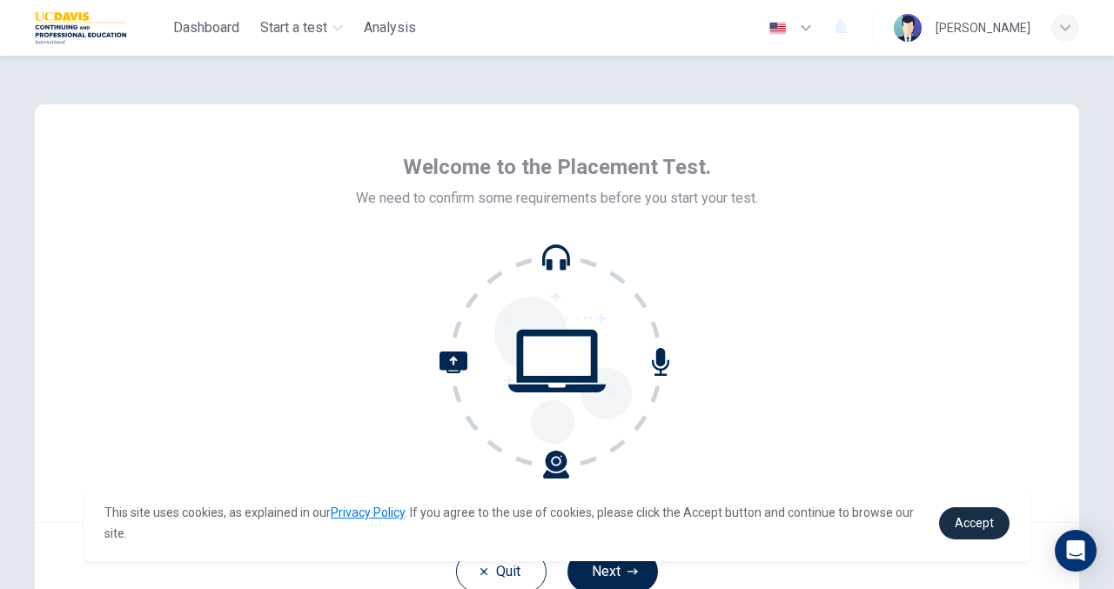
click at [971, 520] on span "Accept" at bounding box center [974, 523] width 39 height 14
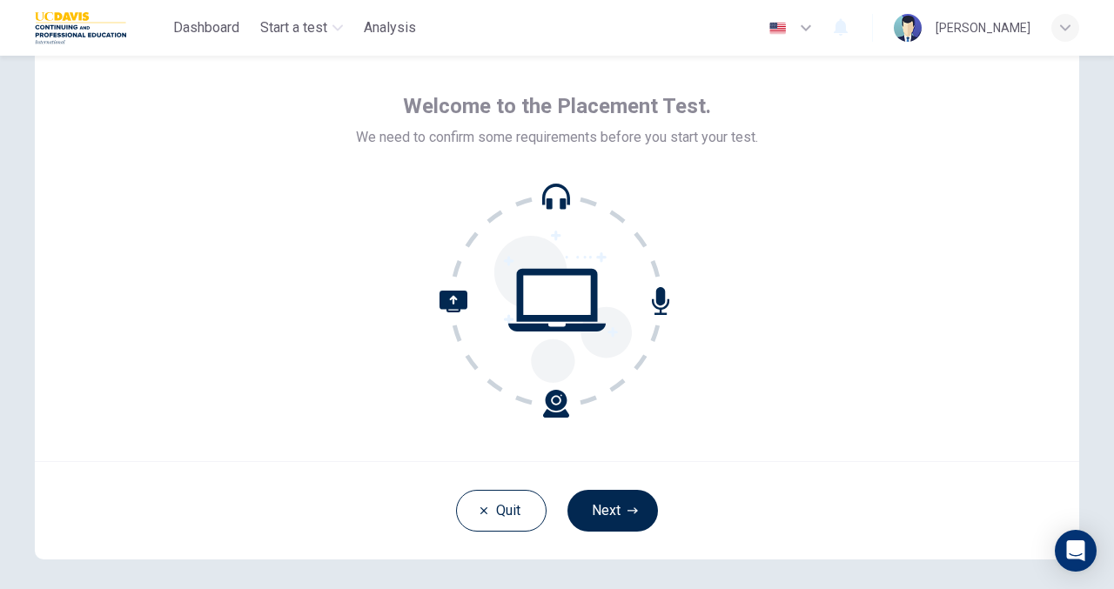
scroll to position [62, 0]
click at [614, 513] on button "Next" at bounding box center [612, 510] width 91 height 42
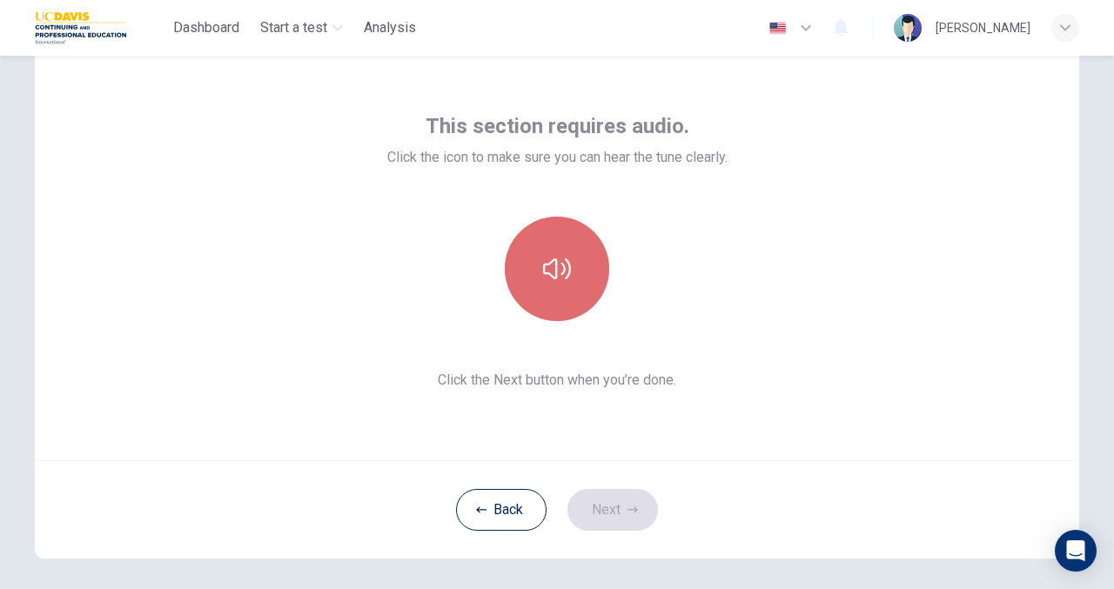
click at [567, 259] on button "button" at bounding box center [557, 269] width 104 height 104
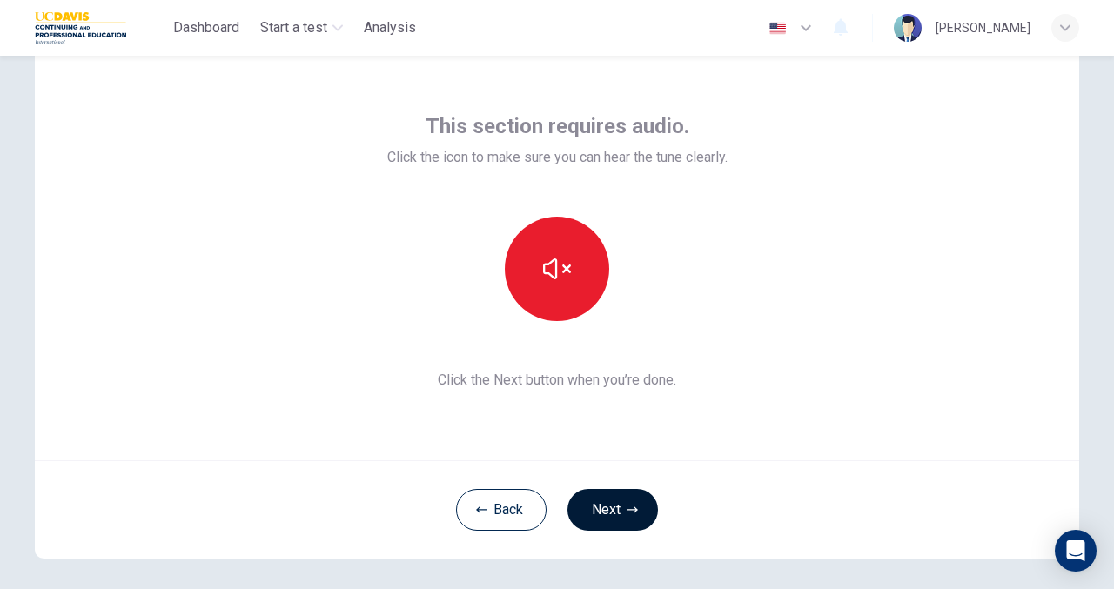
click at [627, 492] on button "Next" at bounding box center [612, 510] width 91 height 42
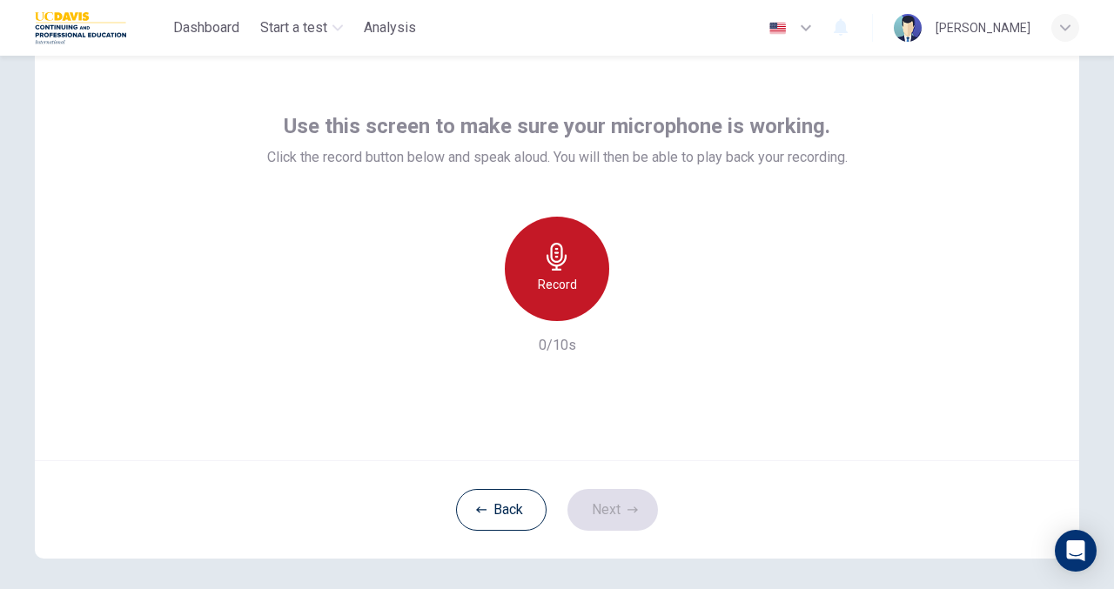
click at [556, 255] on icon "button" at bounding box center [557, 257] width 28 height 28
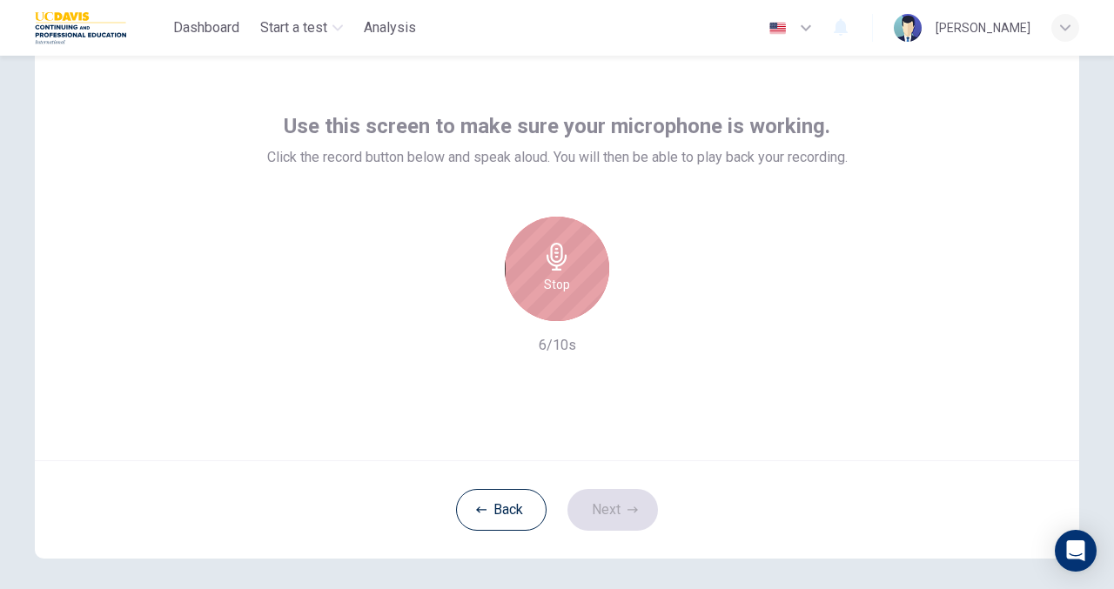
click at [556, 255] on icon "button" at bounding box center [557, 257] width 28 height 28
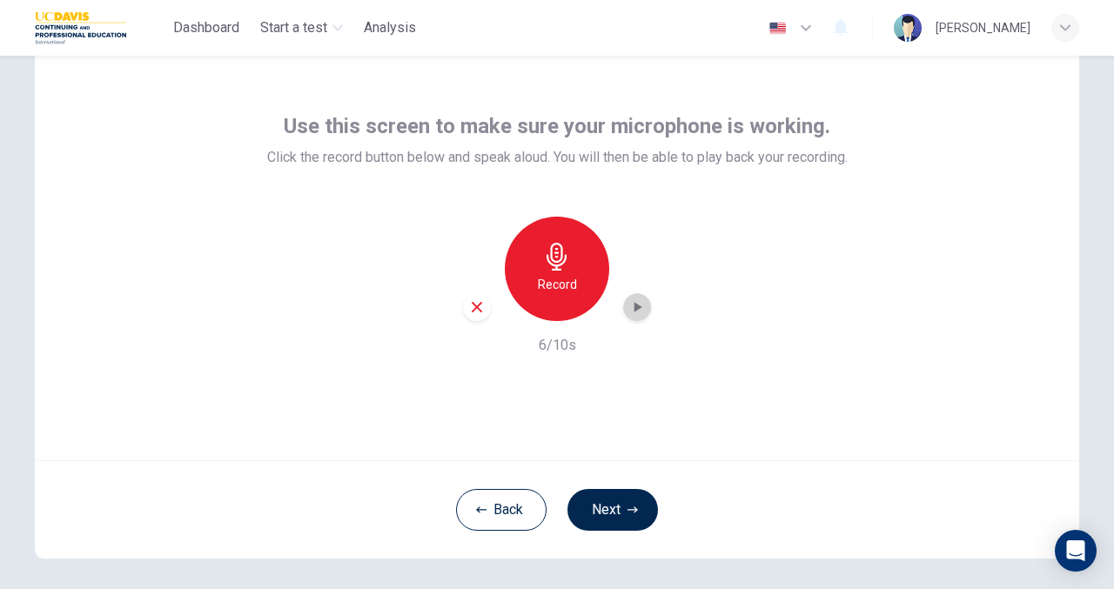
click at [632, 316] on div "button" at bounding box center [637, 307] width 28 height 28
click at [627, 506] on icon "button" at bounding box center [632, 510] width 10 height 10
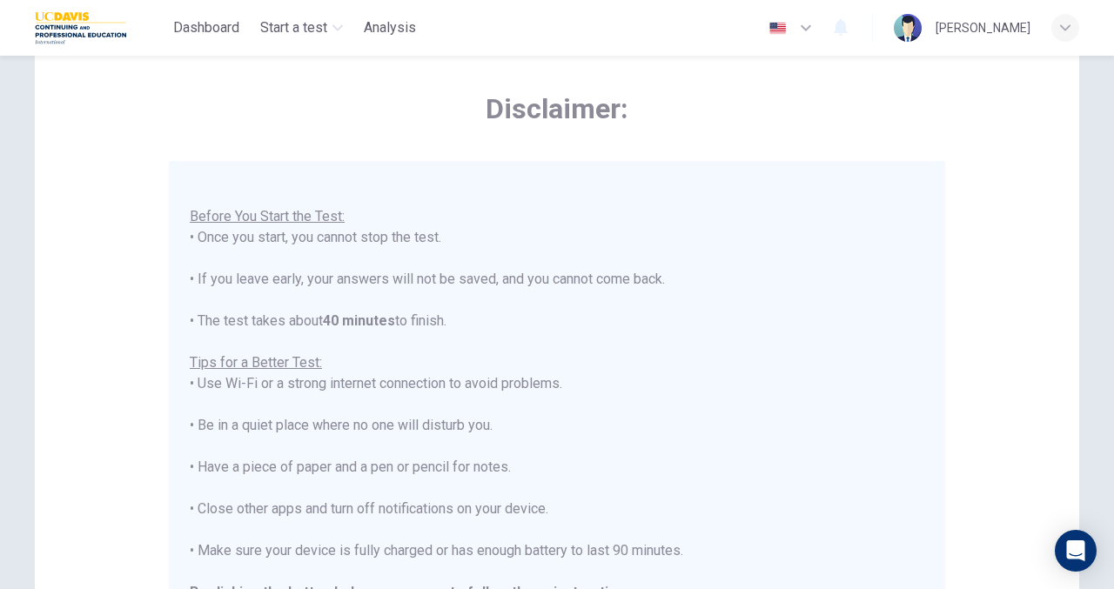
scroll to position [19, 0]
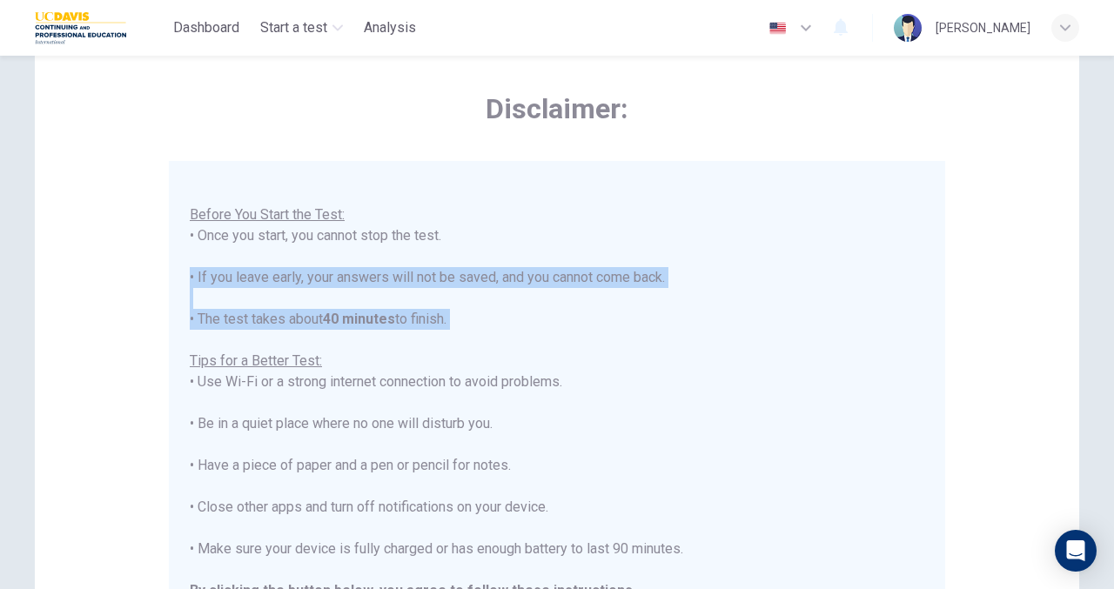
drag, startPoint x: 928, startPoint y: 272, endPoint x: 956, endPoint y: 337, distance: 71.0
click at [956, 337] on div "Disclaimer: You are about to start a Placement Test . Before You Start the Test…" at bounding box center [557, 373] width 1044 height 661
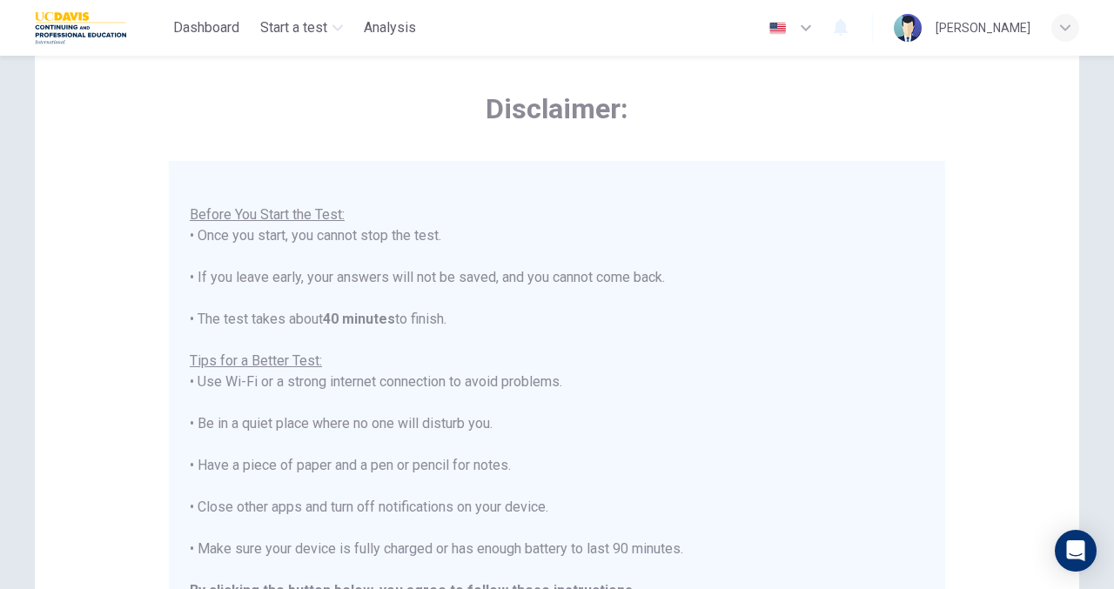
click at [717, 401] on div "You are about to start a Placement Test . Before You Start the Test: • Once you…" at bounding box center [557, 403] width 735 height 480
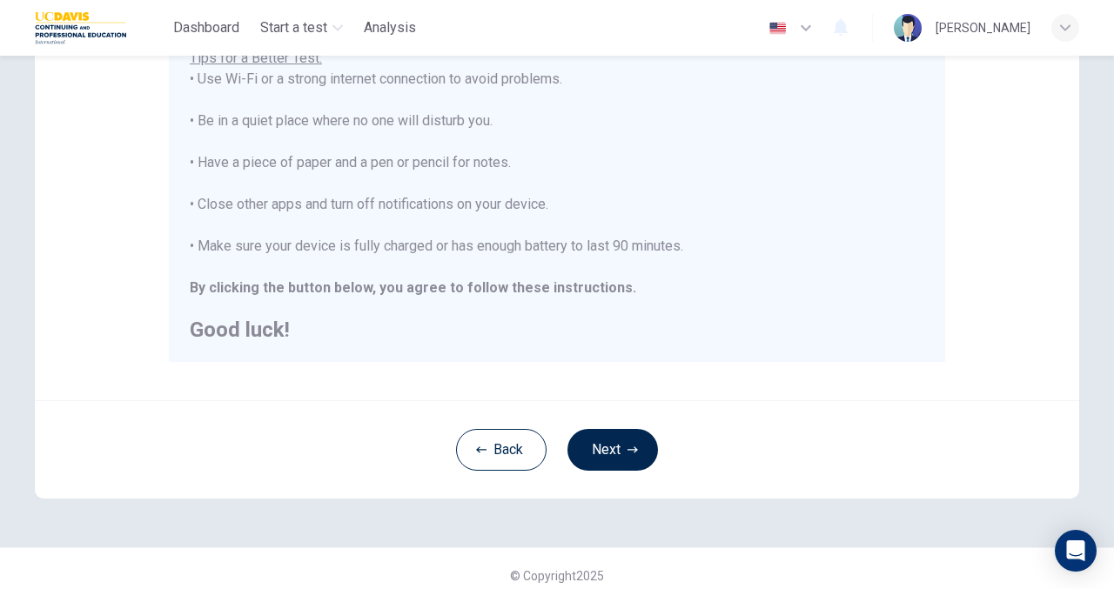
scroll to position [378, 0]
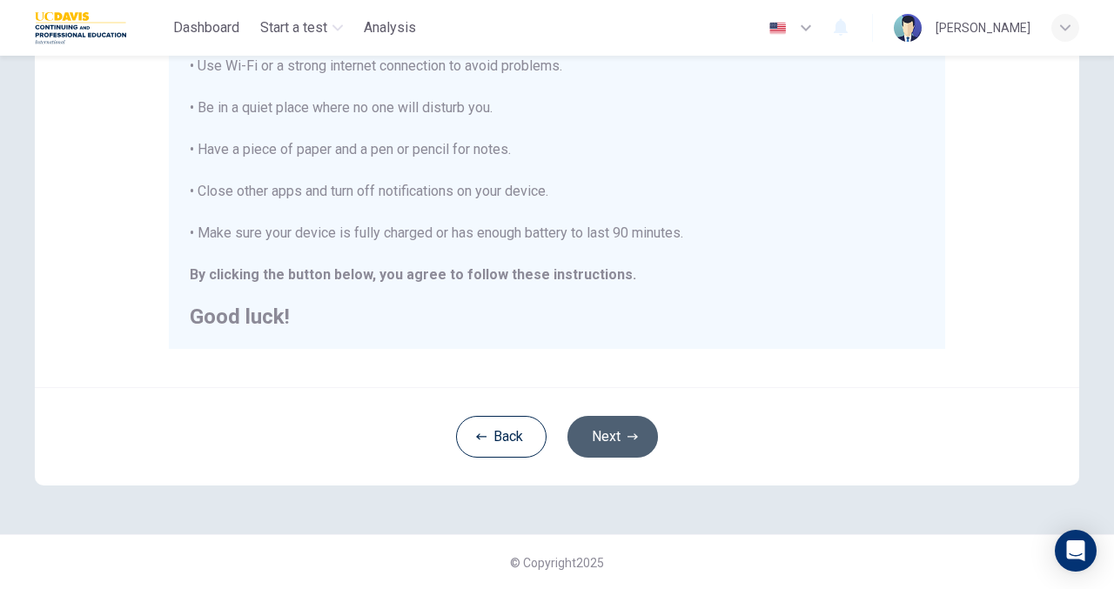
click at [625, 443] on button "Next" at bounding box center [612, 437] width 91 height 42
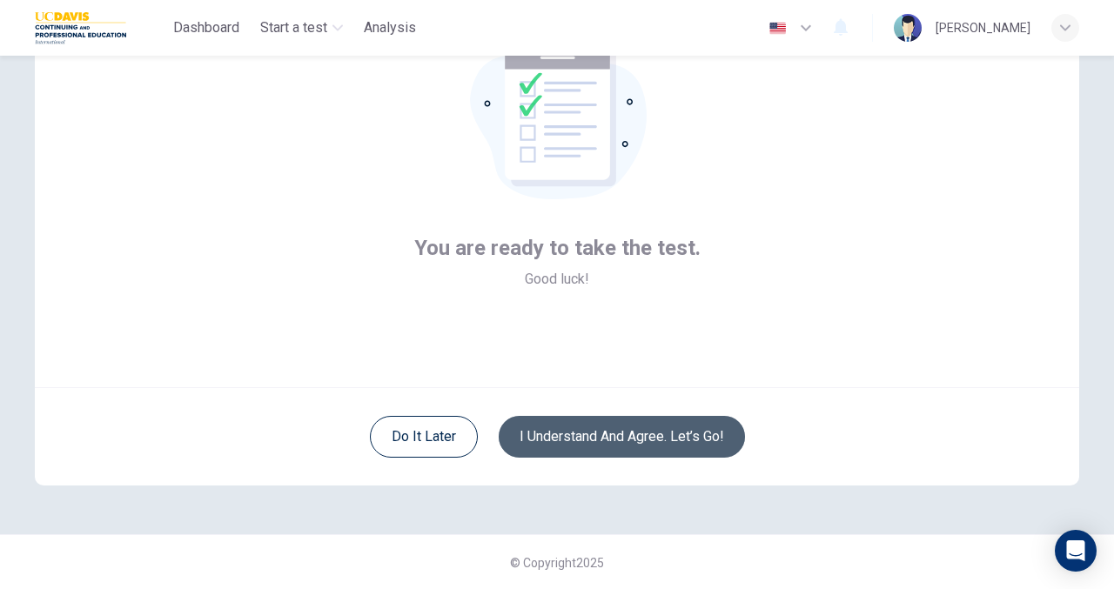
click at [625, 443] on button "I understand and agree. Let’s go!" at bounding box center [622, 437] width 246 height 42
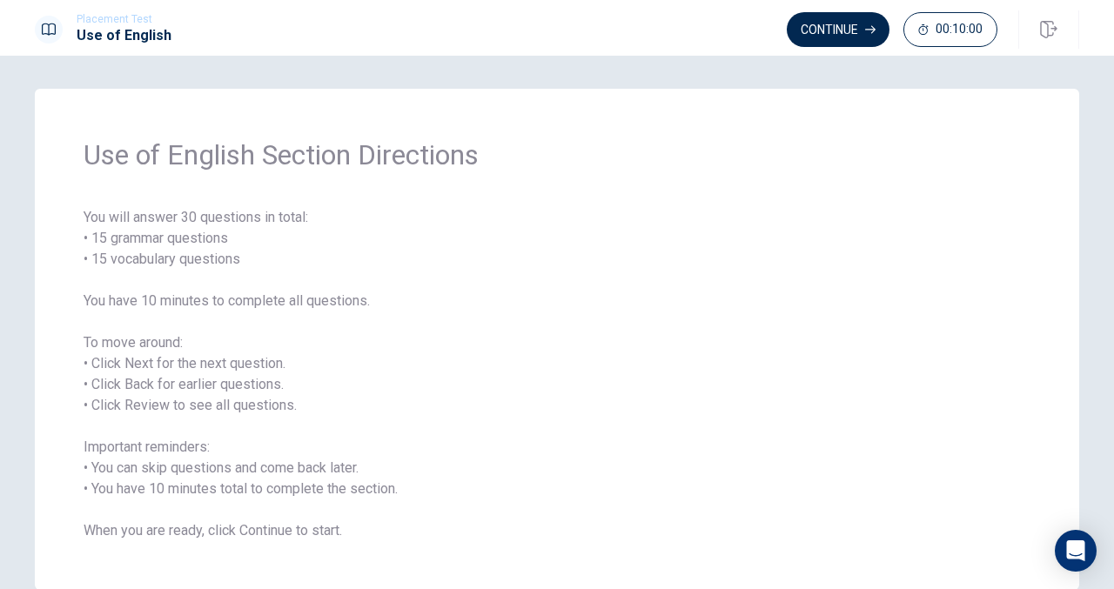
scroll to position [3, 0]
click at [849, 37] on button "Continue" at bounding box center [838, 29] width 103 height 35
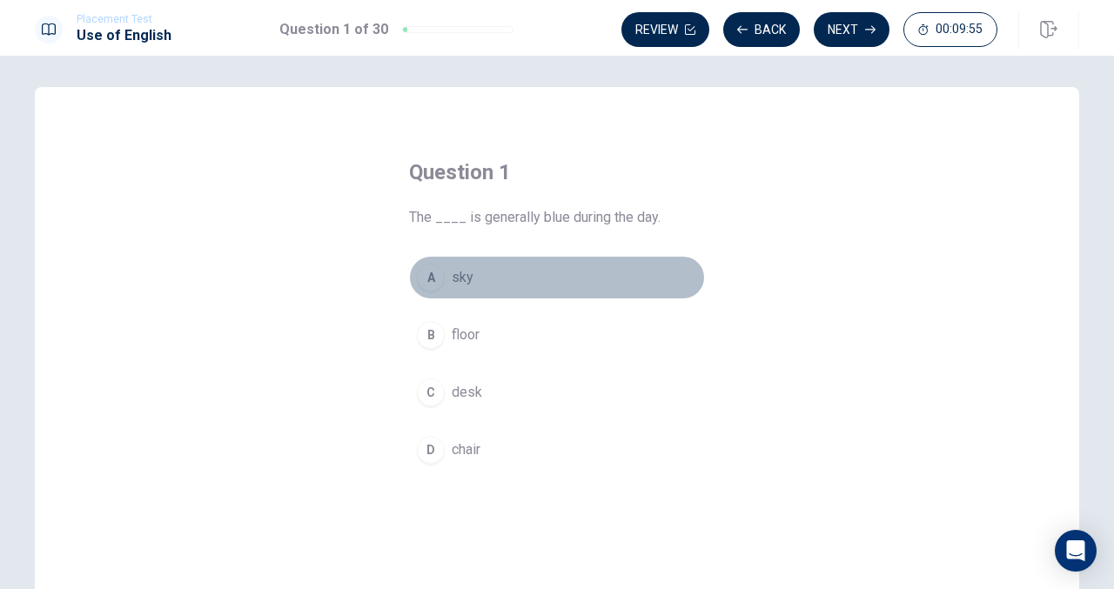
click at [423, 279] on div "A" at bounding box center [431, 278] width 28 height 28
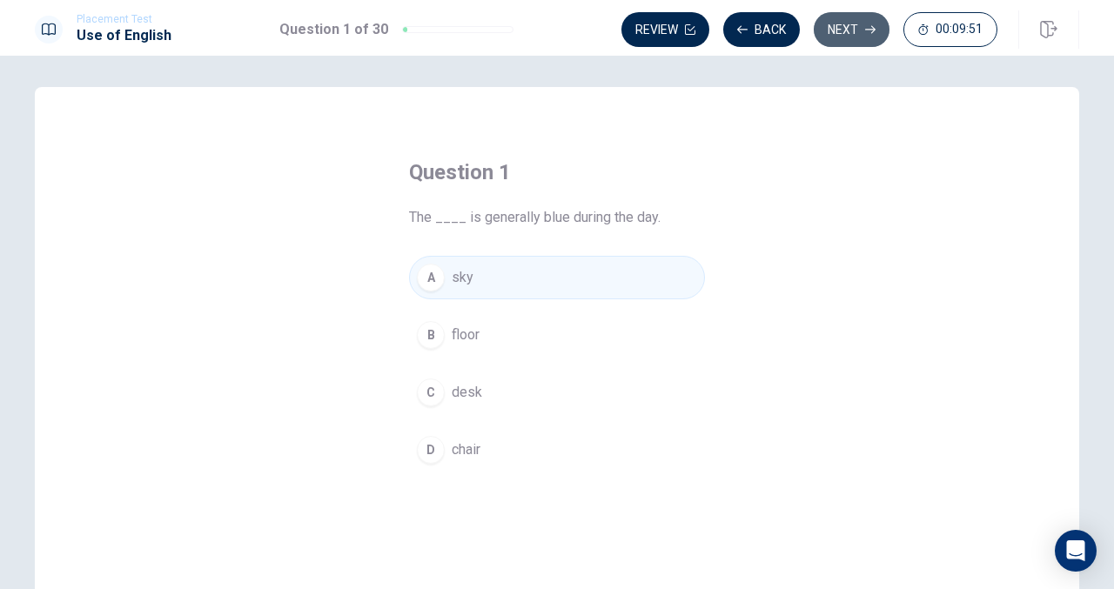
click at [851, 32] on button "Next" at bounding box center [852, 29] width 76 height 35
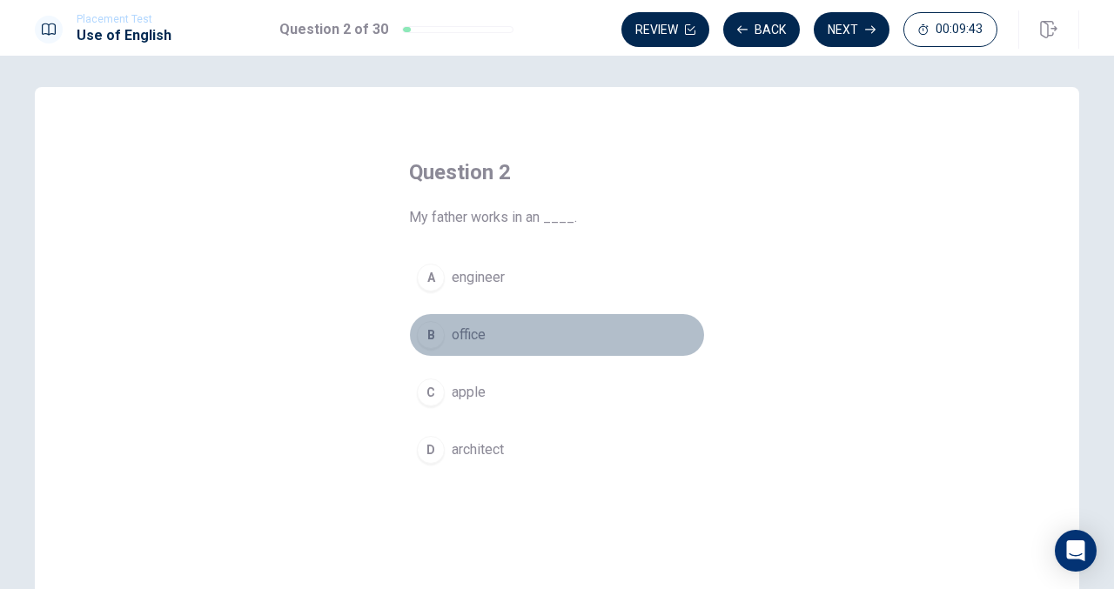
click at [424, 340] on div "B" at bounding box center [431, 335] width 28 height 28
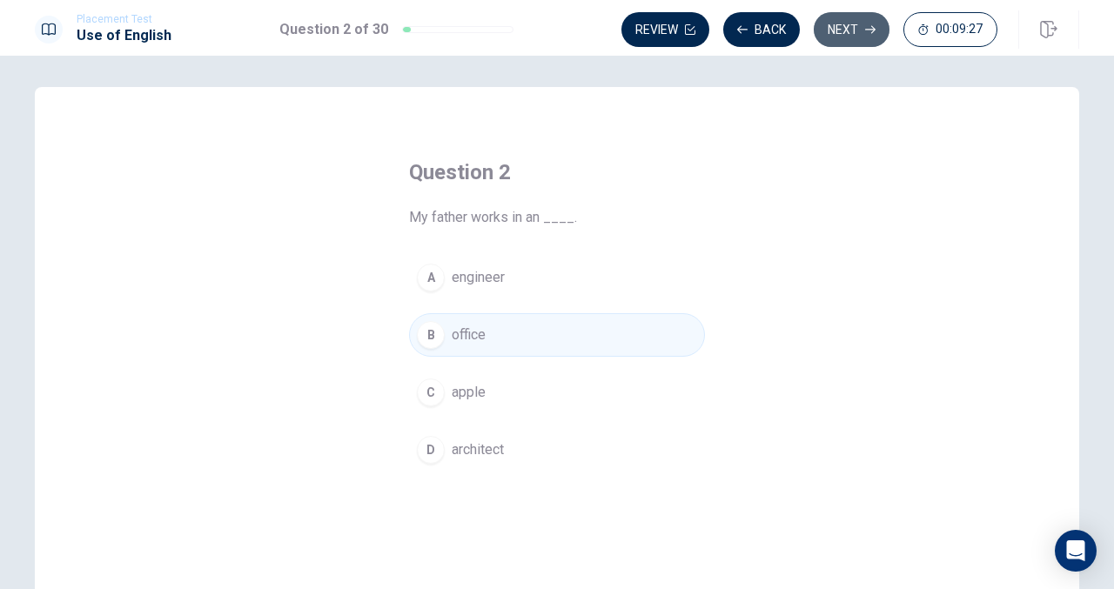
click at [835, 32] on button "Next" at bounding box center [852, 29] width 76 height 35
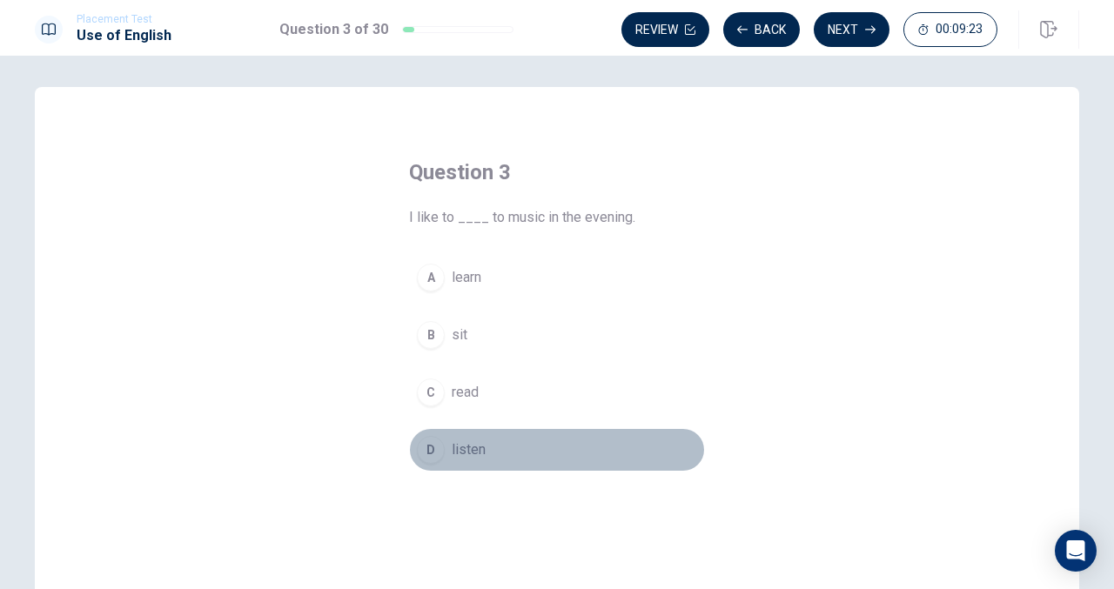
click at [418, 446] on div "D" at bounding box center [431, 450] width 28 height 28
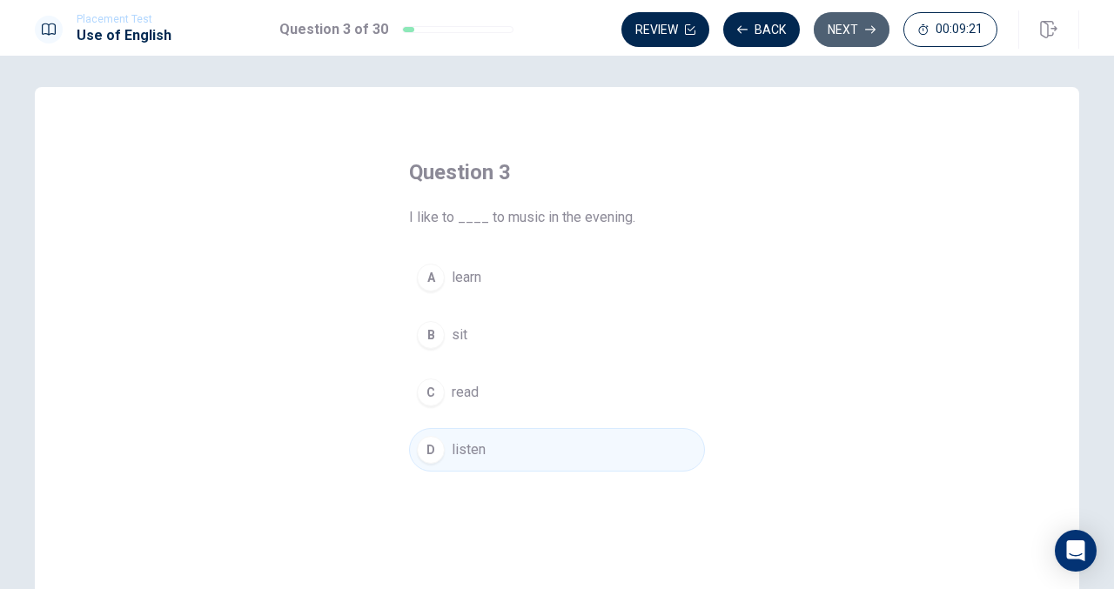
click at [849, 23] on button "Next" at bounding box center [852, 29] width 76 height 35
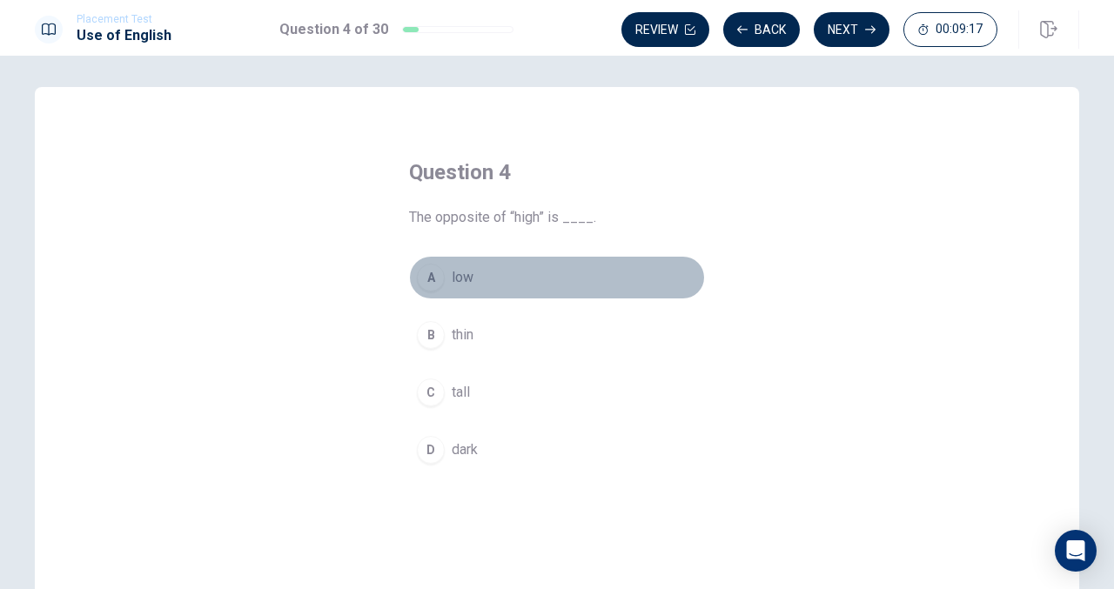
click at [428, 280] on div "A" at bounding box center [431, 278] width 28 height 28
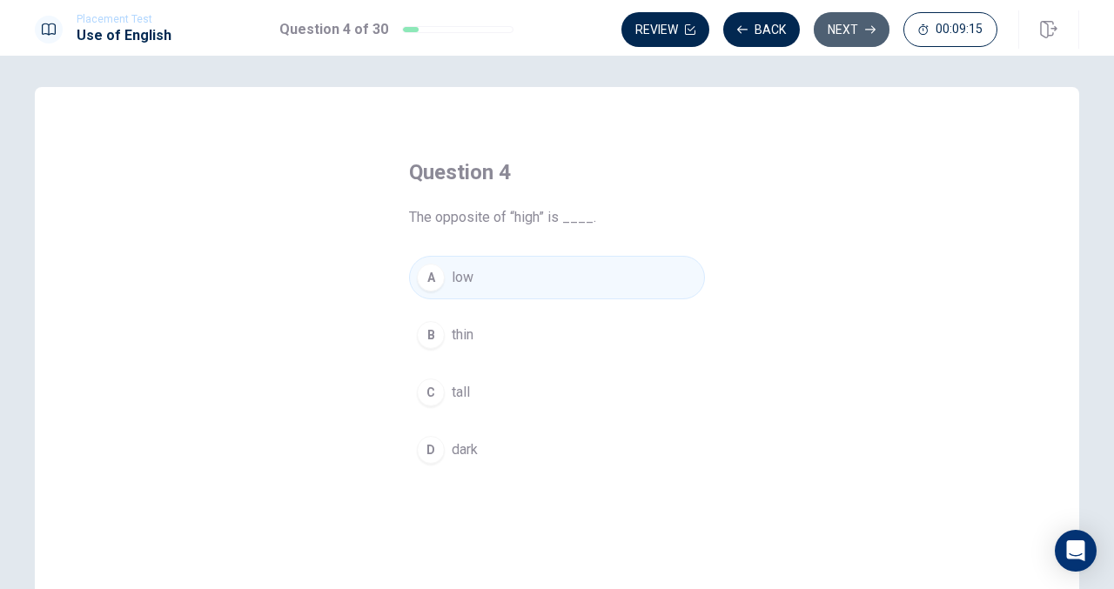
click at [834, 29] on button "Next" at bounding box center [852, 29] width 76 height 35
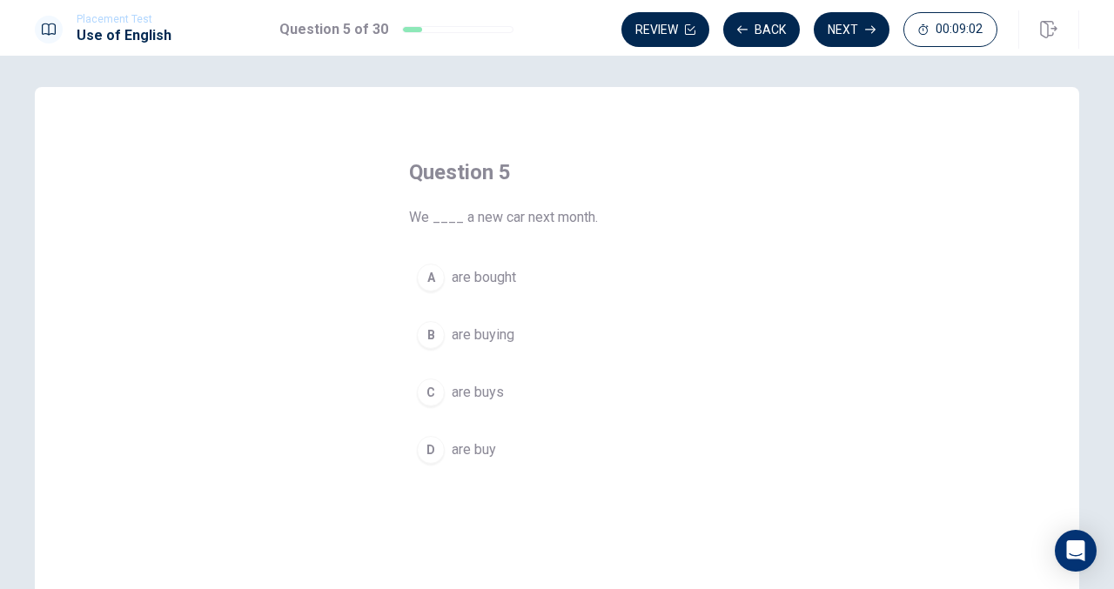
click at [426, 334] on div "B" at bounding box center [431, 335] width 28 height 28
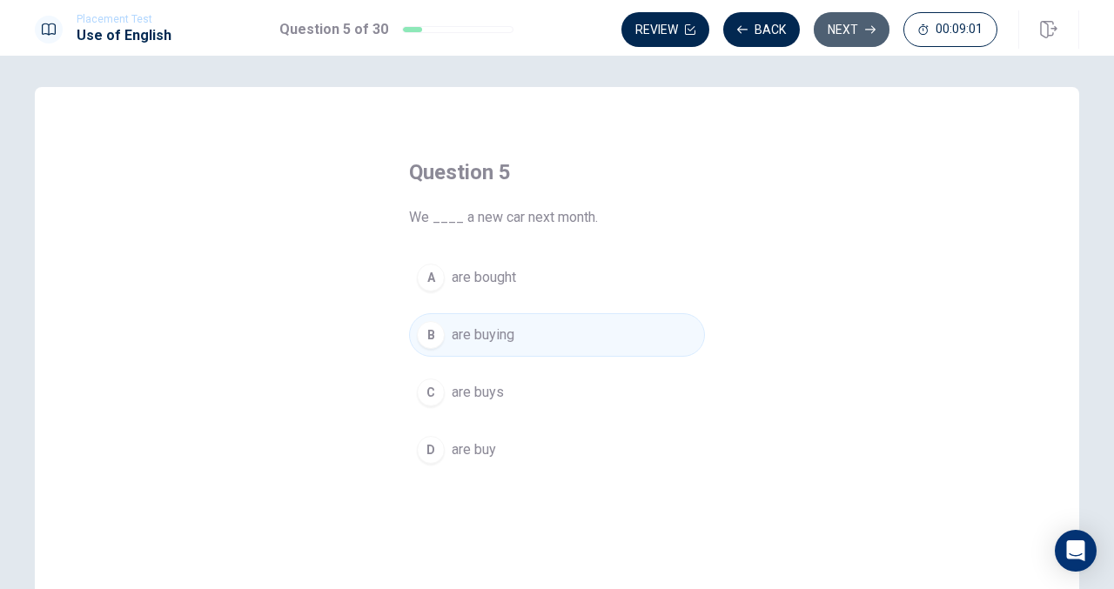
click at [839, 23] on button "Next" at bounding box center [852, 29] width 76 height 35
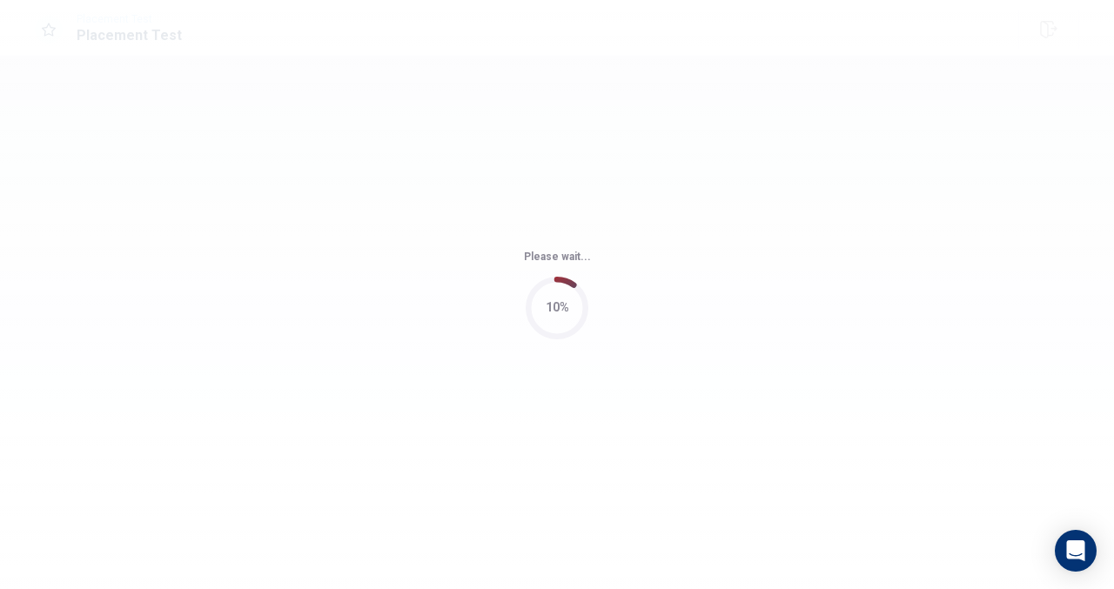
scroll to position [0, 0]
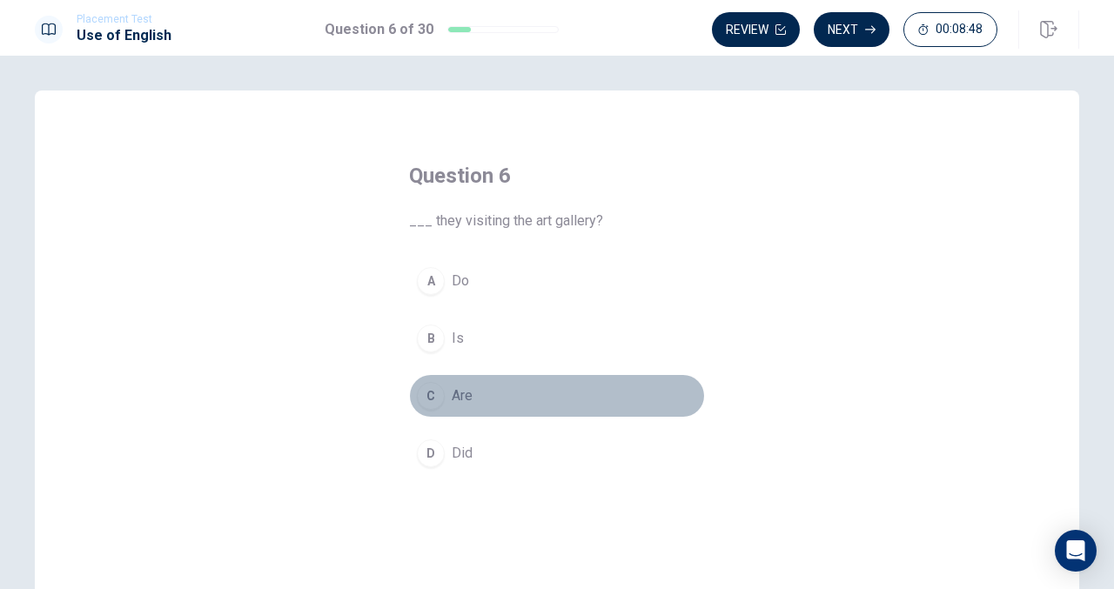
click at [426, 397] on div "C" at bounding box center [431, 396] width 28 height 28
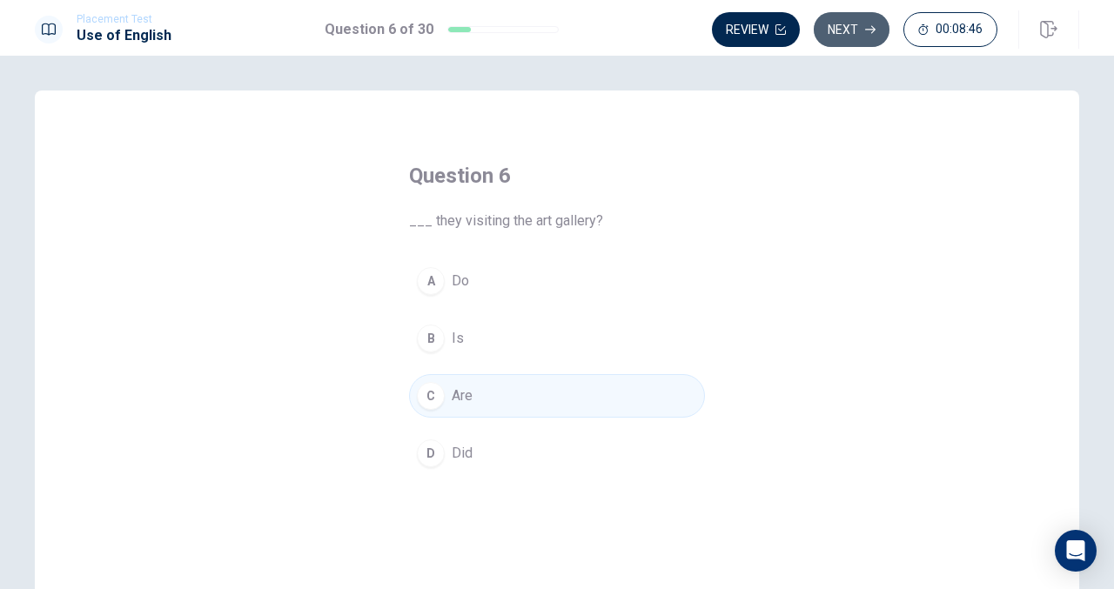
click at [848, 24] on button "Next" at bounding box center [852, 29] width 76 height 35
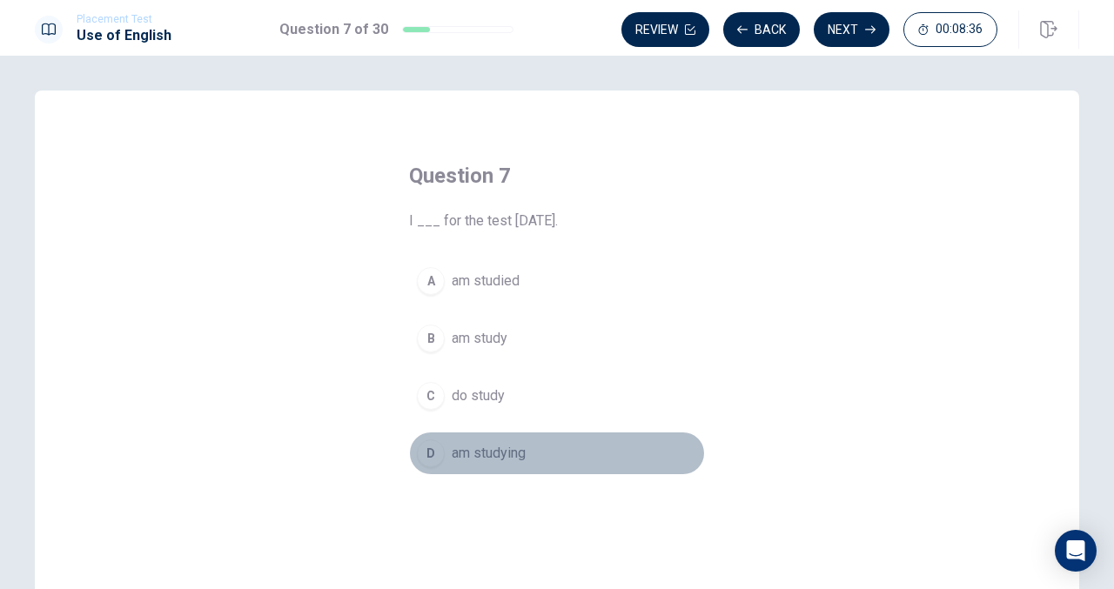
click at [426, 451] on div "D" at bounding box center [431, 453] width 28 height 28
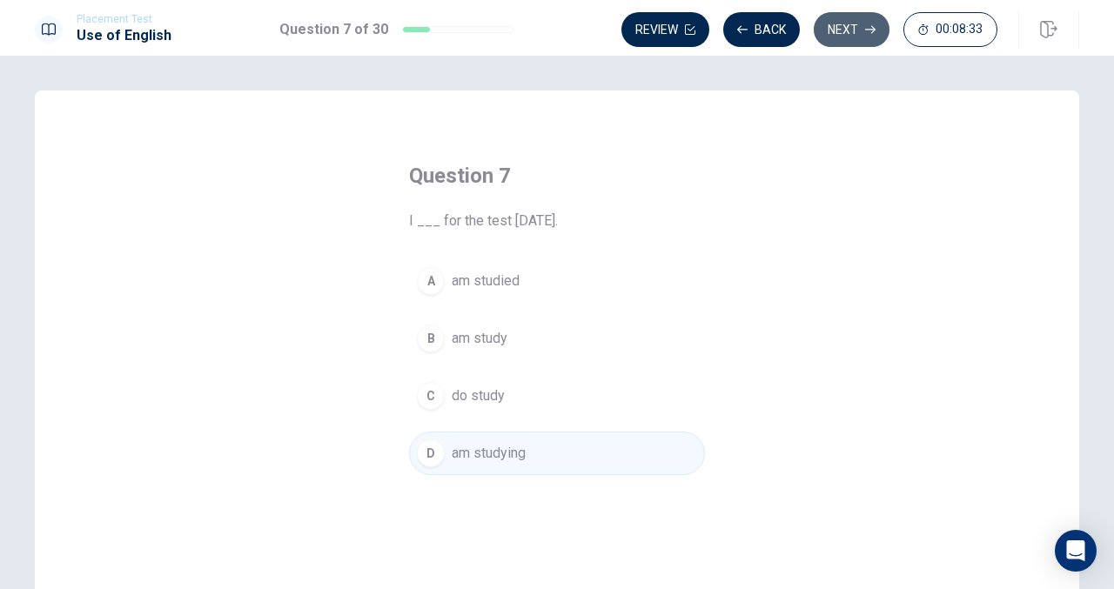
click at [848, 25] on button "Next" at bounding box center [852, 29] width 76 height 35
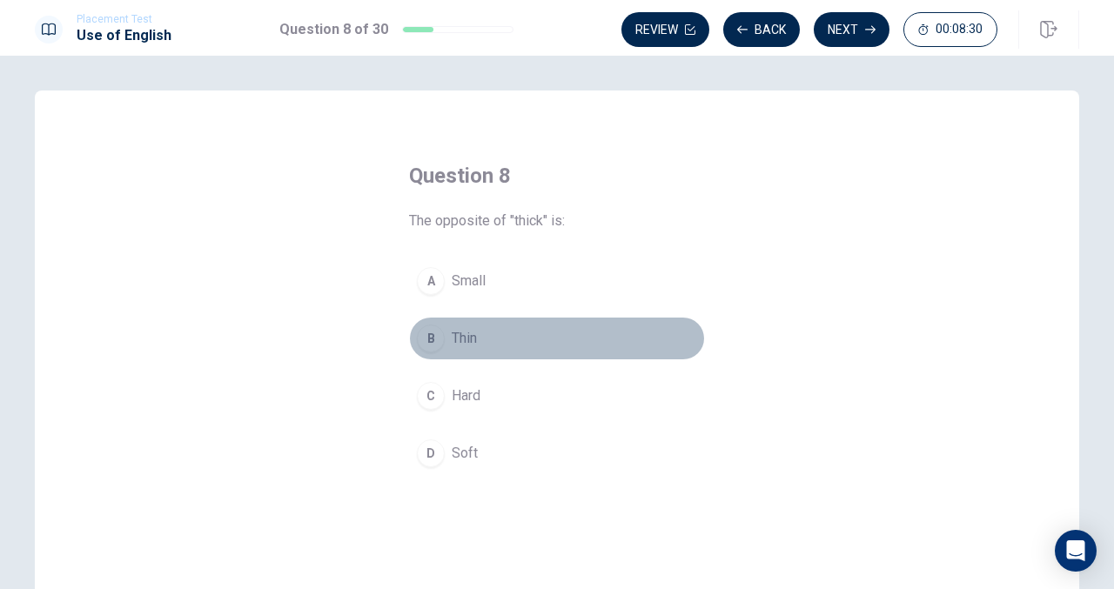
click at [427, 327] on div "B" at bounding box center [431, 339] width 28 height 28
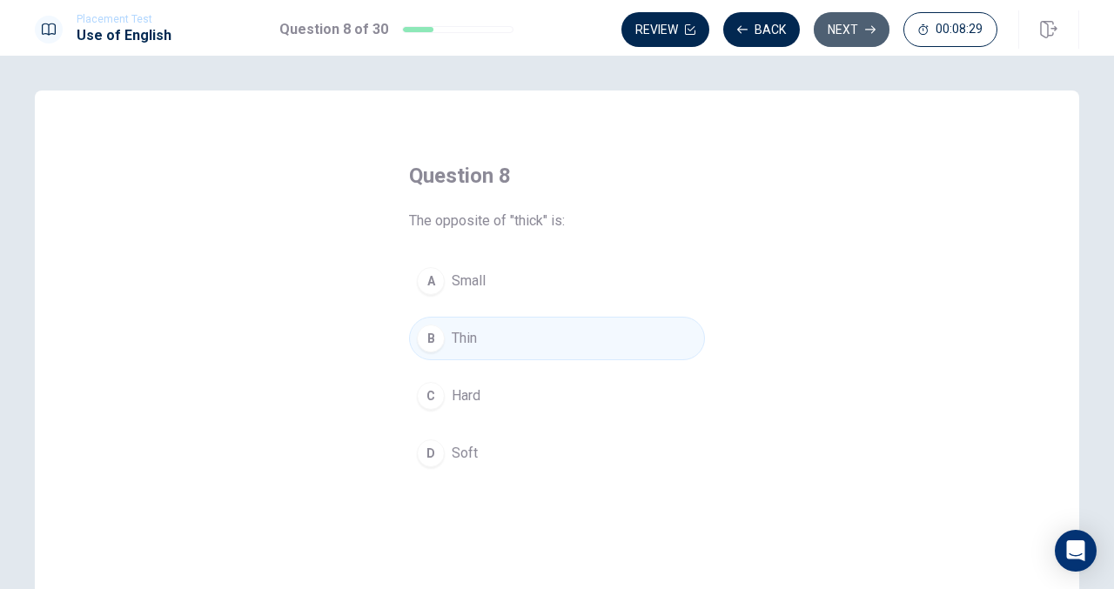
click at [828, 22] on button "Next" at bounding box center [852, 29] width 76 height 35
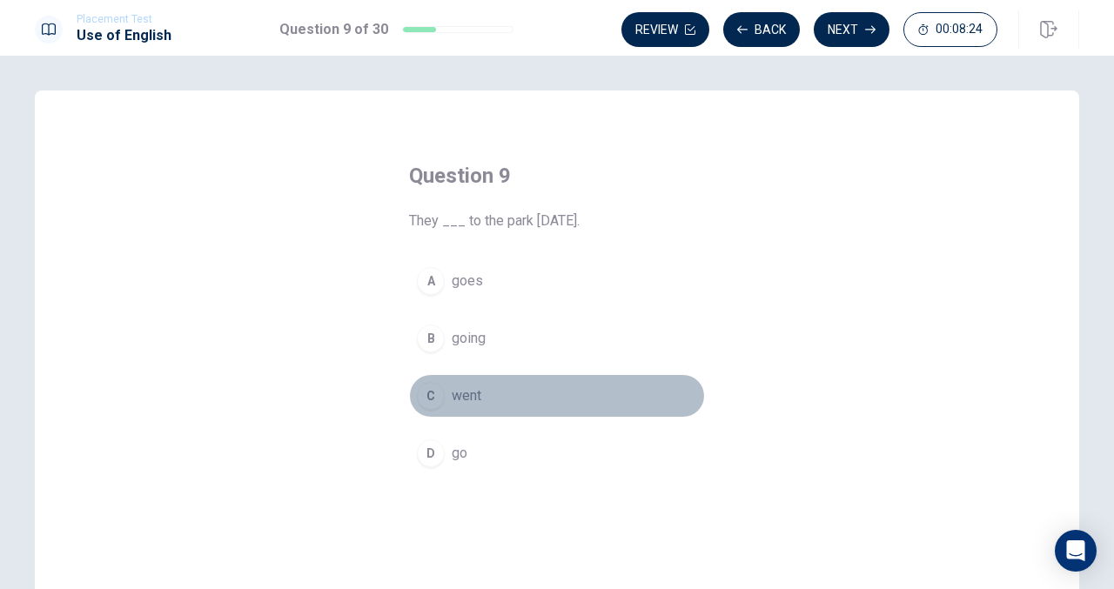
click at [428, 394] on div "C" at bounding box center [431, 396] width 28 height 28
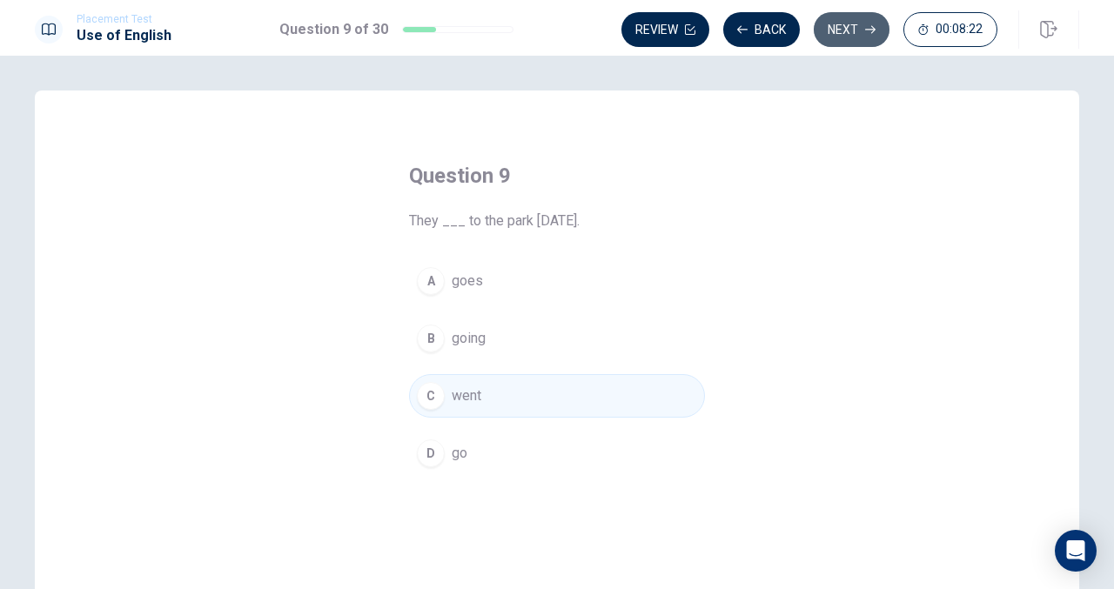
click at [853, 32] on button "Next" at bounding box center [852, 29] width 76 height 35
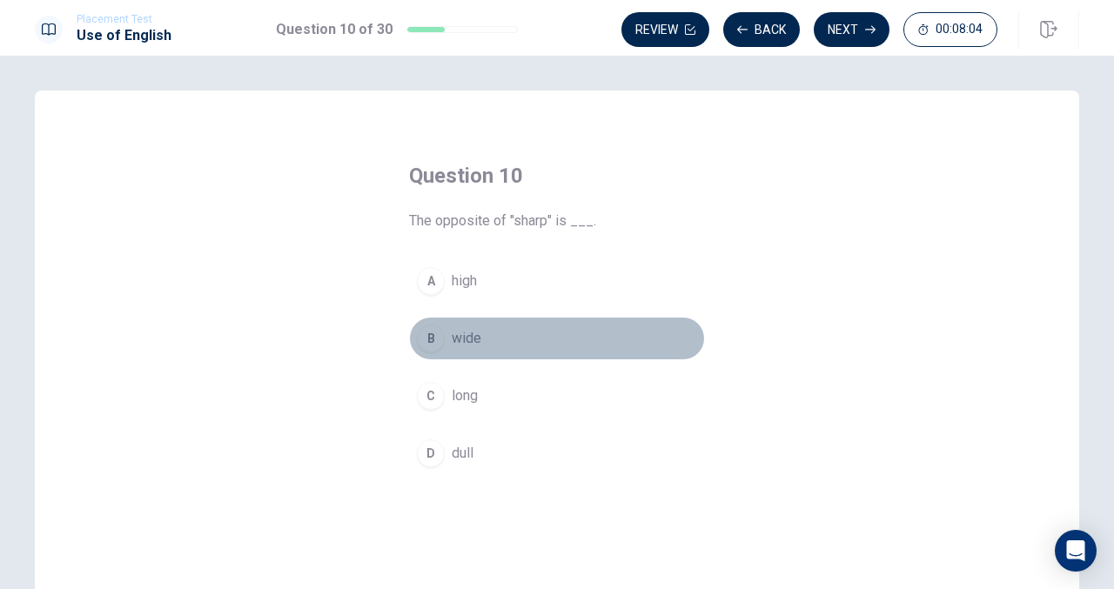
click at [426, 339] on div "B" at bounding box center [431, 339] width 28 height 28
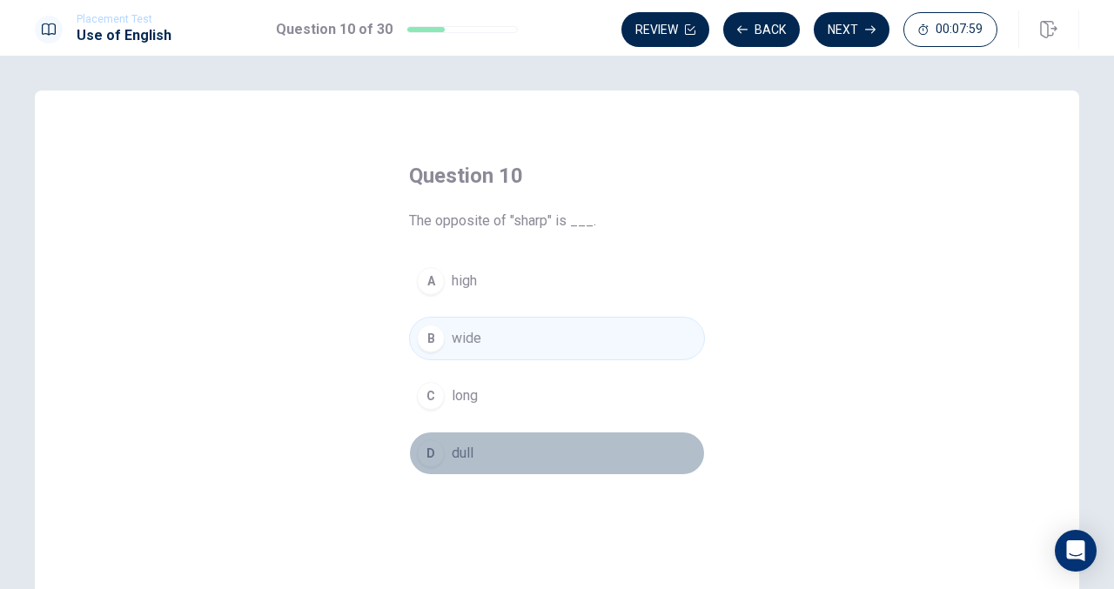
click at [430, 455] on div "D" at bounding box center [431, 453] width 28 height 28
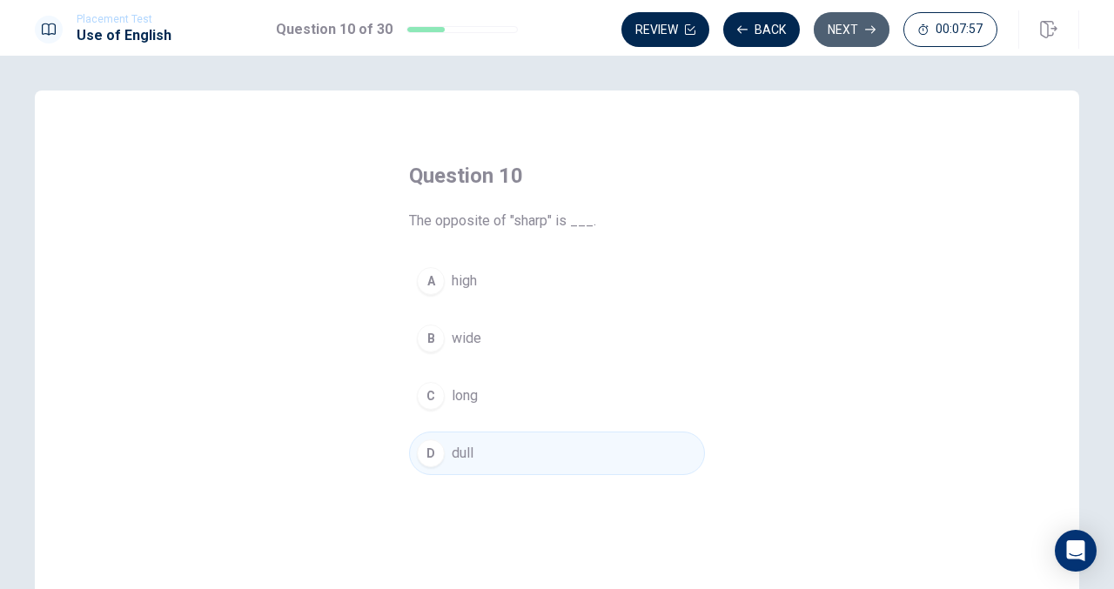
click at [867, 36] on button "Next" at bounding box center [852, 29] width 76 height 35
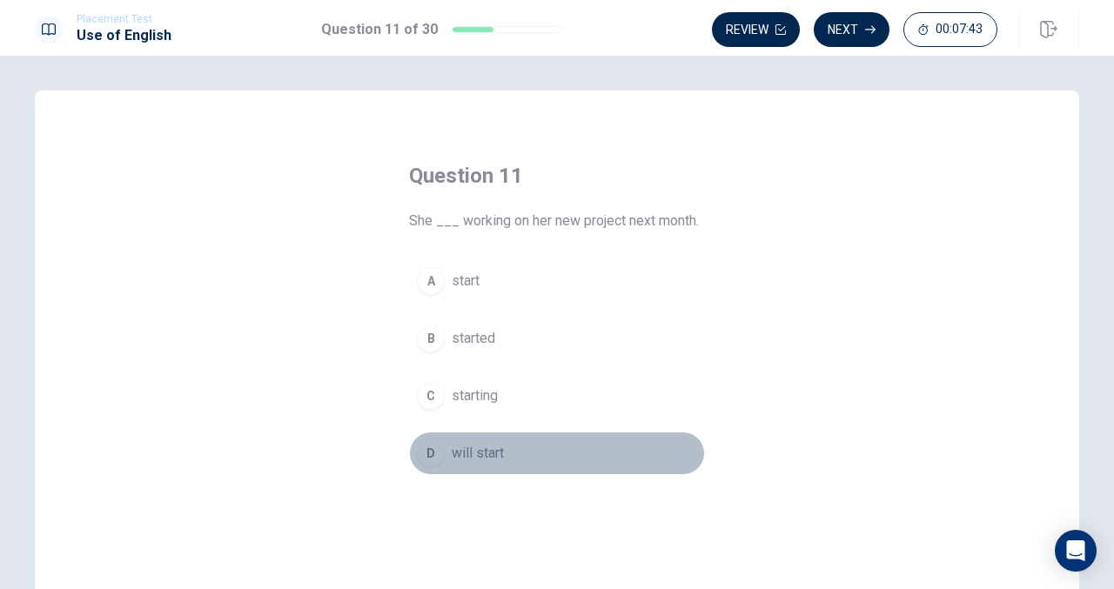
click at [431, 439] on div "D" at bounding box center [431, 453] width 28 height 28
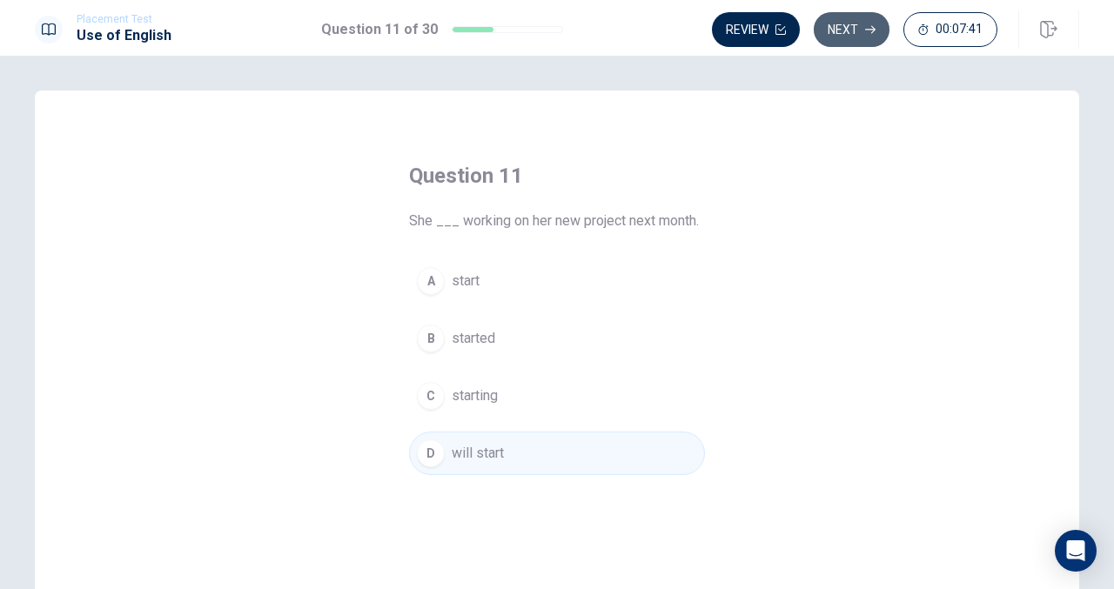
click at [834, 36] on button "Next" at bounding box center [852, 29] width 76 height 35
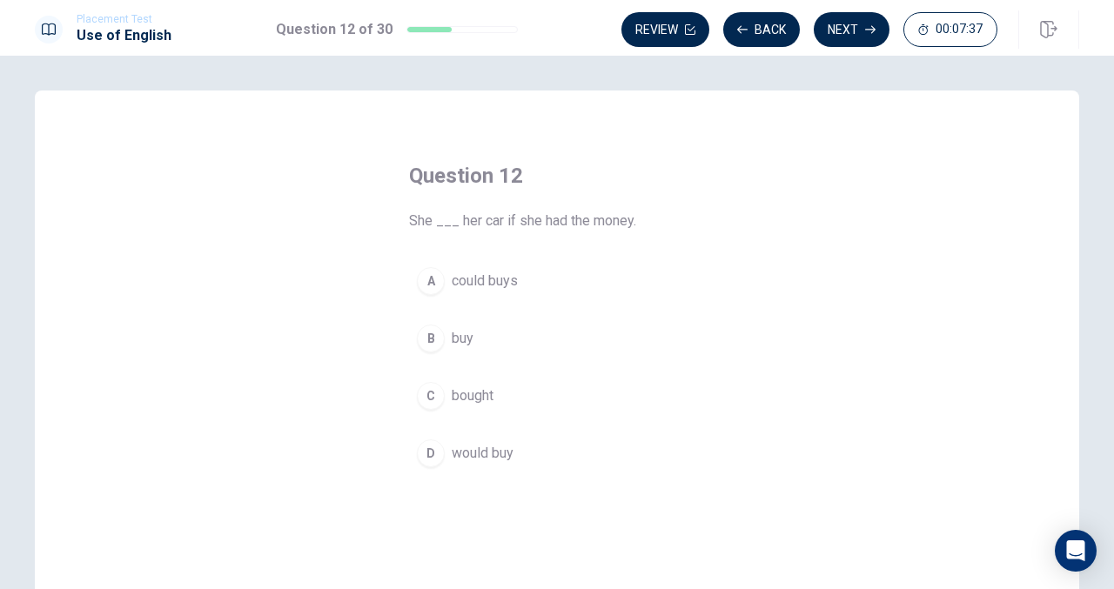
click at [430, 439] on div "D" at bounding box center [431, 453] width 28 height 28
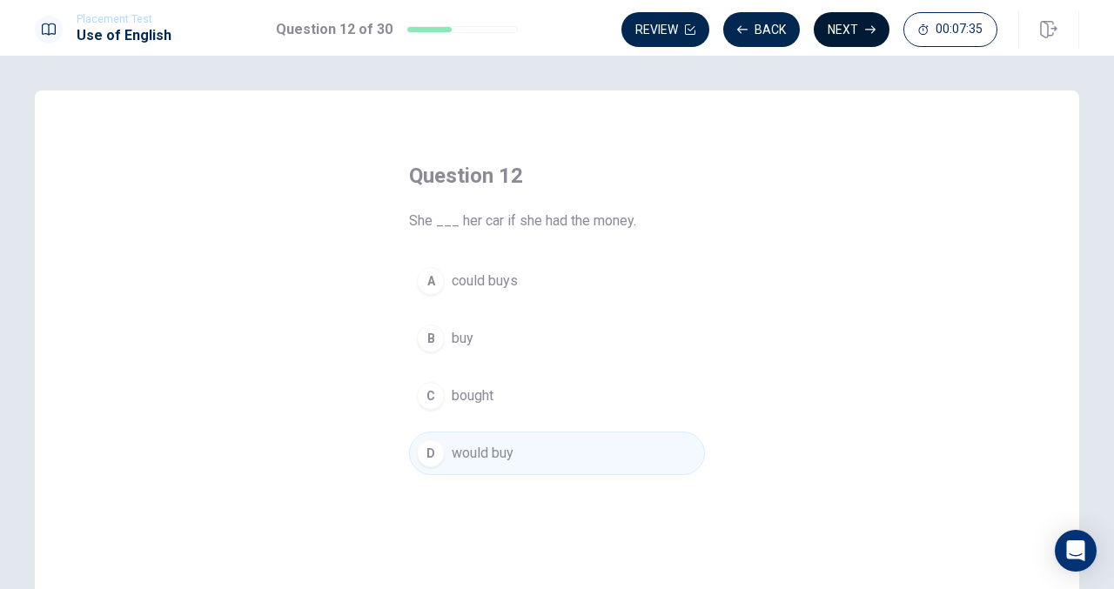
click at [832, 29] on button "Next" at bounding box center [852, 29] width 76 height 35
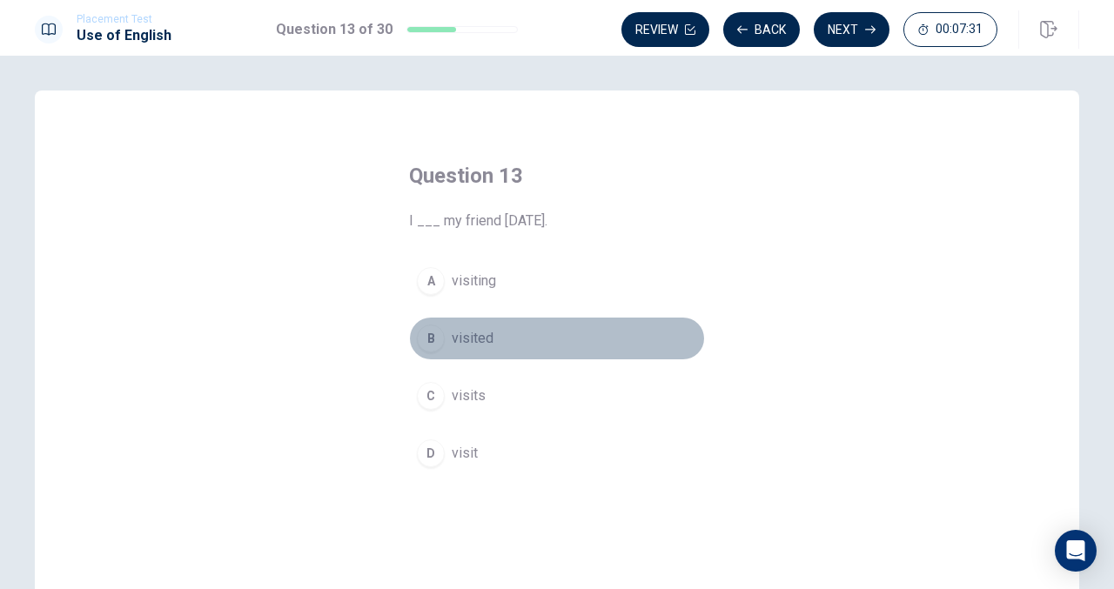
click at [426, 337] on div "B" at bounding box center [431, 339] width 28 height 28
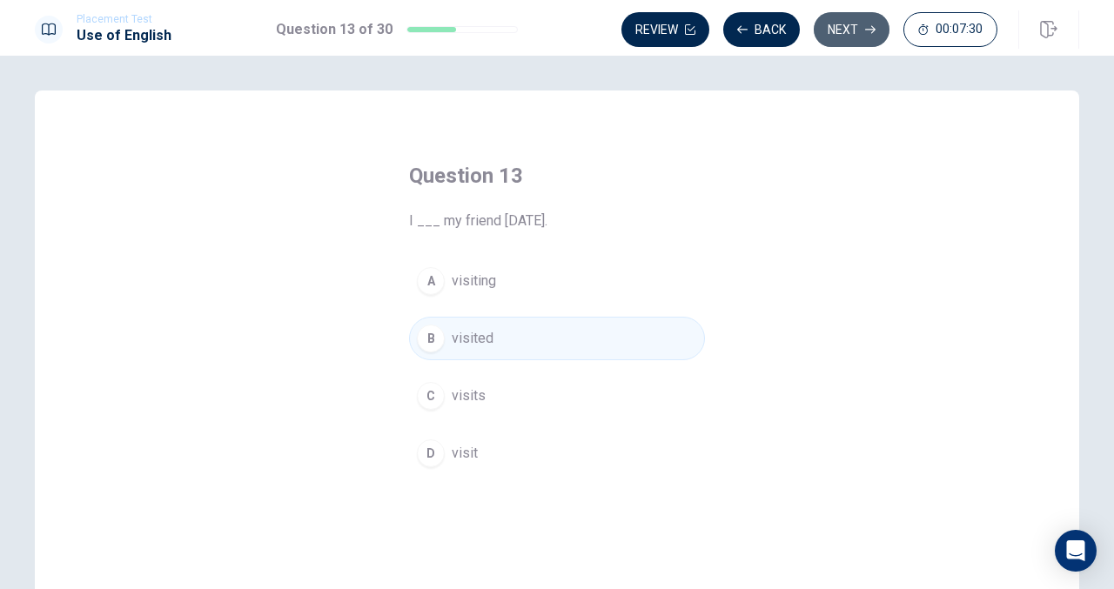
click at [846, 32] on button "Next" at bounding box center [852, 29] width 76 height 35
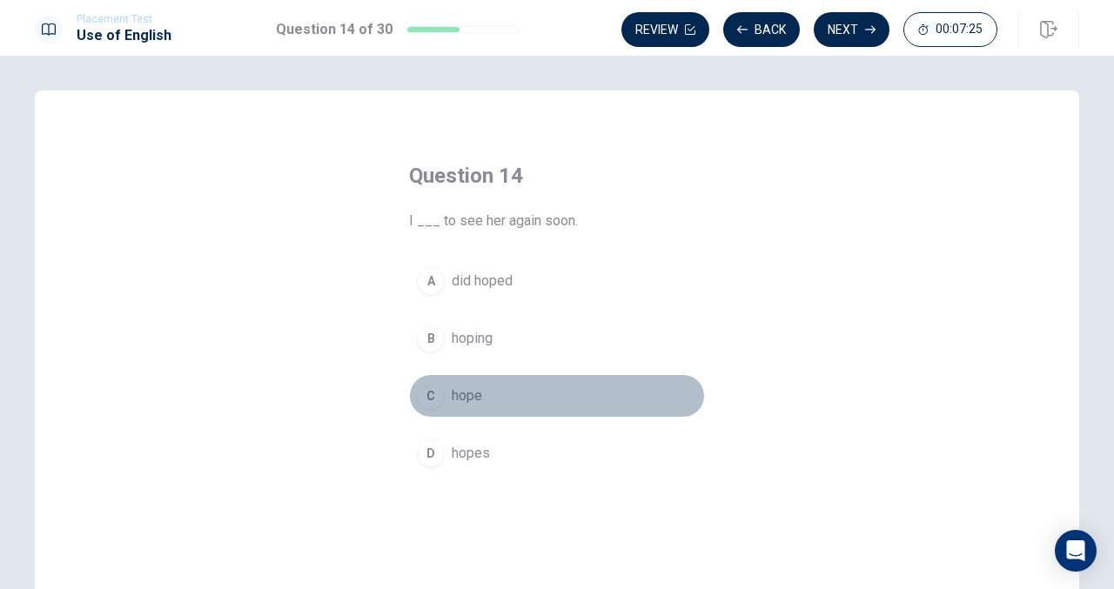
click at [430, 394] on div "C" at bounding box center [431, 396] width 28 height 28
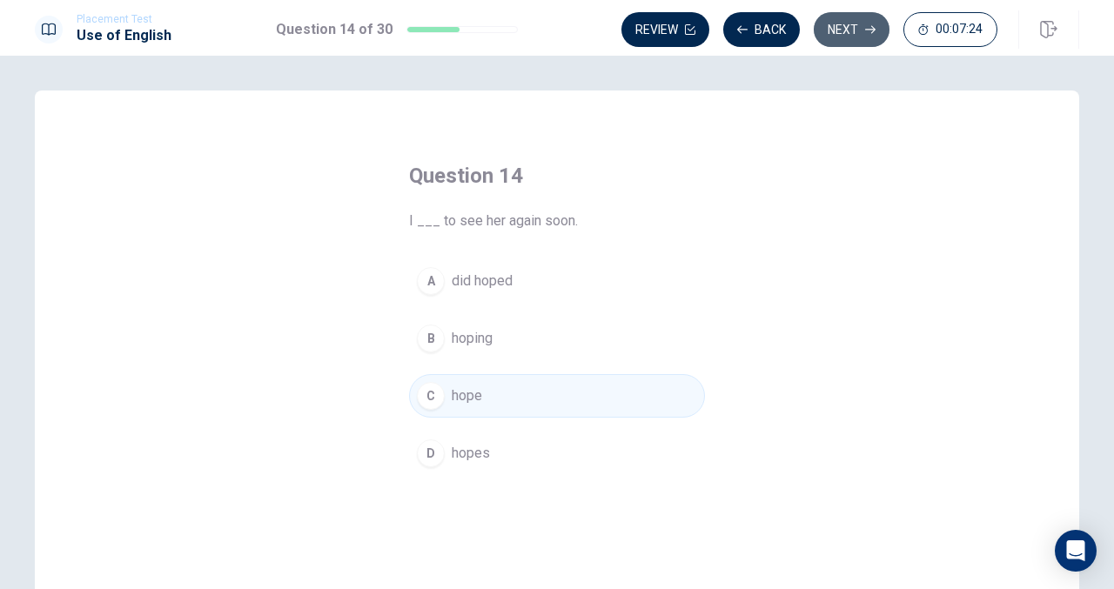
click at [862, 23] on button "Next" at bounding box center [852, 29] width 76 height 35
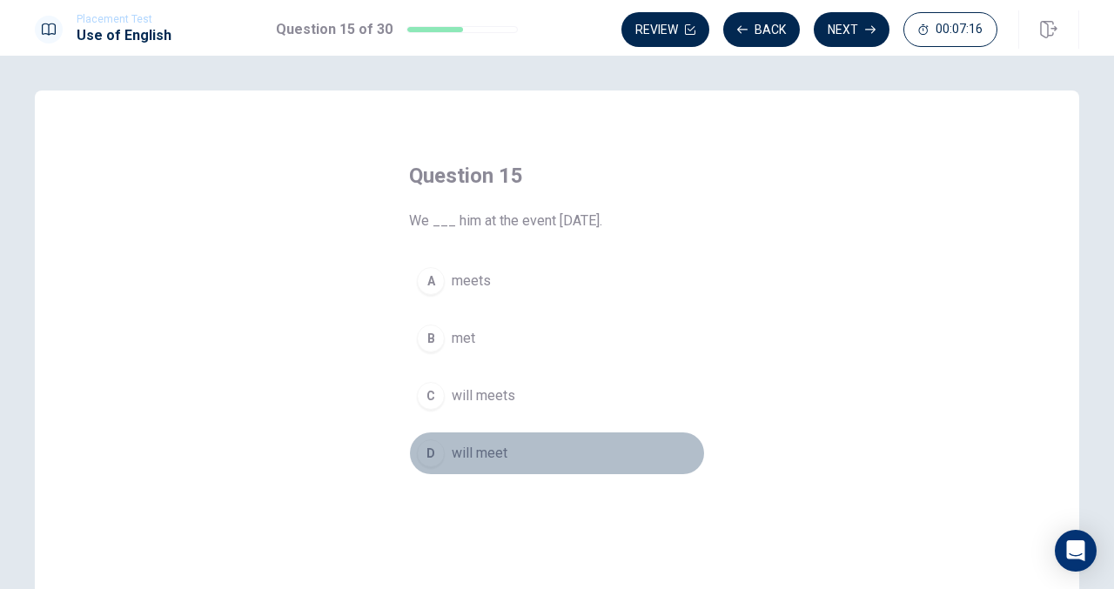
click at [435, 439] on button "D will meet" at bounding box center [557, 454] width 296 height 44
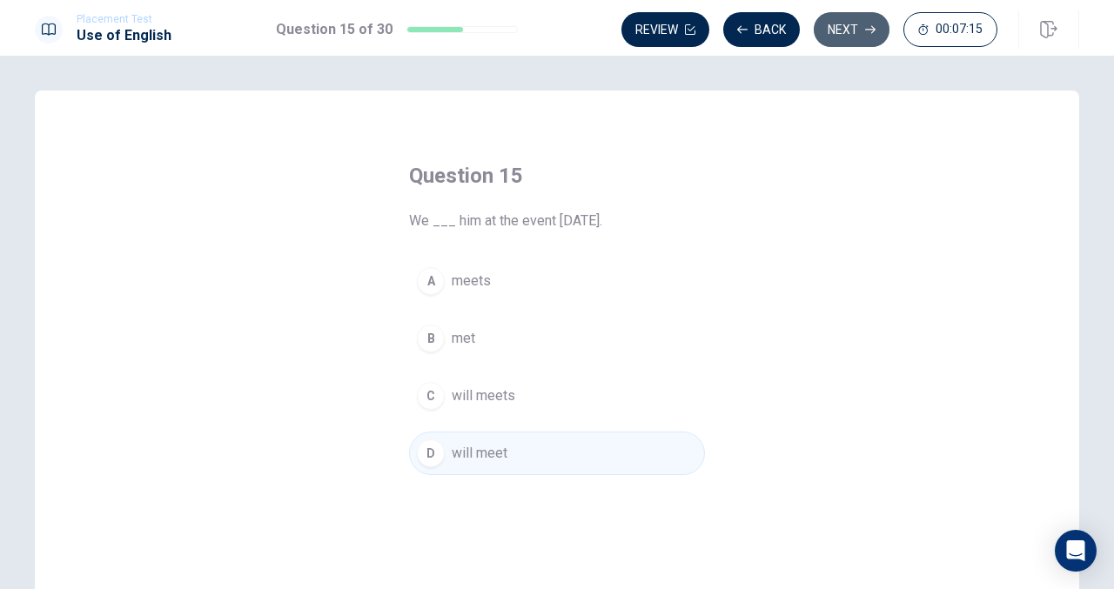
click at [850, 40] on button "Next" at bounding box center [852, 29] width 76 height 35
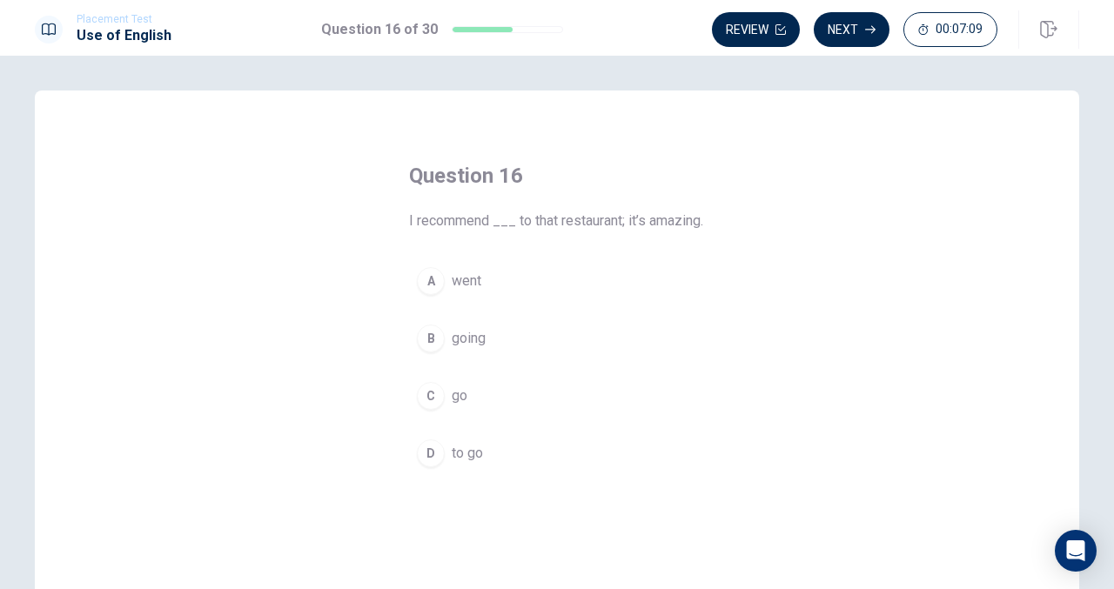
click at [426, 463] on div "D" at bounding box center [431, 453] width 28 height 28
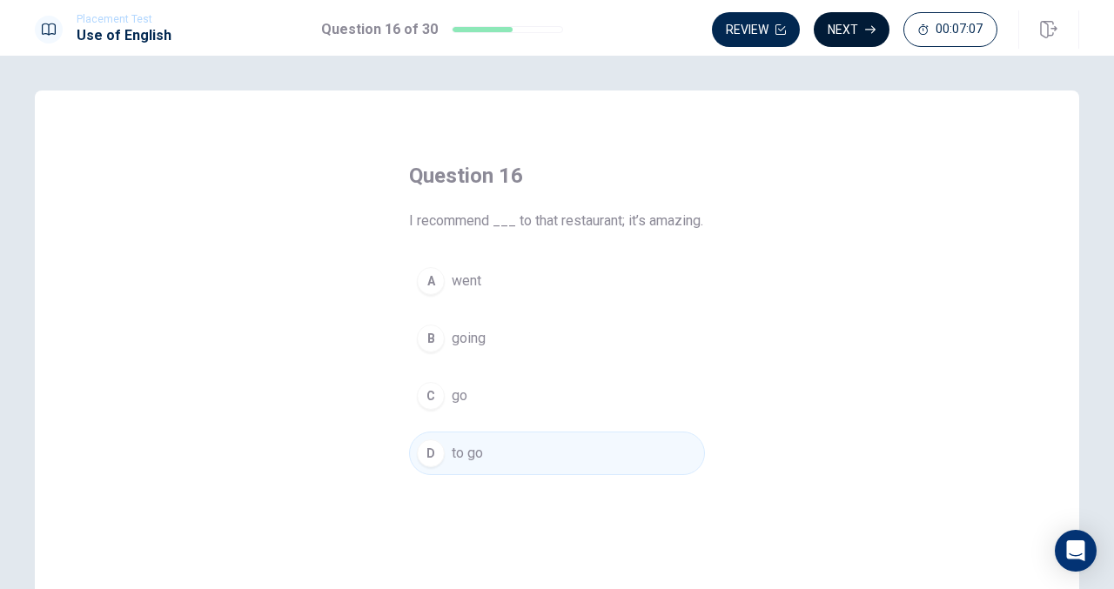
click at [849, 27] on button "Next" at bounding box center [852, 29] width 76 height 35
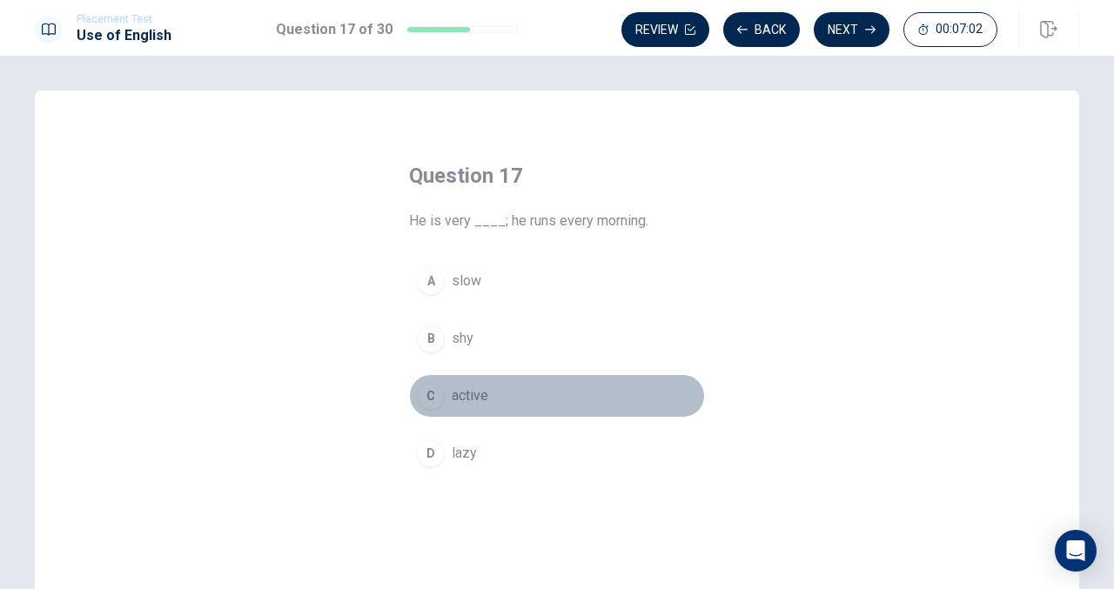
click at [428, 386] on div "C" at bounding box center [431, 396] width 28 height 28
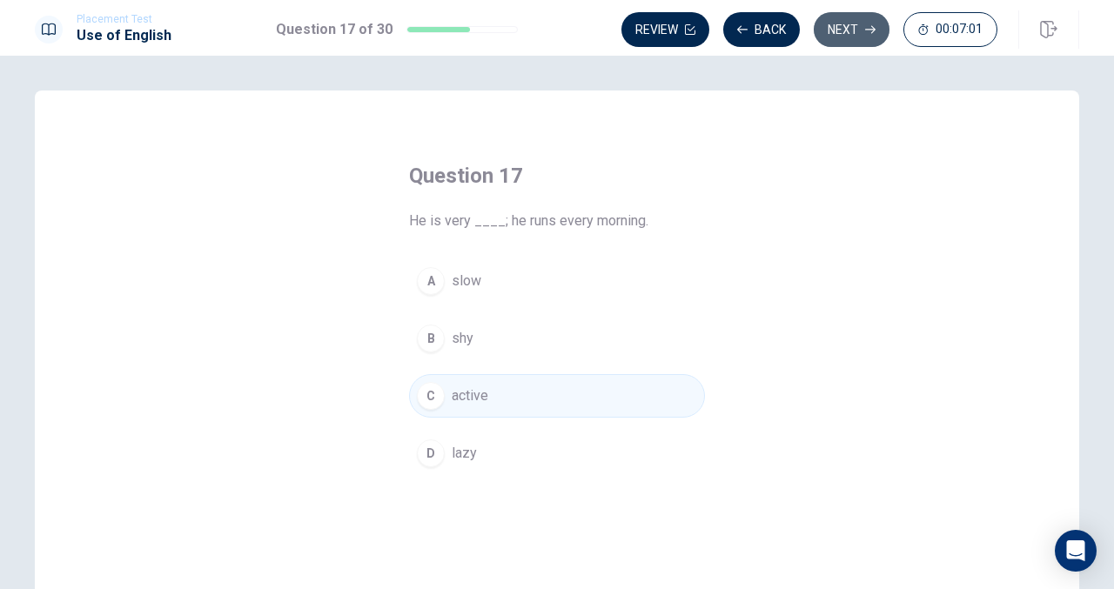
click at [849, 23] on button "Next" at bounding box center [852, 29] width 76 height 35
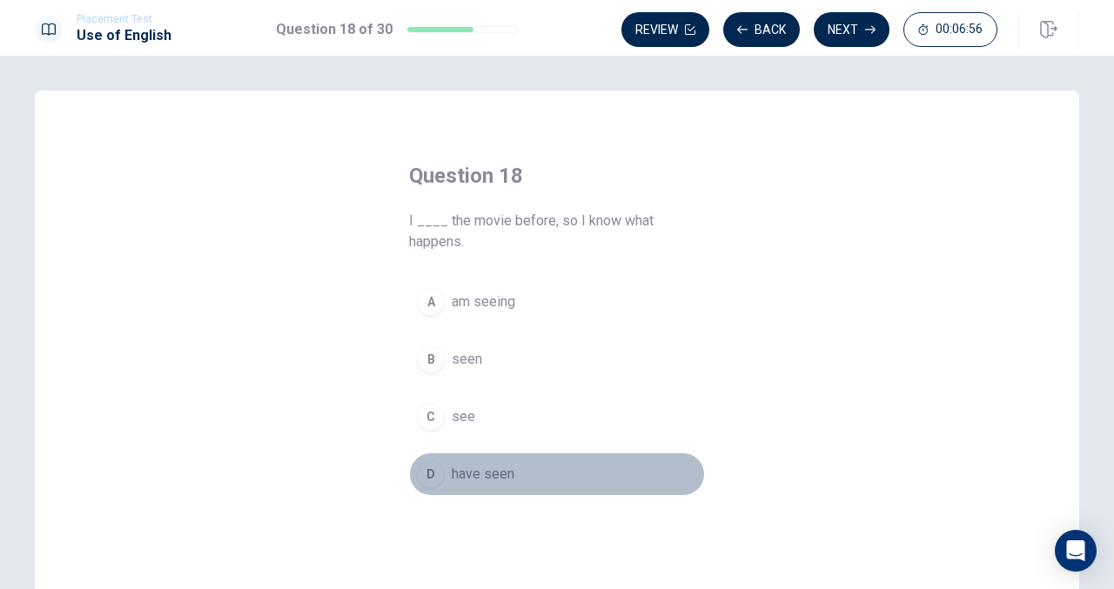
click at [432, 476] on div "D" at bounding box center [431, 474] width 28 height 28
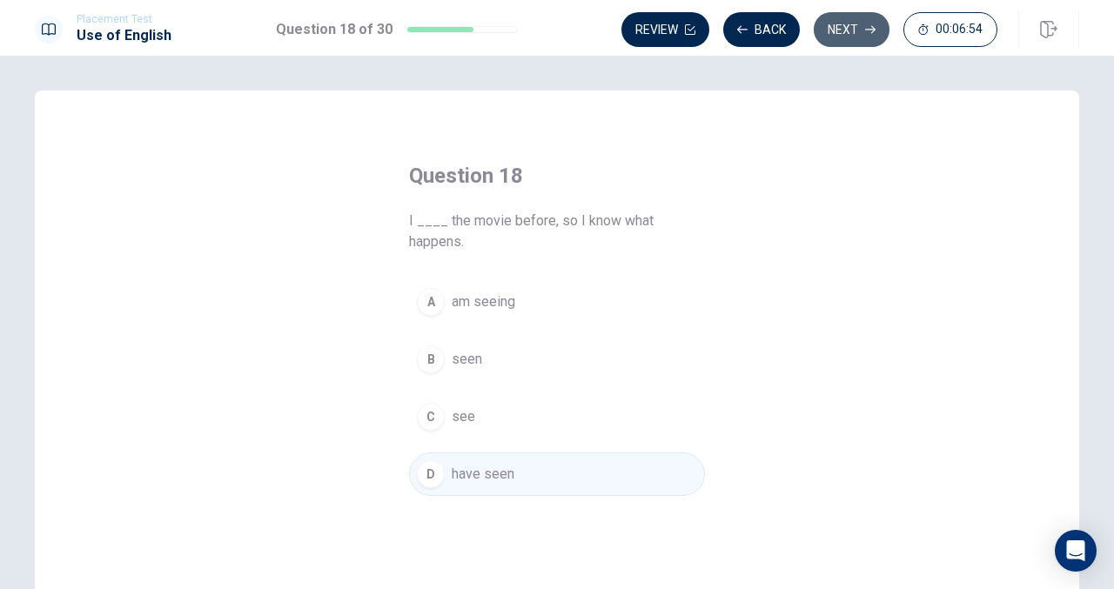
click at [830, 36] on button "Next" at bounding box center [852, 29] width 76 height 35
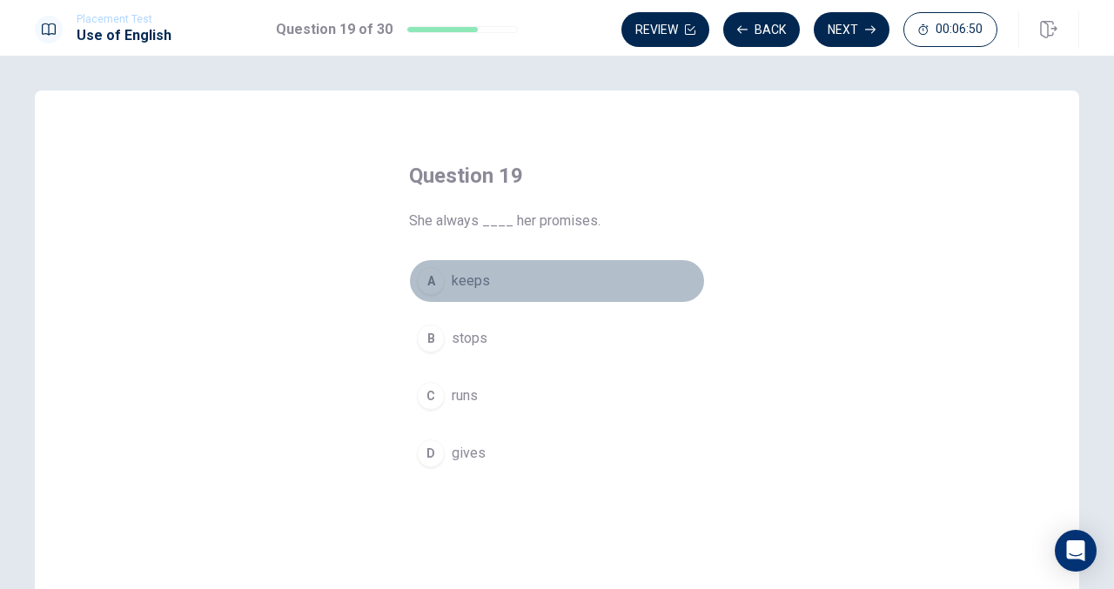
click at [426, 278] on div "A" at bounding box center [431, 281] width 28 height 28
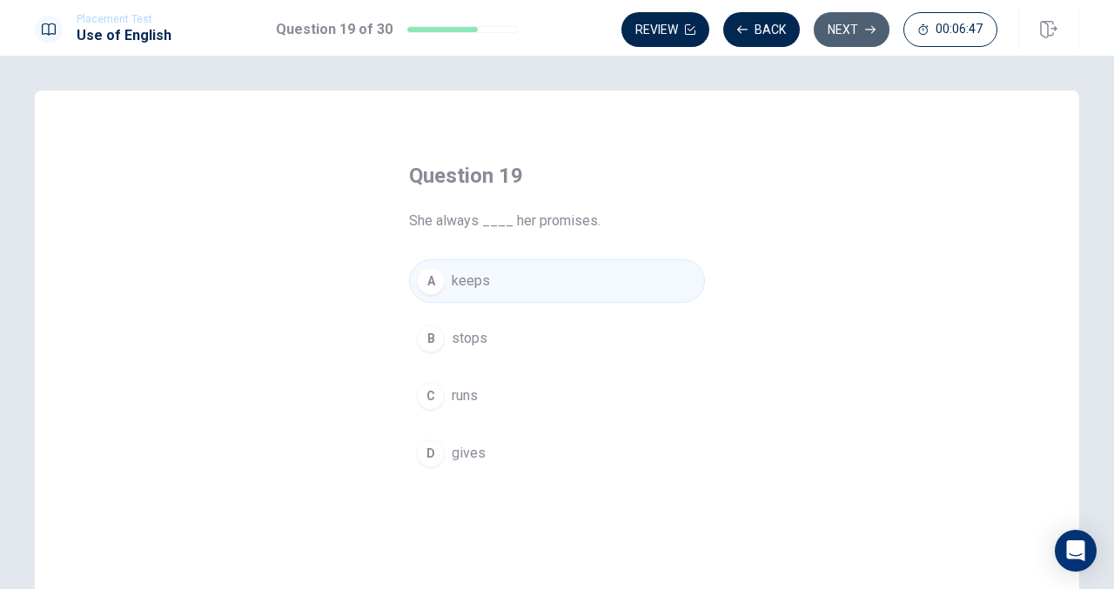
click at [859, 32] on button "Next" at bounding box center [852, 29] width 76 height 35
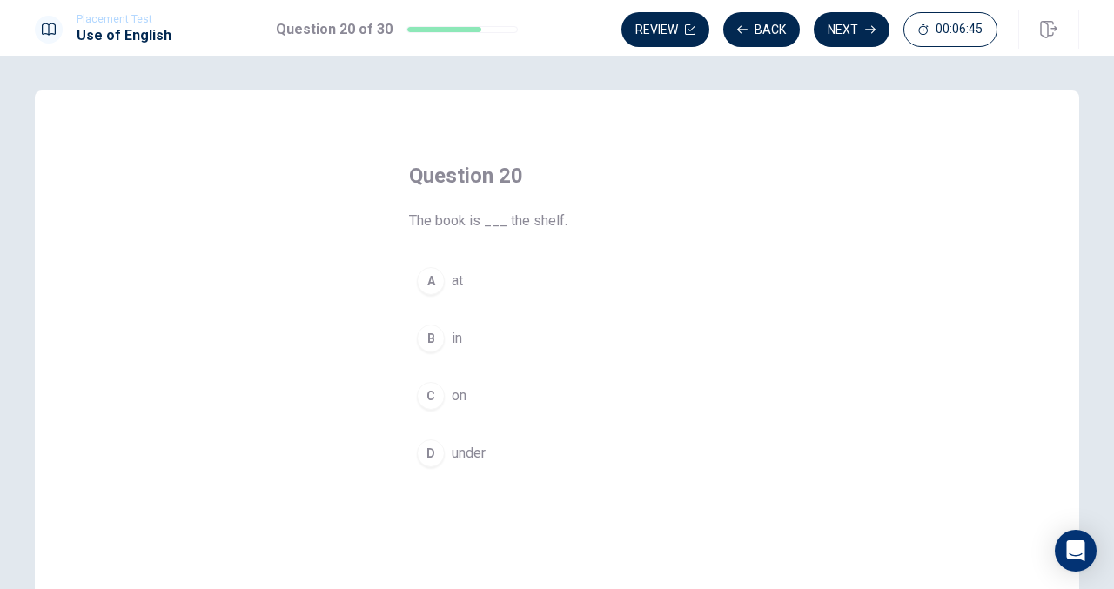
click at [420, 394] on div "C" at bounding box center [431, 396] width 28 height 28
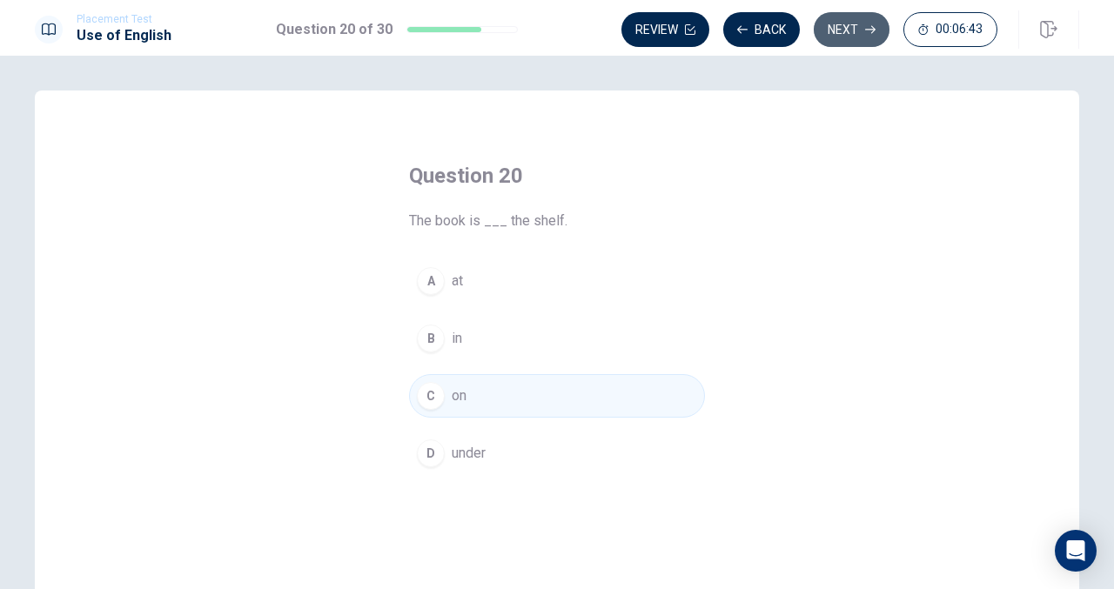
click at [849, 22] on button "Next" at bounding box center [852, 29] width 76 height 35
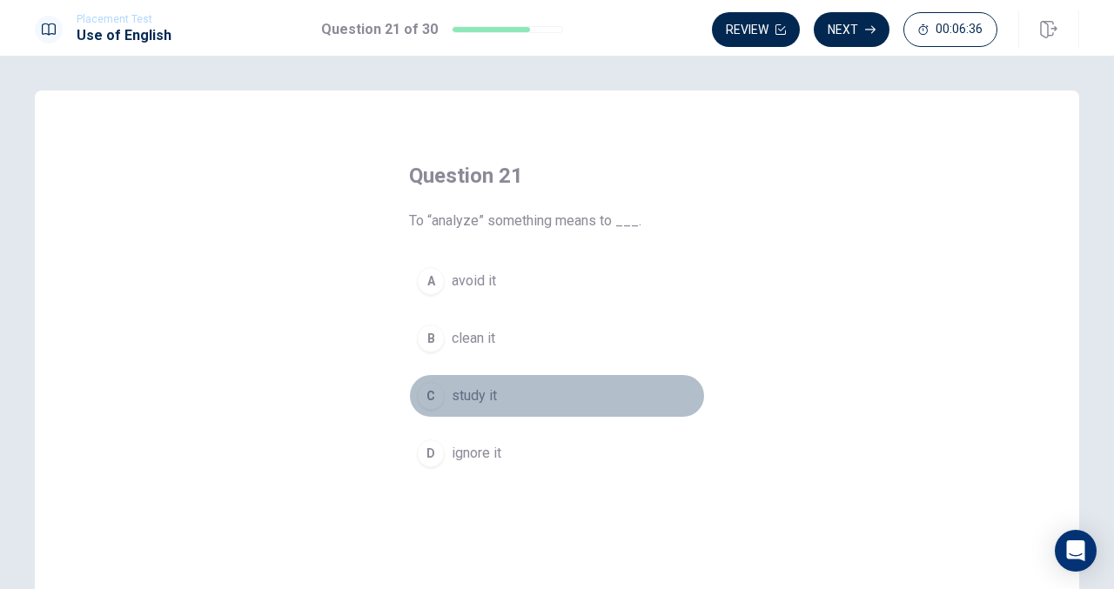
click at [426, 396] on div "C" at bounding box center [431, 396] width 28 height 28
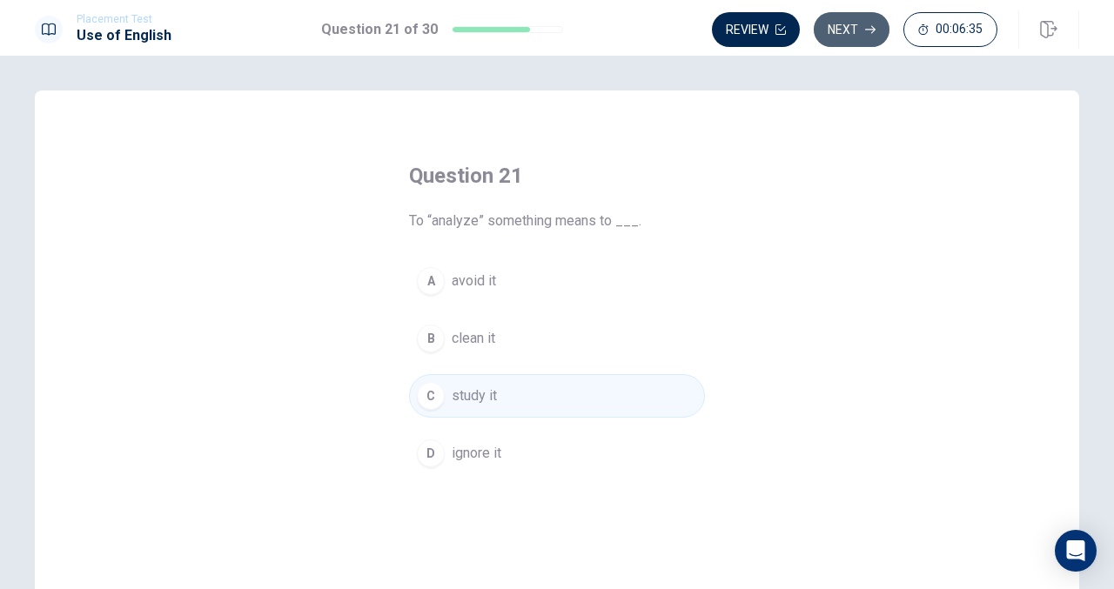
click at [835, 25] on button "Next" at bounding box center [852, 29] width 76 height 35
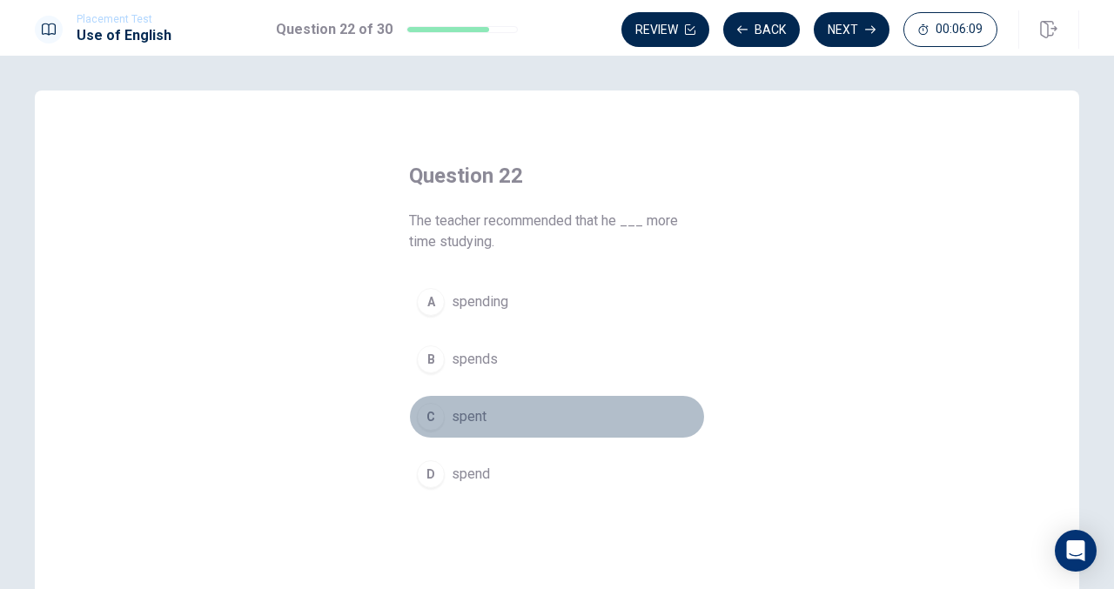
click at [419, 410] on div "C" at bounding box center [431, 417] width 28 height 28
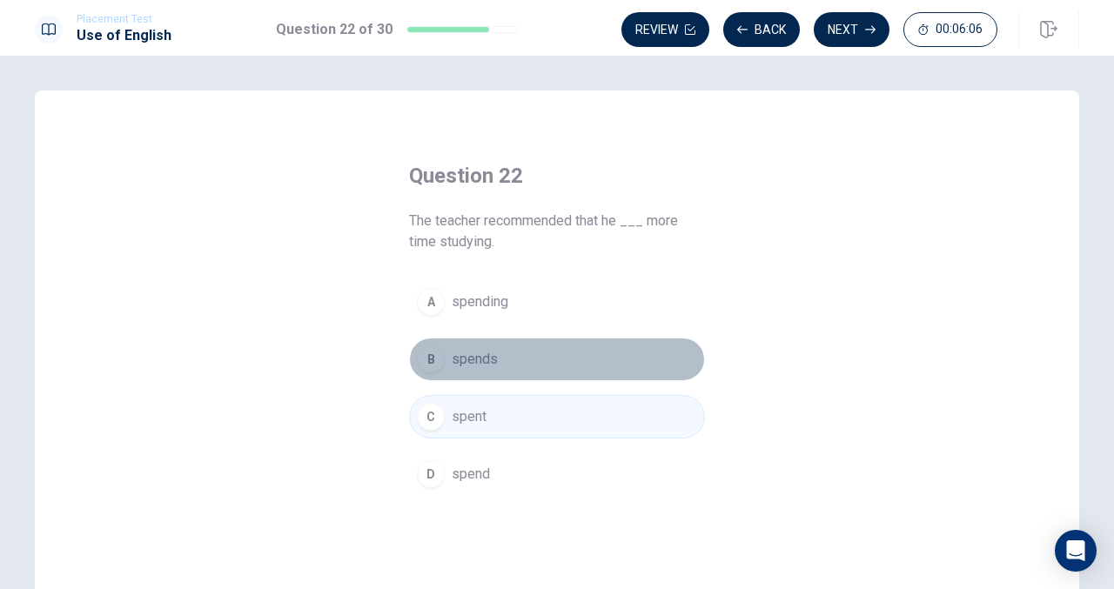
click at [433, 354] on div "B" at bounding box center [431, 359] width 28 height 28
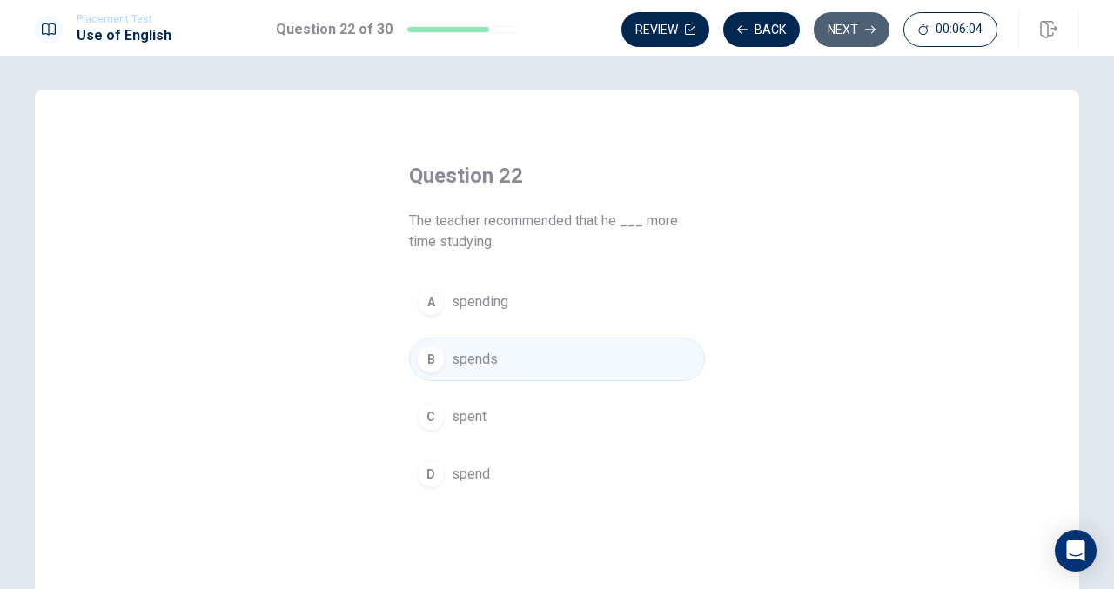
click at [851, 22] on button "Next" at bounding box center [852, 29] width 76 height 35
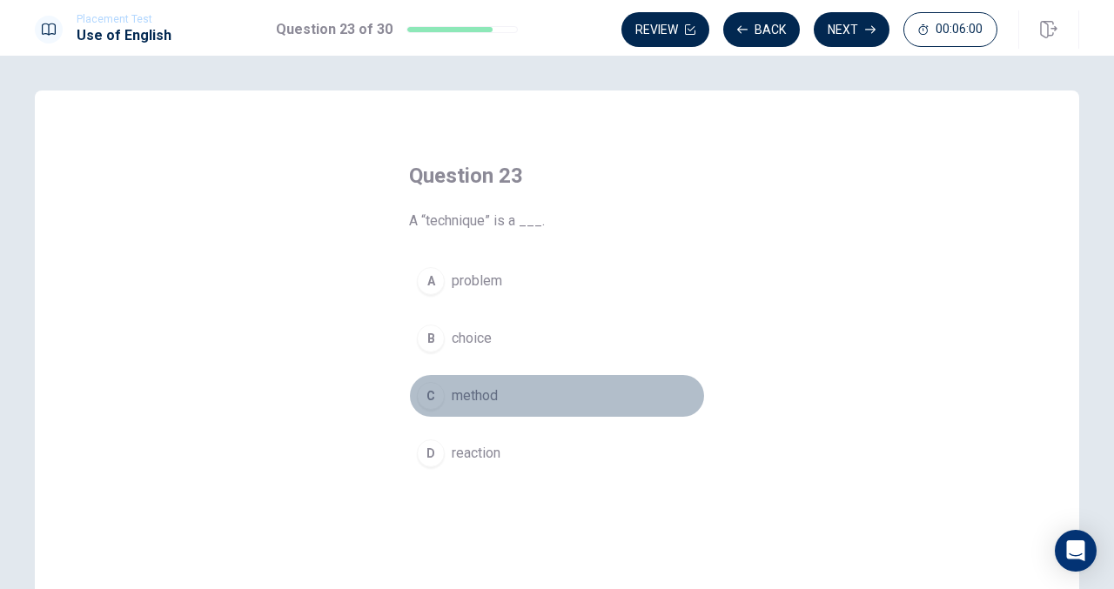
click at [425, 386] on div "C" at bounding box center [431, 396] width 28 height 28
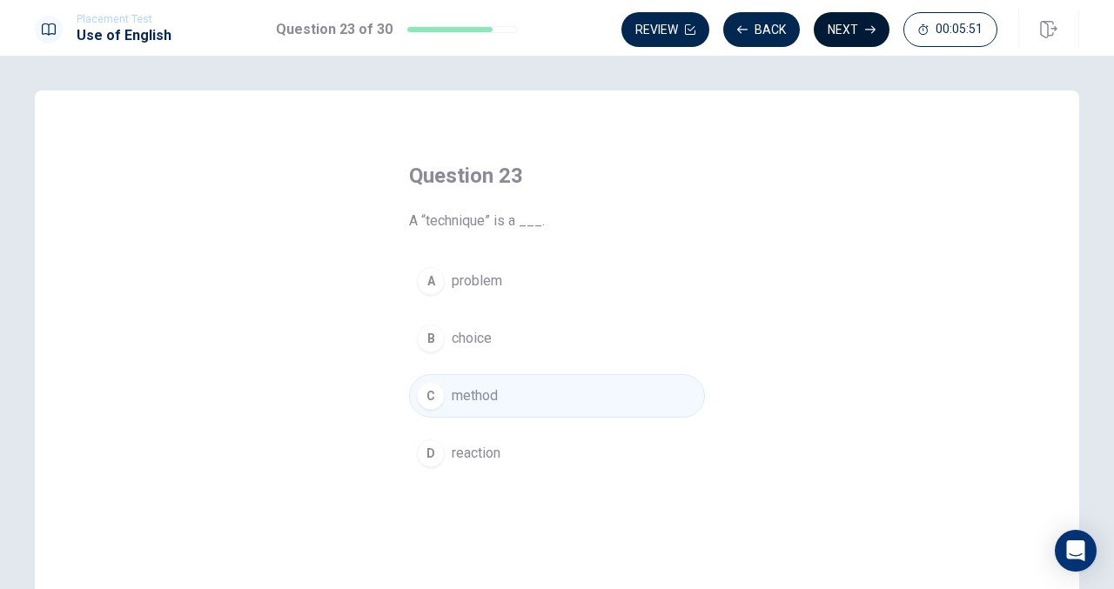
click at [830, 25] on button "Next" at bounding box center [852, 29] width 76 height 35
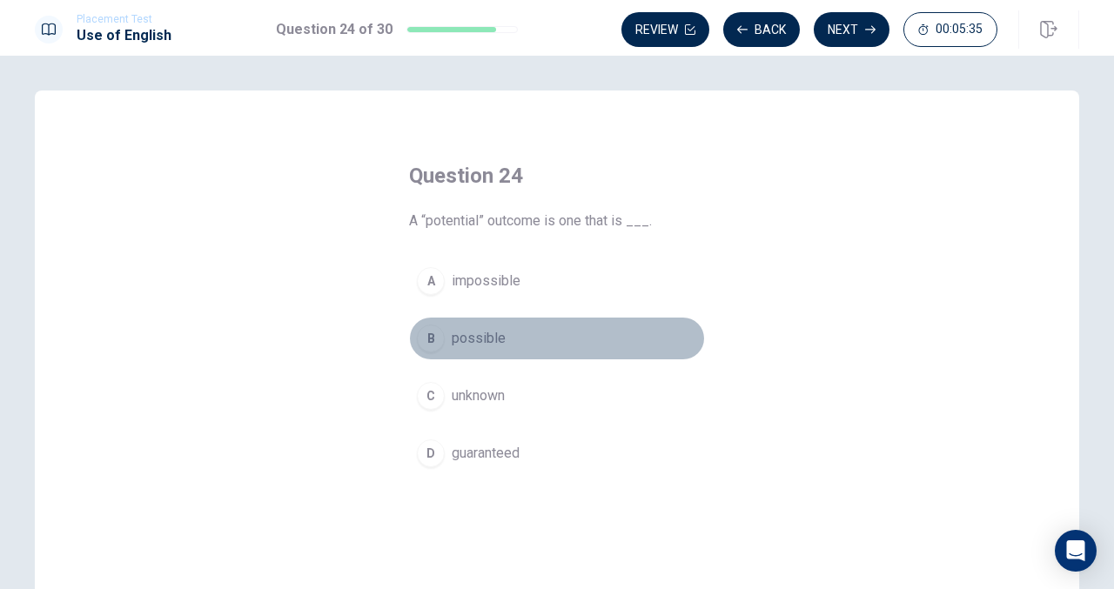
click at [428, 332] on div "B" at bounding box center [431, 339] width 28 height 28
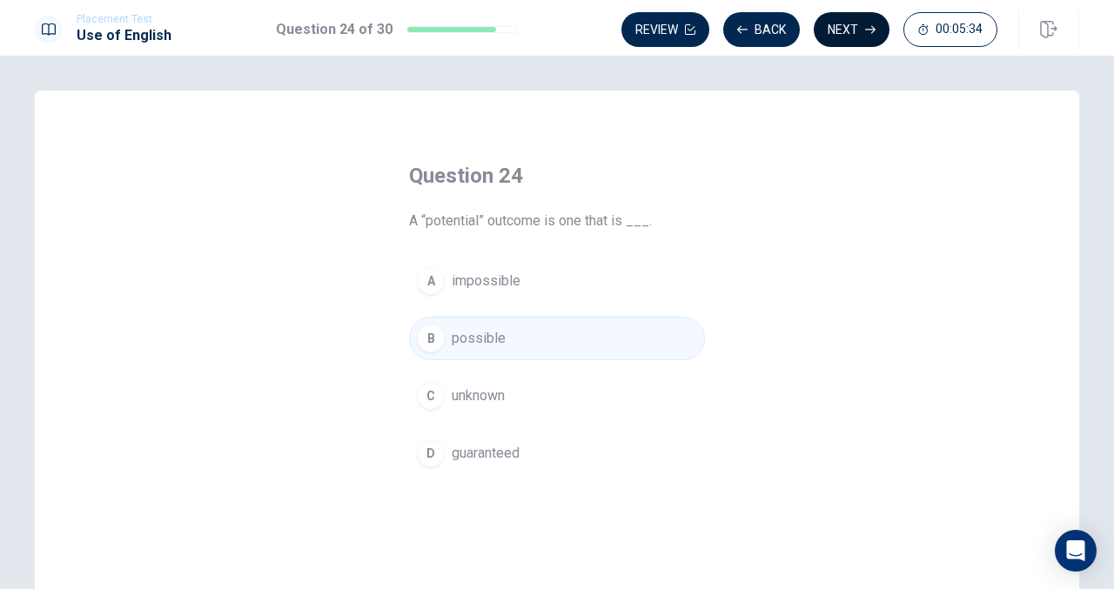
click at [856, 18] on button "Next" at bounding box center [852, 29] width 76 height 35
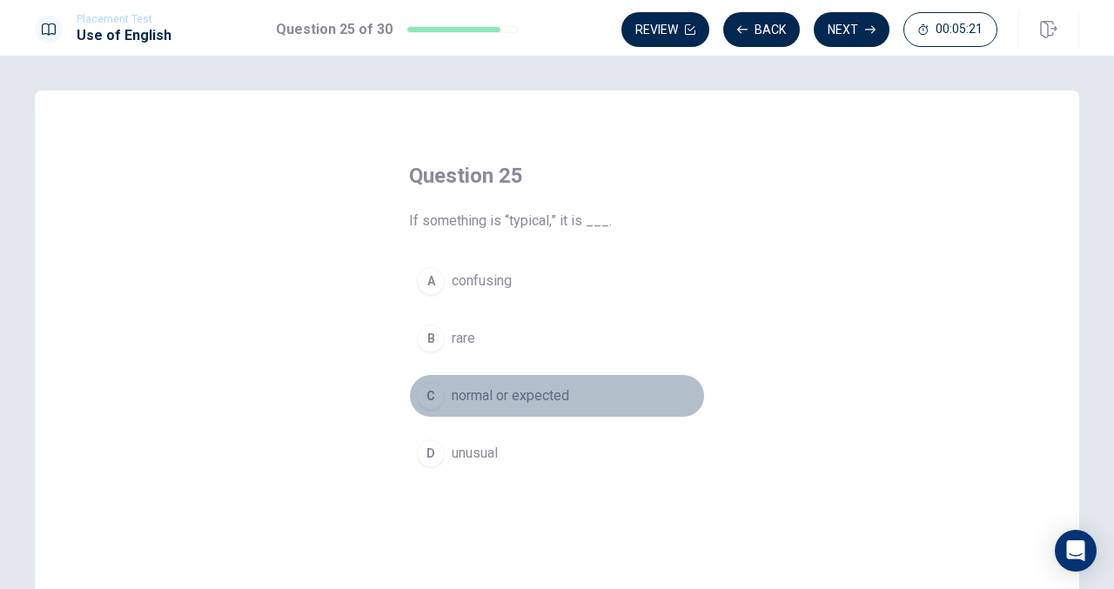
click at [421, 387] on div "C" at bounding box center [431, 396] width 28 height 28
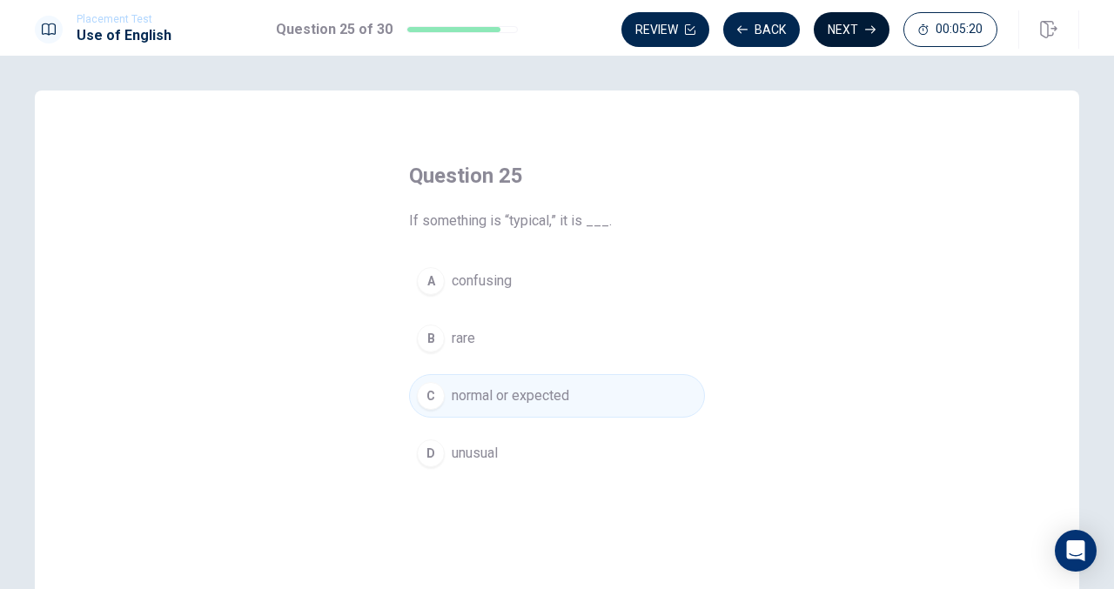
click at [859, 29] on button "Next" at bounding box center [852, 29] width 76 height 35
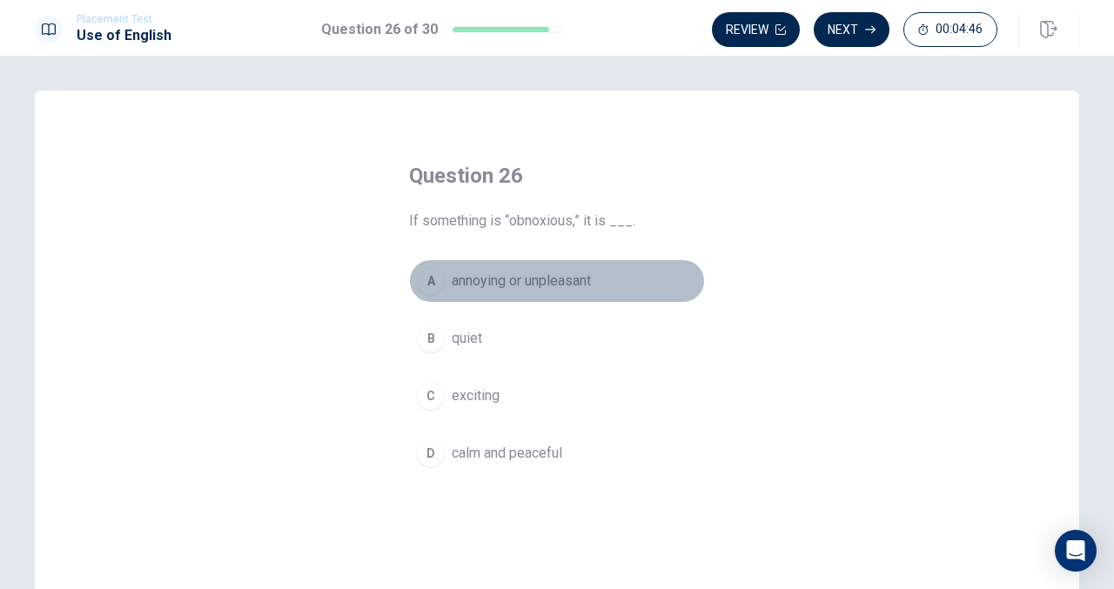
click at [428, 277] on div "A" at bounding box center [431, 281] width 28 height 28
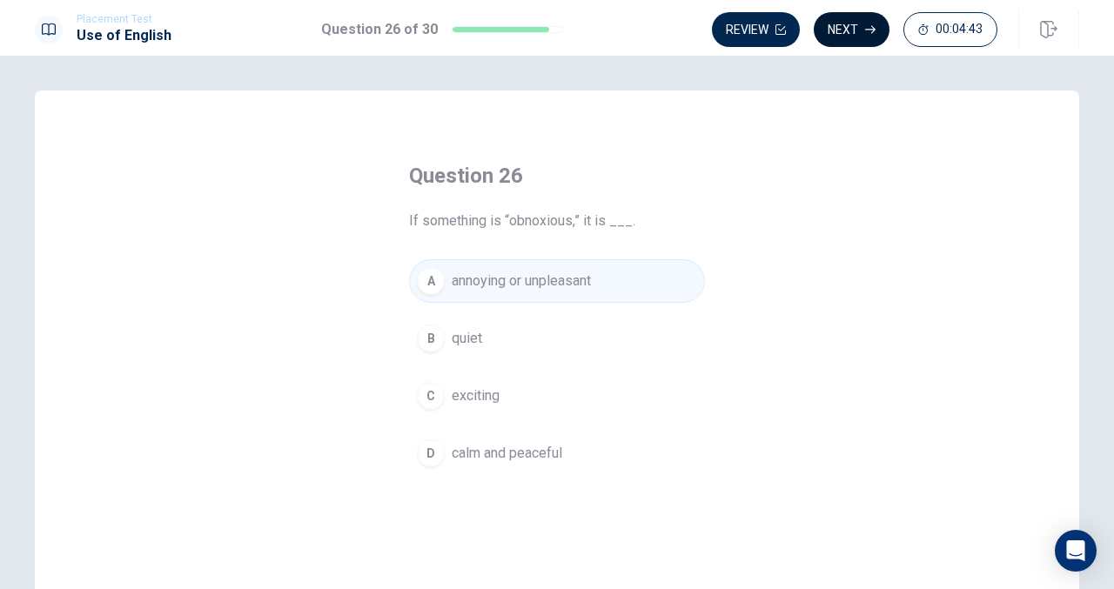
click at [845, 27] on button "Next" at bounding box center [852, 29] width 76 height 35
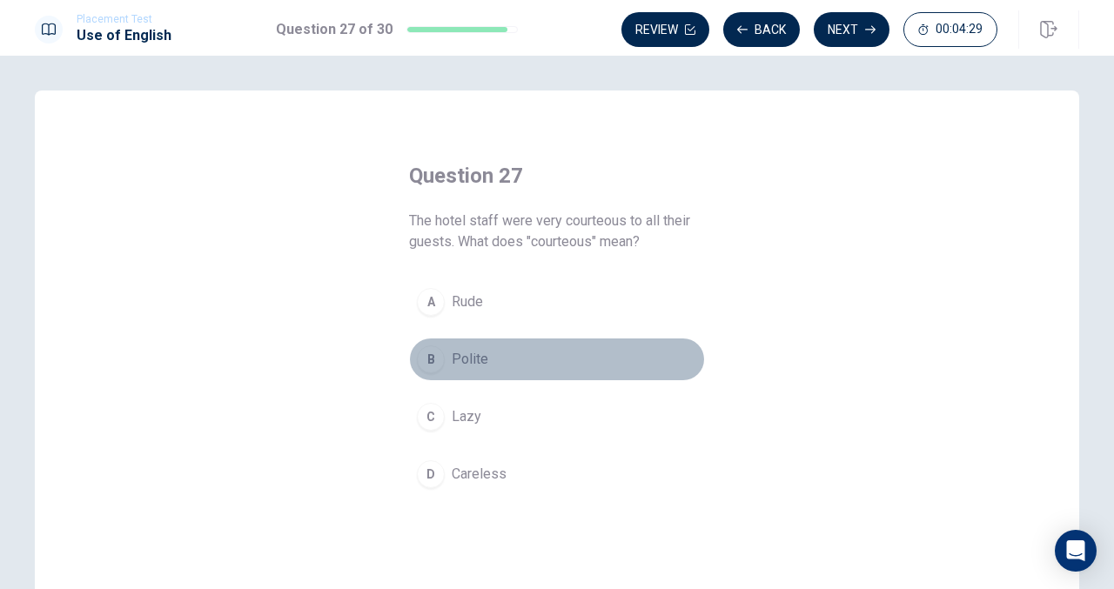
click at [423, 357] on div "B" at bounding box center [431, 359] width 28 height 28
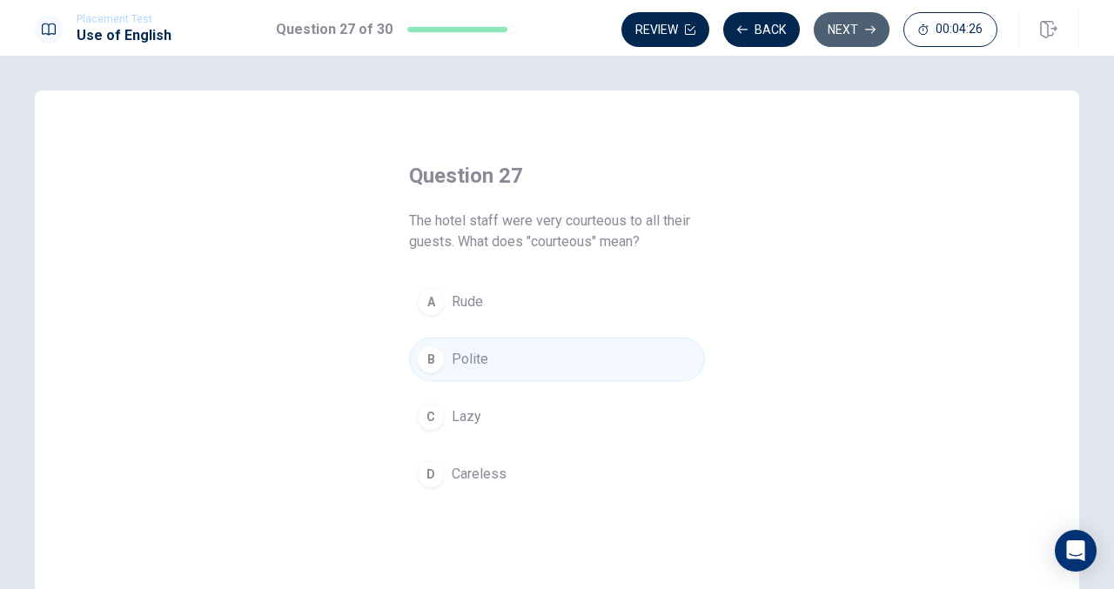
click at [849, 29] on button "Next" at bounding box center [852, 29] width 76 height 35
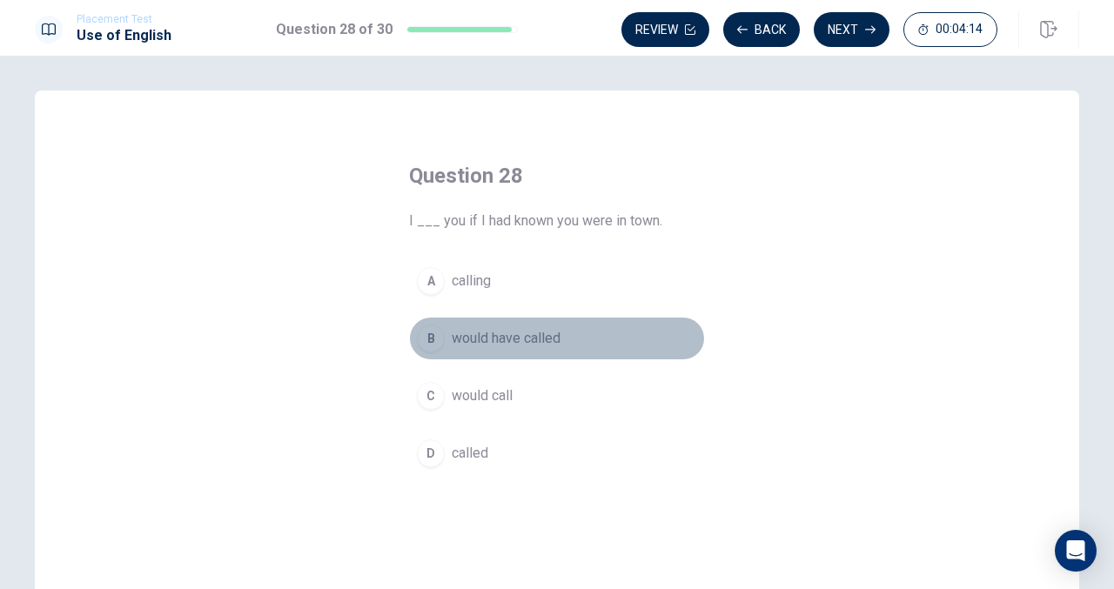
click at [426, 335] on div "B" at bounding box center [431, 339] width 28 height 28
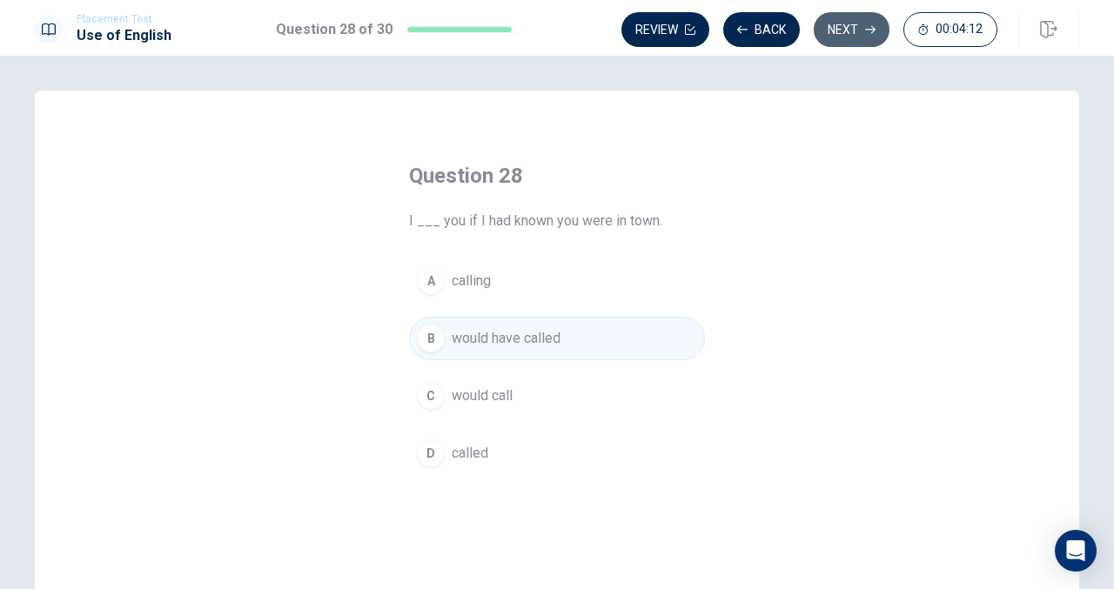
click at [867, 33] on icon "button" at bounding box center [870, 29] width 10 height 10
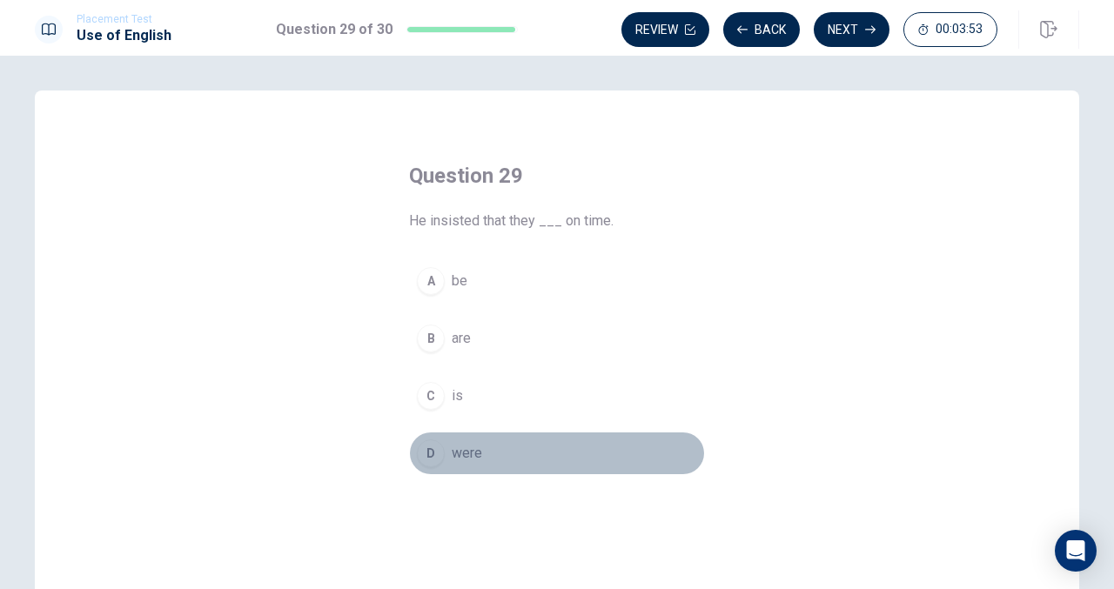
click at [425, 457] on div "D" at bounding box center [431, 453] width 28 height 28
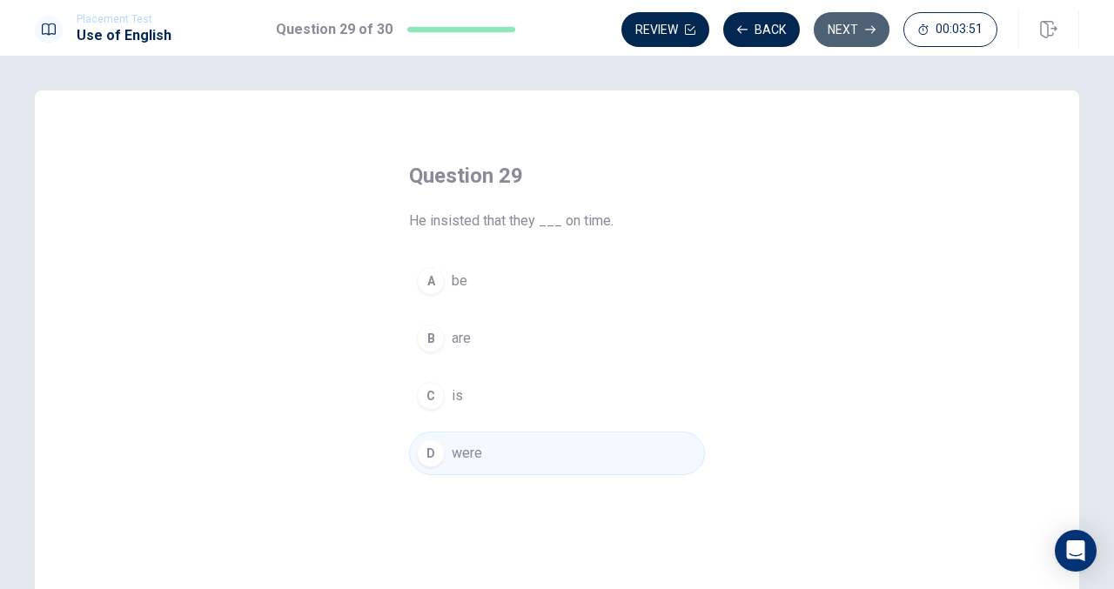
click at [833, 17] on button "Next" at bounding box center [852, 29] width 76 height 35
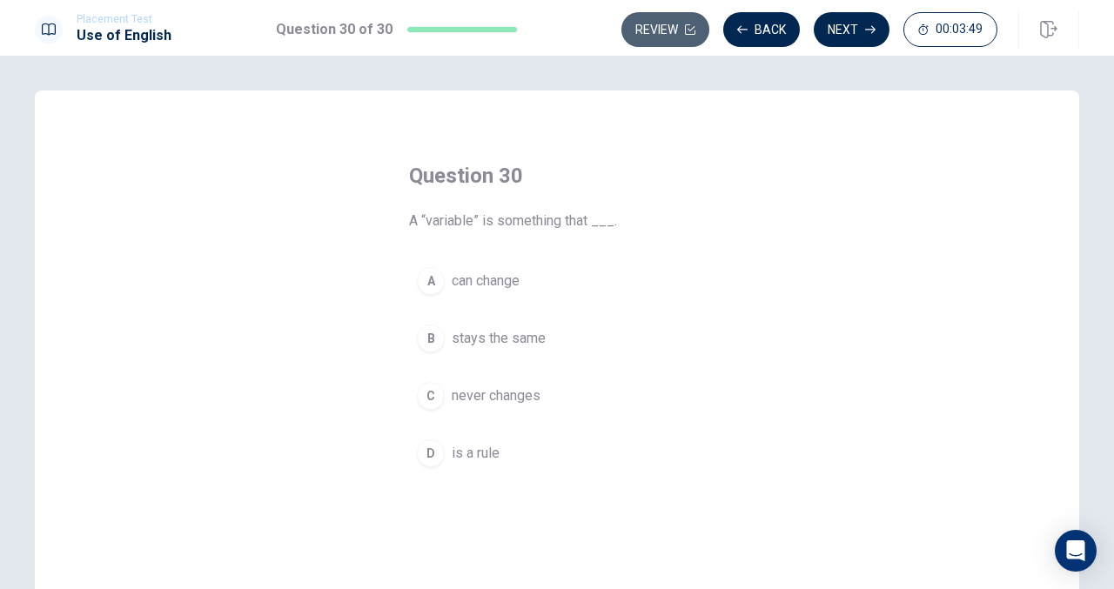
click at [668, 23] on button "Review" at bounding box center [665, 29] width 88 height 35
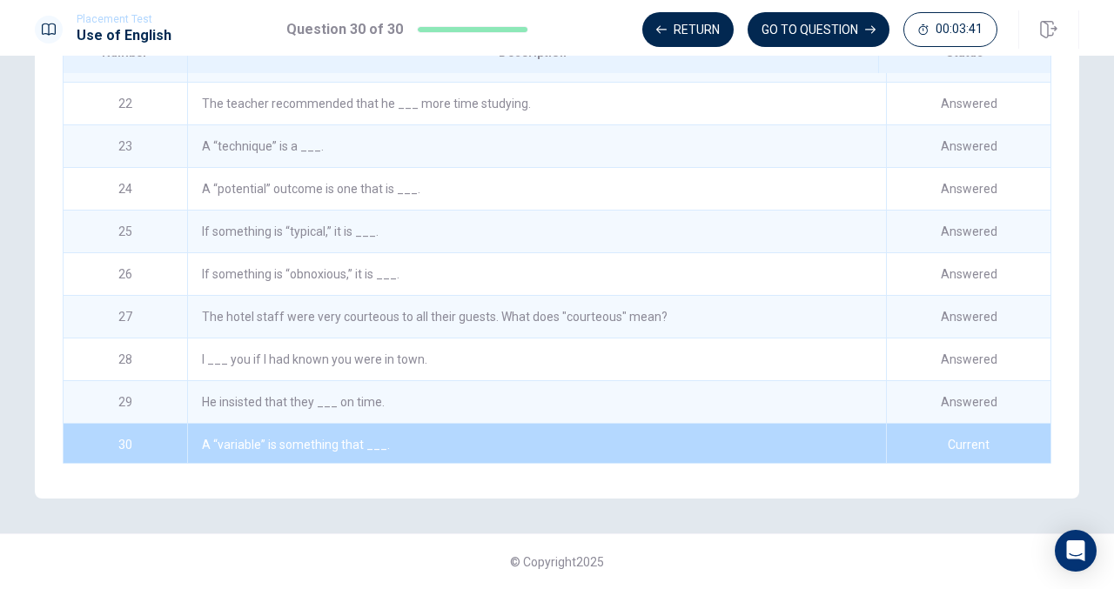
scroll to position [889, 0]
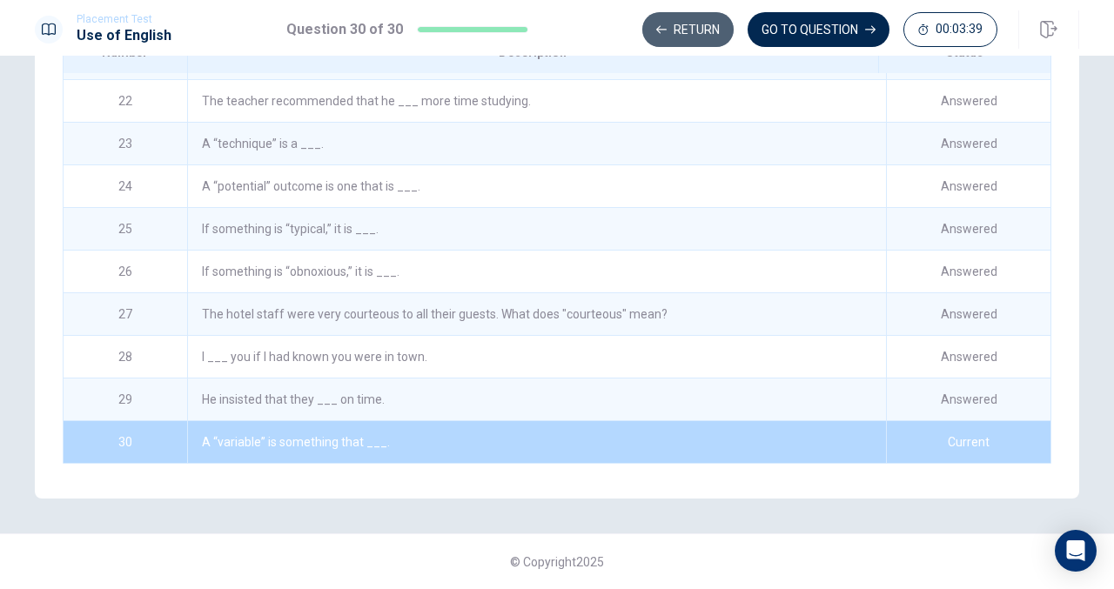
click at [694, 18] on button "Return" at bounding box center [687, 29] width 91 height 35
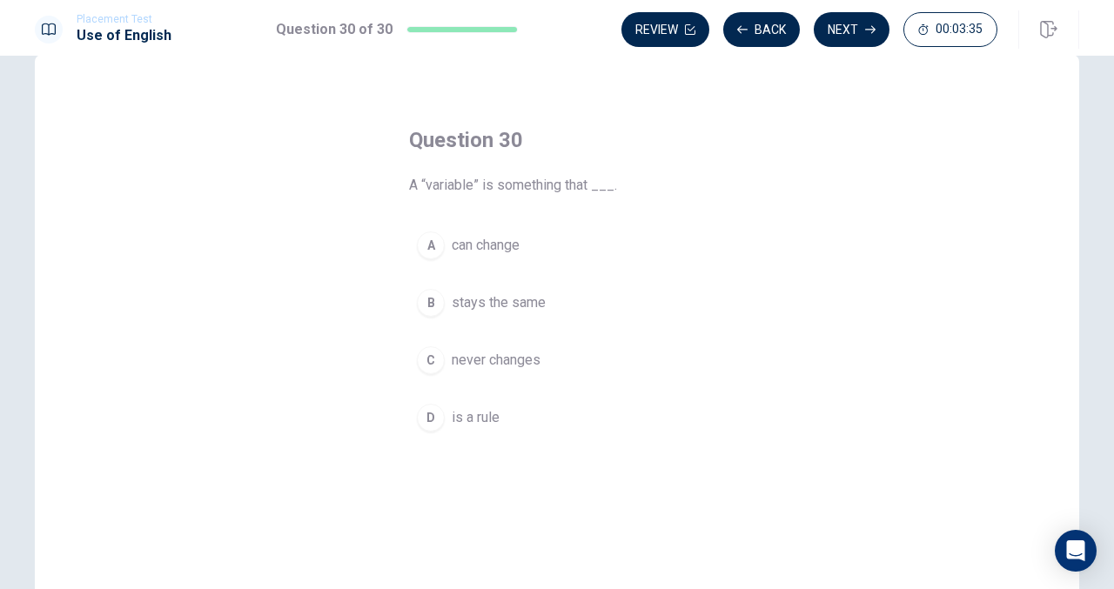
scroll to position [9, 0]
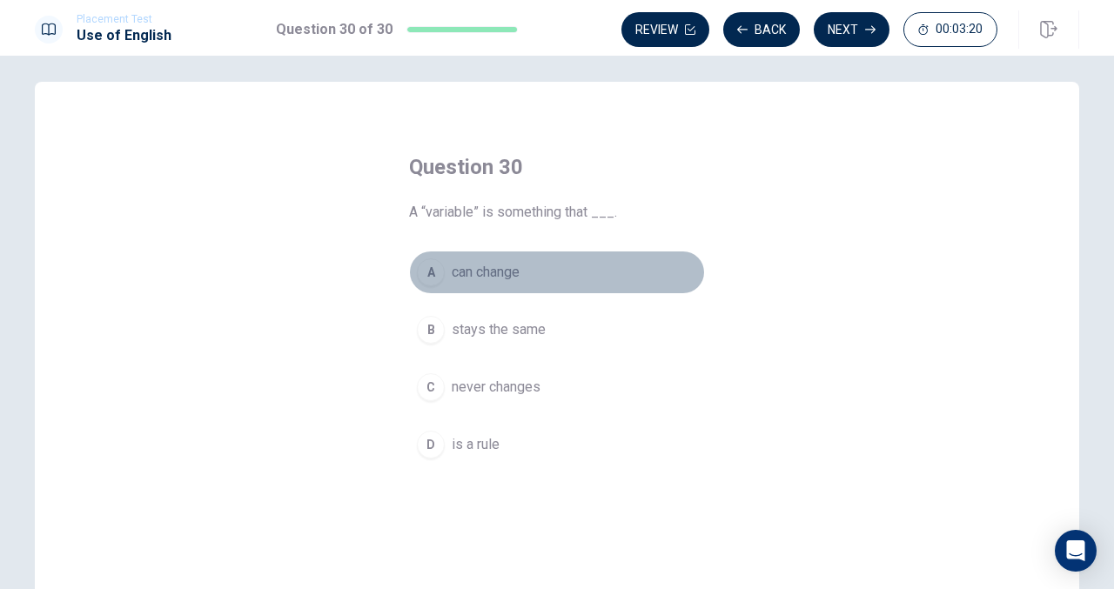
click at [424, 272] on div "A" at bounding box center [431, 272] width 28 height 28
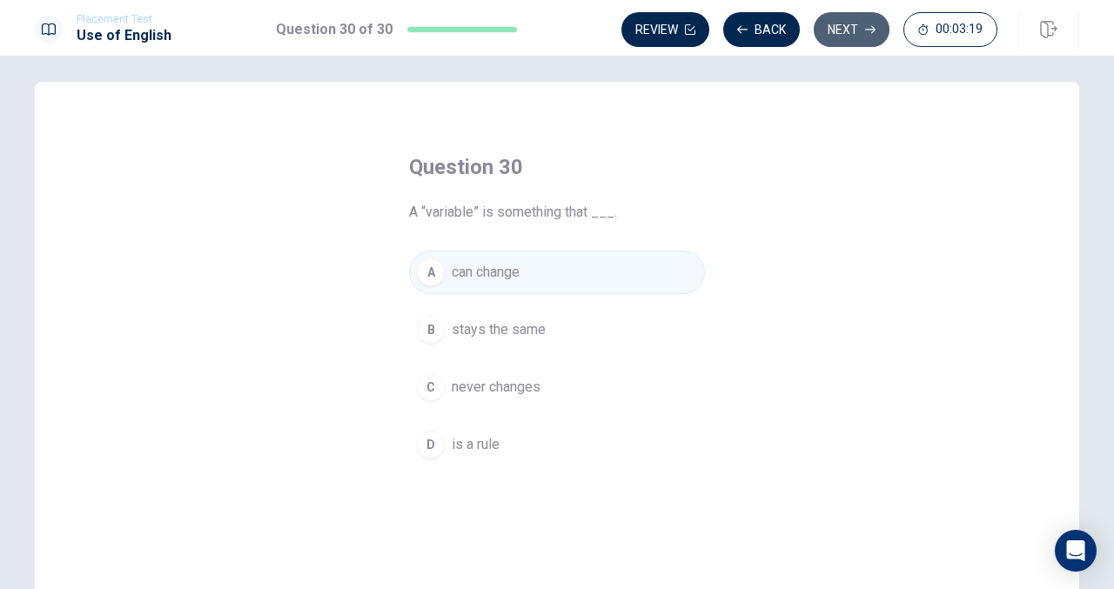
click at [839, 32] on button "Next" at bounding box center [852, 29] width 76 height 35
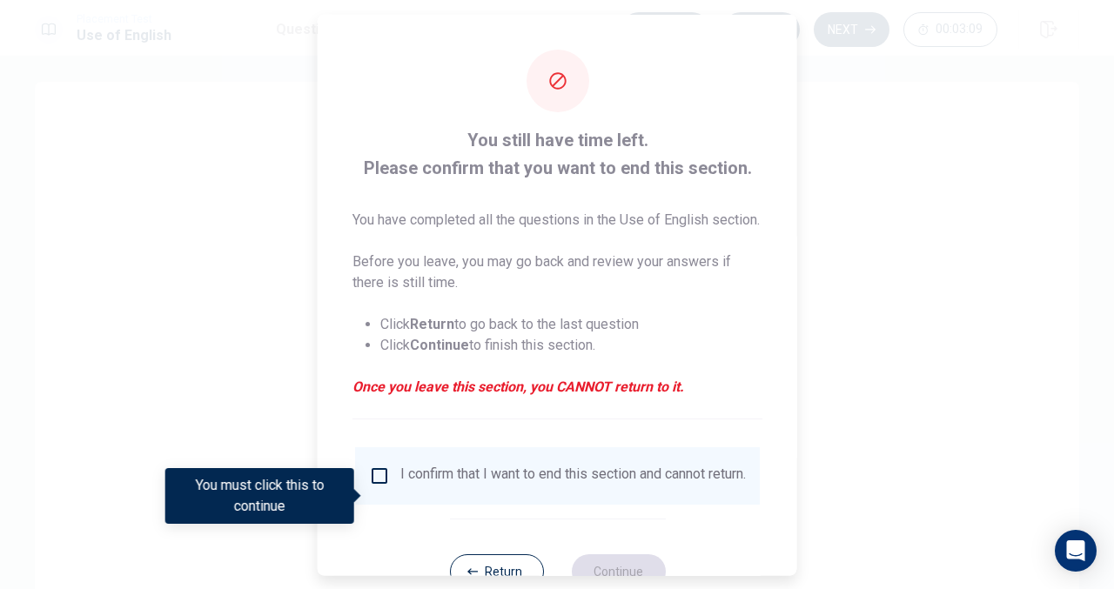
click at [817, 438] on div at bounding box center [557, 294] width 1114 height 589
click at [926, 227] on div at bounding box center [557, 294] width 1114 height 589
click at [862, 57] on div at bounding box center [557, 294] width 1114 height 589
click at [896, 331] on div at bounding box center [557, 294] width 1114 height 589
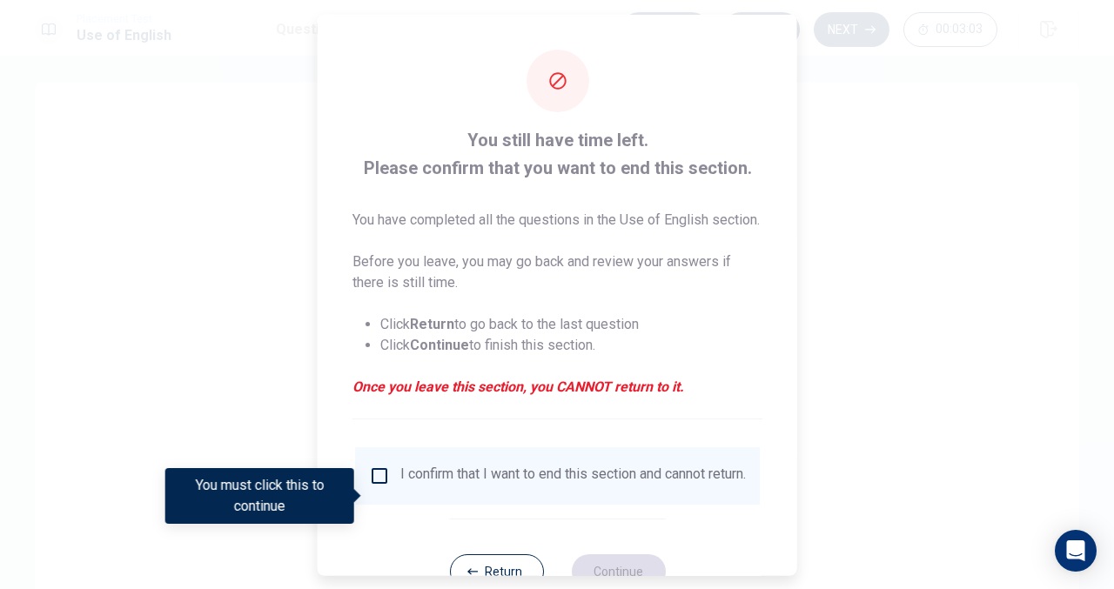
click at [896, 331] on div at bounding box center [557, 294] width 1114 height 589
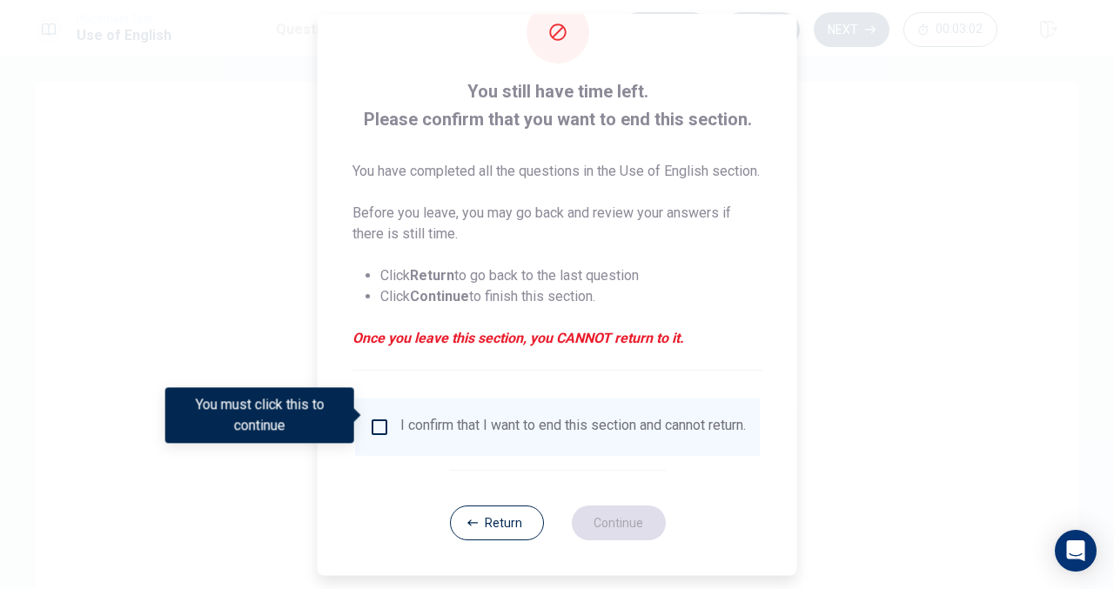
scroll to position [80, 0]
click at [517, 512] on button "Return" at bounding box center [496, 523] width 94 height 35
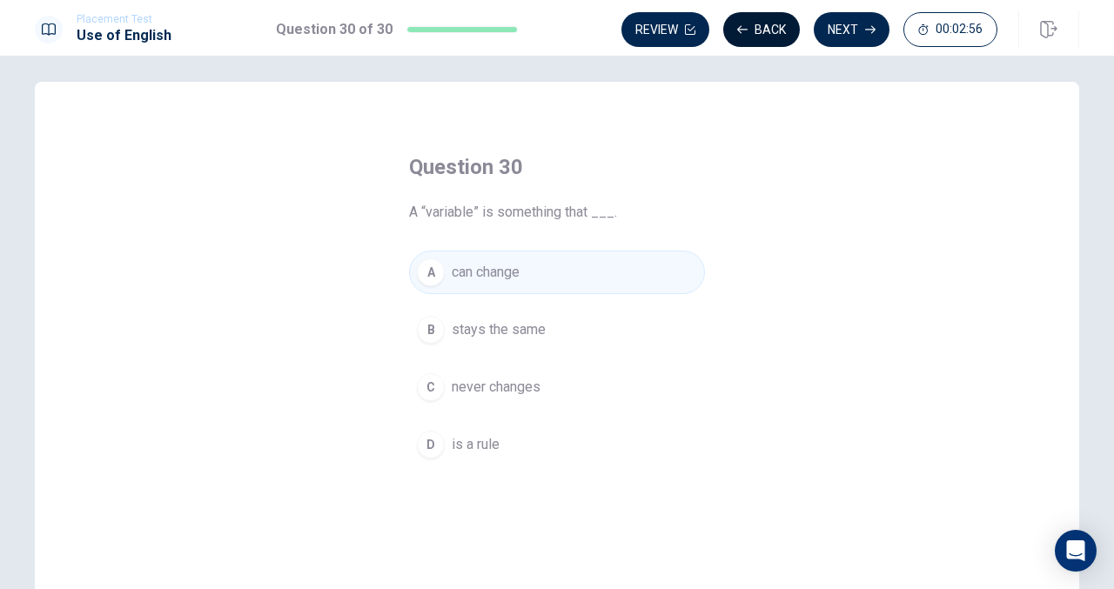
click at [764, 37] on button "Back" at bounding box center [761, 29] width 77 height 35
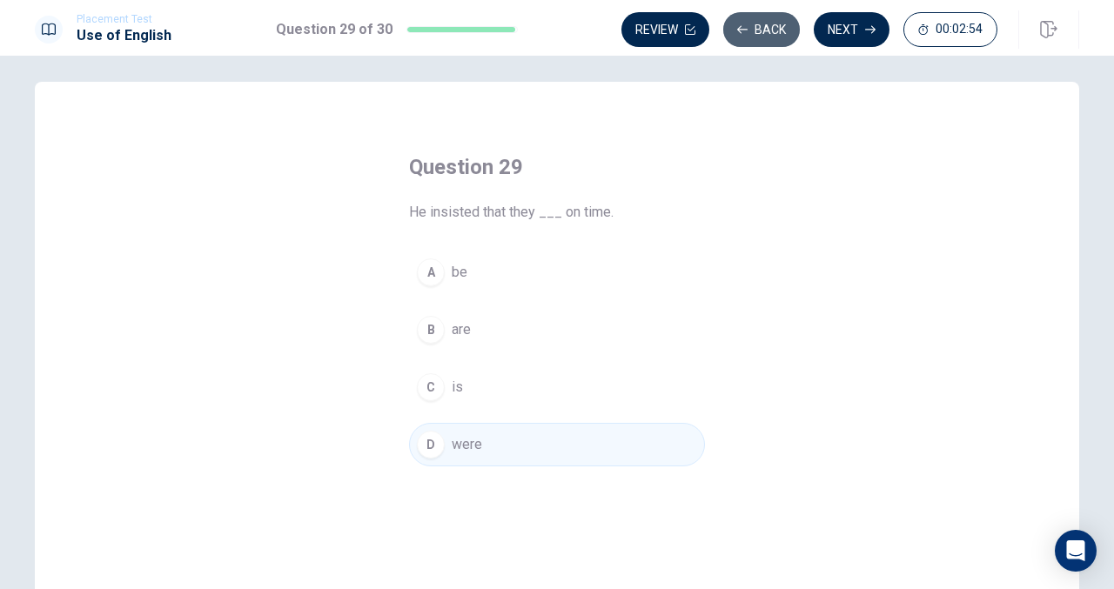
click at [764, 37] on button "Back" at bounding box center [761, 29] width 77 height 35
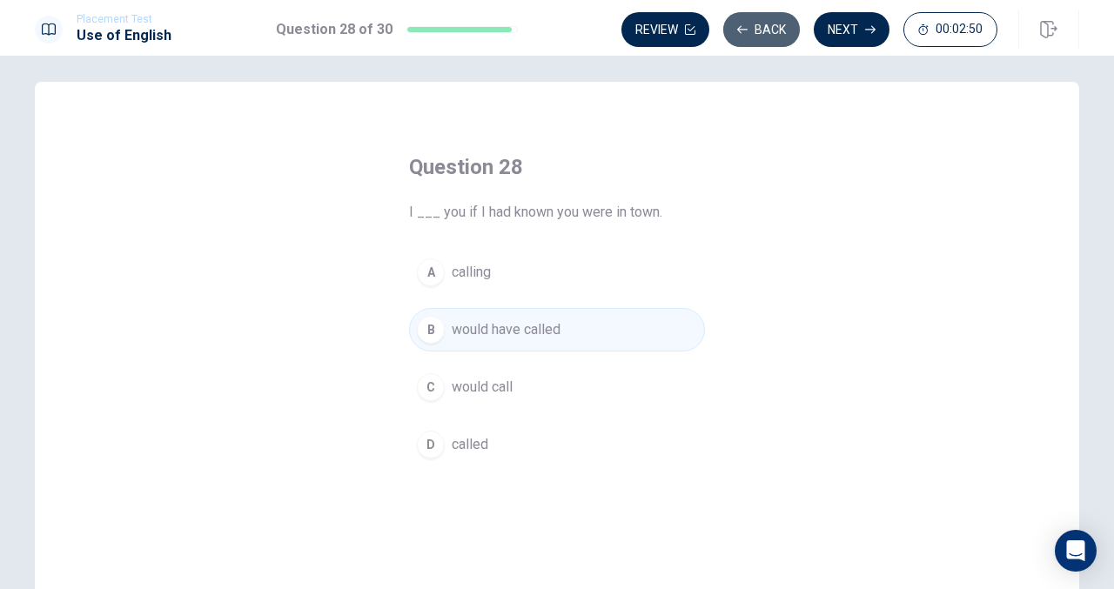
click at [764, 37] on button "Back" at bounding box center [761, 29] width 77 height 35
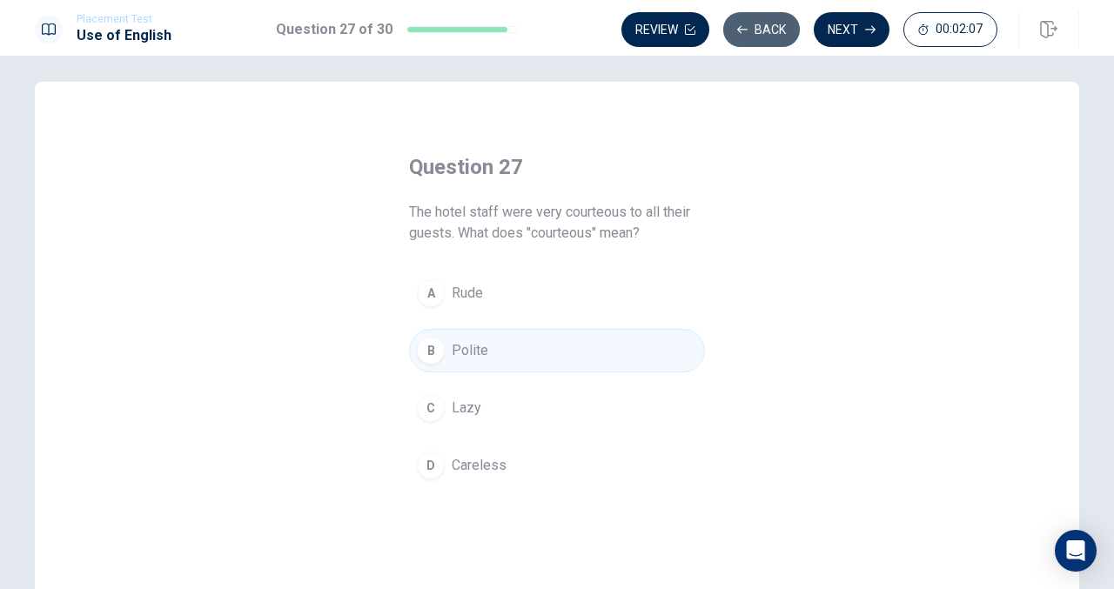
click at [764, 37] on button "Back" at bounding box center [761, 29] width 77 height 35
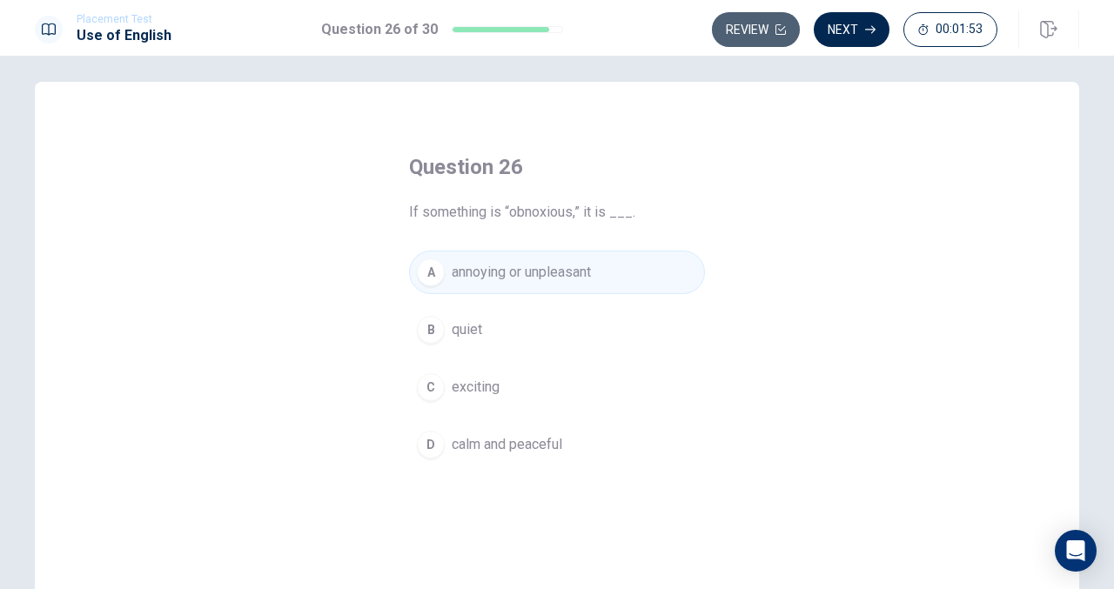
click at [761, 25] on button "Review" at bounding box center [756, 29] width 88 height 35
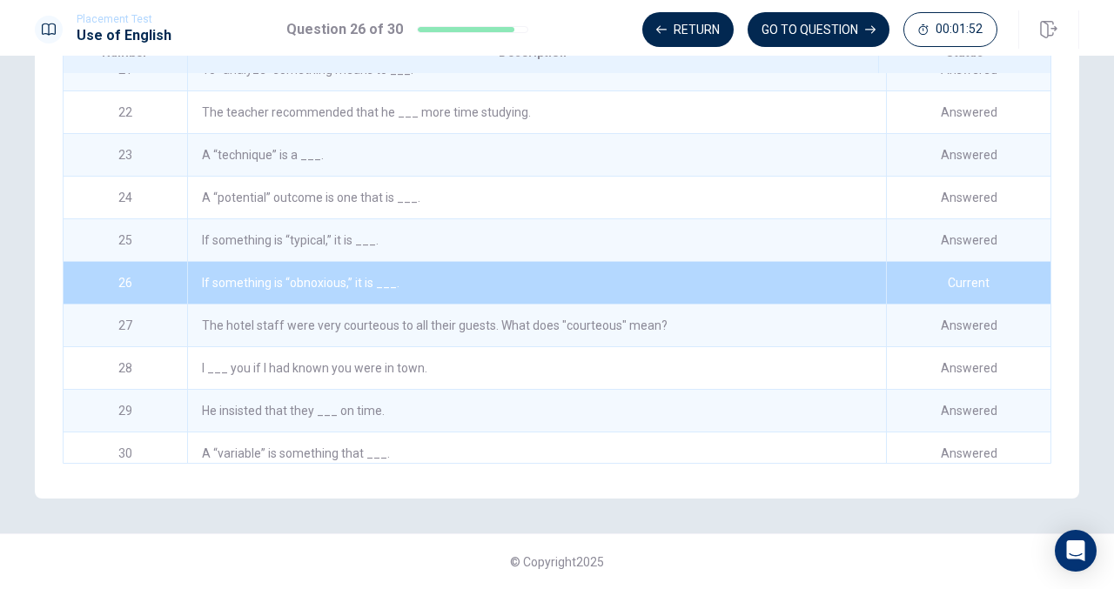
scroll to position [889, 0]
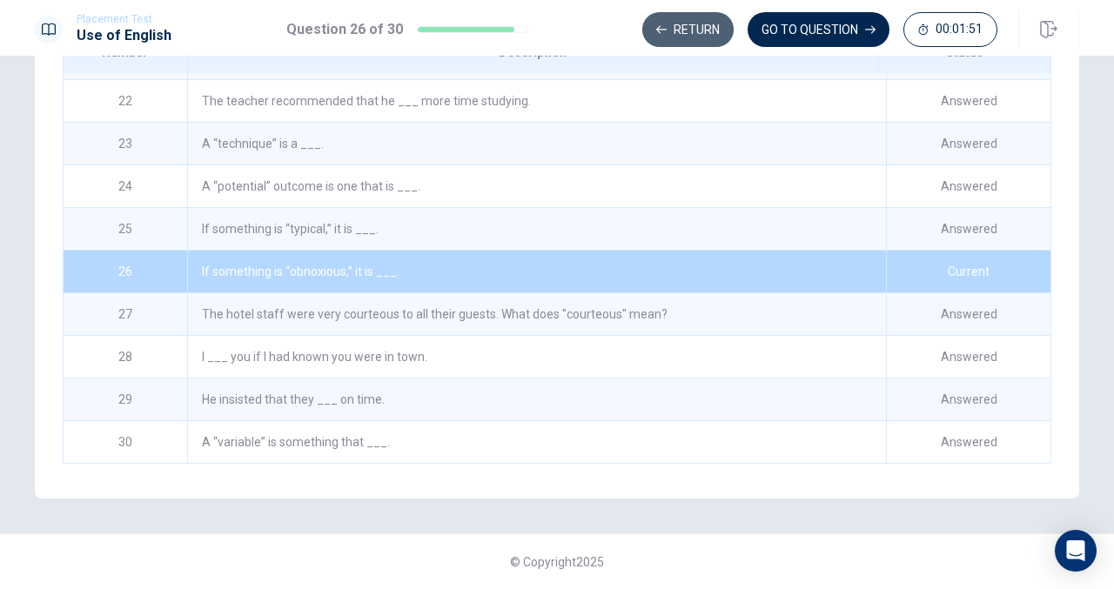
click at [655, 25] on button "Return" at bounding box center [687, 29] width 91 height 35
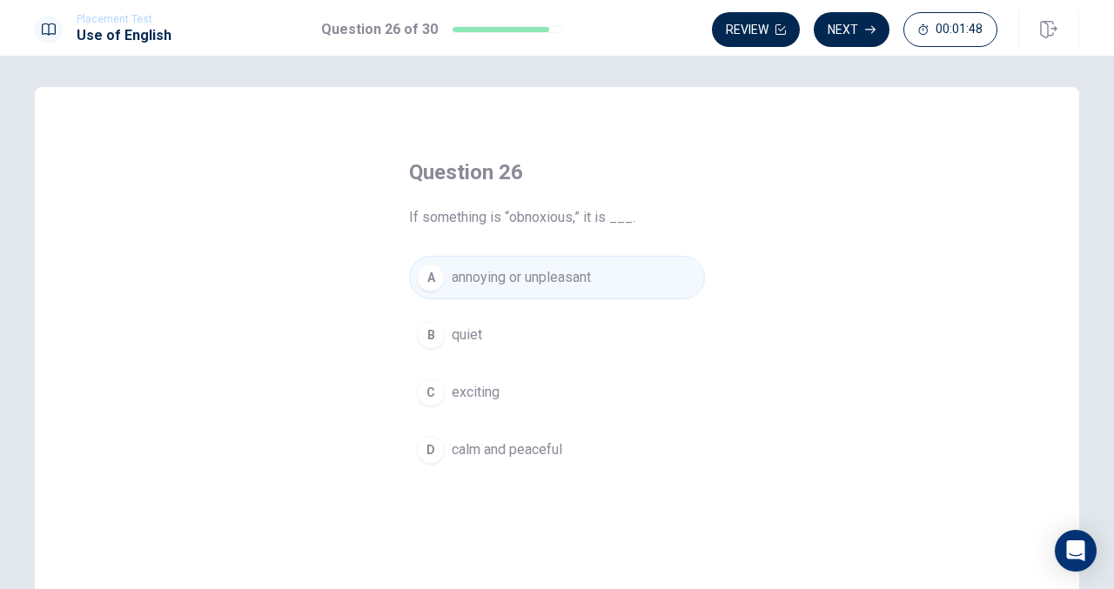
scroll to position [0, 0]
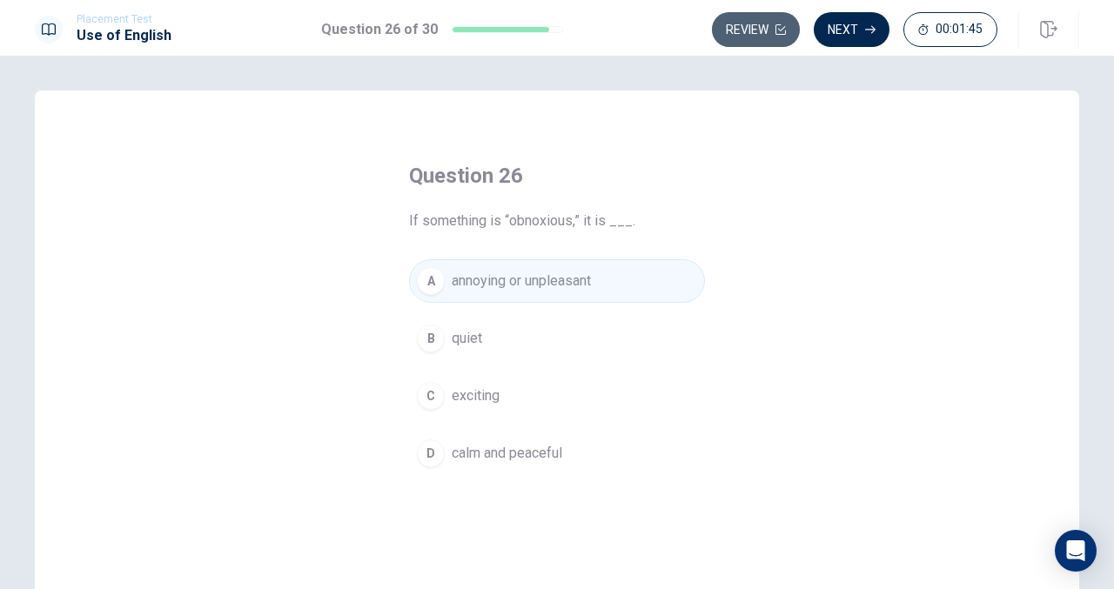
click at [768, 34] on button "Review" at bounding box center [756, 29] width 88 height 35
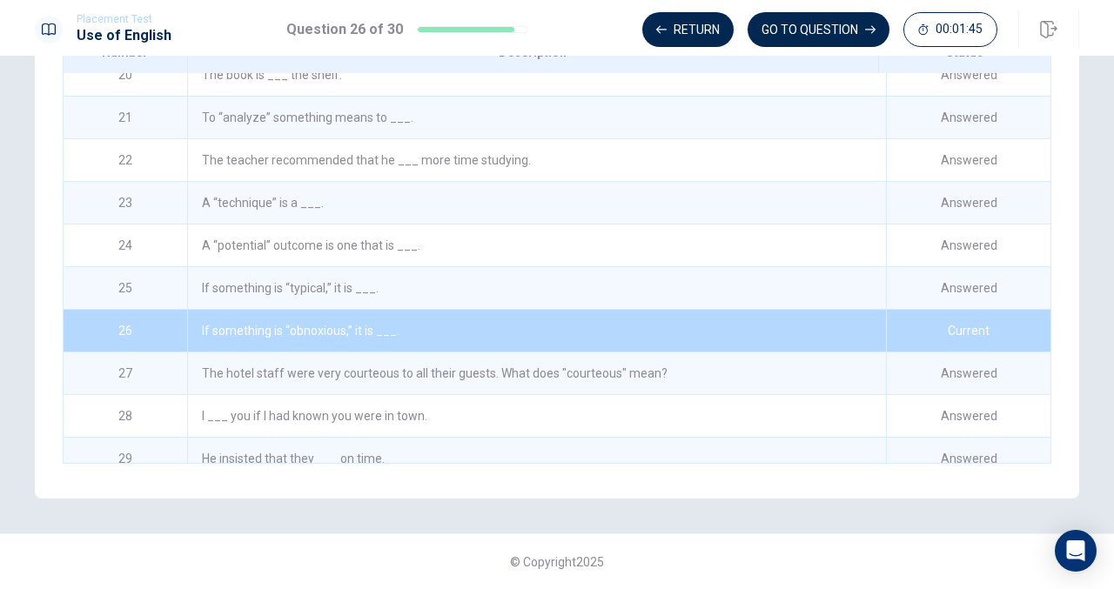
scroll to position [889, 0]
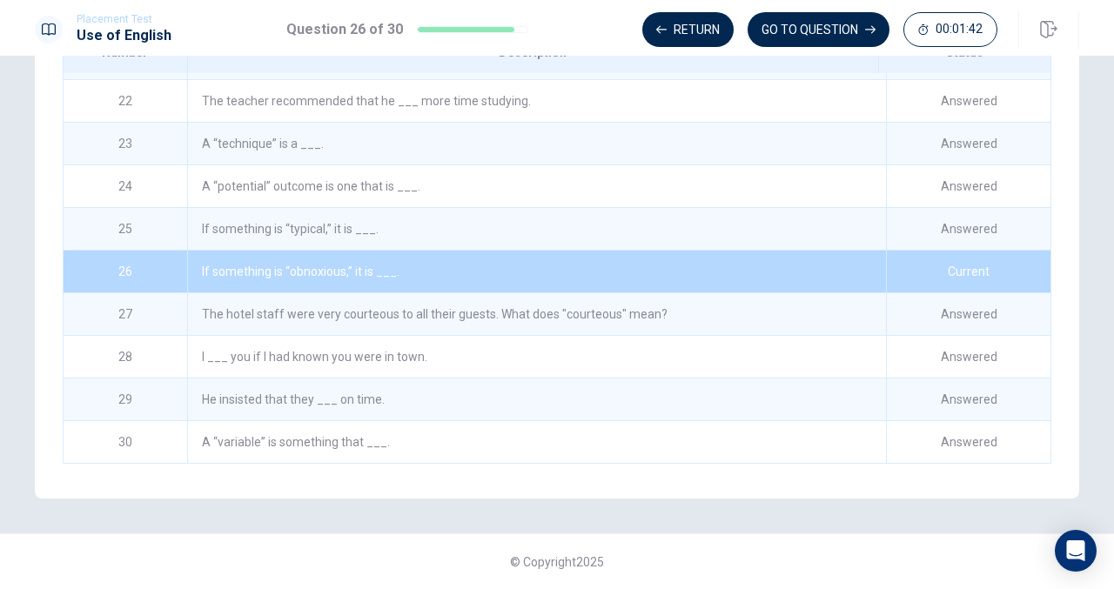
click at [494, 230] on div "If something is “typical,” it is ___." at bounding box center [536, 229] width 699 height 42
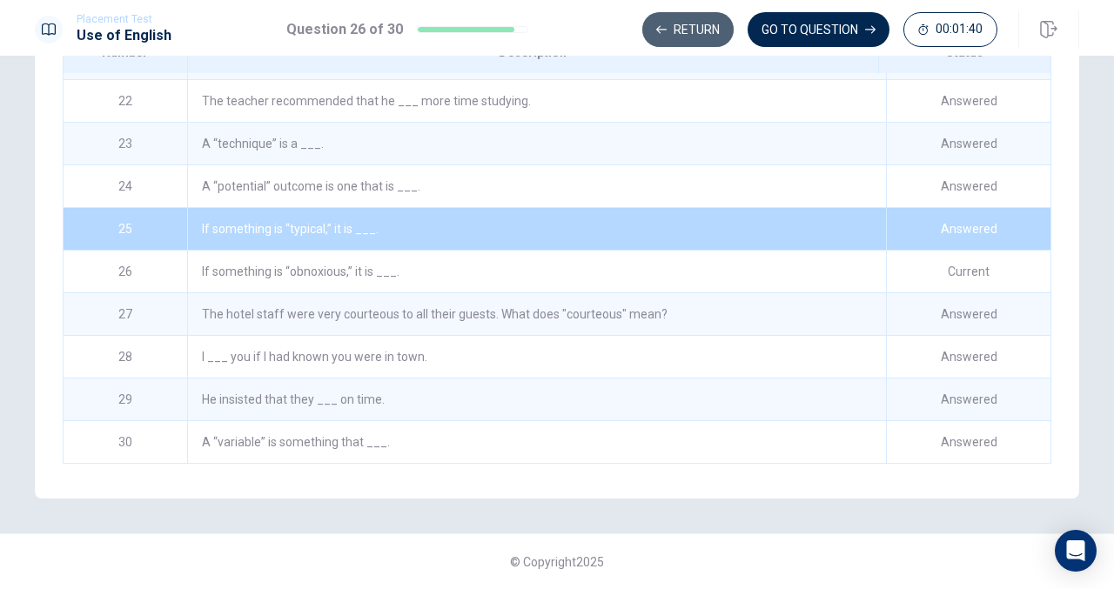
click at [719, 41] on button "Return" at bounding box center [687, 29] width 91 height 35
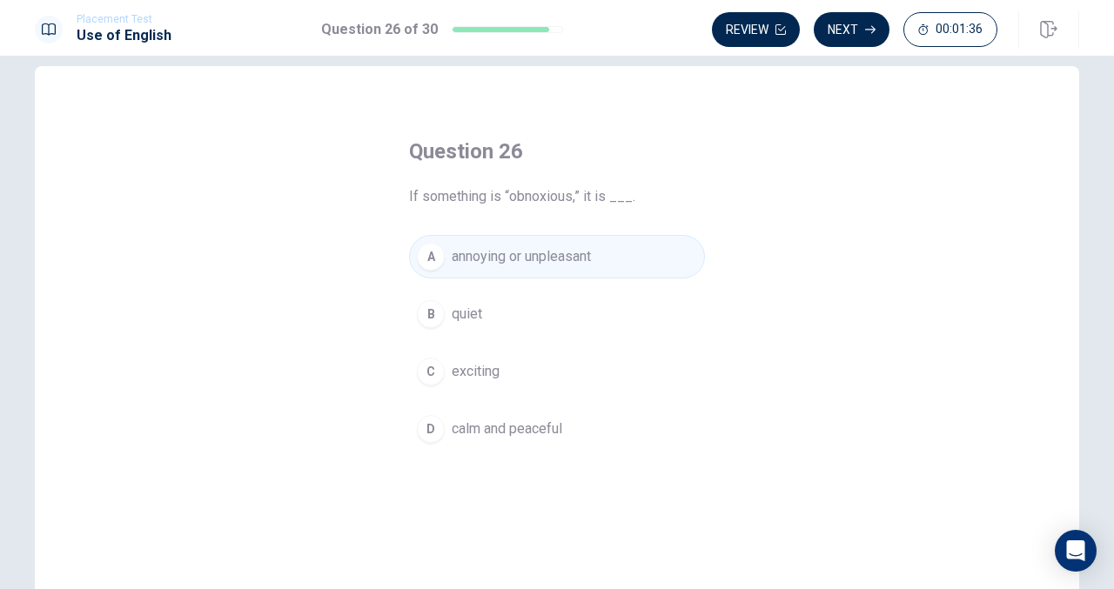
scroll to position [0, 0]
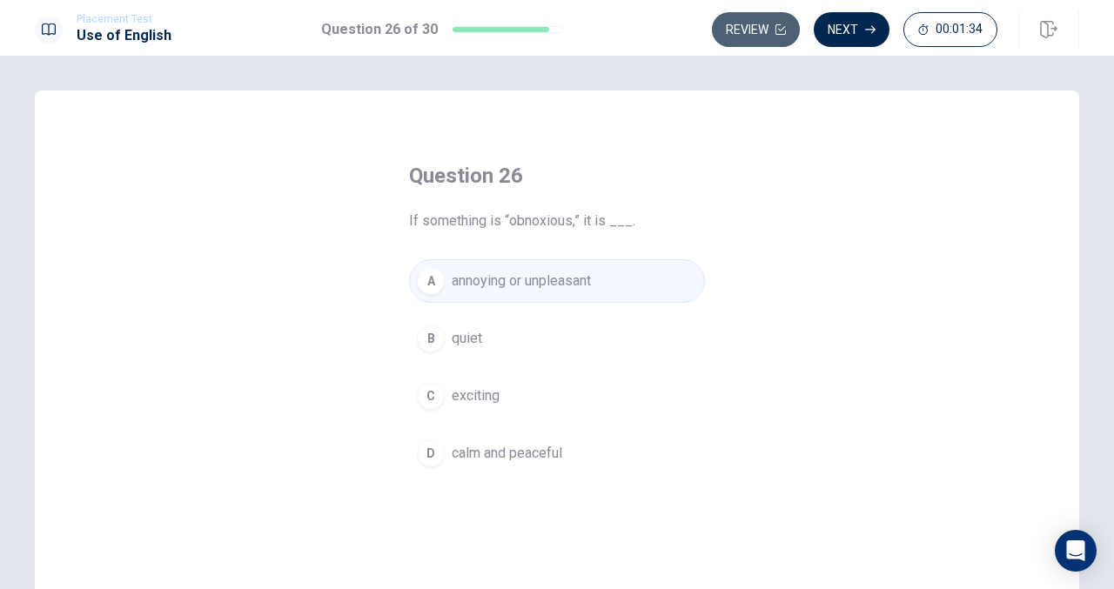
click at [775, 30] on button "Review" at bounding box center [756, 29] width 88 height 35
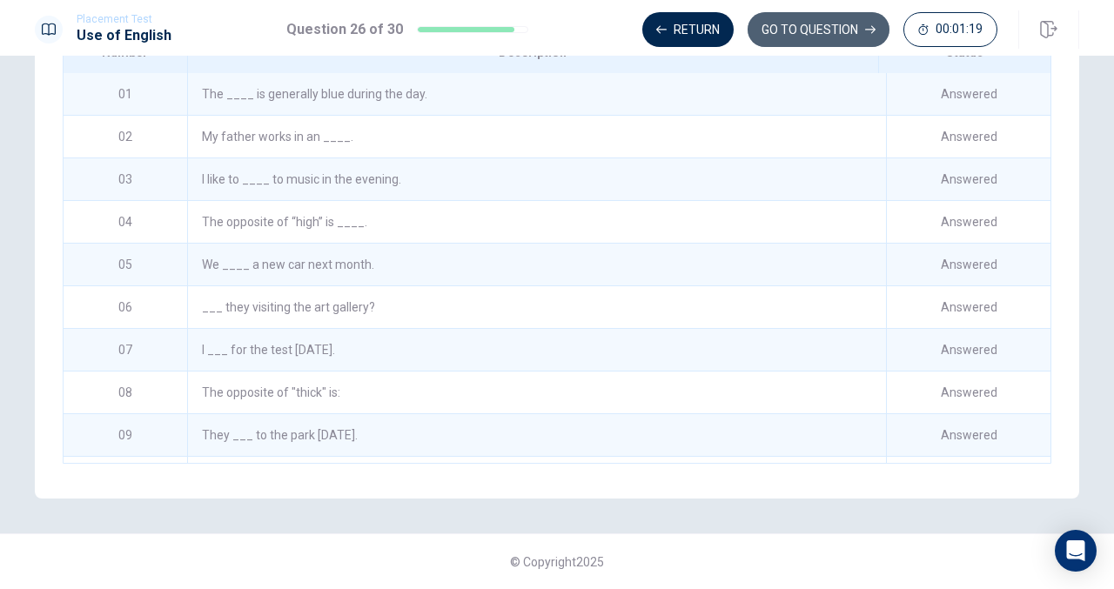
click at [837, 21] on button "GO TO QUESTION" at bounding box center [819, 29] width 142 height 35
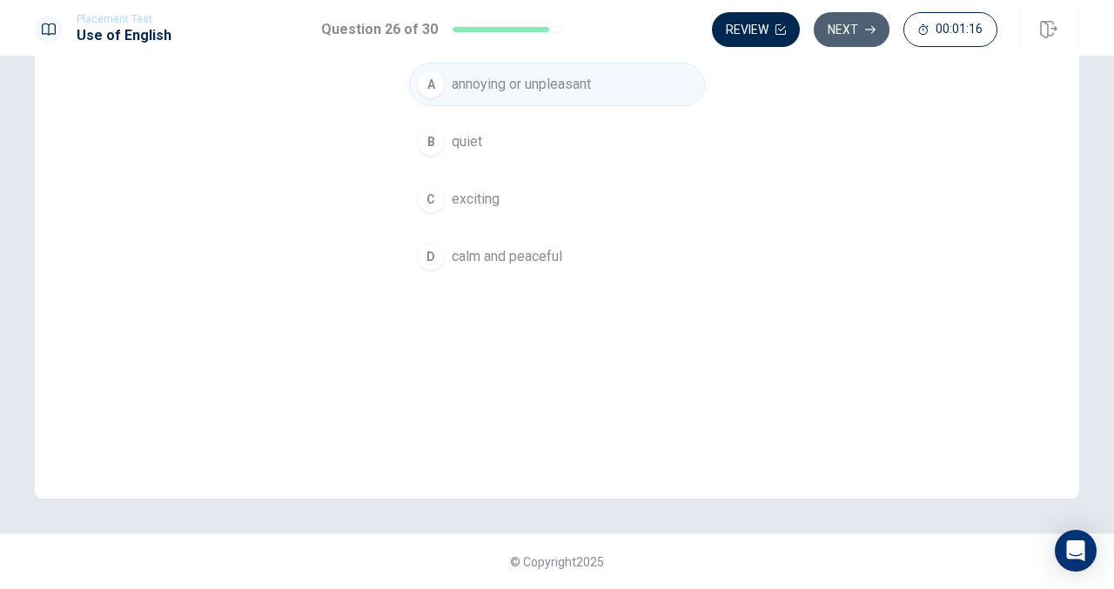
click at [842, 30] on button "Next" at bounding box center [852, 29] width 76 height 35
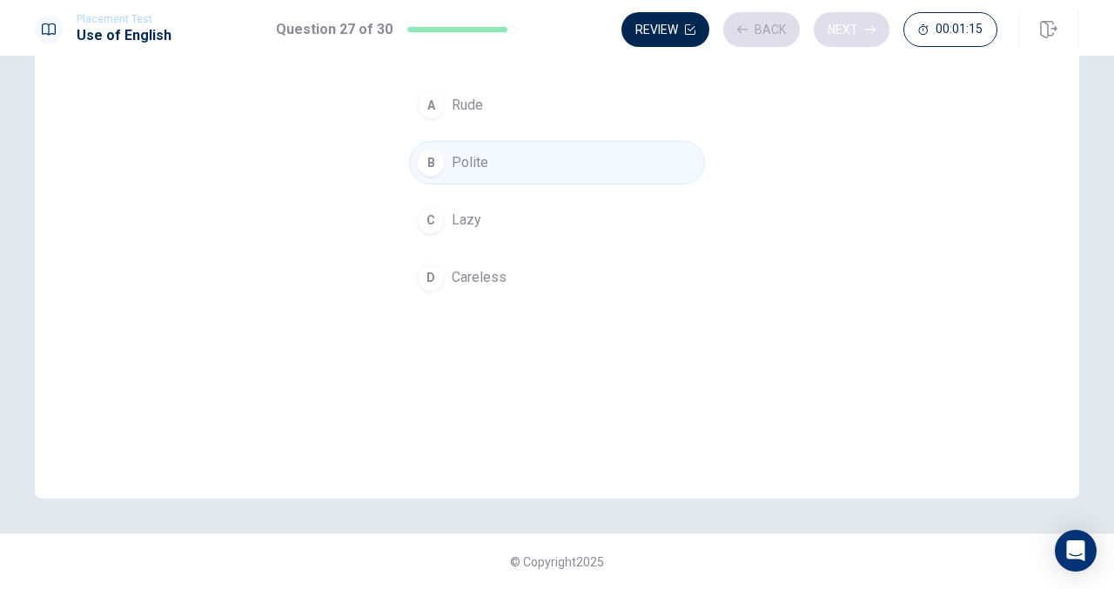
click at [842, 30] on div "Review Back Next 00:01:15" at bounding box center [809, 29] width 376 height 35
click at [842, 30] on button "Next" at bounding box center [852, 29] width 76 height 35
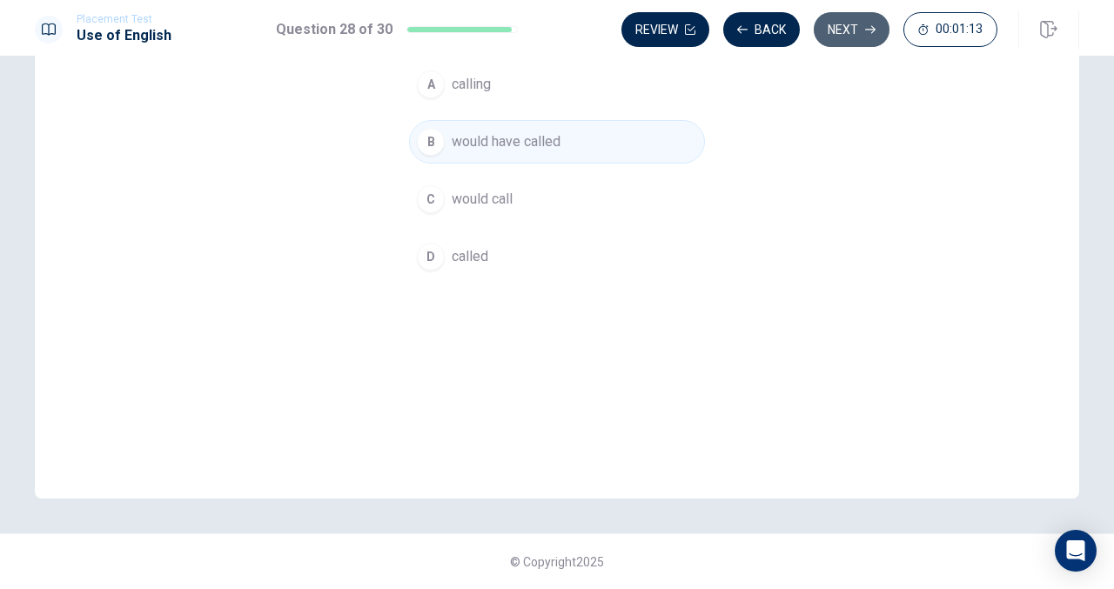
click at [842, 30] on button "Next" at bounding box center [852, 29] width 76 height 35
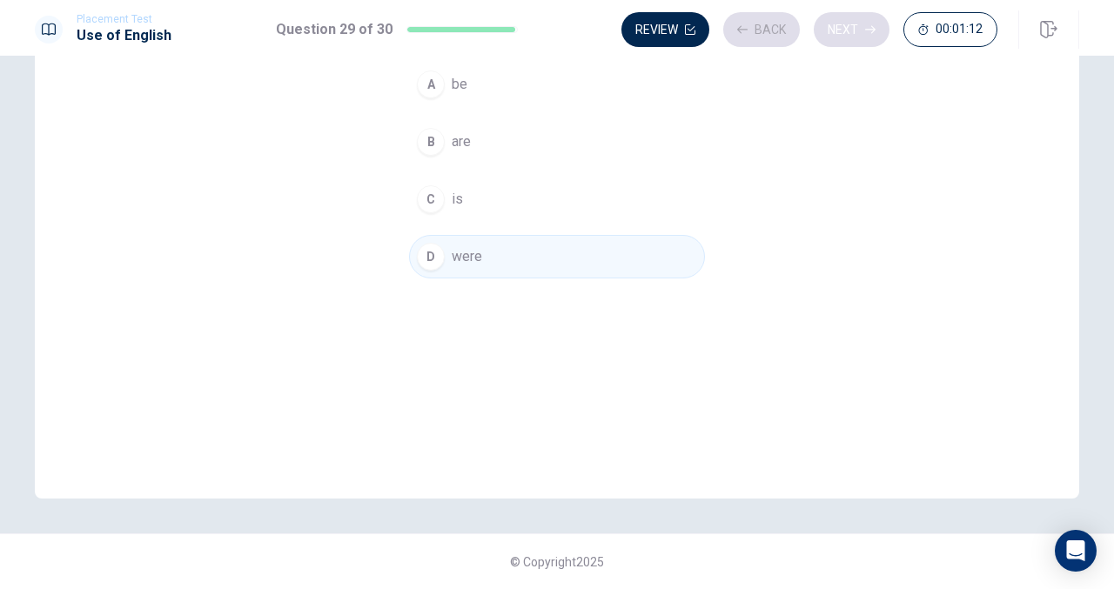
click at [842, 30] on div "Review Back Next 00:01:12" at bounding box center [809, 29] width 376 height 35
click at [842, 30] on button "Next" at bounding box center [852, 29] width 76 height 35
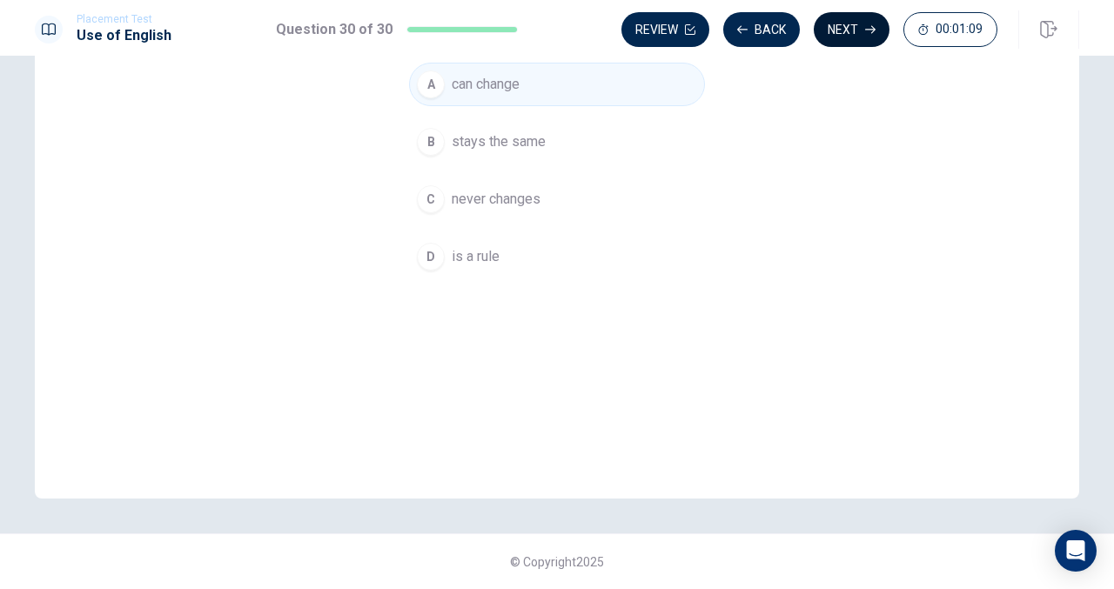
click at [842, 30] on button "Next" at bounding box center [852, 29] width 76 height 35
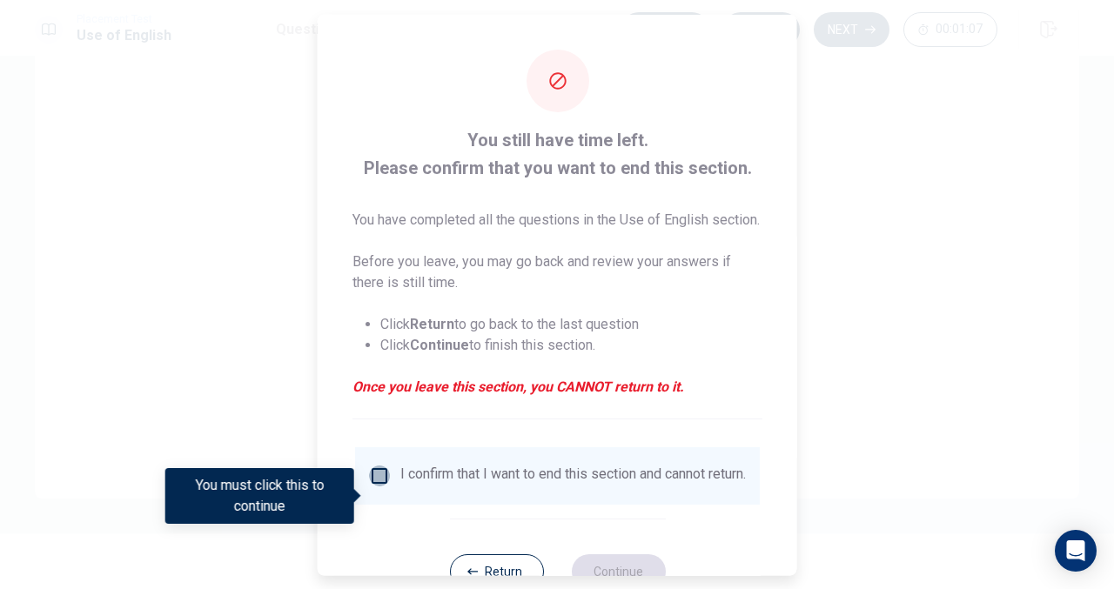
click at [379, 486] on input "You must click this to continue" at bounding box center [379, 475] width 21 height 21
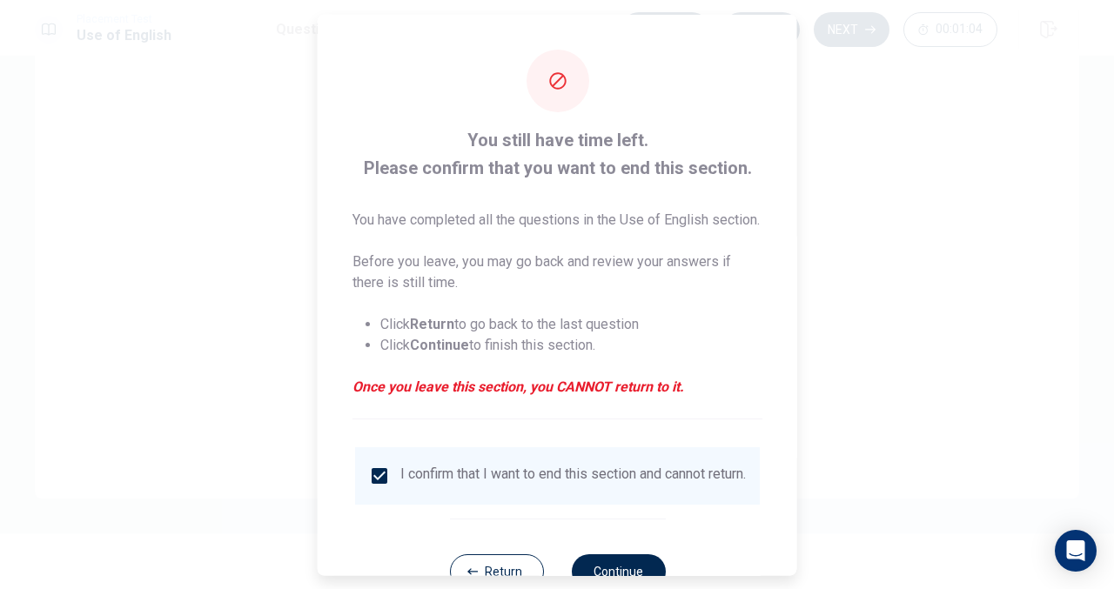
scroll to position [80, 0]
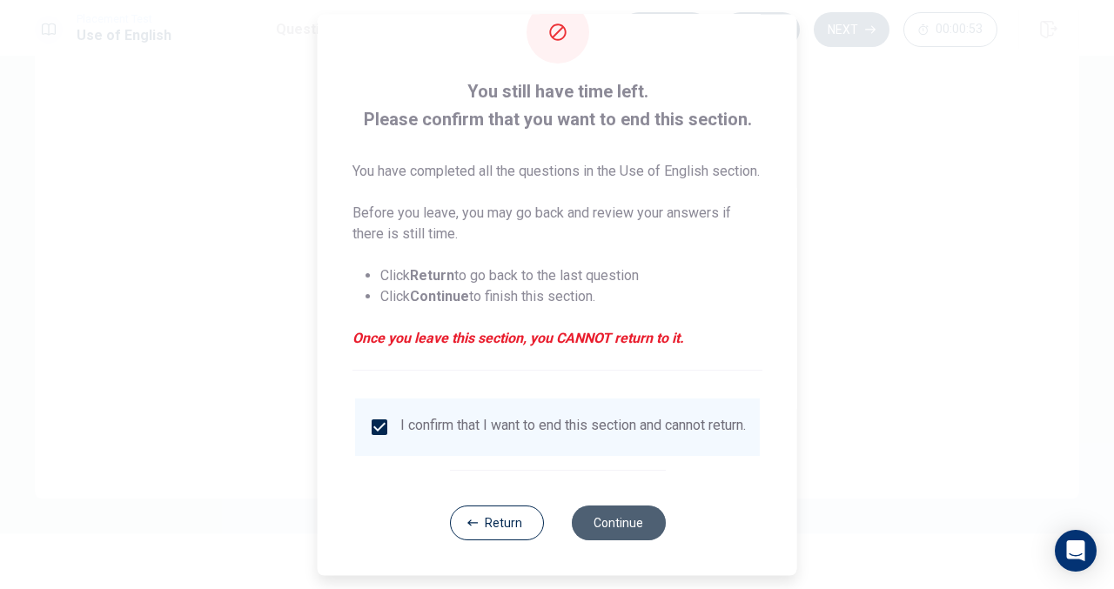
click at [627, 516] on button "Continue" at bounding box center [618, 523] width 94 height 35
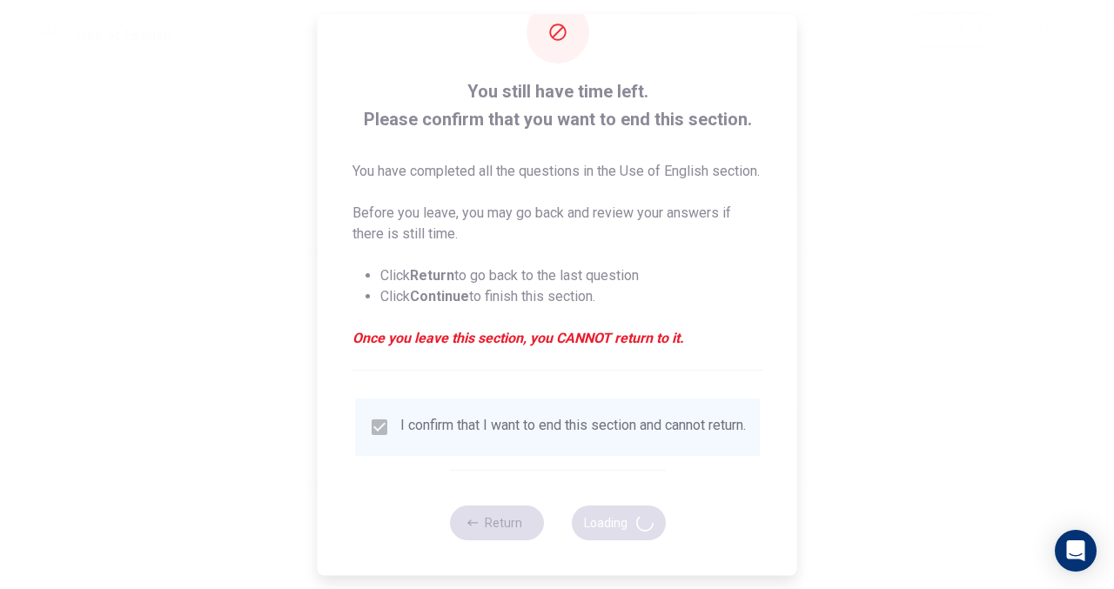
scroll to position [0, 0]
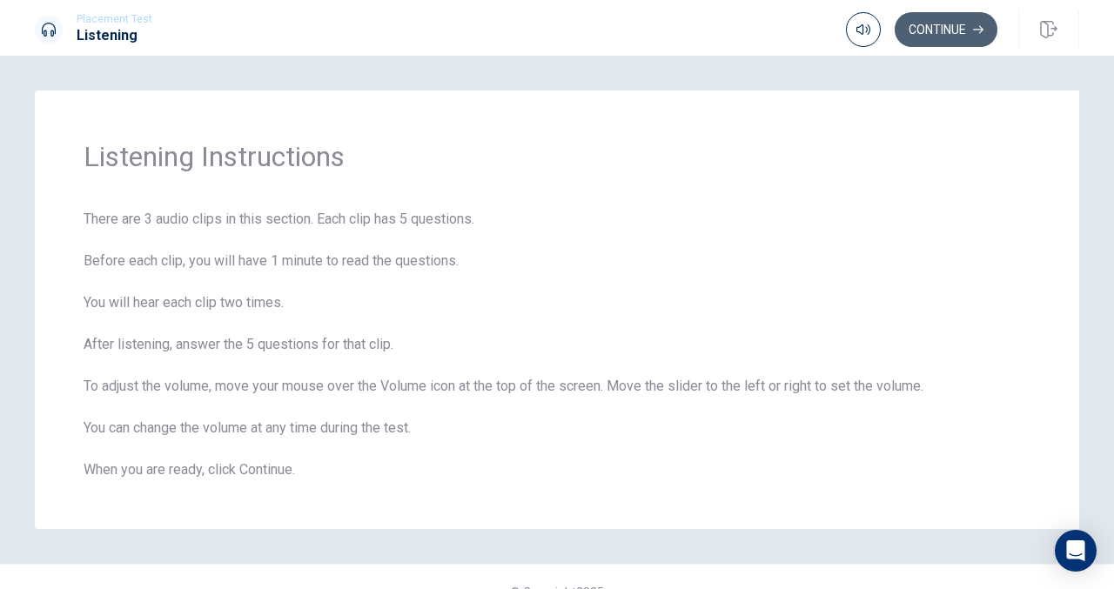
click at [976, 18] on button "Continue" at bounding box center [946, 29] width 103 height 35
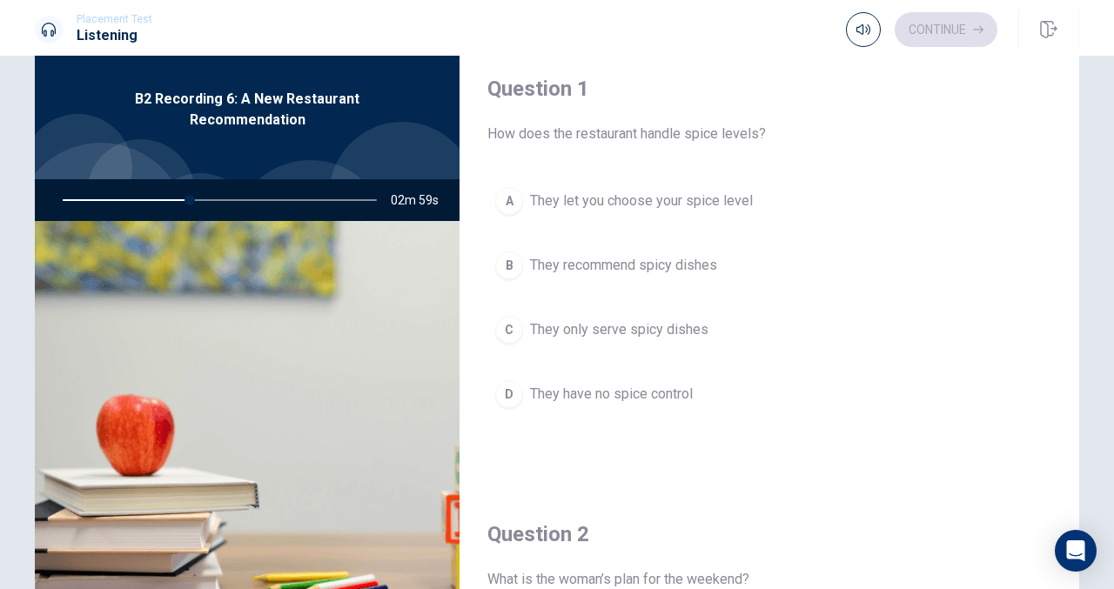
drag, startPoint x: 1030, startPoint y: 161, endPoint x: 613, endPoint y: 216, distance: 420.4
click at [613, 216] on div "Question 1 How does the restaurant handle spice levels? A They let you choose y…" at bounding box center [770, 263] width 620 height 446
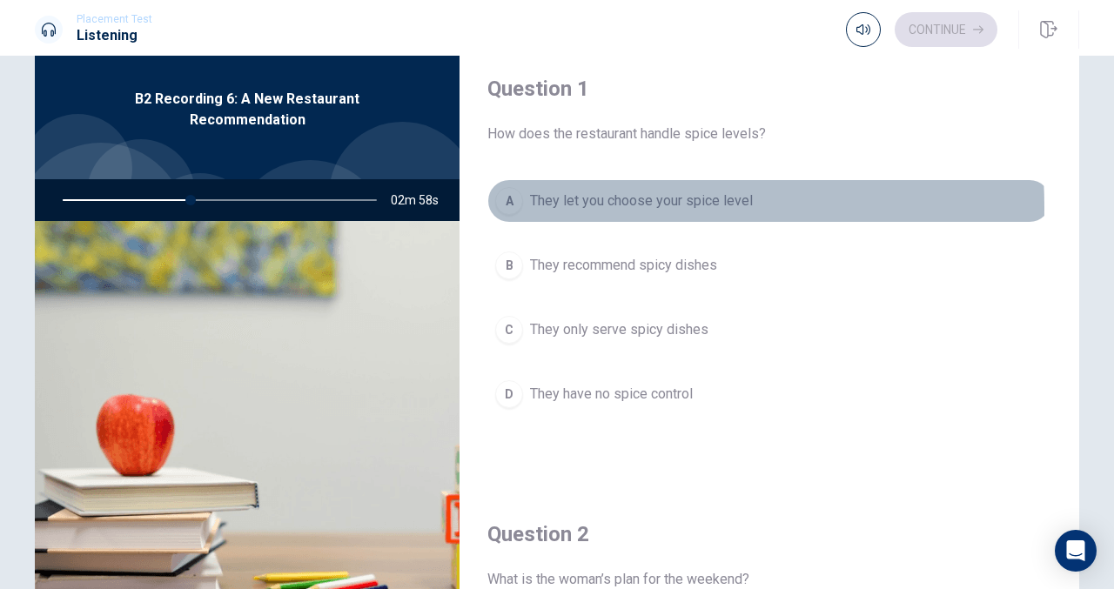
click at [506, 207] on div "A" at bounding box center [509, 201] width 28 height 28
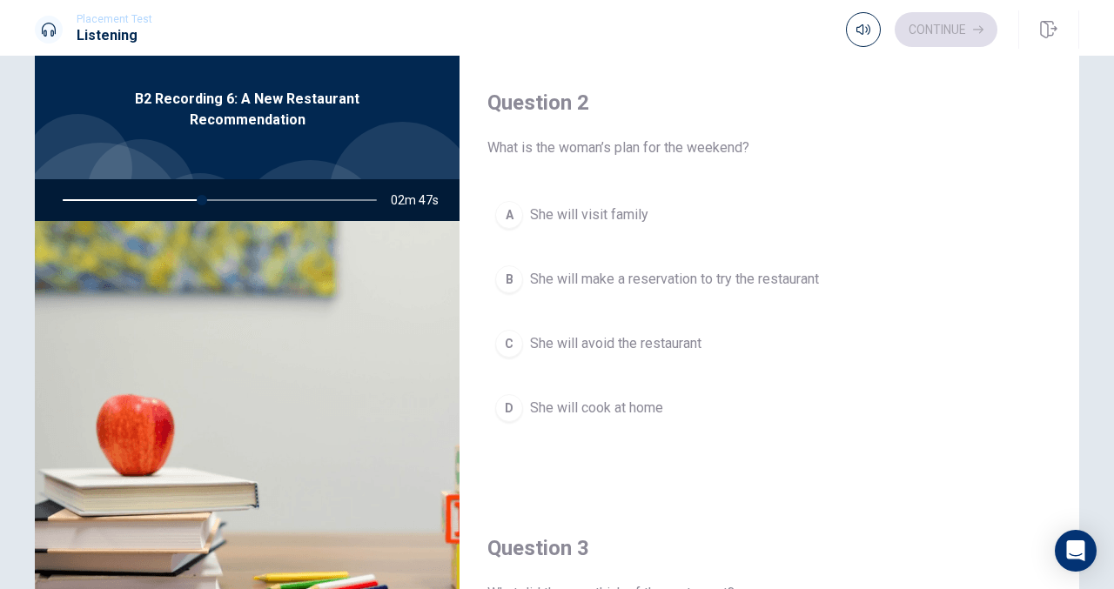
scroll to position [439, 0]
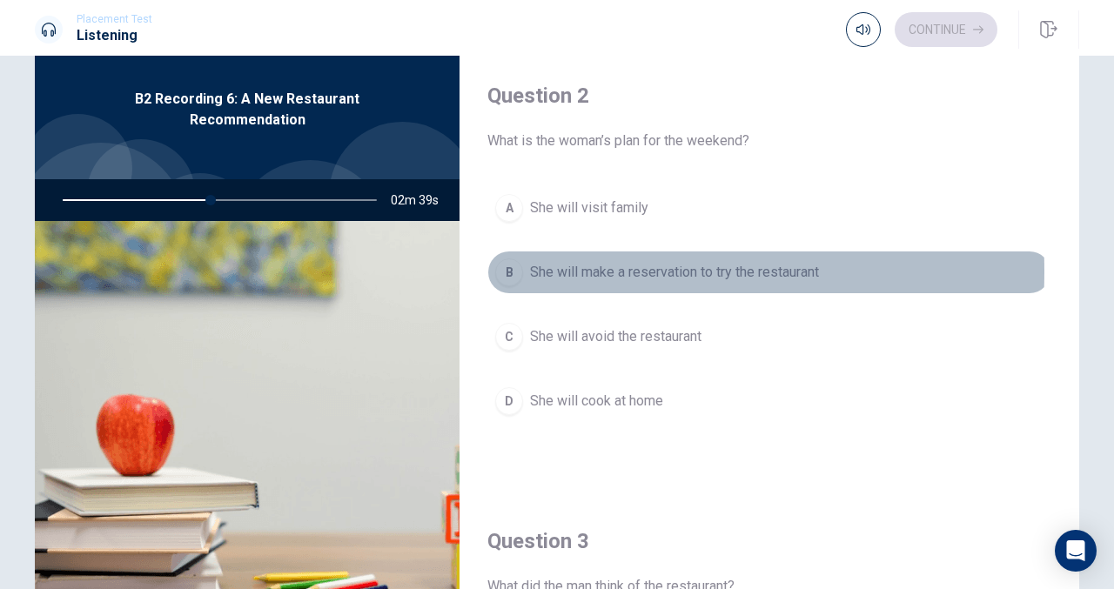
click at [513, 267] on div "B" at bounding box center [509, 272] width 28 height 28
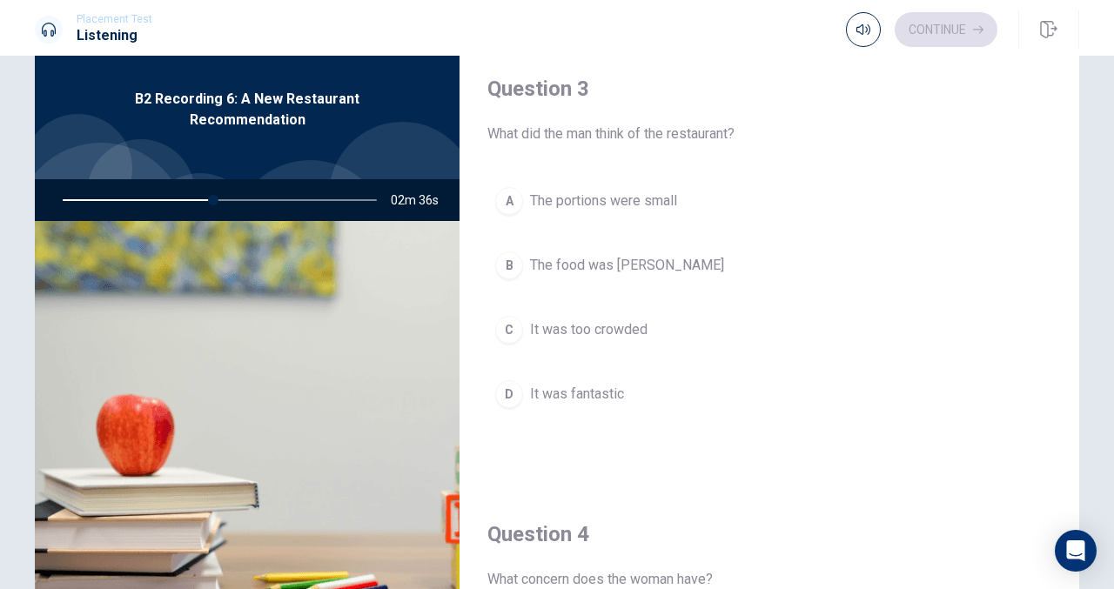
scroll to position [893, 0]
click at [504, 388] on div "D" at bounding box center [509, 393] width 28 height 28
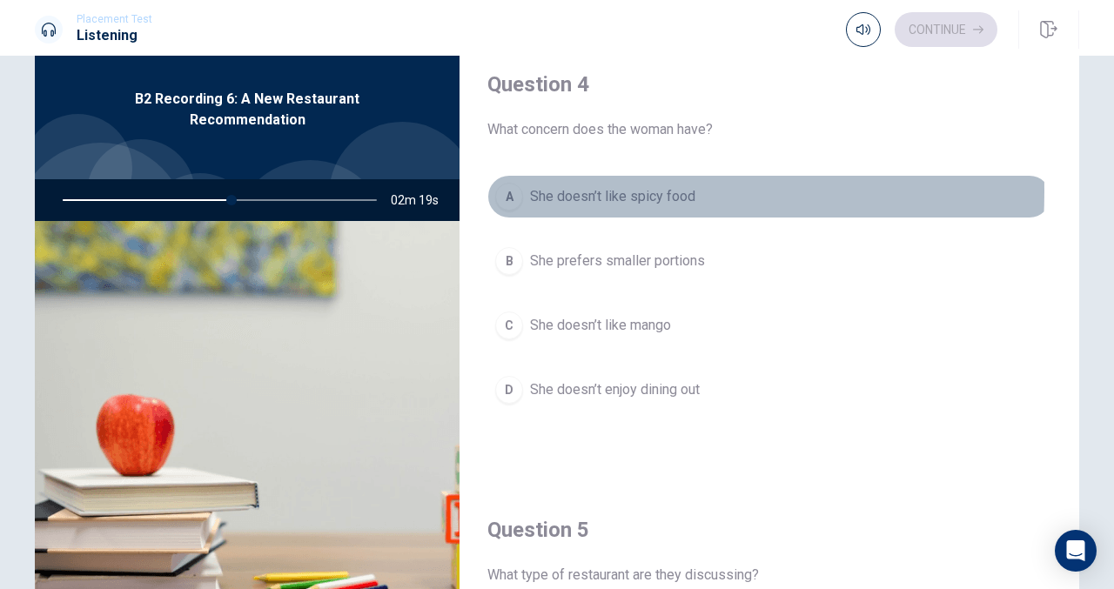
click at [496, 184] on div "A" at bounding box center [509, 197] width 28 height 28
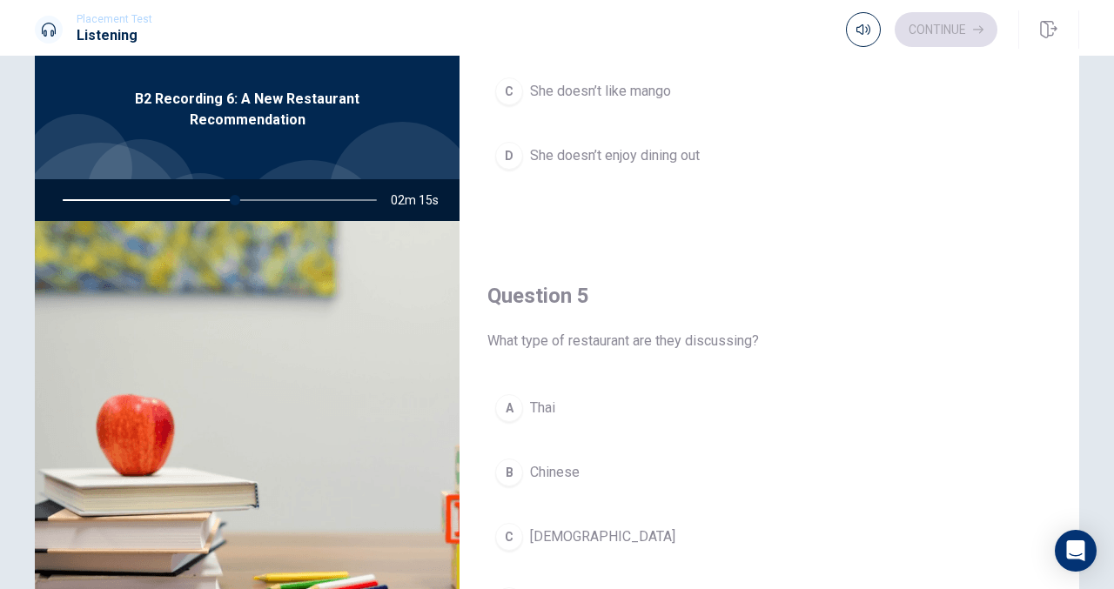
scroll to position [1611, 0]
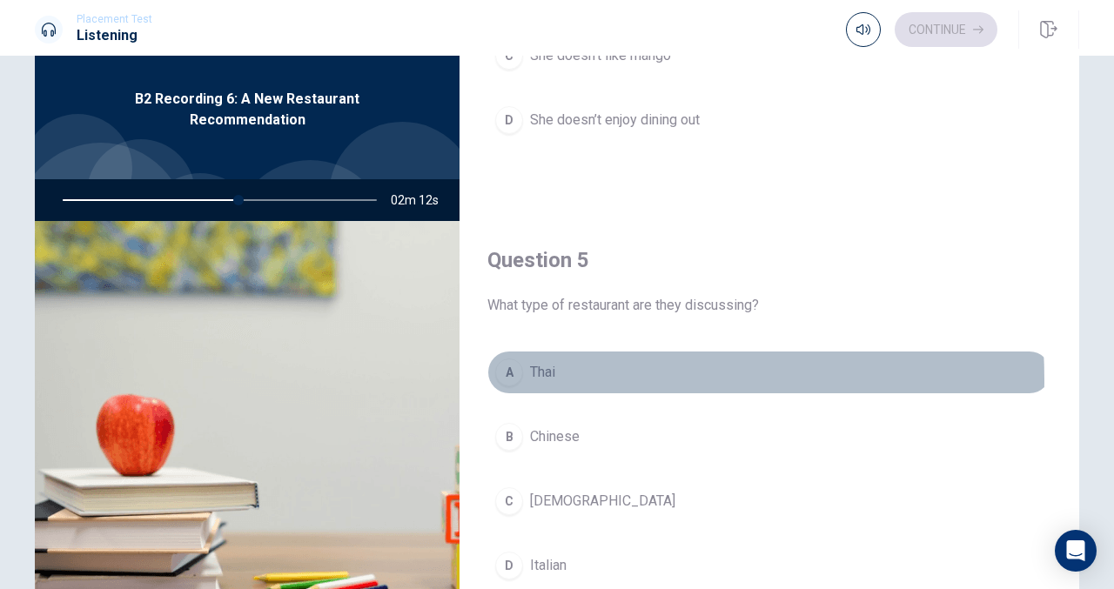
click at [501, 370] on div "A" at bounding box center [509, 373] width 28 height 28
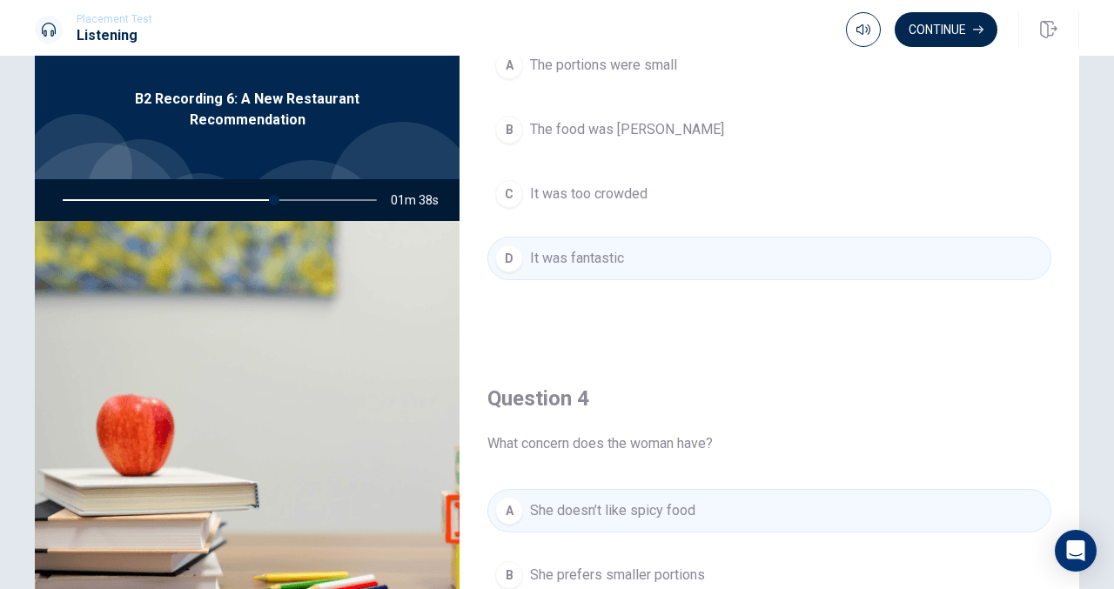
scroll to position [1165, 0]
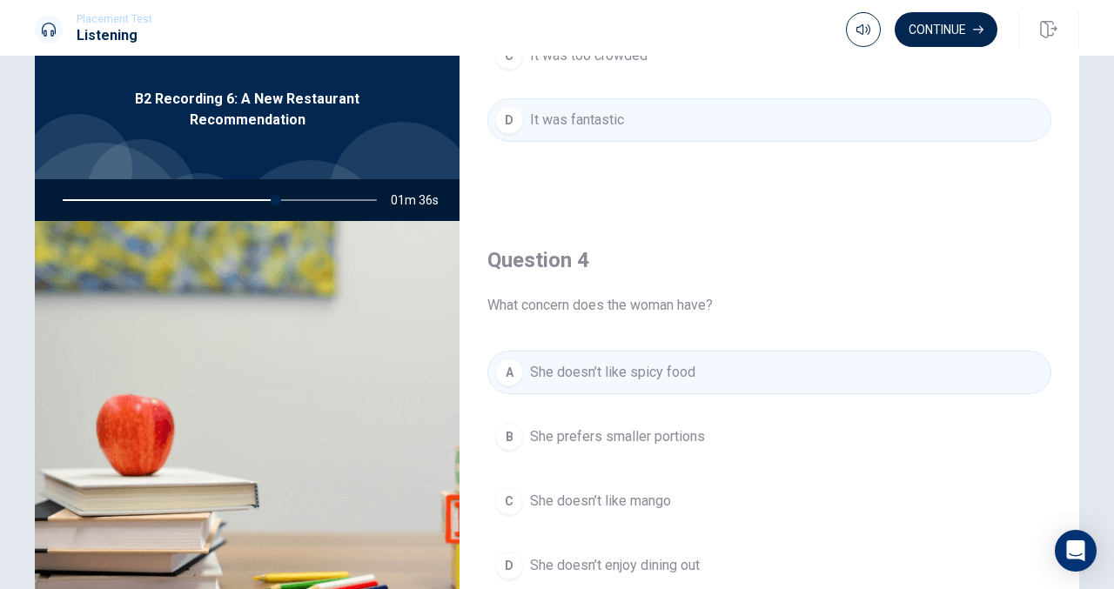
click at [585, 351] on button "A She doesn’t like spicy food" at bounding box center [769, 373] width 564 height 44
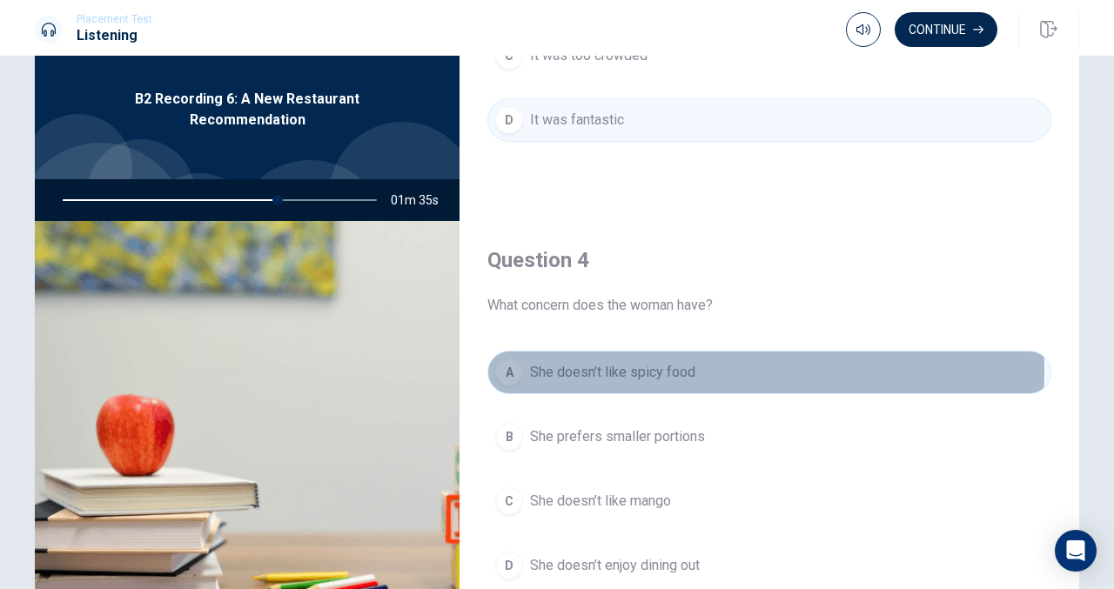
click at [585, 362] on span "She doesn’t like spicy food" at bounding box center [612, 372] width 165 height 21
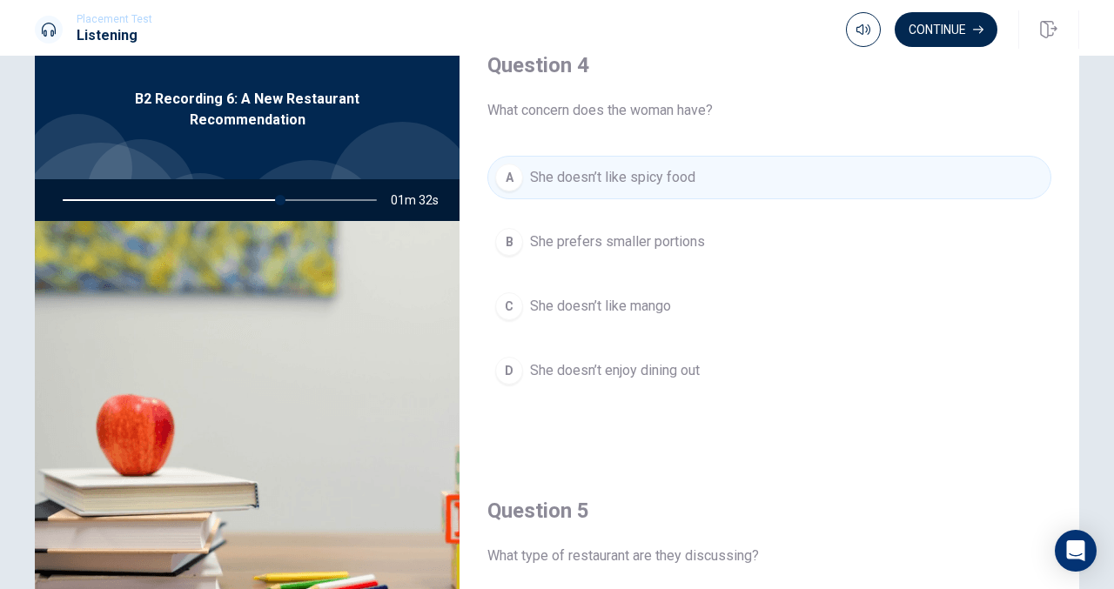
scroll to position [1611, 0]
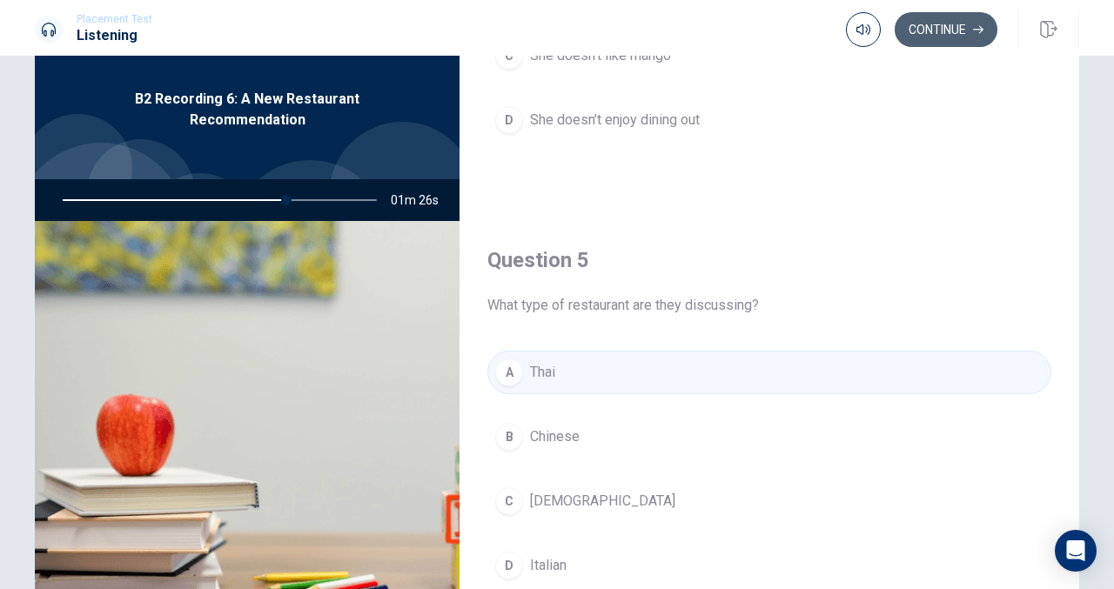
click at [950, 36] on button "Continue" at bounding box center [946, 29] width 103 height 35
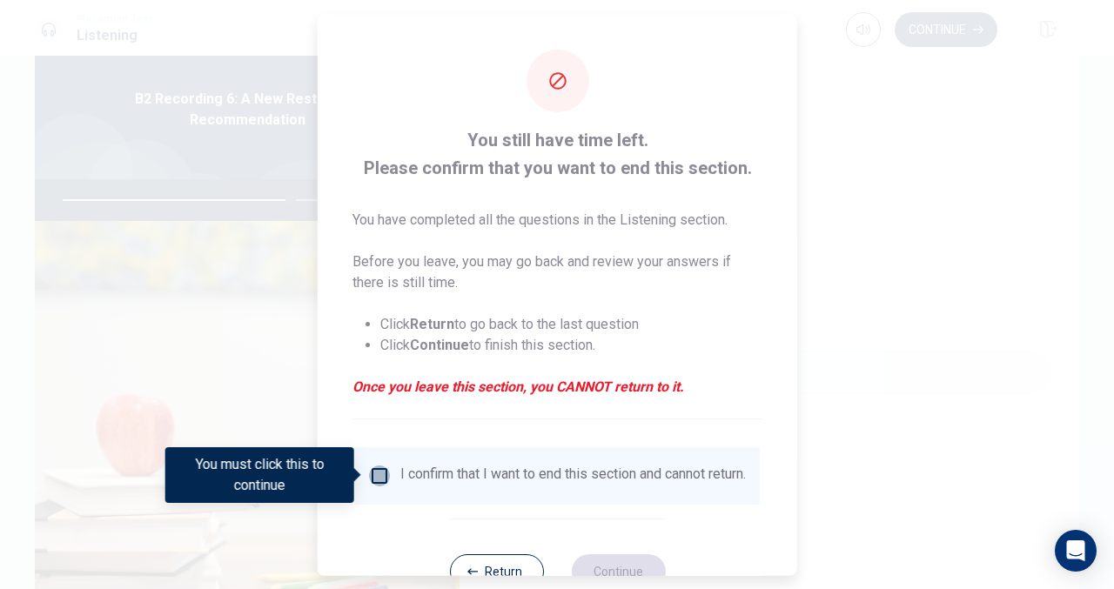
click at [374, 465] on input "You must click this to continue" at bounding box center [379, 475] width 21 height 21
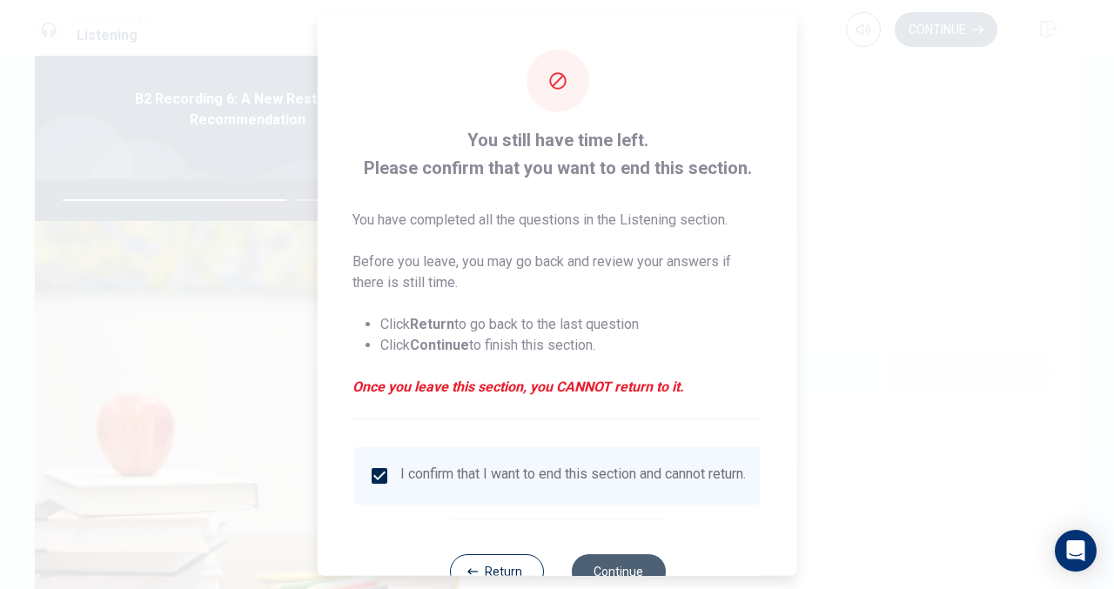
click at [588, 566] on button "Continue" at bounding box center [618, 570] width 94 height 35
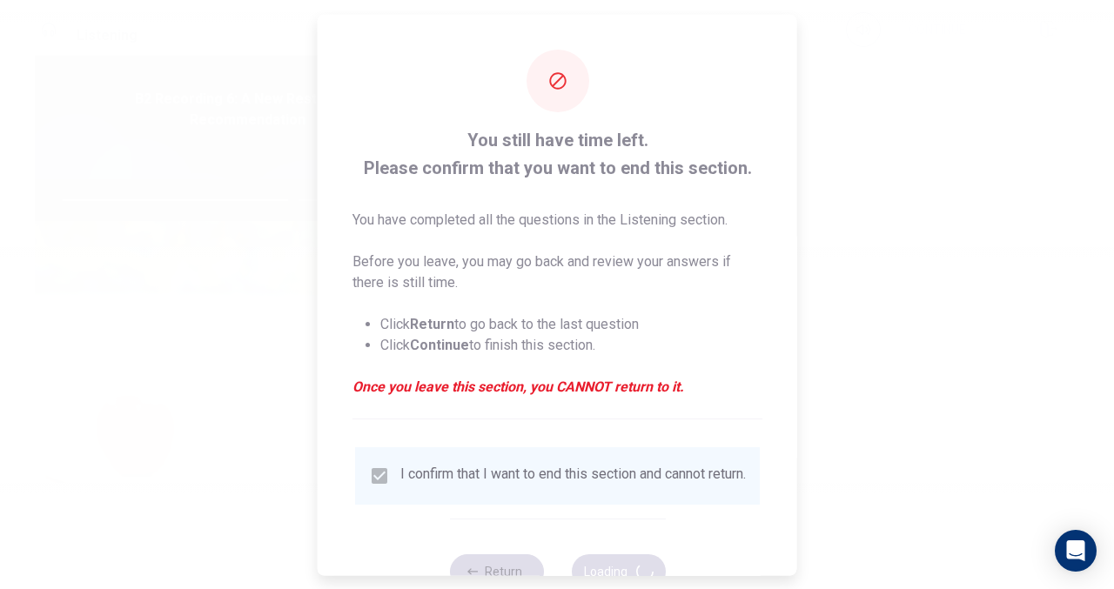
type input "74"
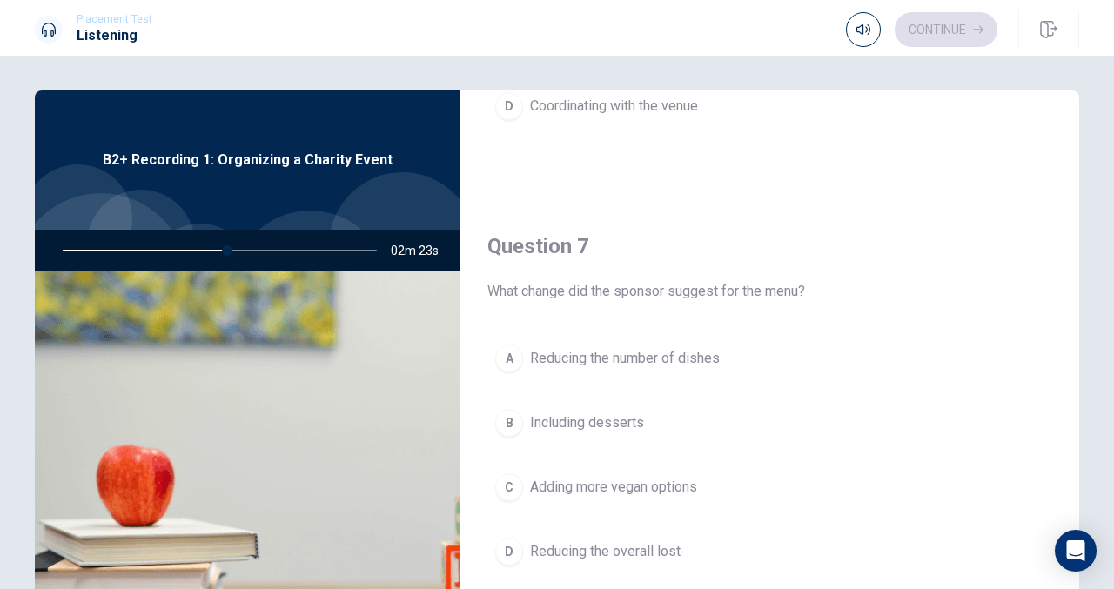
scroll to position [486, 0]
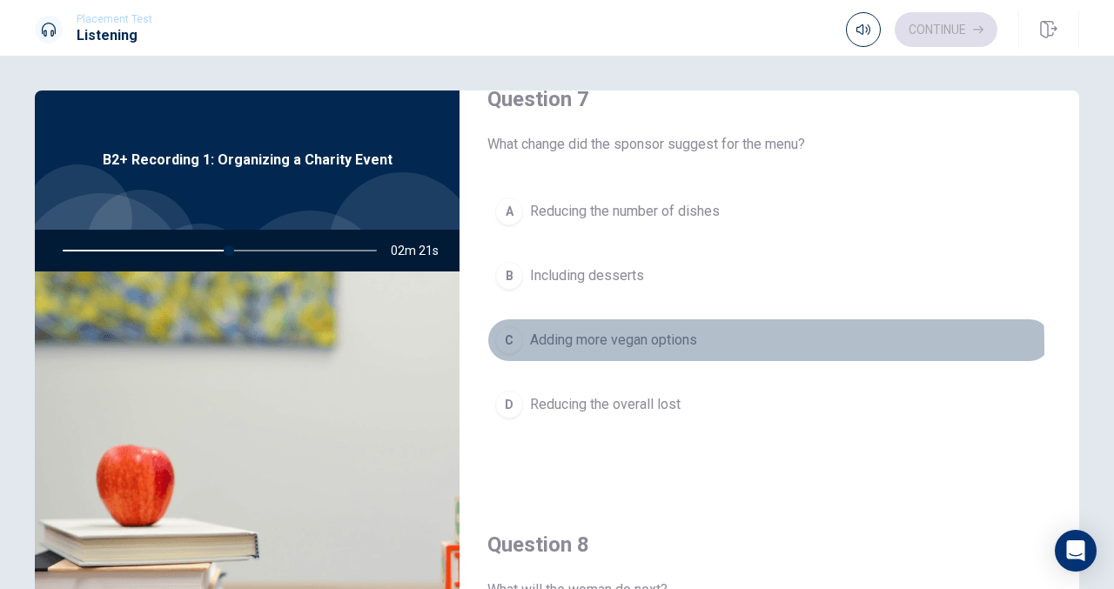
click at [510, 342] on div "C" at bounding box center [509, 340] width 28 height 28
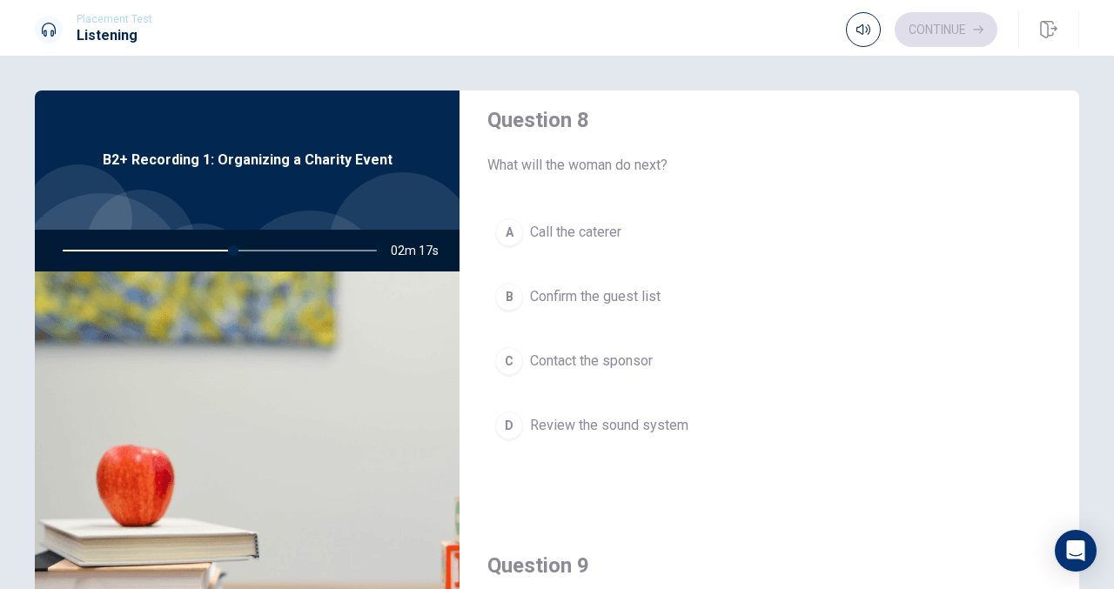
scroll to position [922, 0]
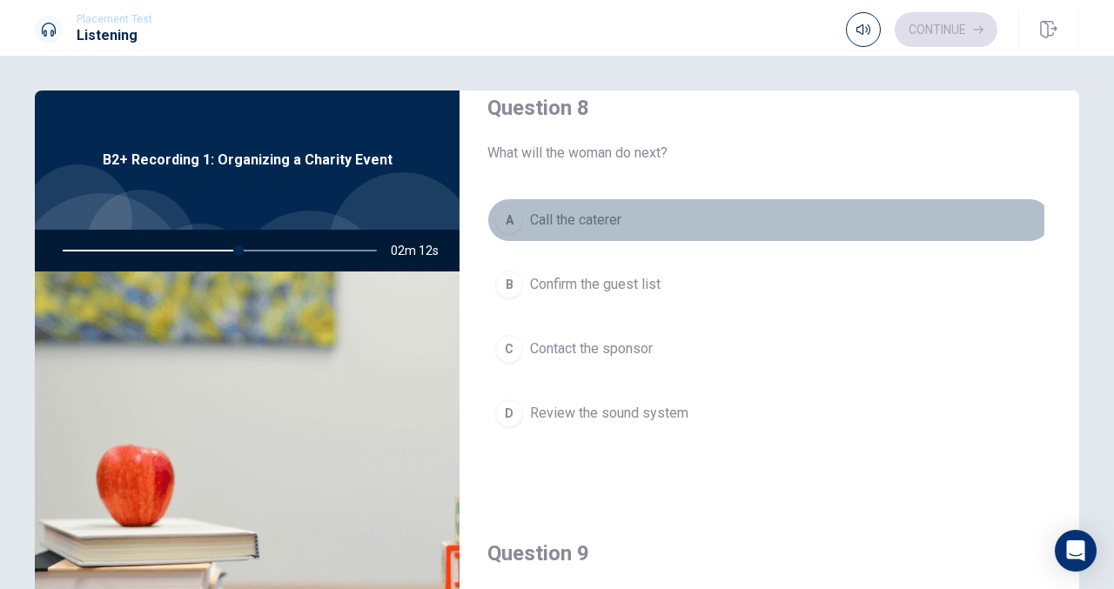
click at [506, 213] on div "A" at bounding box center [509, 220] width 28 height 28
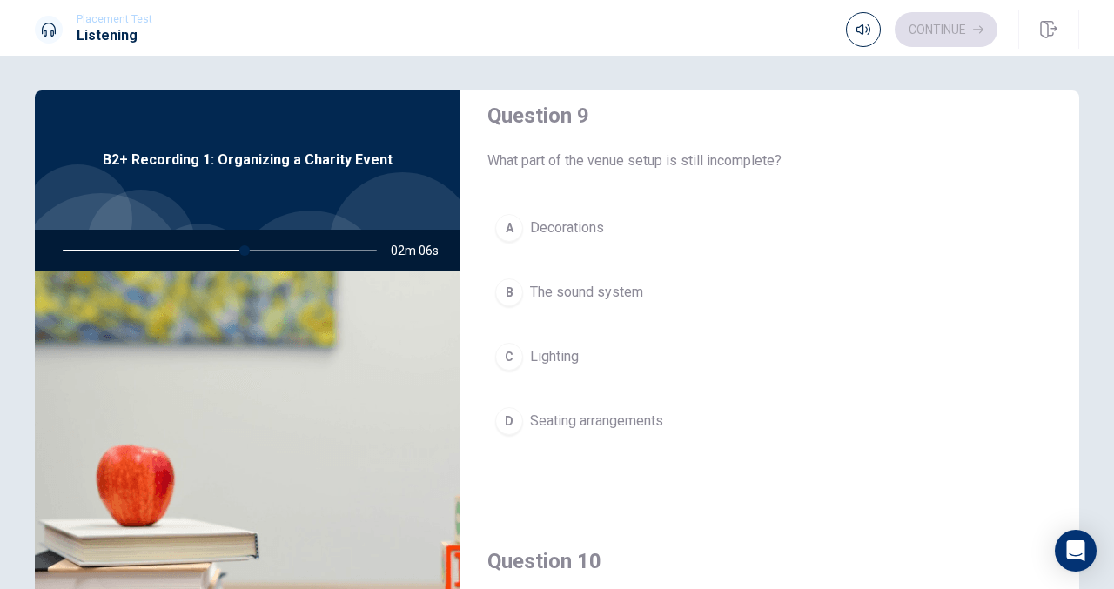
scroll to position [1362, 0]
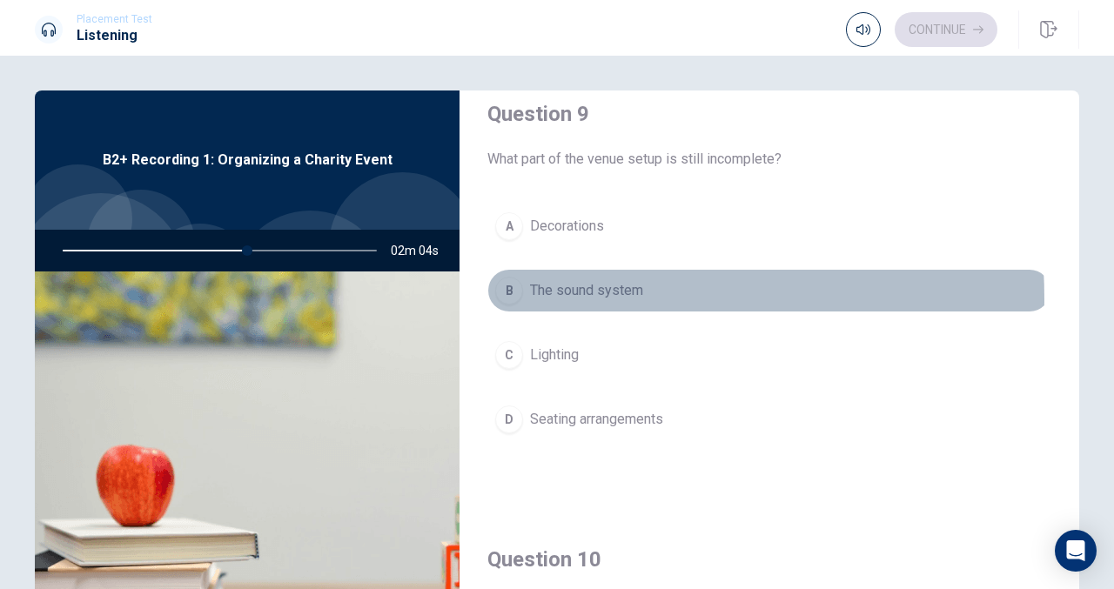
click at [495, 292] on div "B" at bounding box center [509, 291] width 28 height 28
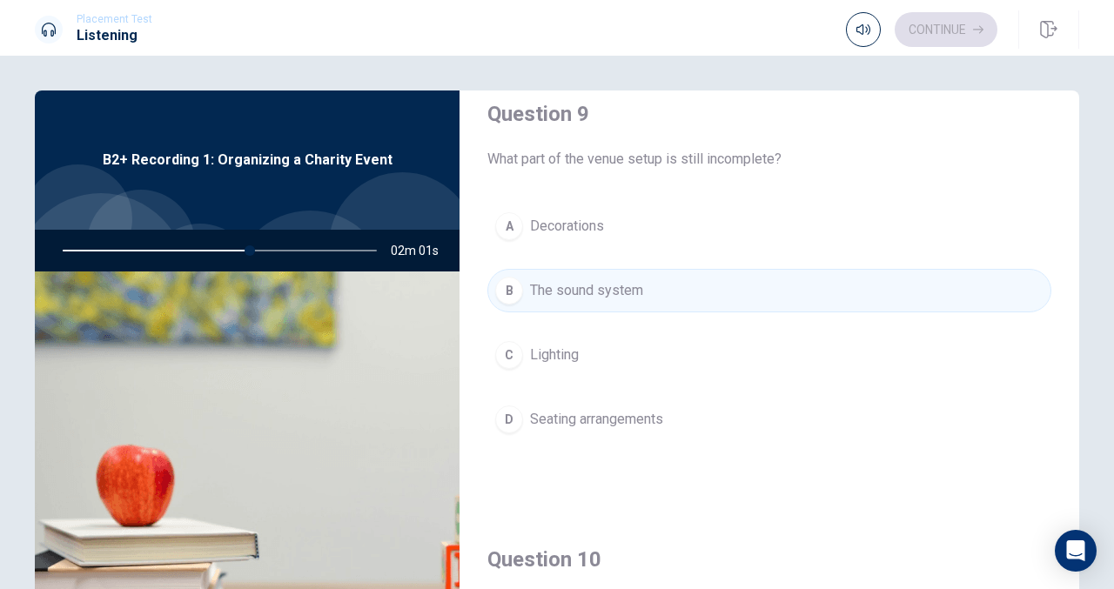
drag, startPoint x: 1075, startPoint y: 469, endPoint x: 1066, endPoint y: 506, distance: 37.6
click at [1066, 506] on div "Question 6 What does the man offer to handle? A Speaking to the sponsor B Assis…" at bounding box center [557, 393] width 1100 height 605
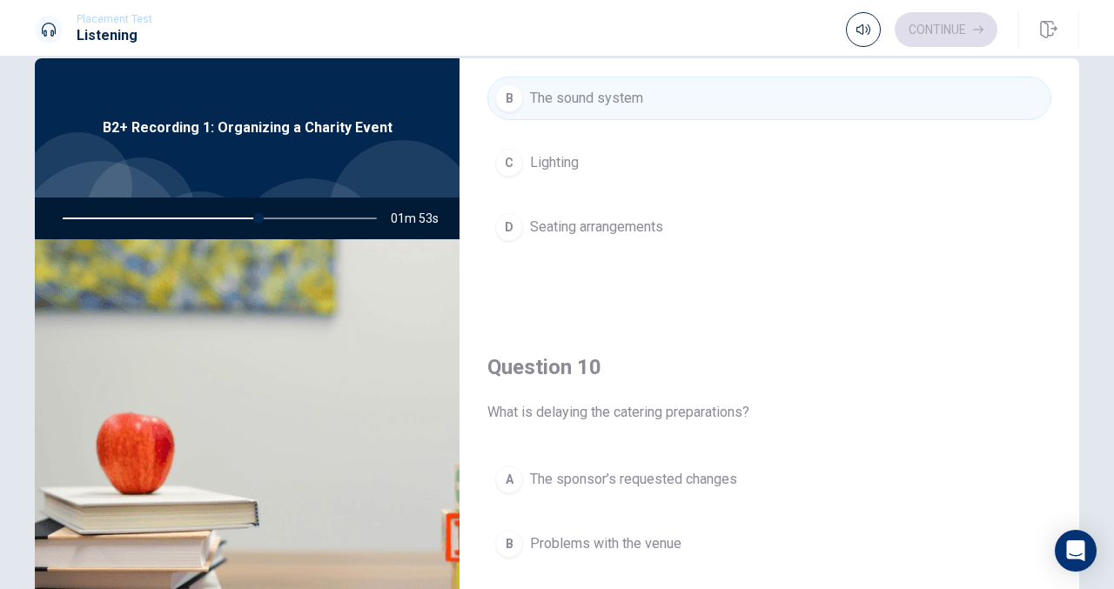
scroll to position [1611, 0]
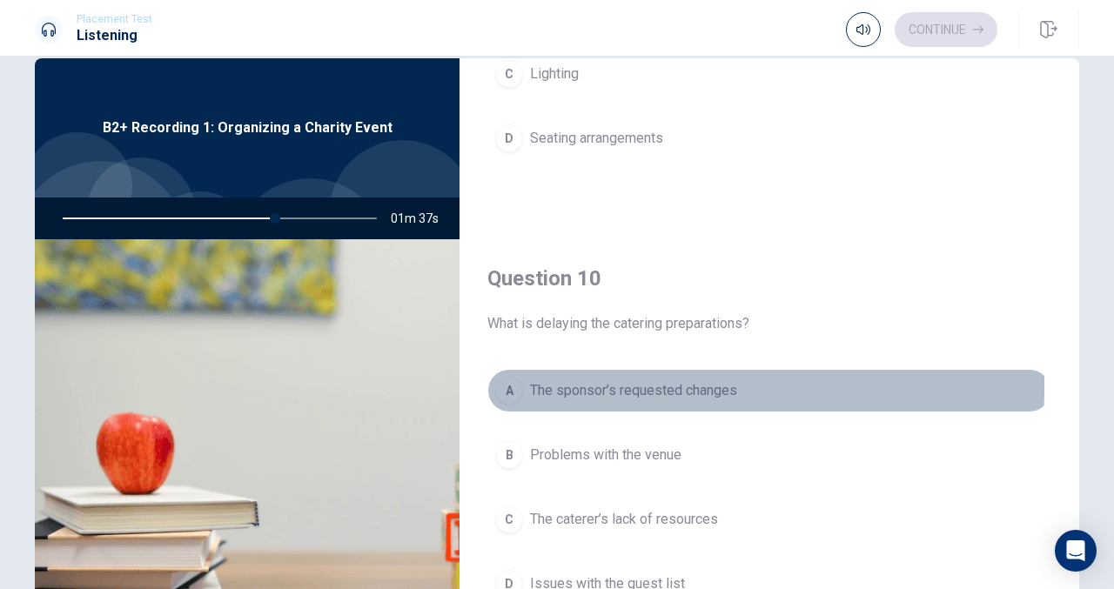
click at [495, 377] on div "A" at bounding box center [509, 391] width 28 height 28
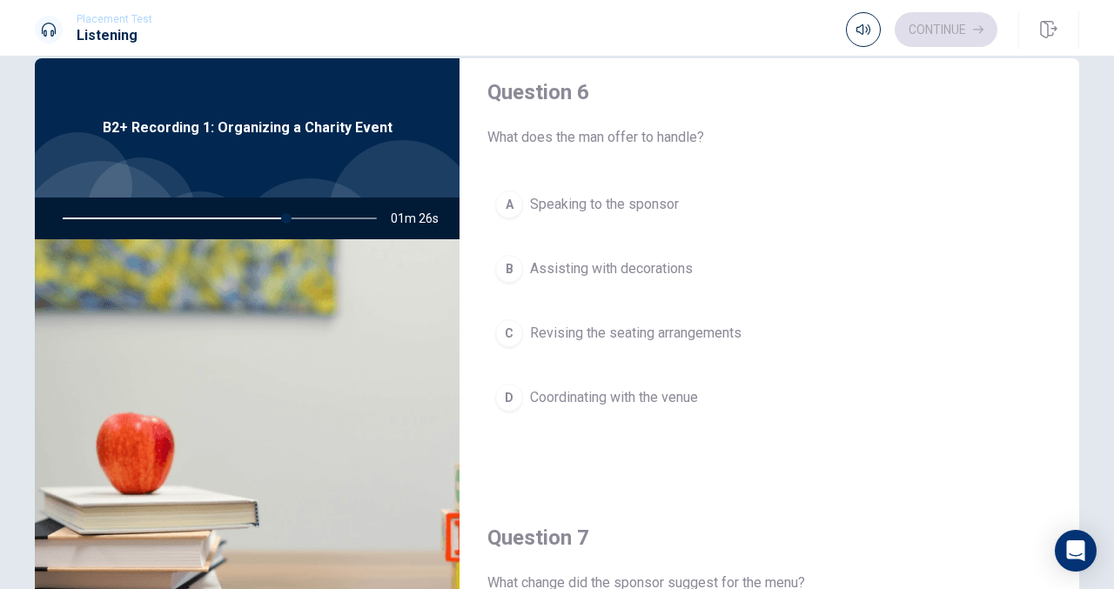
scroll to position [0, 0]
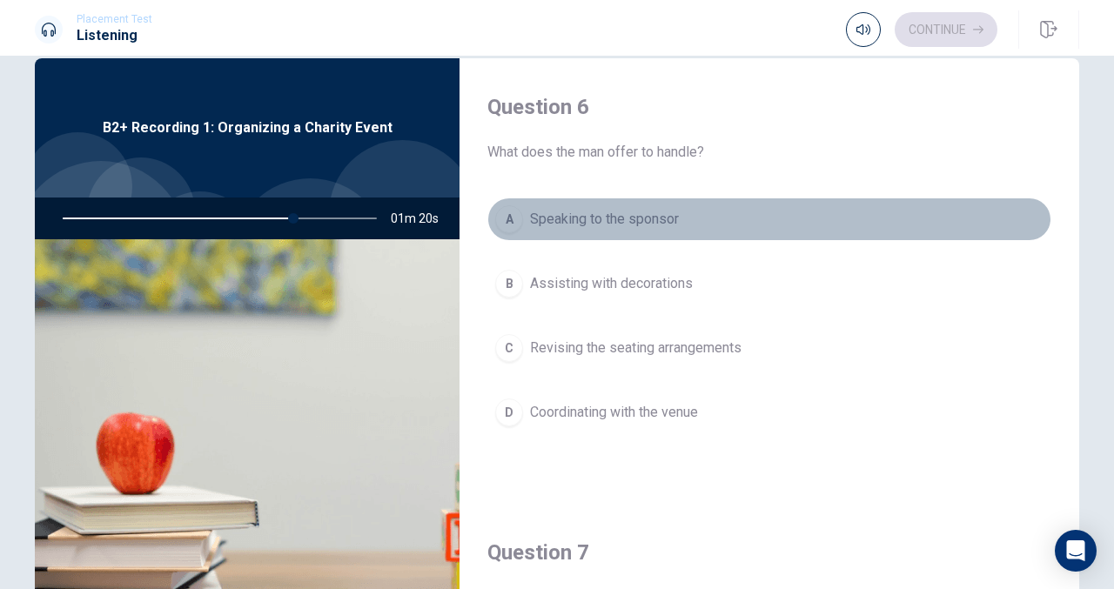
click at [811, 222] on button "A Speaking to the sponsor" at bounding box center [769, 220] width 564 height 44
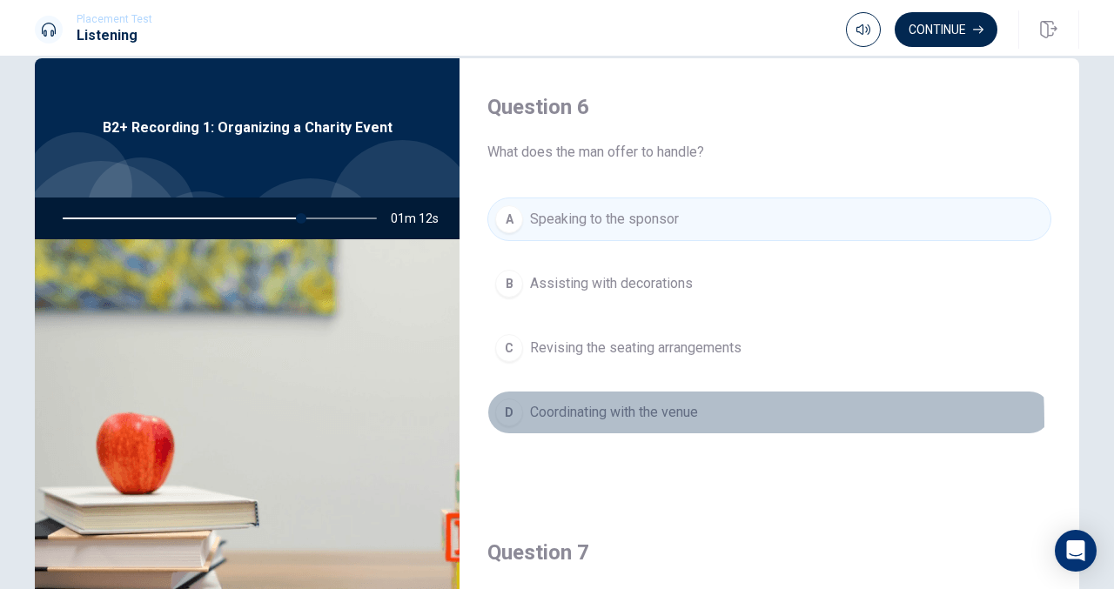
click at [496, 419] on div "D" at bounding box center [509, 413] width 28 height 28
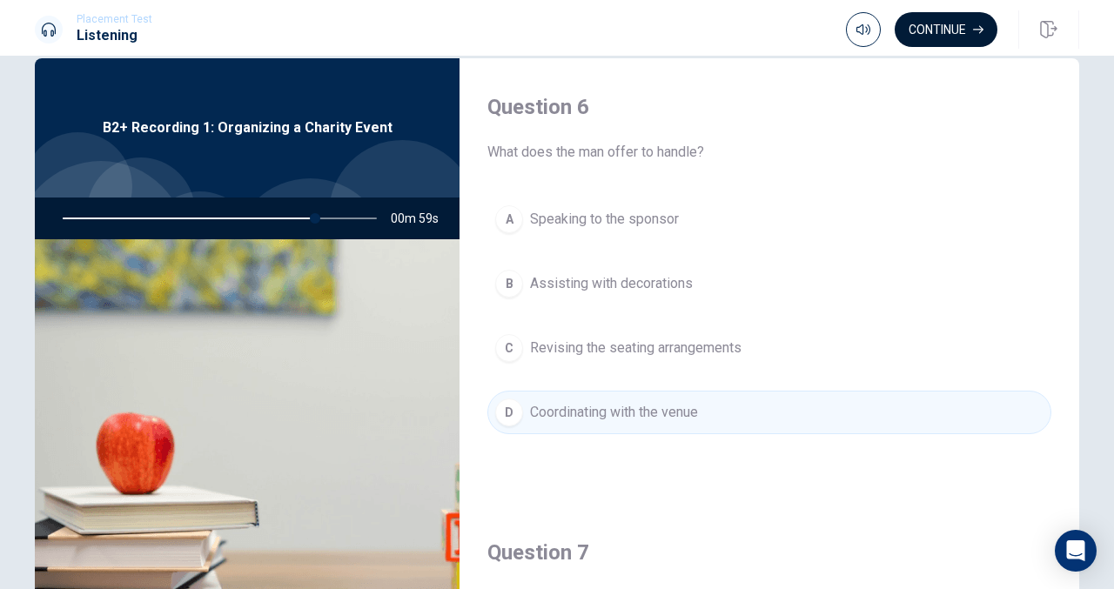
click at [963, 32] on button "Continue" at bounding box center [946, 29] width 103 height 35
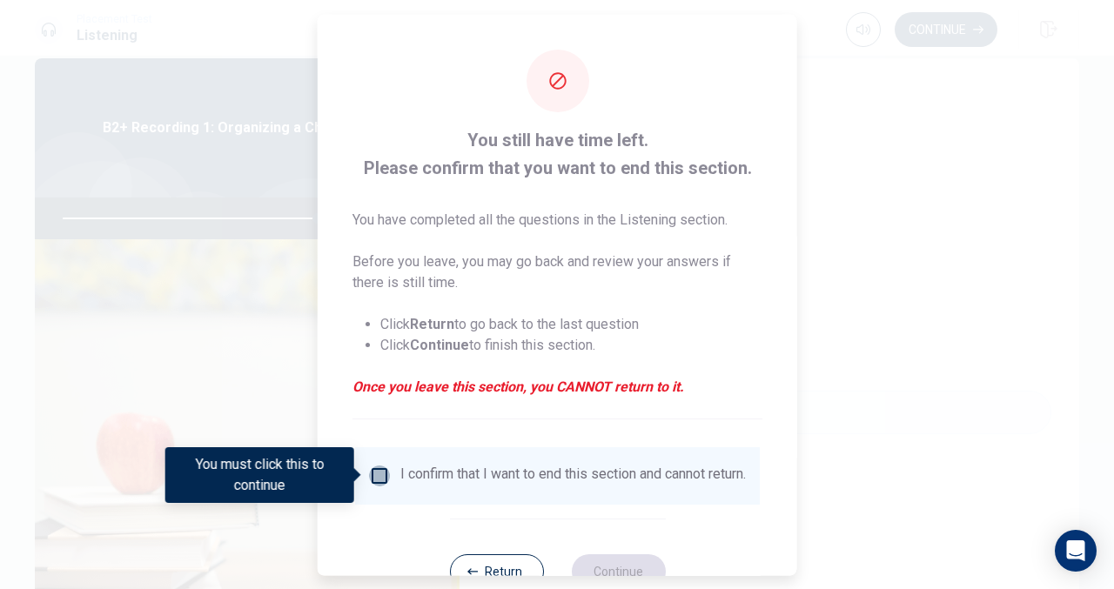
click at [374, 476] on input "You must click this to continue" at bounding box center [379, 475] width 21 height 21
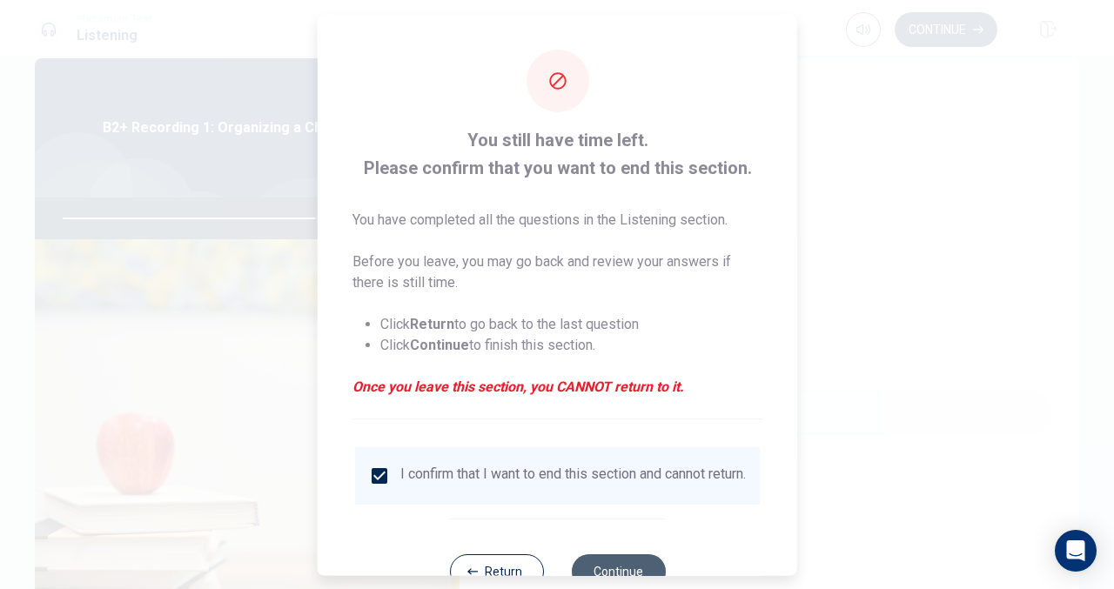
click at [587, 568] on button "Continue" at bounding box center [618, 570] width 94 height 35
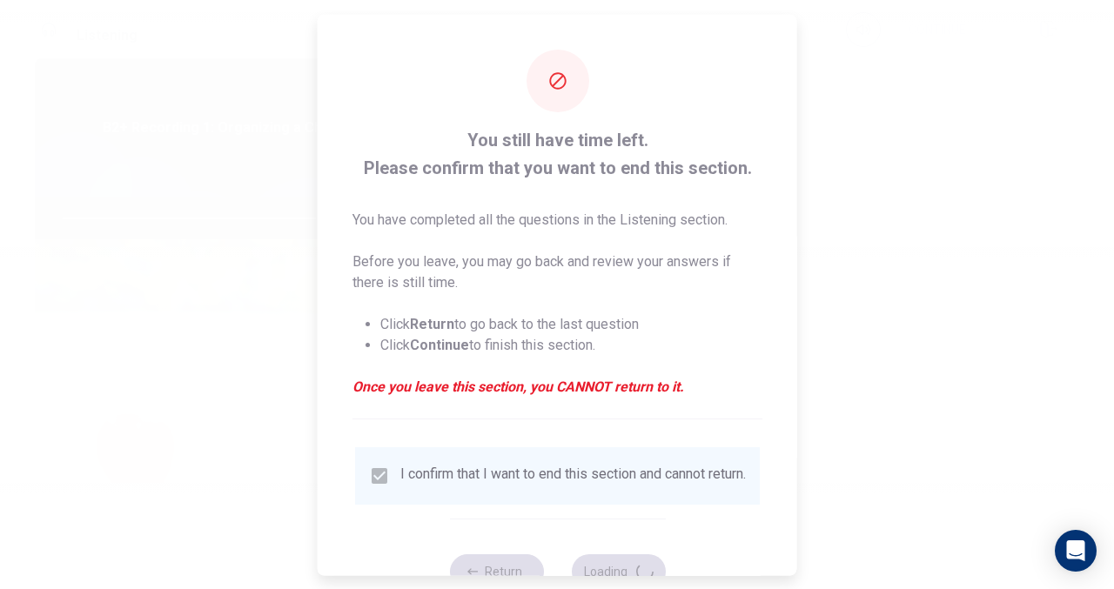
type input "83"
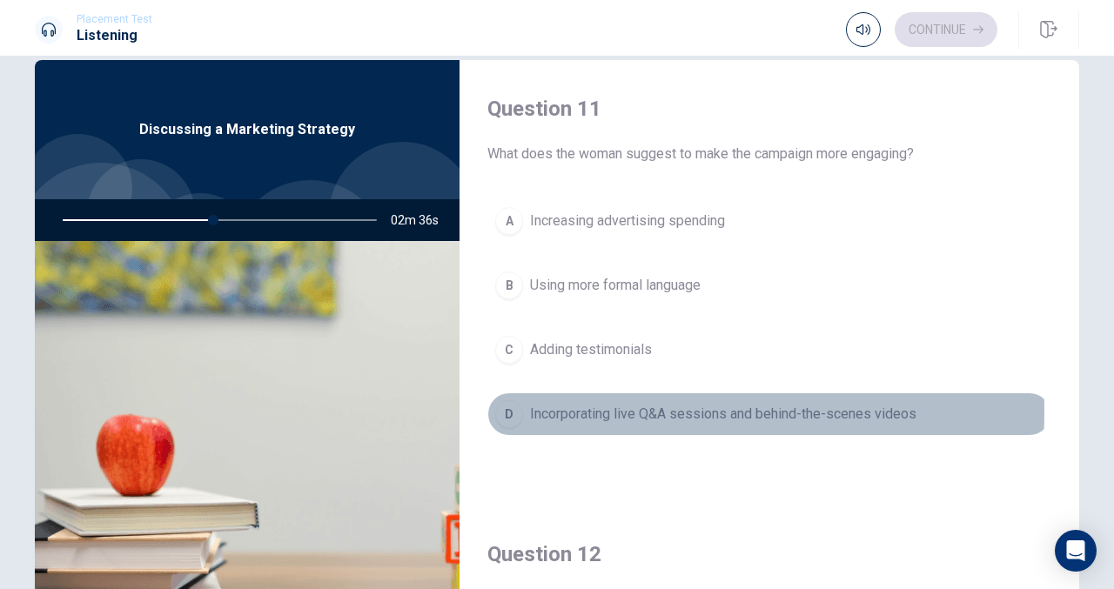
click at [505, 408] on div "D" at bounding box center [509, 414] width 28 height 28
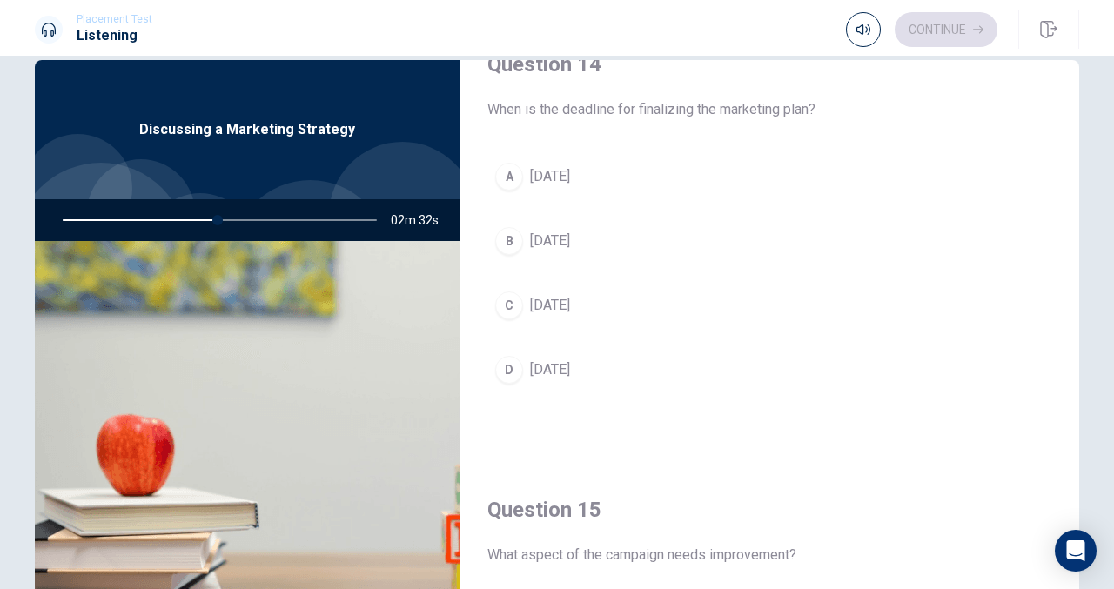
scroll to position [1392, 0]
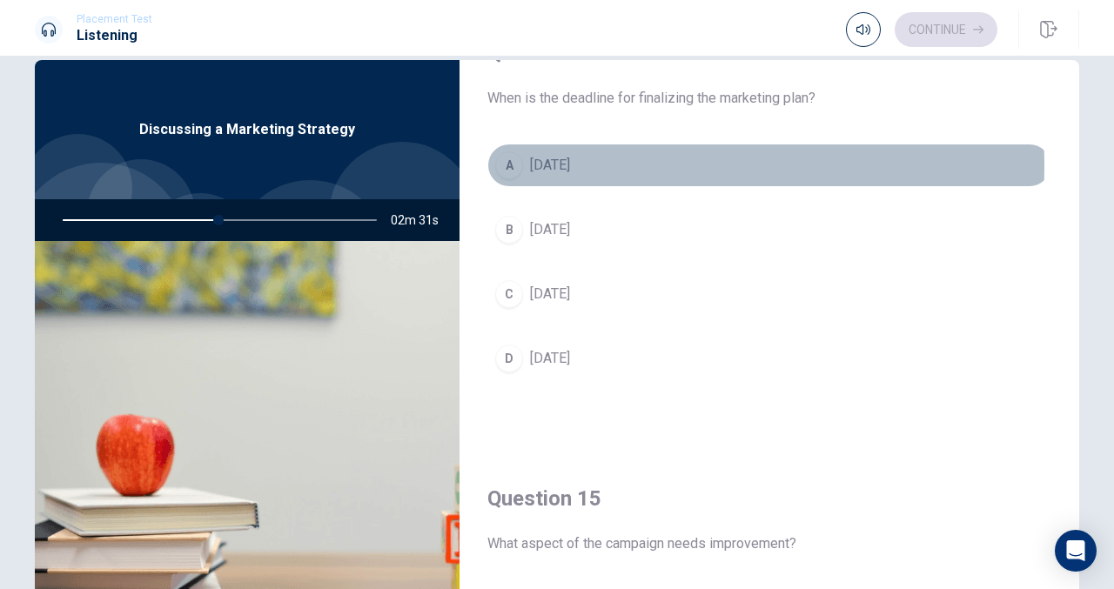
click at [507, 158] on div "A" at bounding box center [509, 165] width 28 height 28
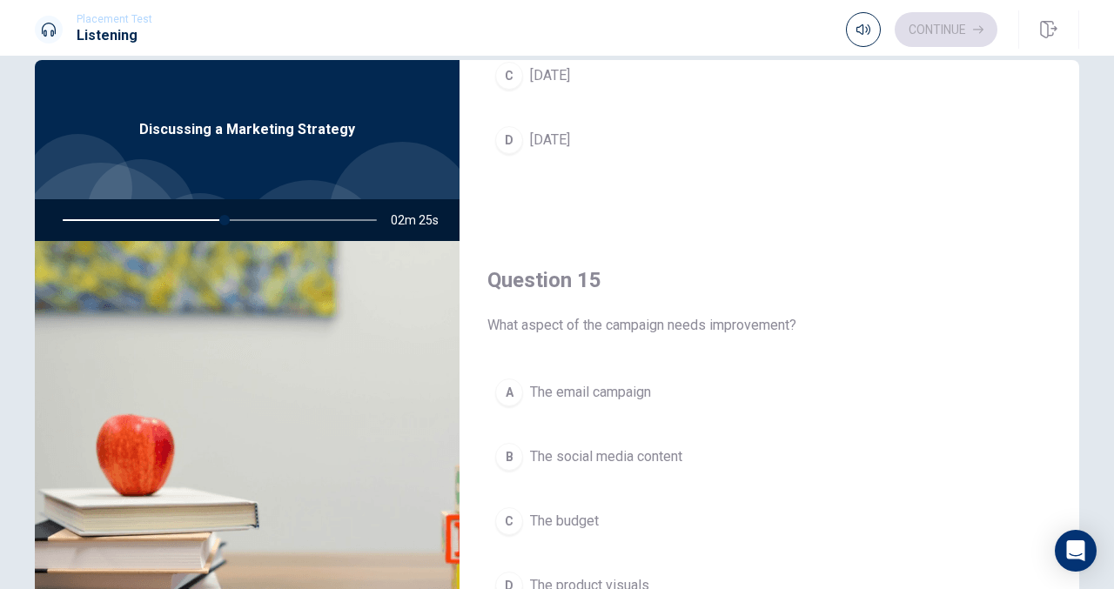
scroll to position [35, 0]
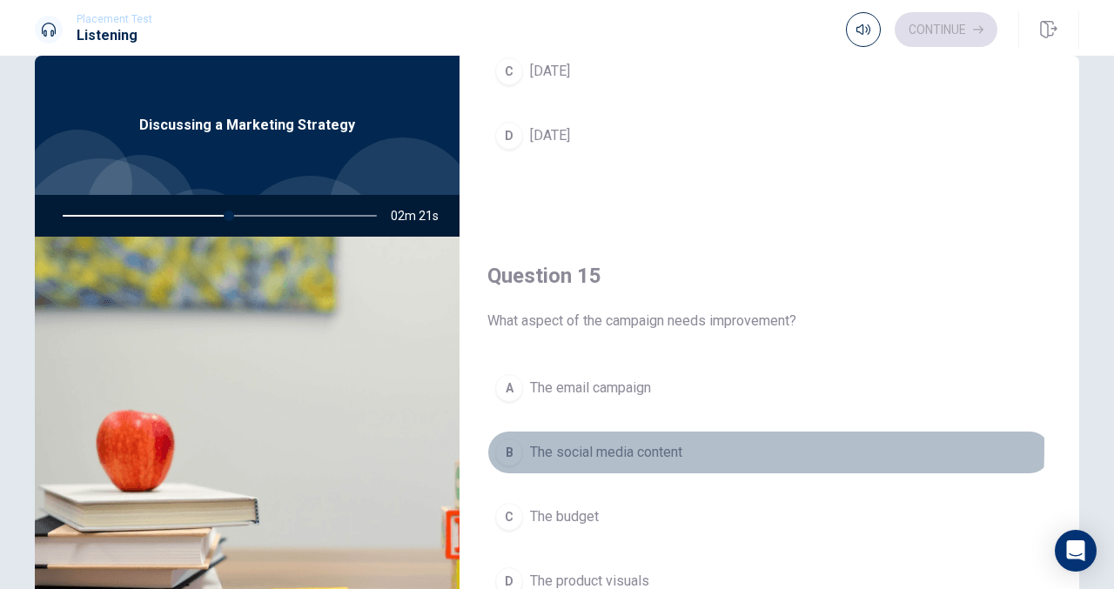
click at [505, 439] on div "B" at bounding box center [509, 453] width 28 height 28
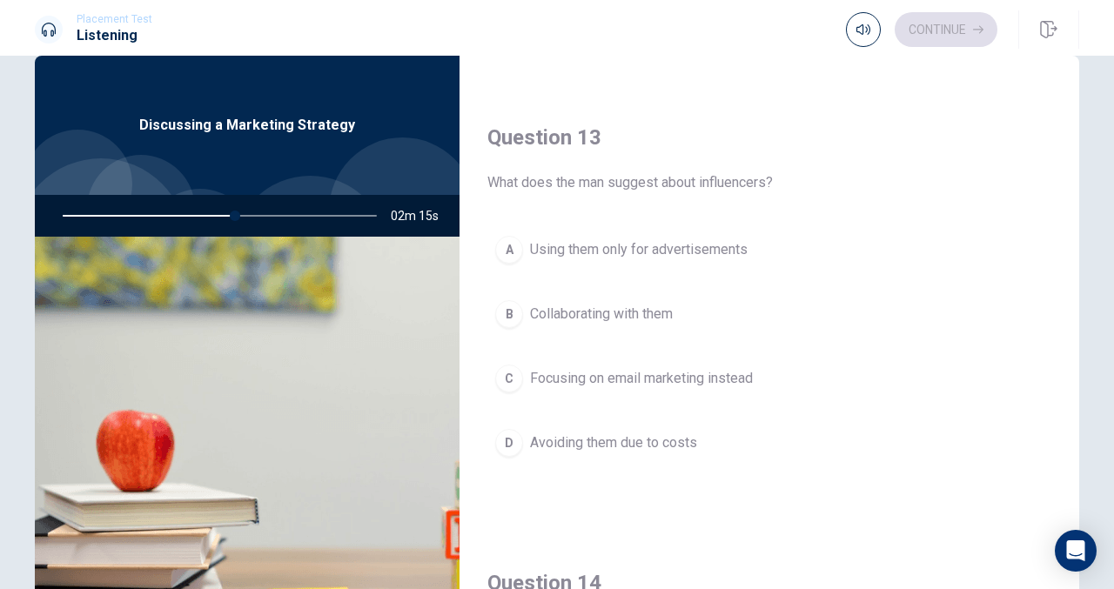
scroll to position [858, 0]
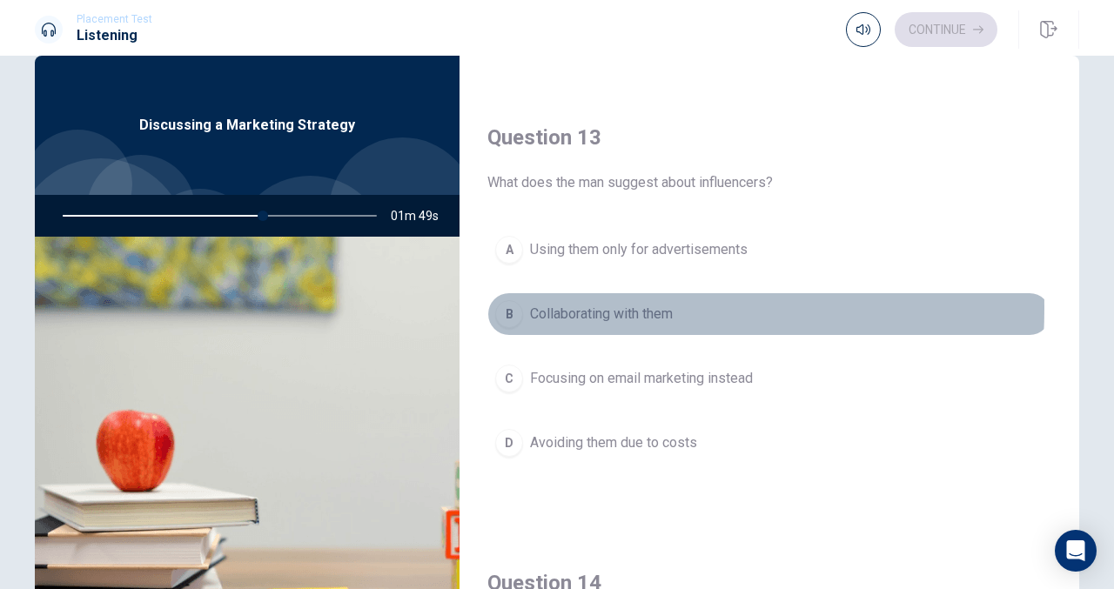
click at [515, 302] on div "B" at bounding box center [509, 314] width 28 height 28
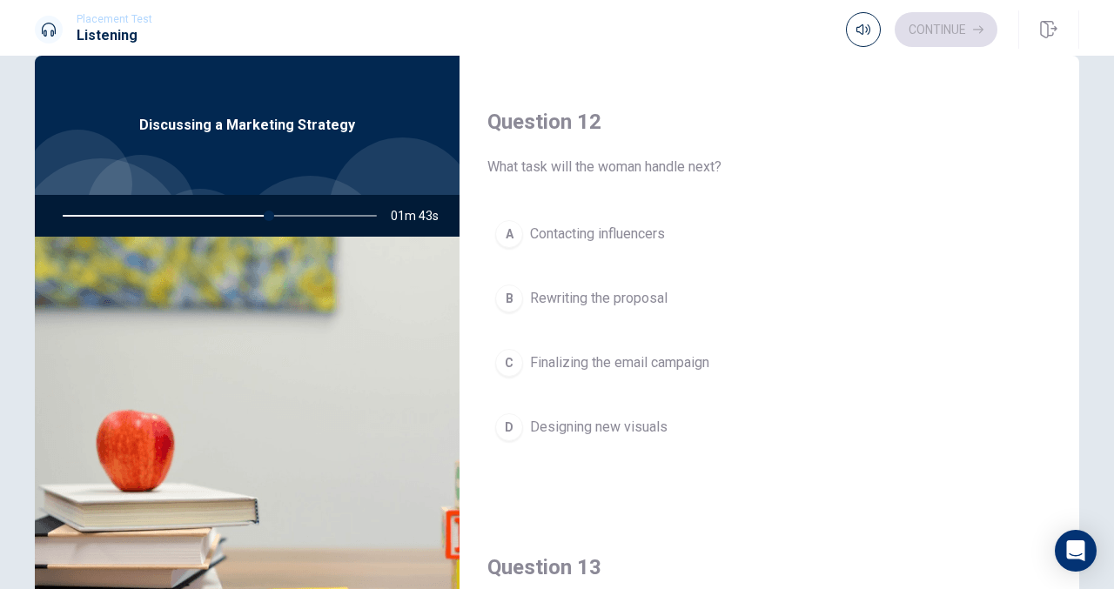
scroll to position [437, 0]
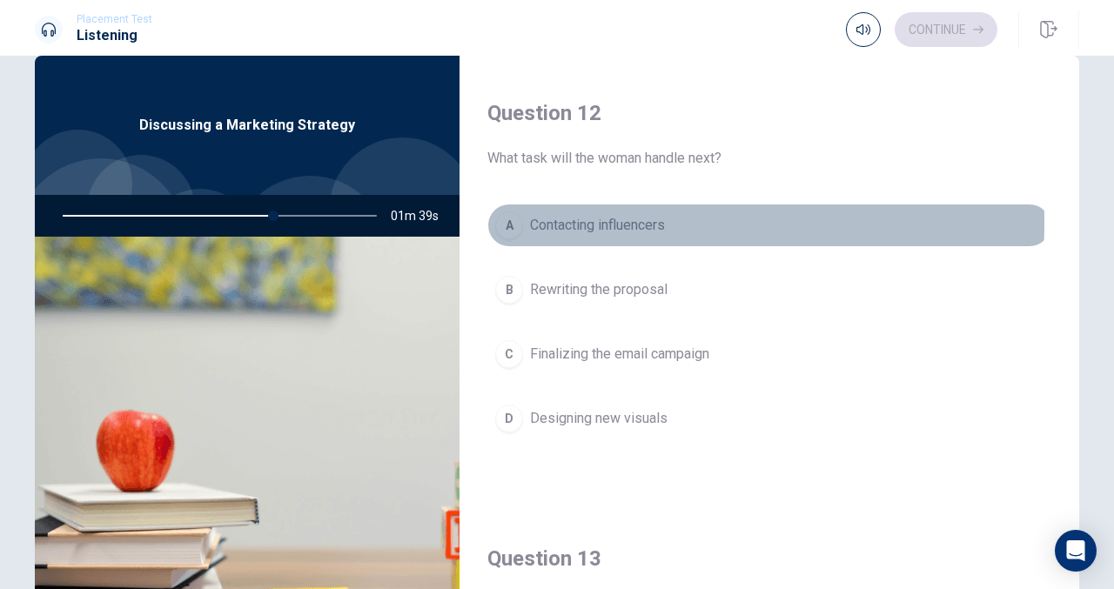
click at [501, 220] on div "A" at bounding box center [509, 225] width 28 height 28
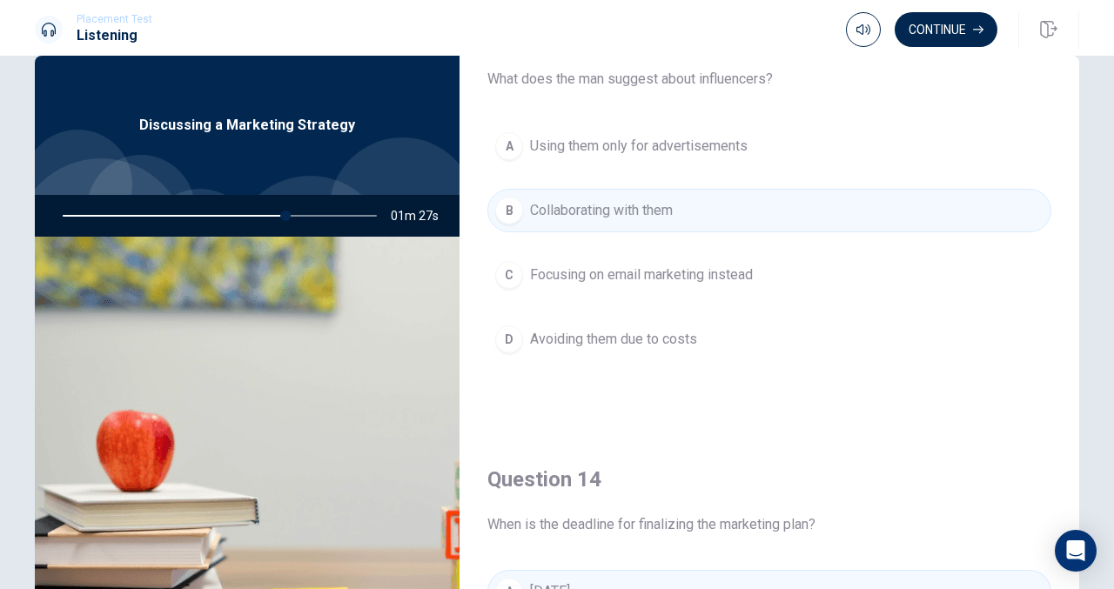
scroll to position [0, 0]
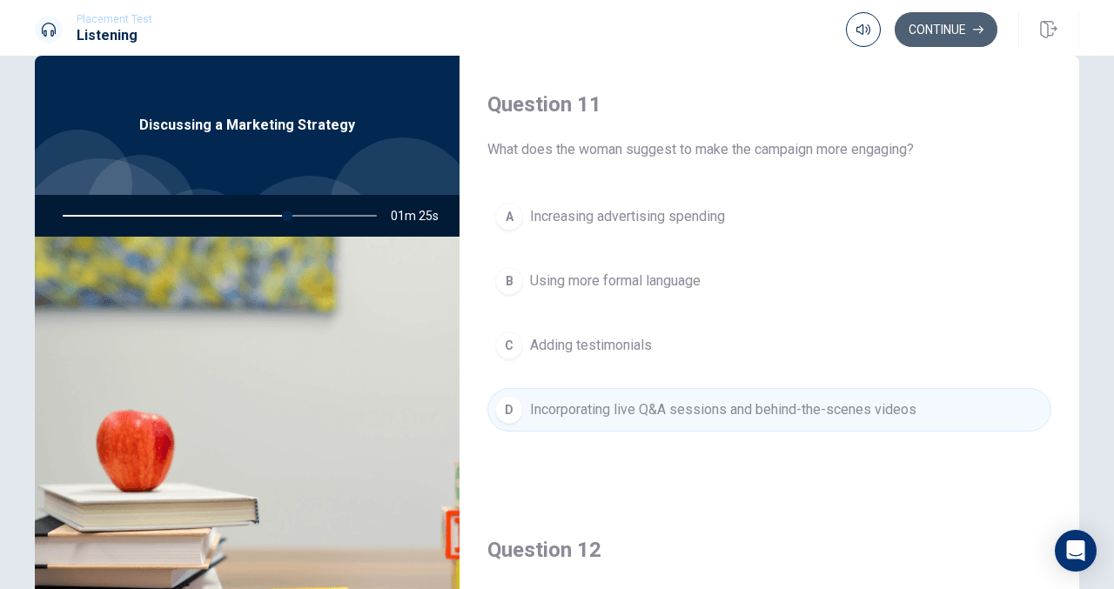
click at [956, 37] on button "Continue" at bounding box center [946, 29] width 103 height 35
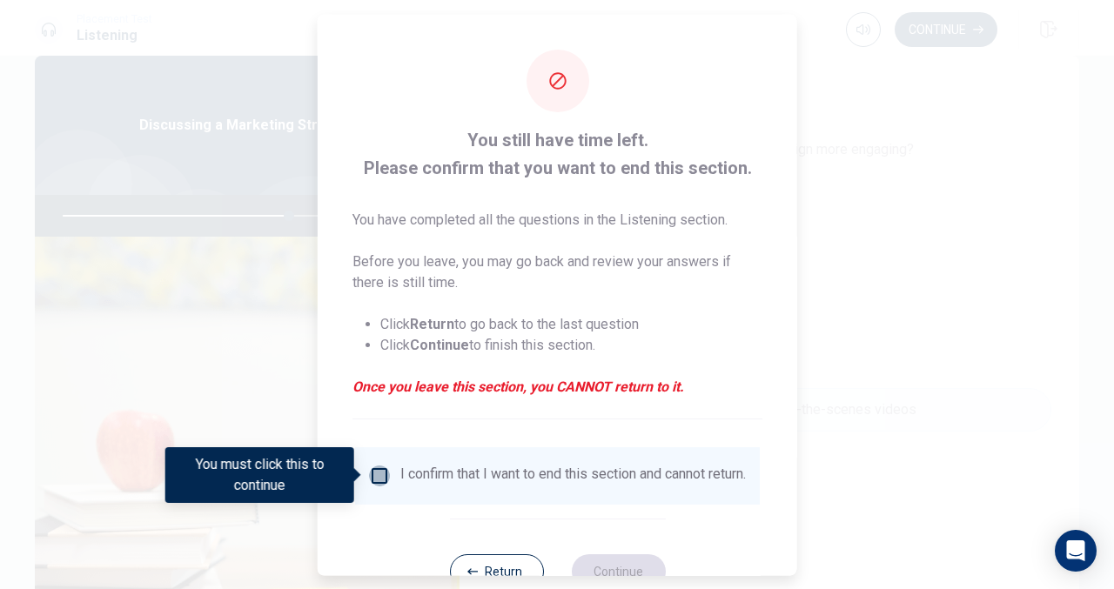
click at [379, 480] on input "You must click this to continue" at bounding box center [379, 475] width 21 height 21
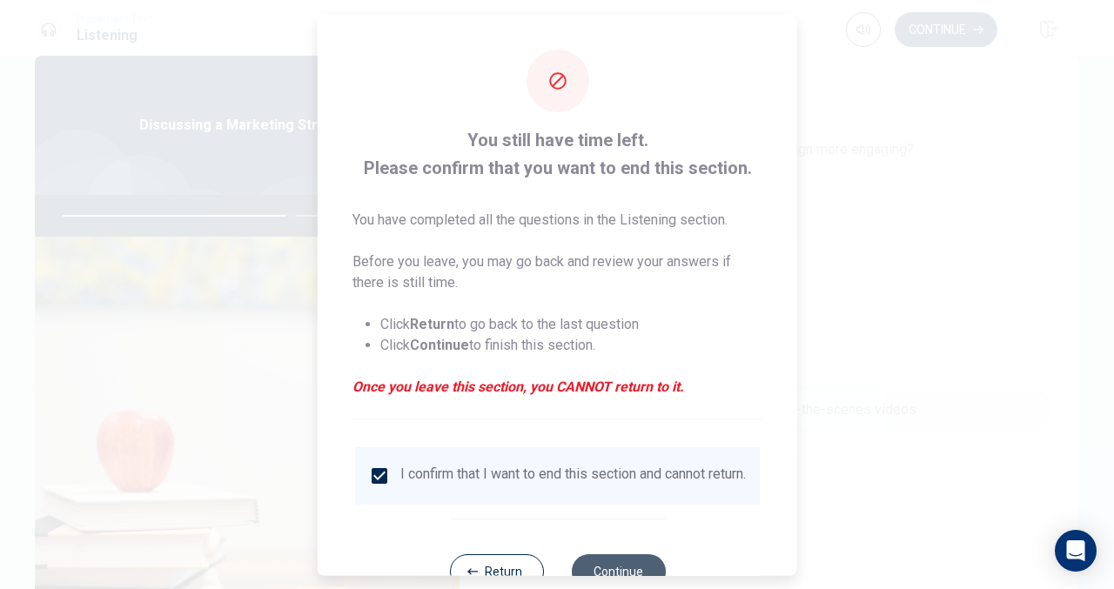
click at [600, 568] on button "Continue" at bounding box center [618, 570] width 94 height 35
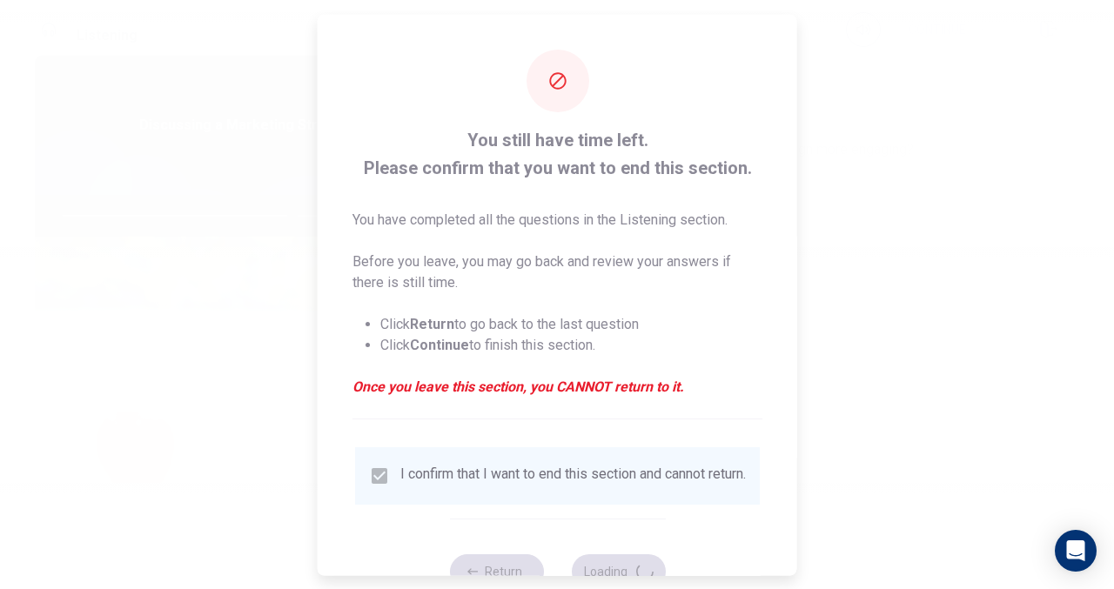
type input "74"
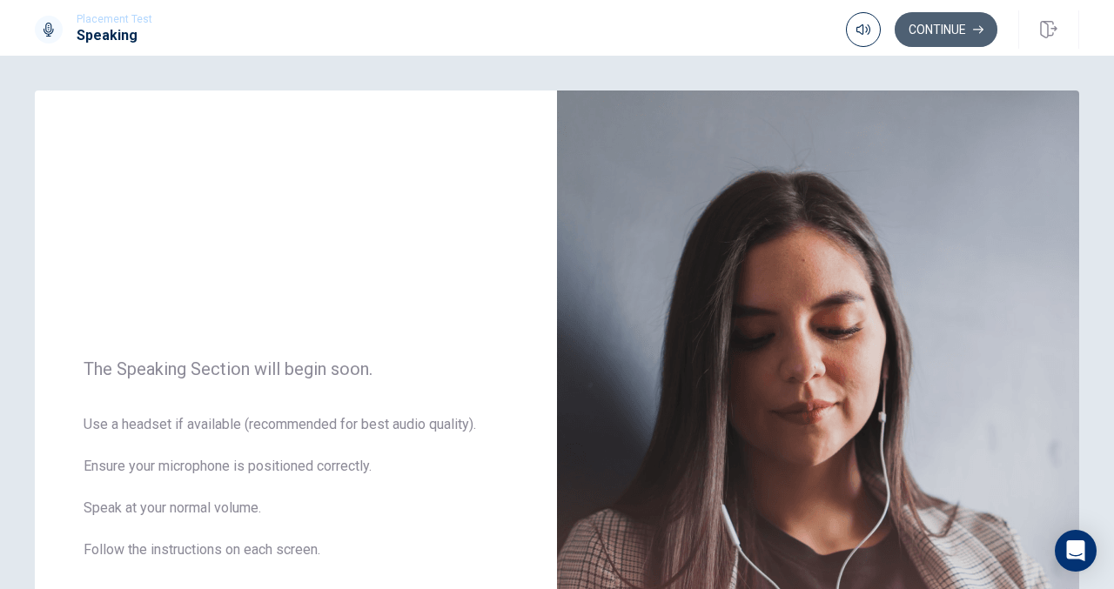
click at [964, 19] on button "Continue" at bounding box center [946, 29] width 103 height 35
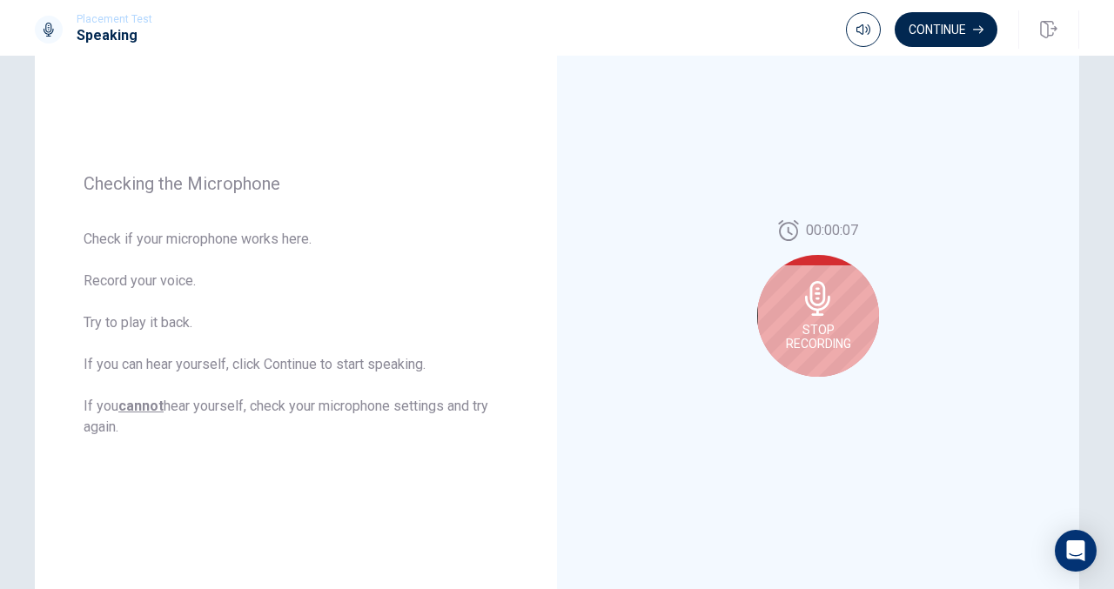
scroll to position [171, 0]
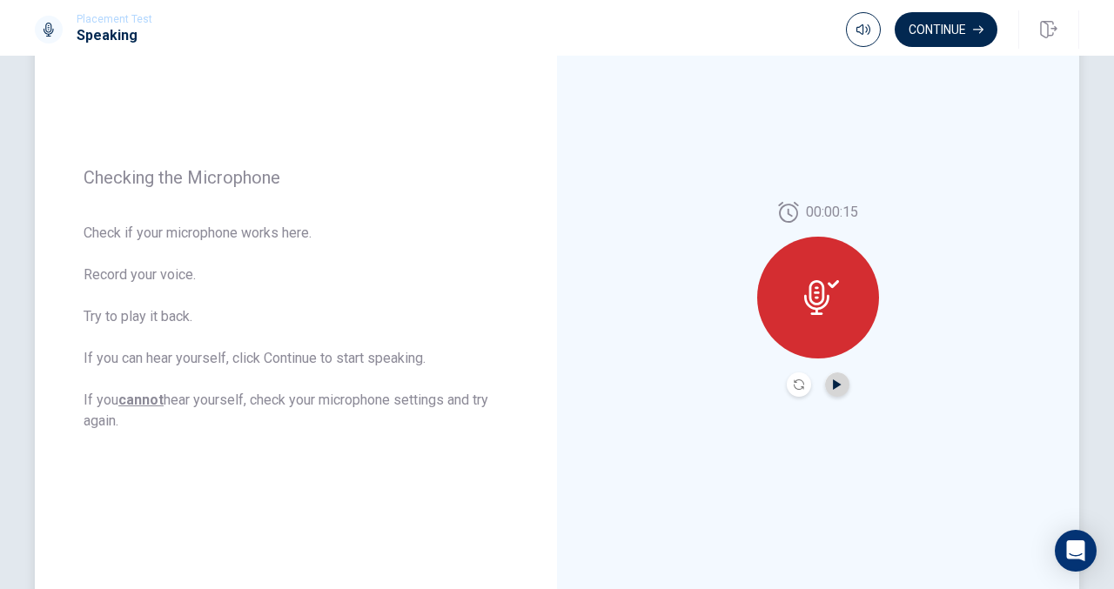
click at [832, 379] on icon "Play Audio" at bounding box center [837, 384] width 10 height 10
click at [807, 292] on icon at bounding box center [816, 297] width 25 height 35
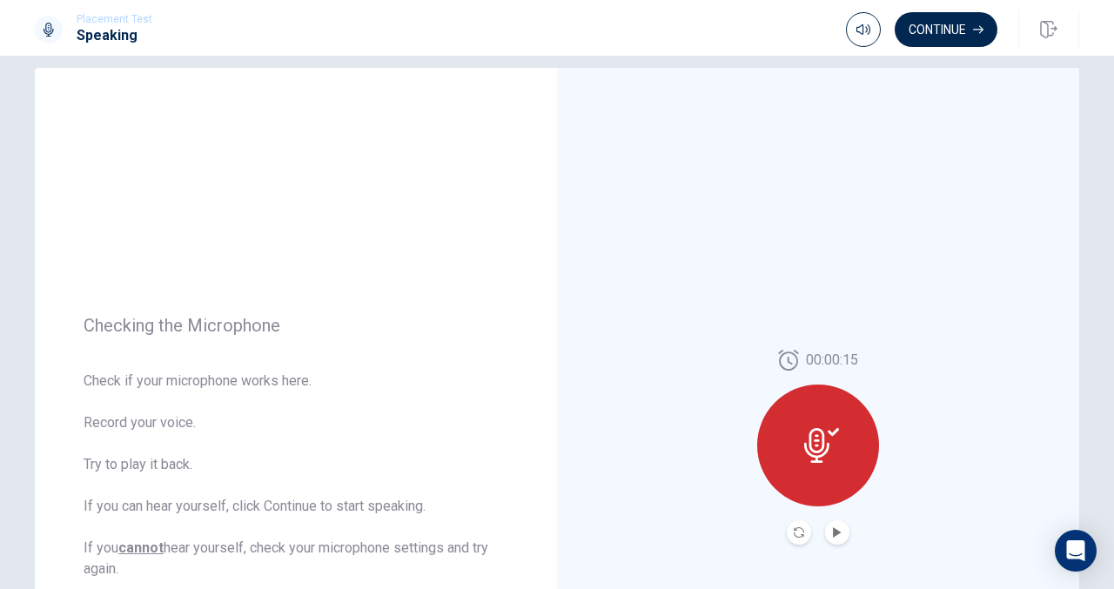
scroll to position [0, 0]
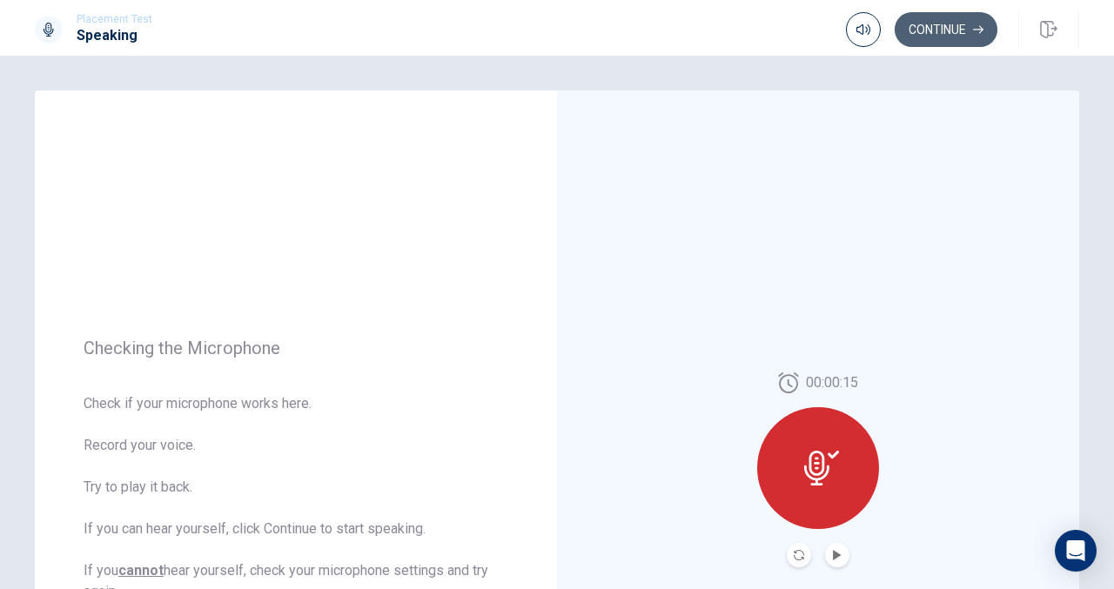
click at [952, 28] on button "Continue" at bounding box center [946, 29] width 103 height 35
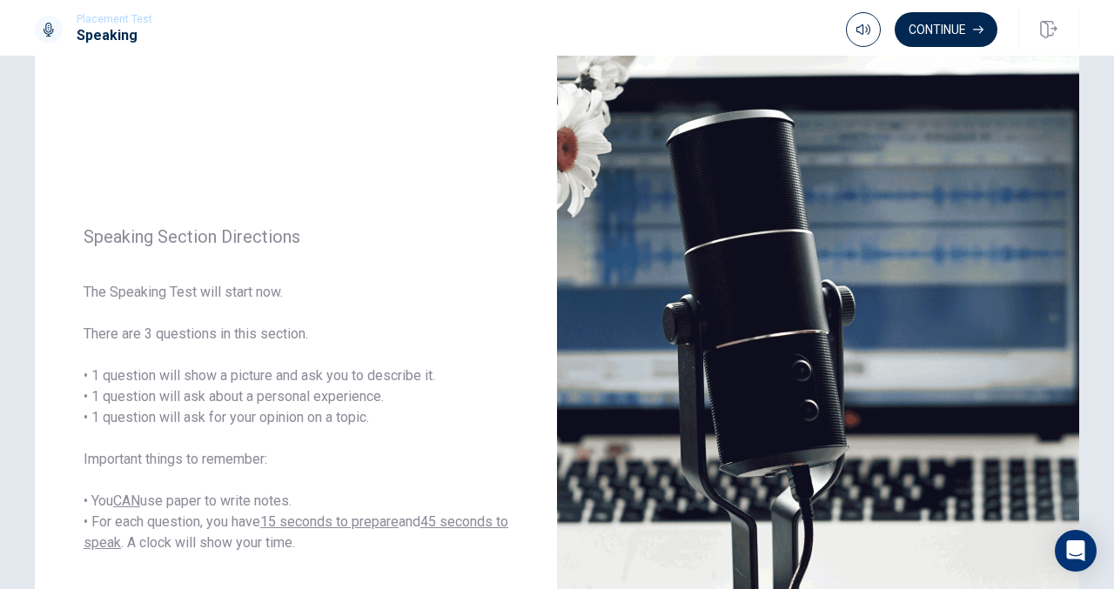
scroll to position [74, 0]
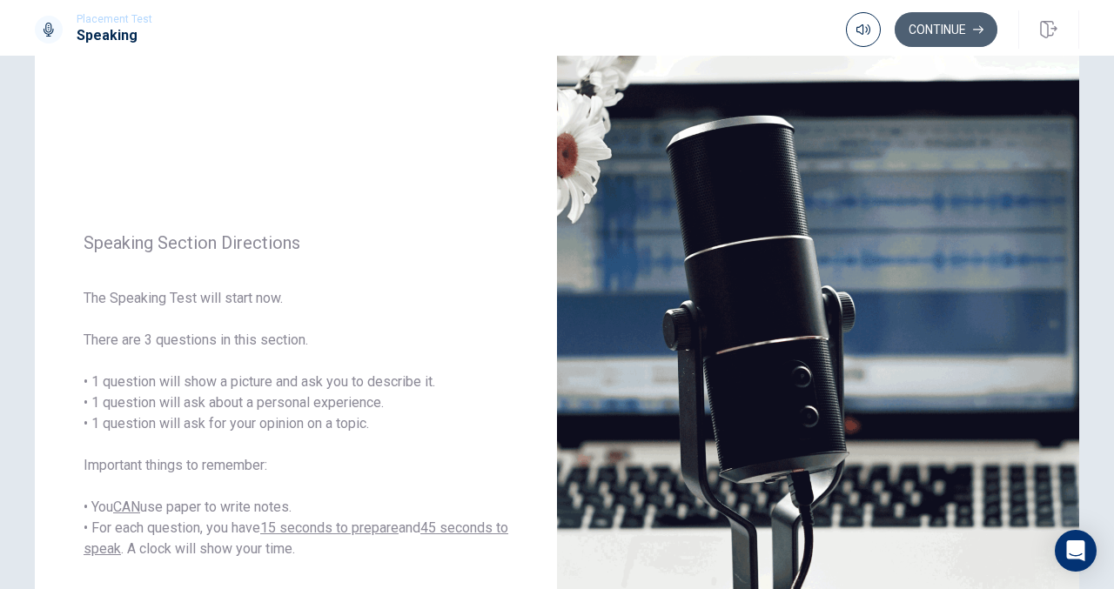
click at [958, 25] on button "Continue" at bounding box center [946, 29] width 103 height 35
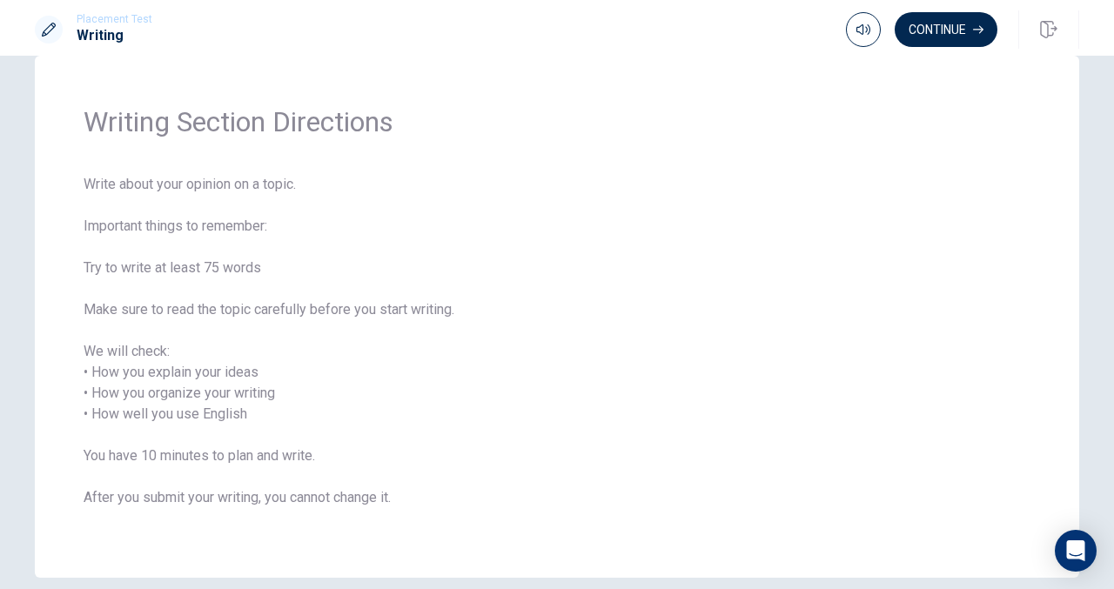
scroll to position [31, 0]
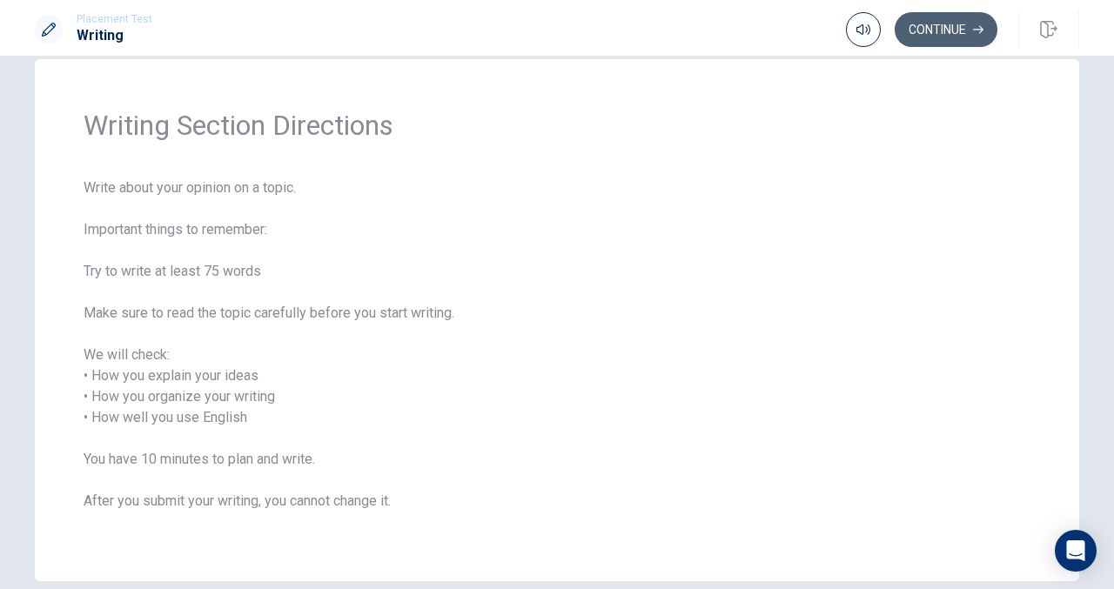
click at [962, 15] on button "Continue" at bounding box center [946, 29] width 103 height 35
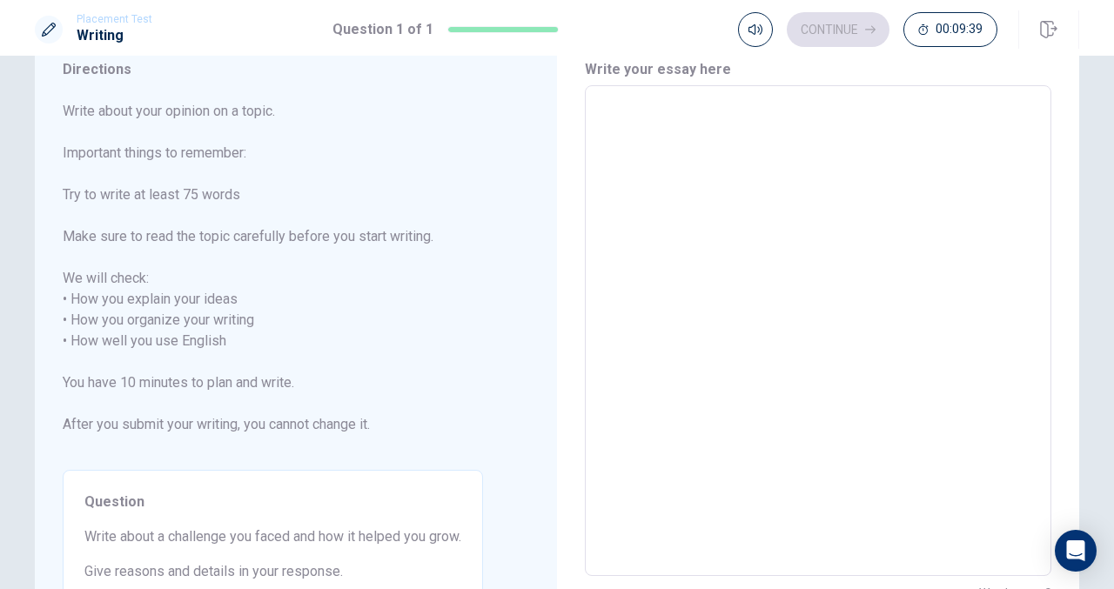
scroll to position [68, 0]
click at [795, 166] on textarea at bounding box center [818, 329] width 442 height 462
type textarea "i"
type textarea "x"
type textarea "i"
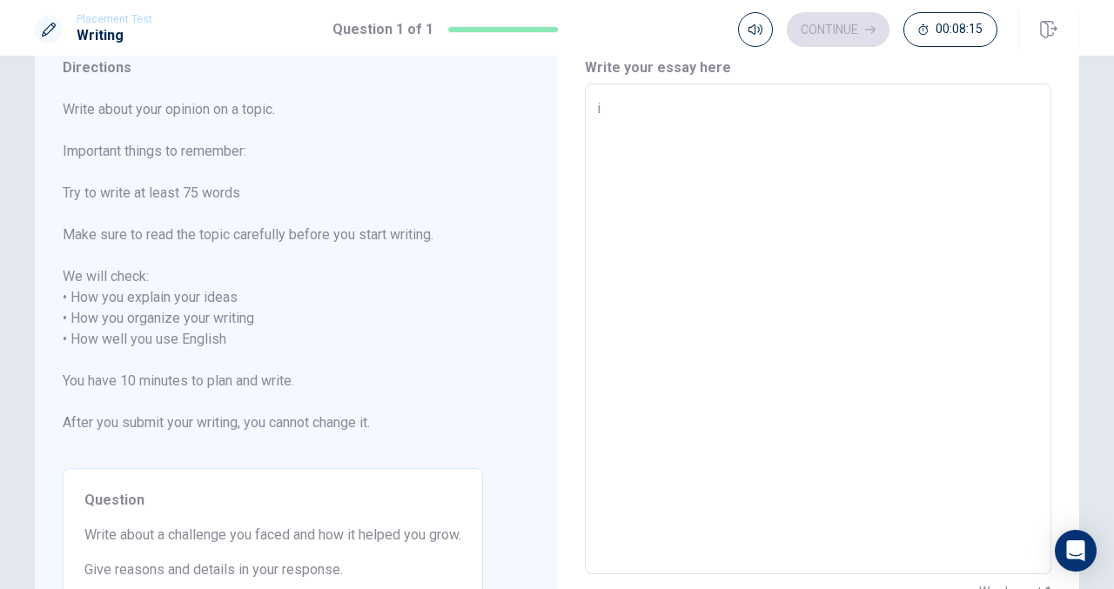
type textarea "x"
type textarea "i"
type textarea "x"
type textarea "I"
type textarea "x"
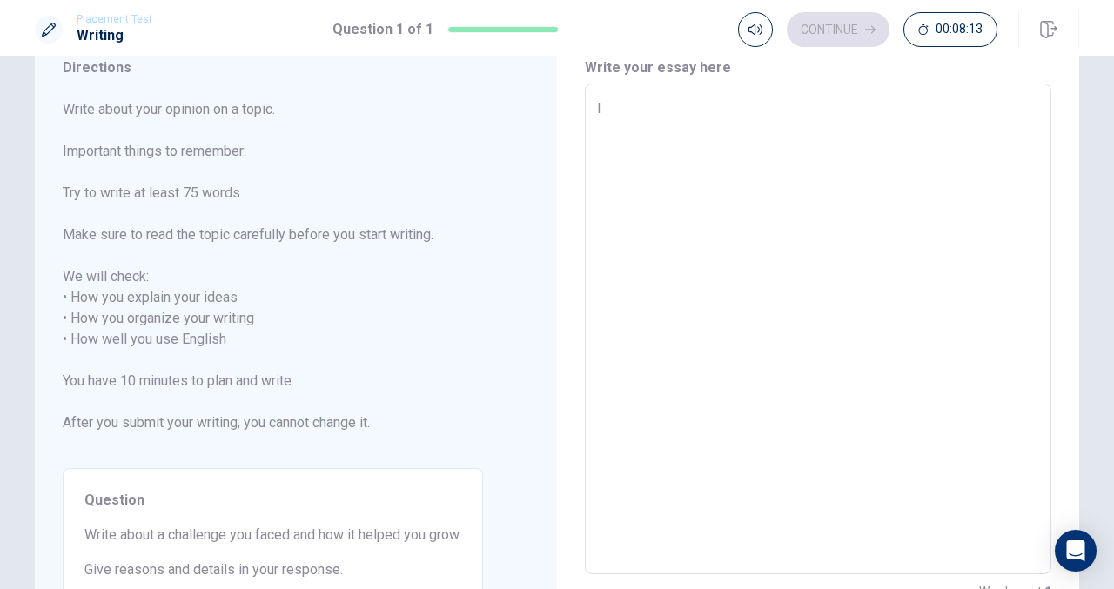
type textarea "I"
type textarea "x"
type textarea "I h"
type textarea "x"
type textarea "I ha"
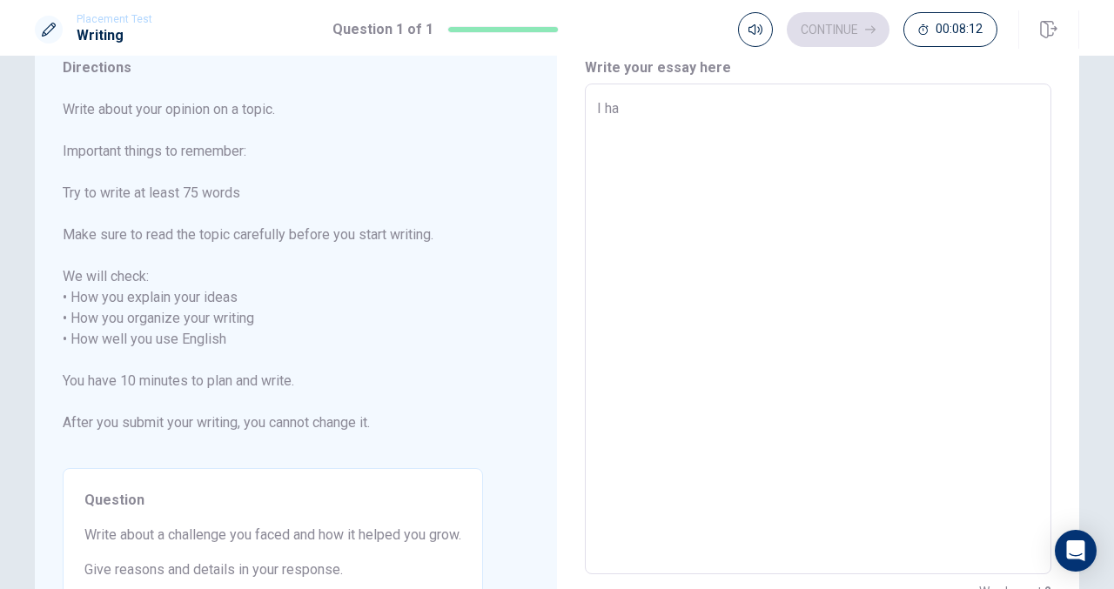
type textarea "x"
type textarea "I had"
type textarea "x"
type textarea "I had"
type textarea "x"
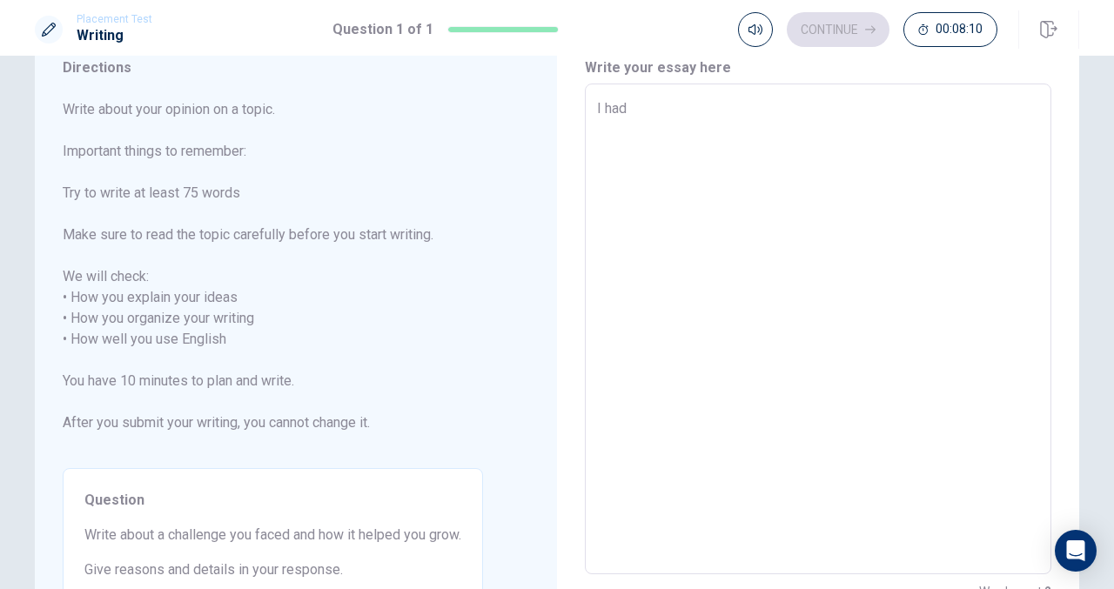
type textarea "I had t"
type textarea "x"
type textarea "I had th"
type textarea "x"
type textarea "I had the"
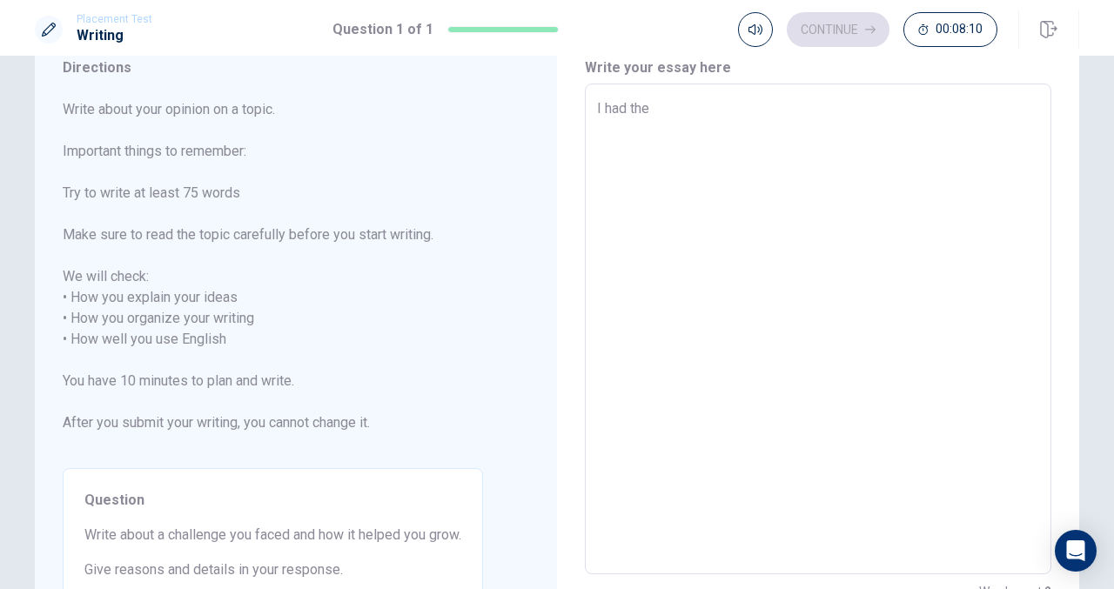
type textarea "x"
type textarea "I had the"
type textarea "x"
type textarea "I had the"
type textarea "x"
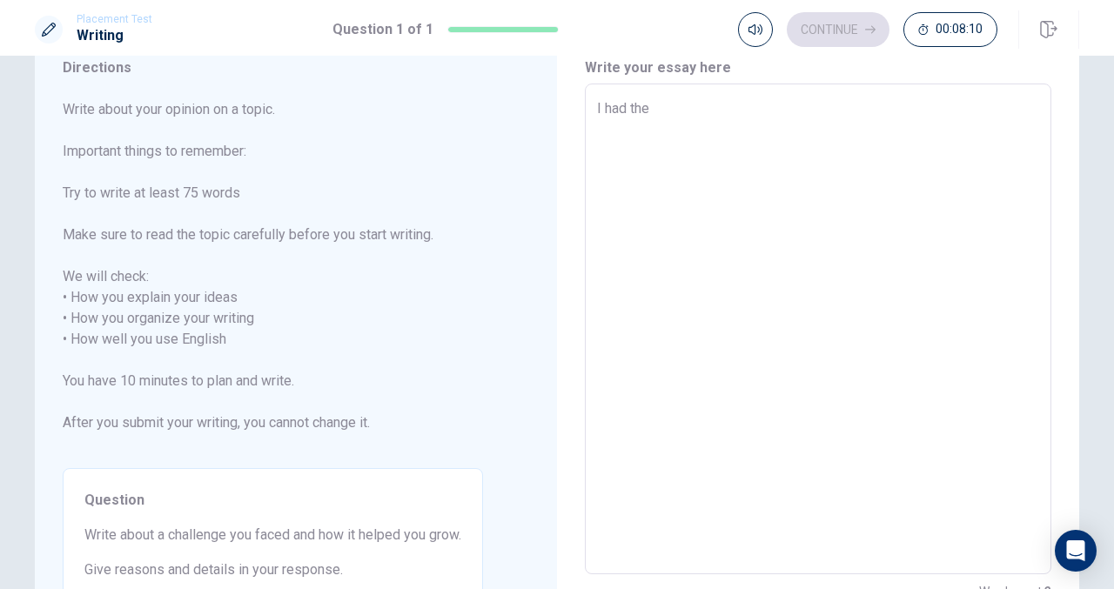
type textarea "I had th"
type textarea "x"
type textarea "I had t"
type textarea "x"
type textarea "I had"
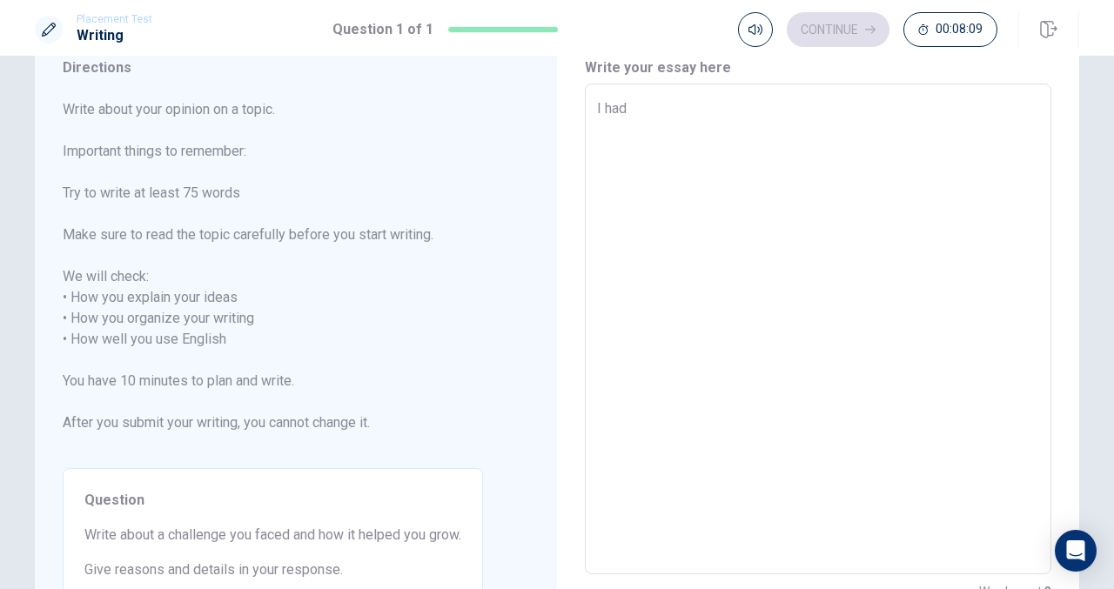
type textarea "x"
type textarea "I had a"
type textarea "x"
type textarea "I had a"
type textarea "x"
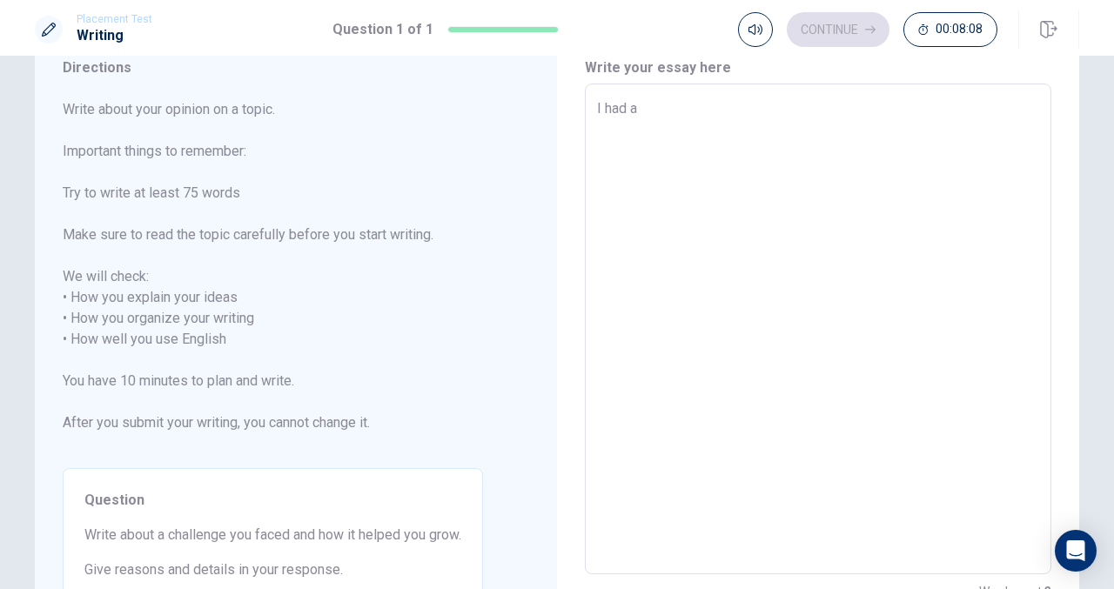
type textarea "I had a p"
type textarea "x"
type textarea "I had a pr"
type textarea "x"
type textarea "I had a pro"
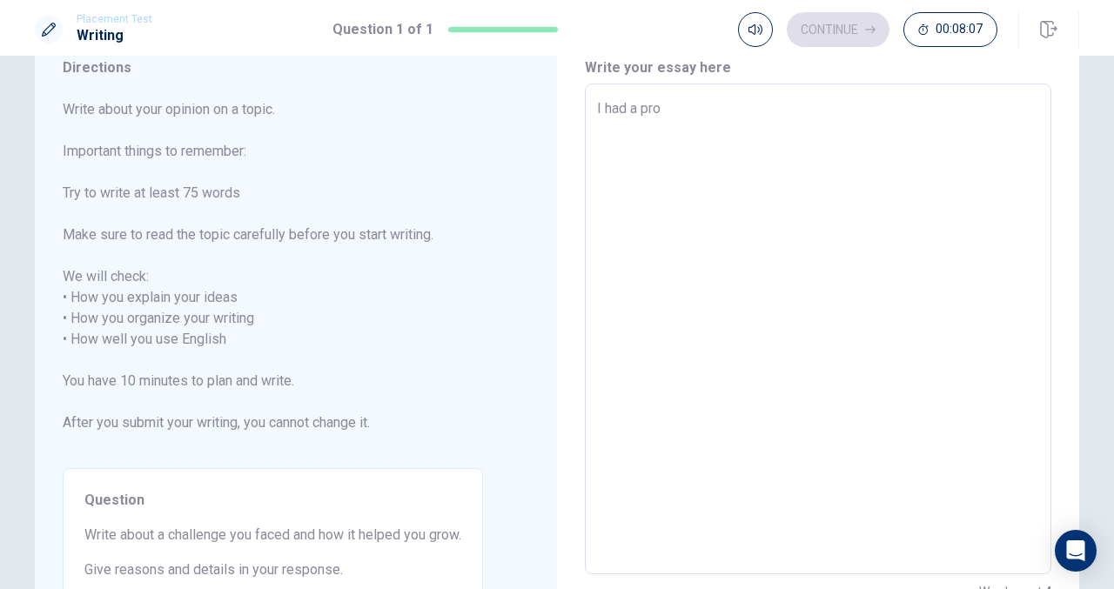
type textarea "x"
type textarea "I had a prob"
type textarea "x"
type textarea "I had a probl"
type textarea "x"
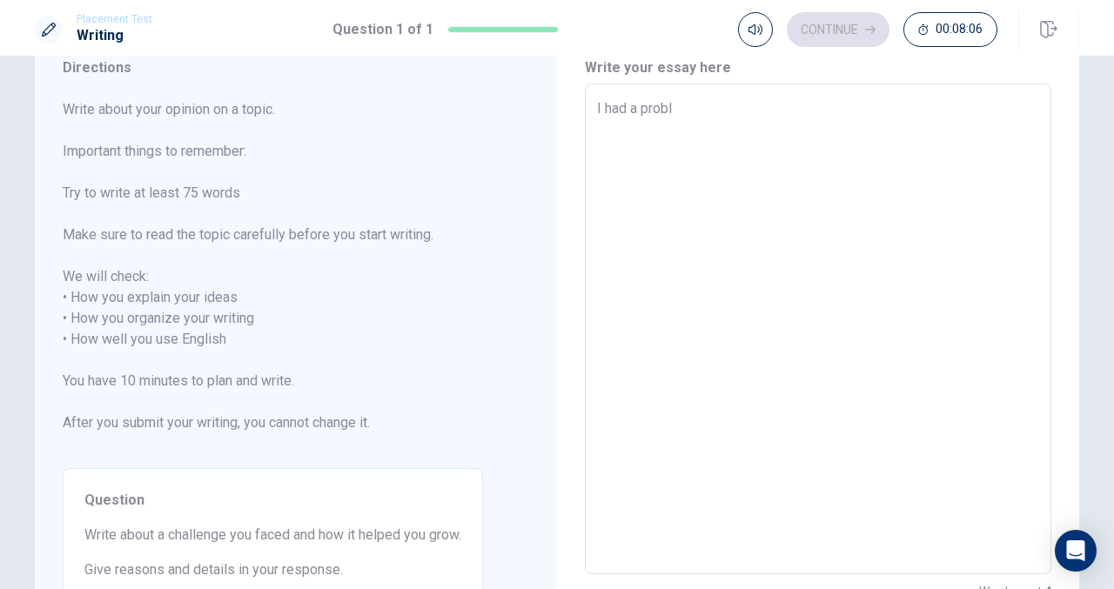
type textarea "I had a proble"
type textarea "x"
type textarea "I had a problem"
type textarea "x"
type textarea "I had a problem"
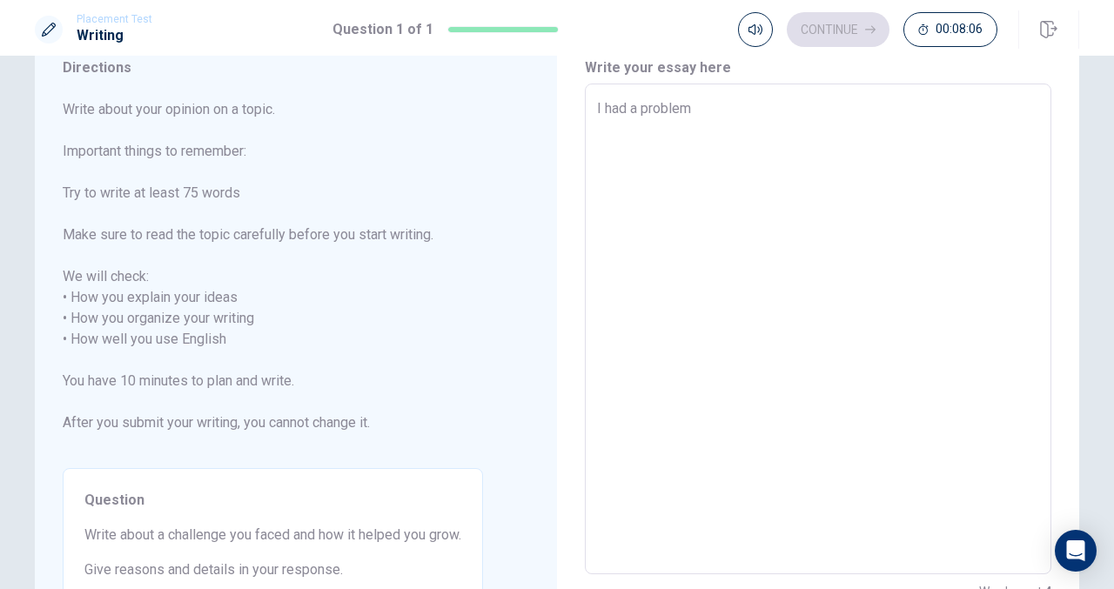
type textarea "x"
type textarea "I had a problem a"
type textarea "x"
type textarea "I had a problem ab"
type textarea "x"
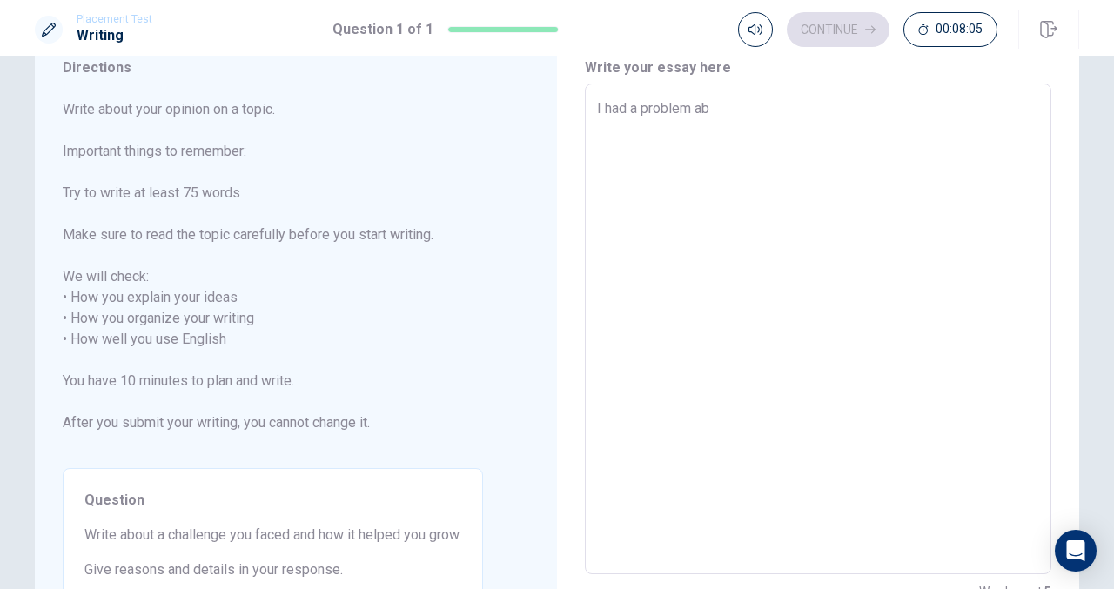
type textarea "I had a problem abo"
type textarea "x"
type textarea "I had a problem abou"
type textarea "x"
type textarea "I had a problem about"
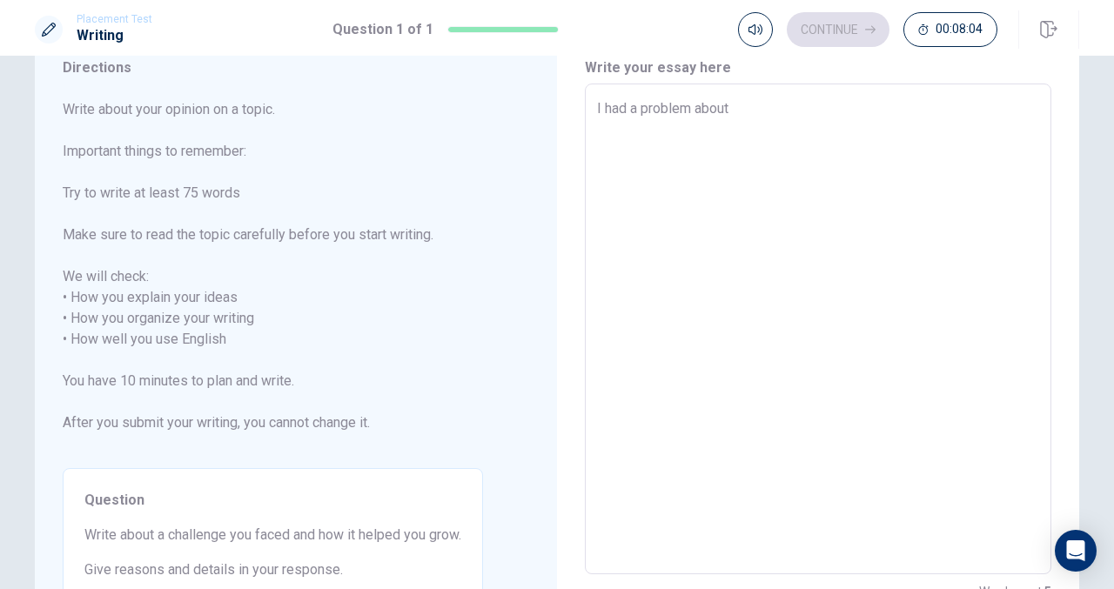
type textarea "x"
type textarea "I had a problem about"
type textarea "x"
type textarea "I had a problem about m"
type textarea "x"
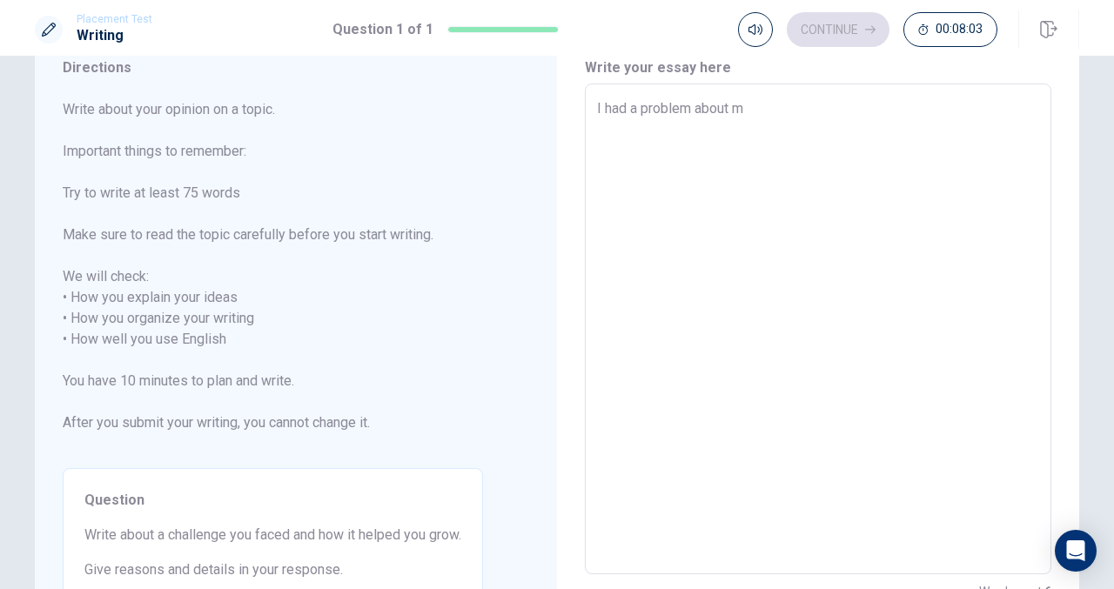
type textarea "I had a problem about my"
type textarea "x"
type textarea "I had a problem about my"
type textarea "x"
type textarea "I had a problem about my h"
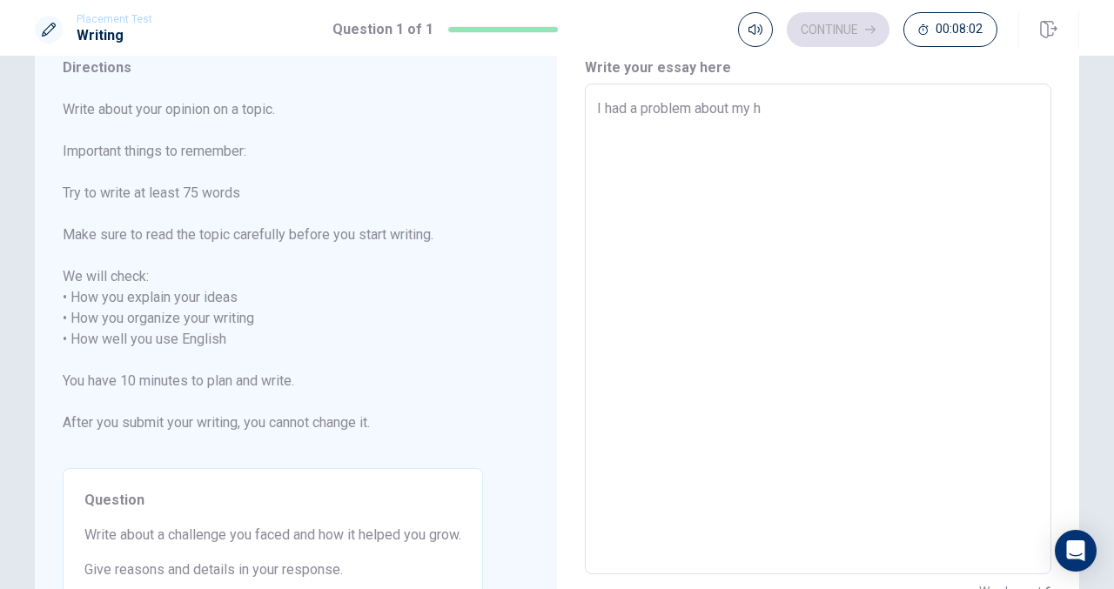
type textarea "x"
type textarea "I had a problem about my he"
type textarea "x"
type textarea "I had a problem about my hea"
type textarea "x"
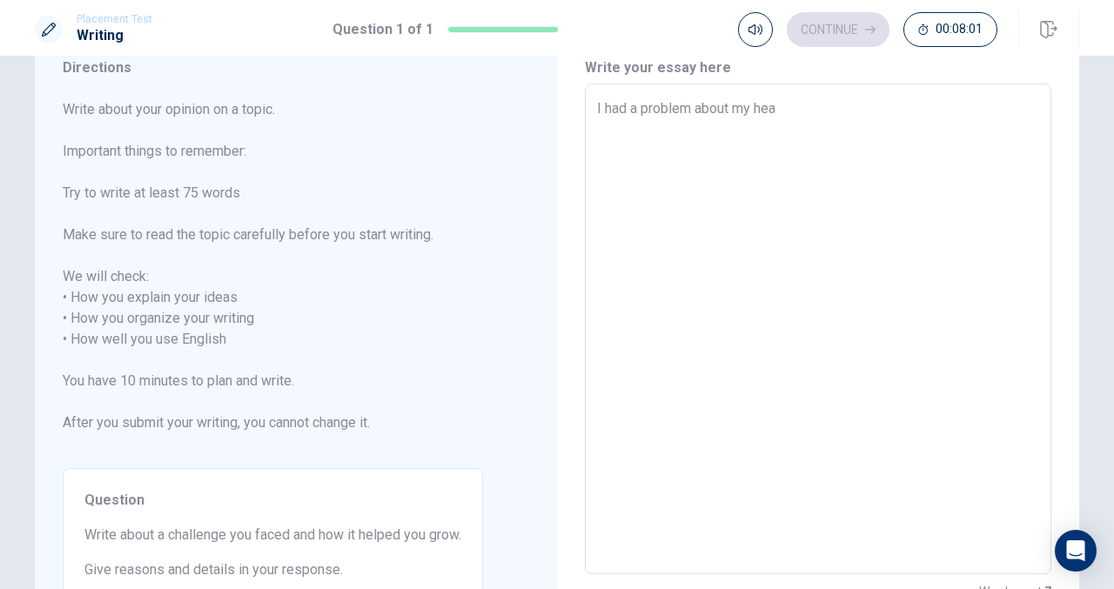
type textarea "I had a problem about my heal"
type textarea "x"
type textarea "I had a problem about my healt"
type textarea "x"
type textarea "I had a problem about my health"
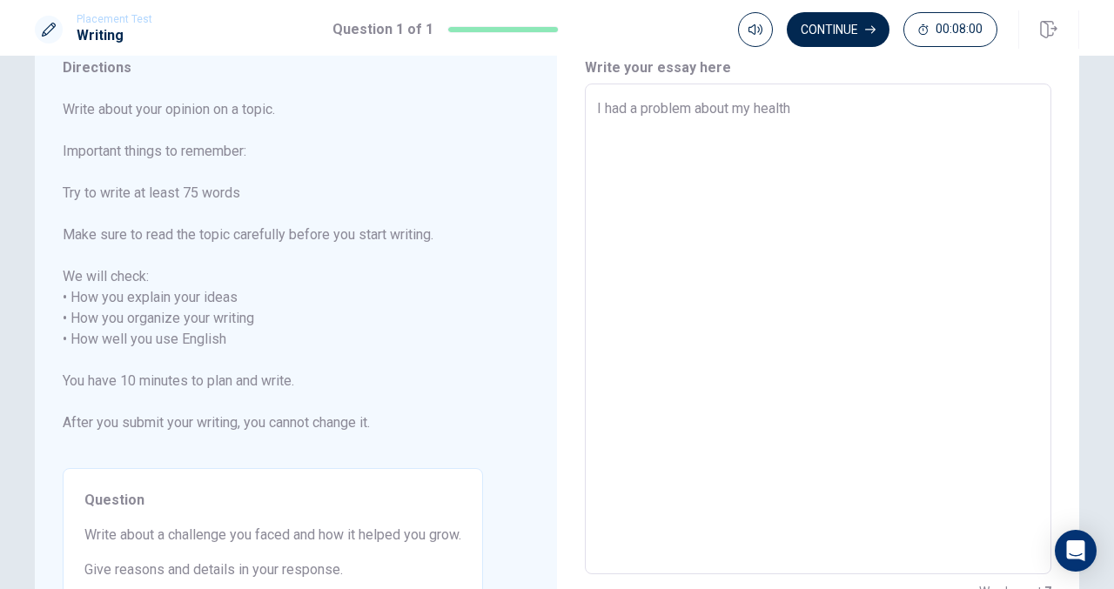
type textarea "x"
type textarea "I had a problem about my health"
type textarea "x"
type textarea "I had a problem about my health"
type textarea "x"
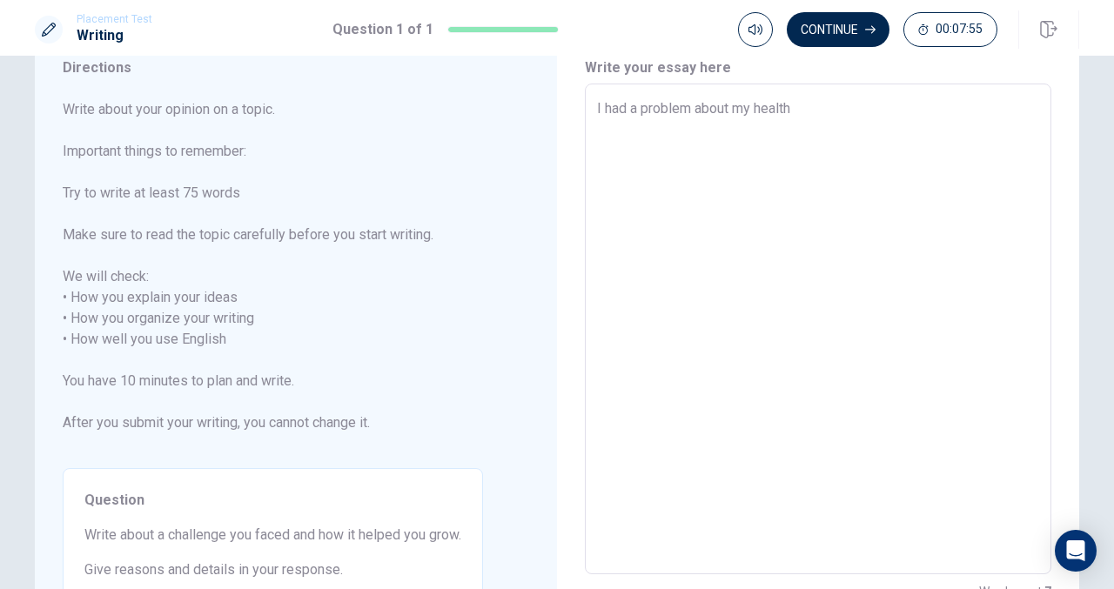
type textarea "I had a problem about my healt"
type textarea "x"
type textarea "I had a problem about my heal"
type textarea "x"
type textarea "I had a problem about my hea"
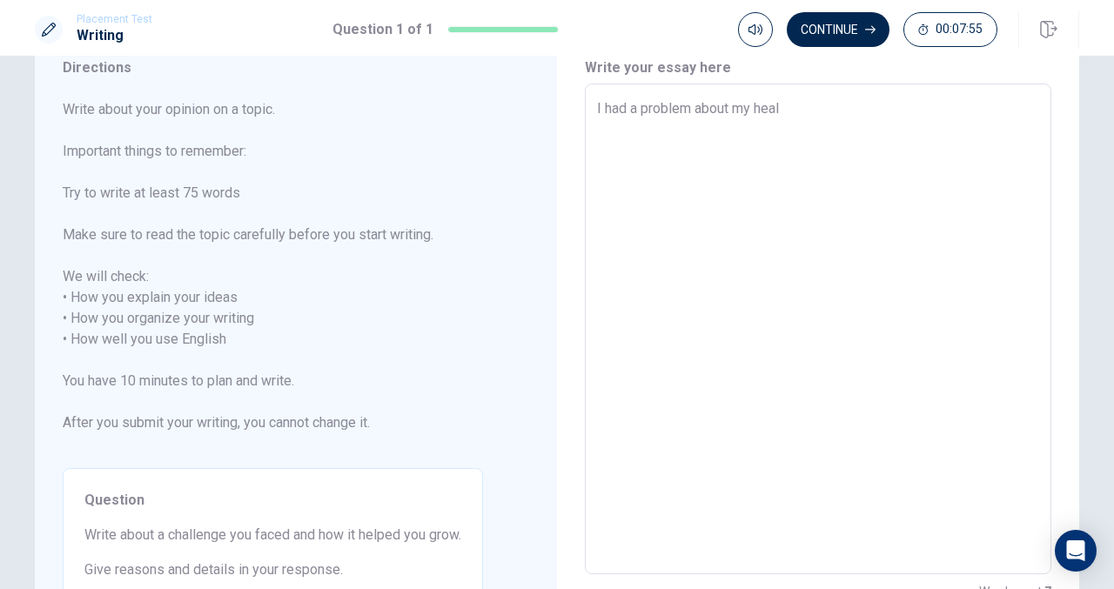
type textarea "x"
type textarea "I had a problem about my he"
type textarea "x"
type textarea "I had a problem about my h"
type textarea "x"
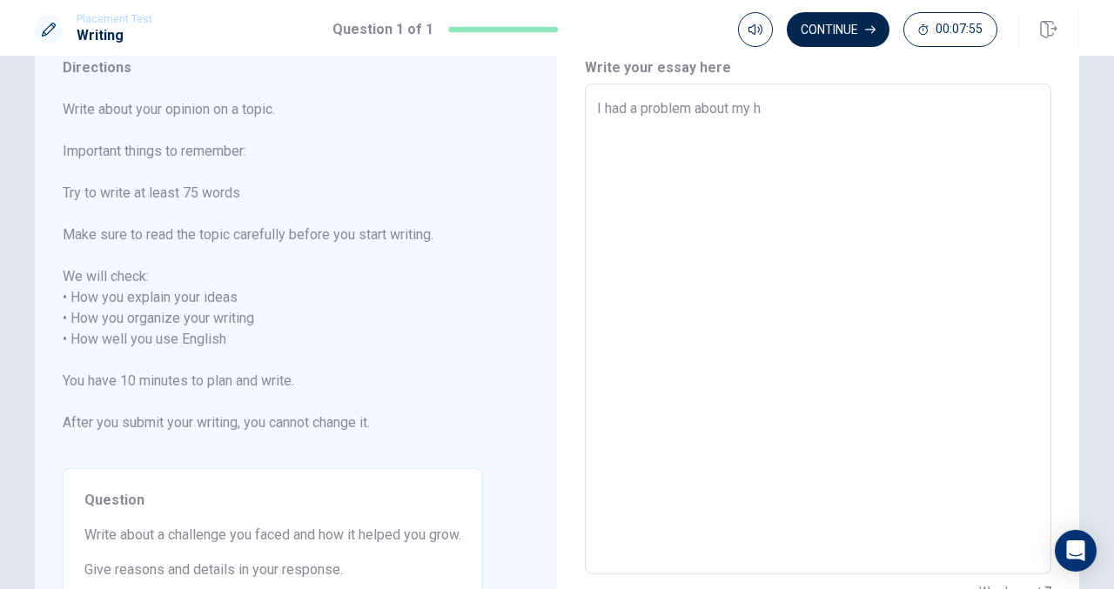
type textarea "I had a problem about my"
type textarea "x"
type textarea "I had a problem about my"
type textarea "x"
type textarea "I had a problem about m"
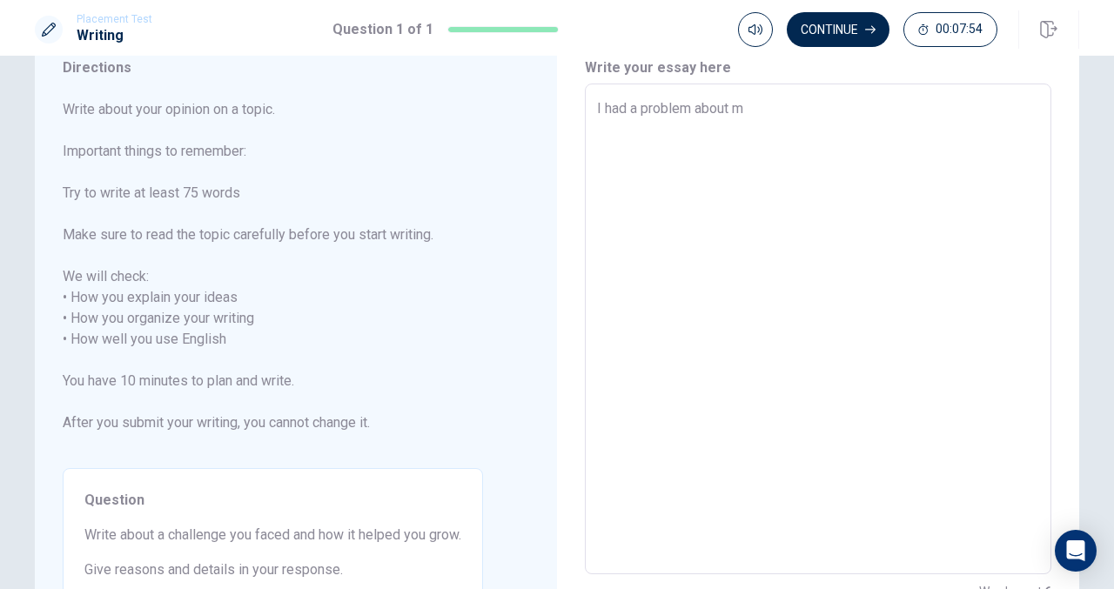
type textarea "x"
type textarea "I had a problem about"
type textarea "x"
type textarea "I had a problem about"
type textarea "x"
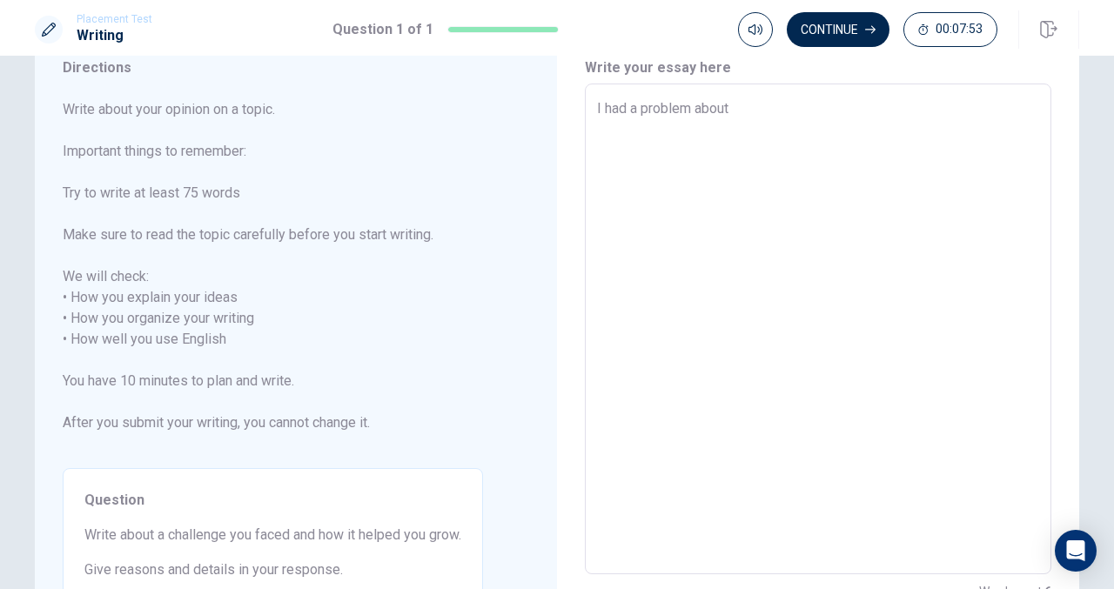
type textarea "I had a problem abou"
type textarea "x"
type textarea "I had a problem abo"
type textarea "x"
type textarea "I had a problem ab"
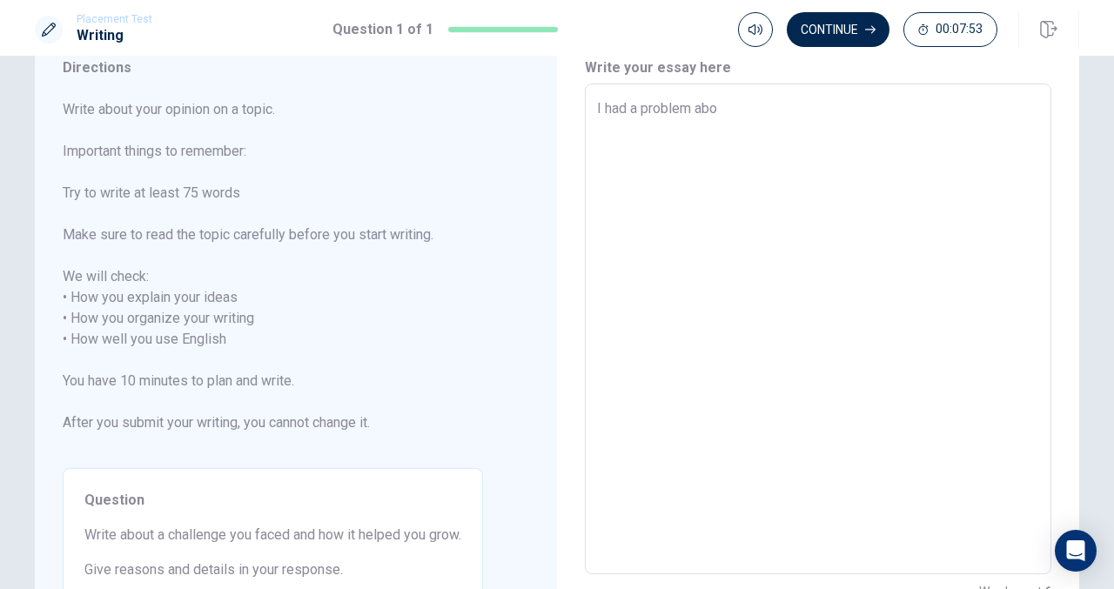
type textarea "x"
type textarea "I had a problem a"
type textarea "x"
type textarea "I had a problem"
type textarea "x"
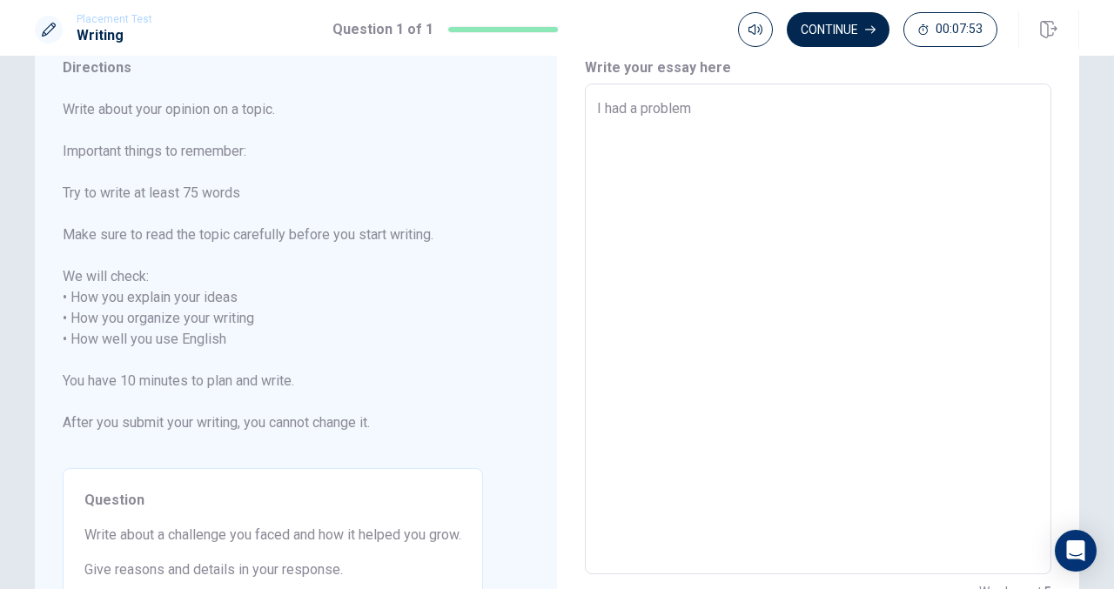
type textarea "I had a proble"
type textarea "x"
type textarea "I had a probl"
type textarea "x"
type textarea "I had a prob"
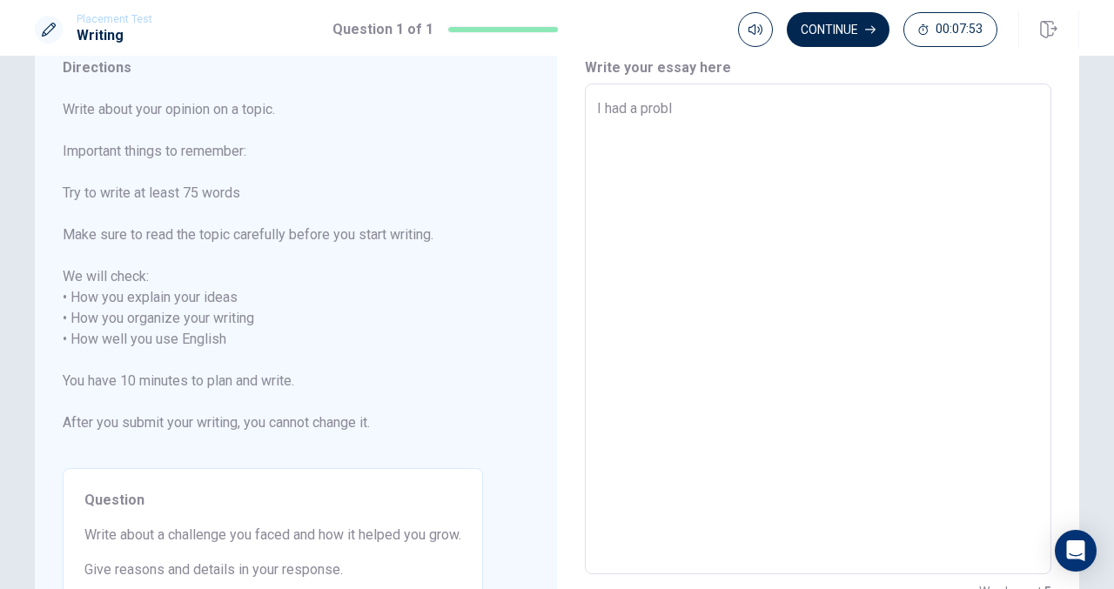
type textarea "x"
type textarea "I had a pro"
type textarea "x"
type textarea "I had a pr"
type textarea "x"
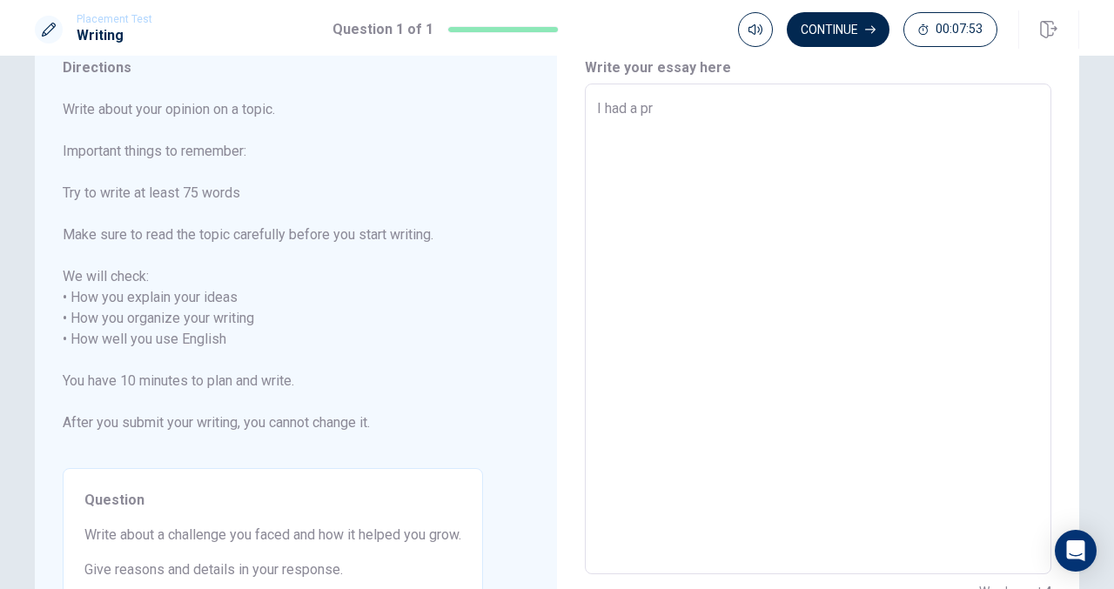
type textarea "I had a p"
type textarea "x"
type textarea "I had a"
type textarea "x"
type textarea "I had a p"
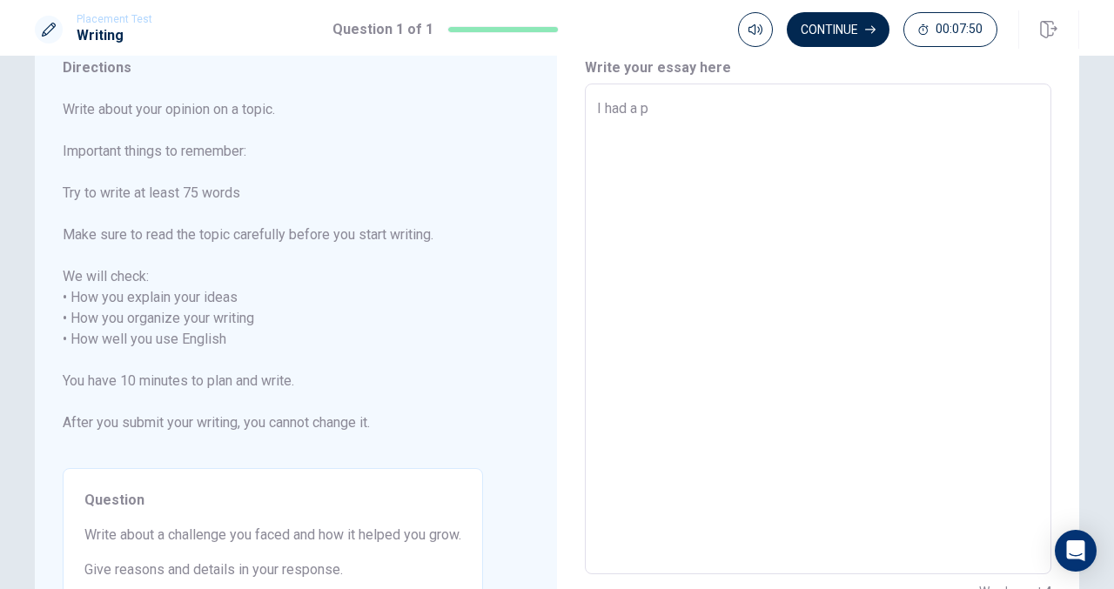
type textarea "x"
type textarea "I had a pr"
type textarea "x"
type textarea "I had a pro"
type textarea "x"
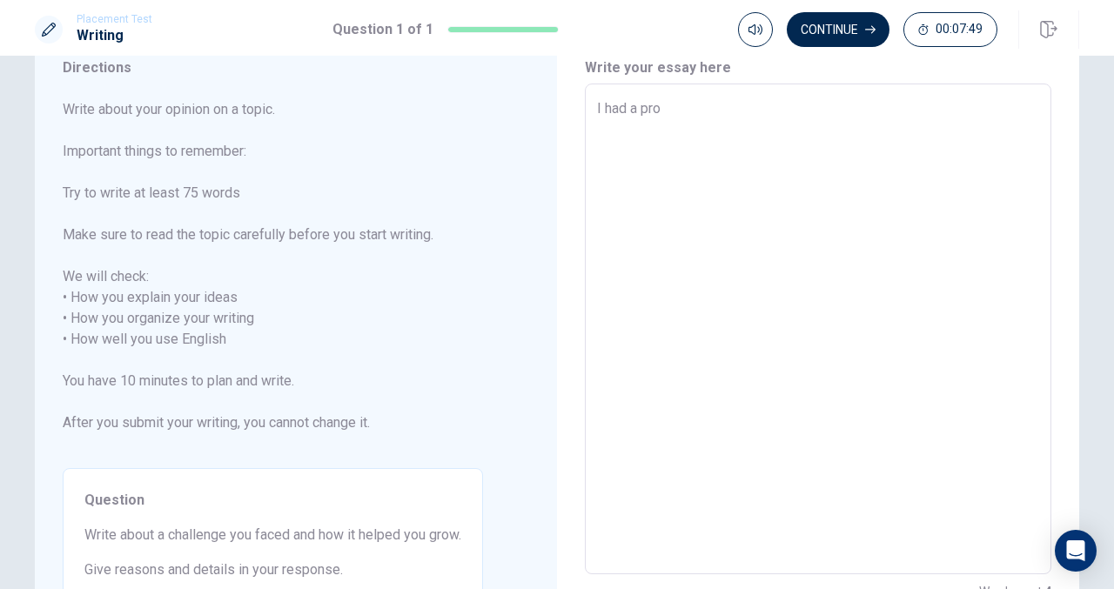
type textarea "I had a prob"
type textarea "x"
type textarea "I had a probl"
type textarea "x"
type textarea "I had a problr"
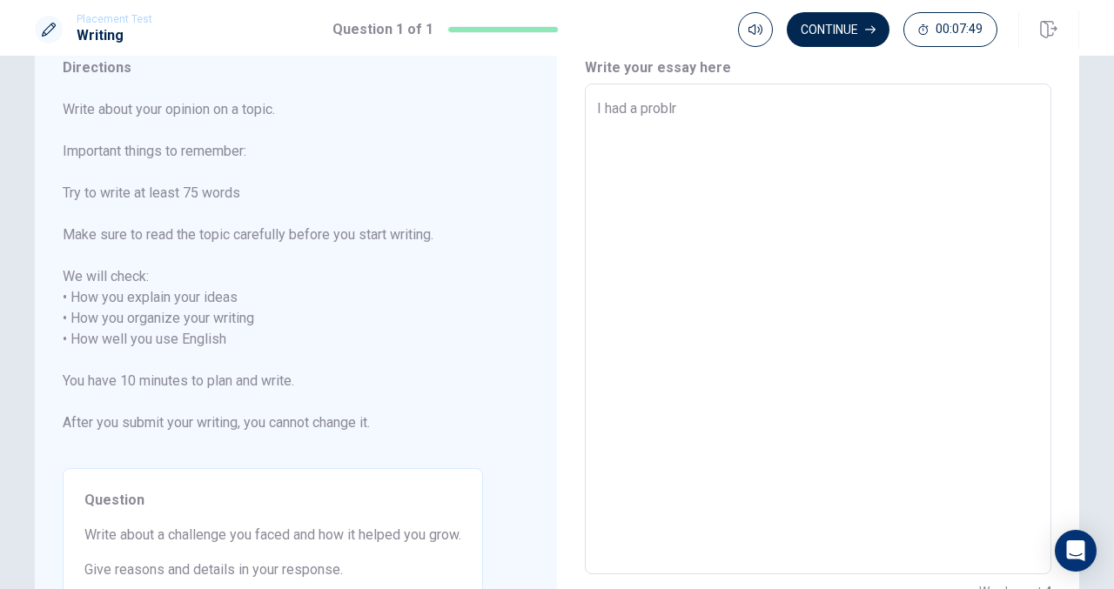
type textarea "x"
type textarea "I had a probl"
type textarea "x"
type textarea "I had a proble"
type textarea "x"
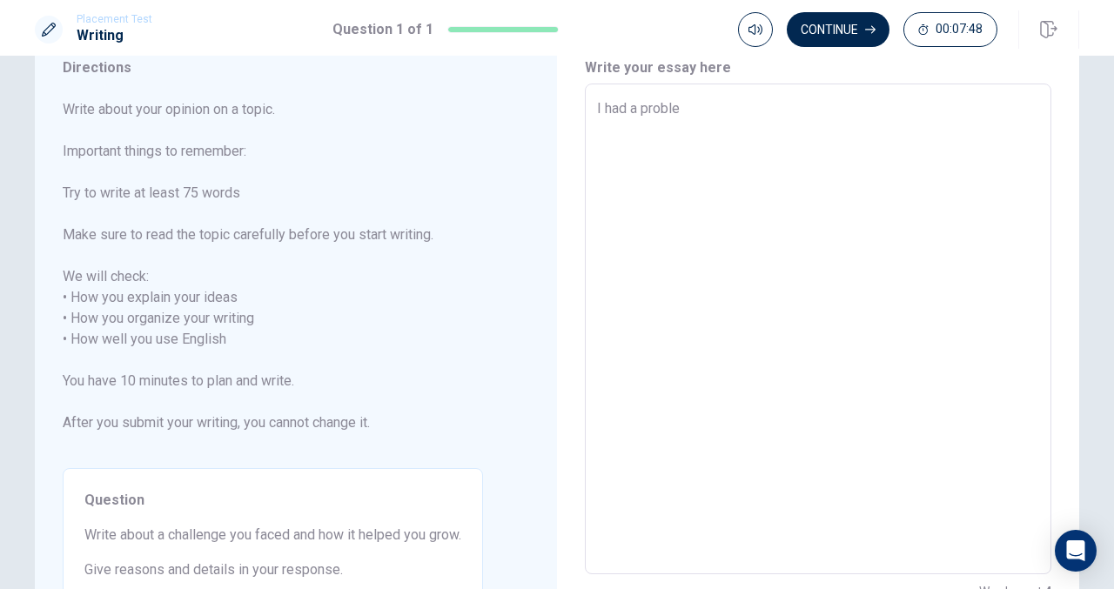
type textarea "I had a problem"
type textarea "x"
type textarea "I had a problem"
type textarea "x"
type textarea "I had a problem a"
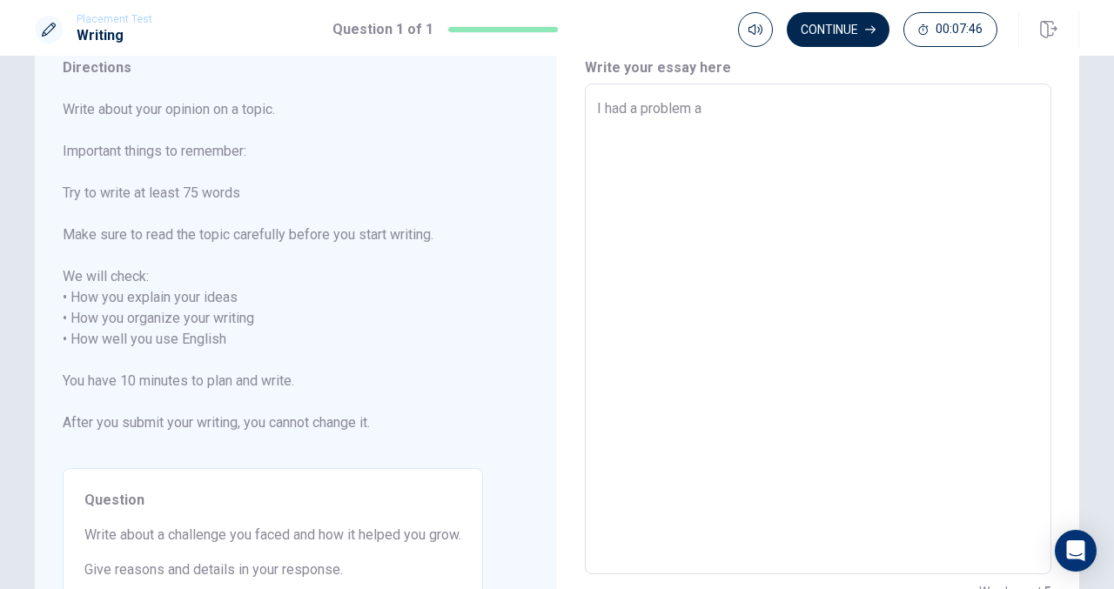
type textarea "x"
type textarea "I had a problem ab"
type textarea "x"
type textarea "I had a problem abo"
type textarea "x"
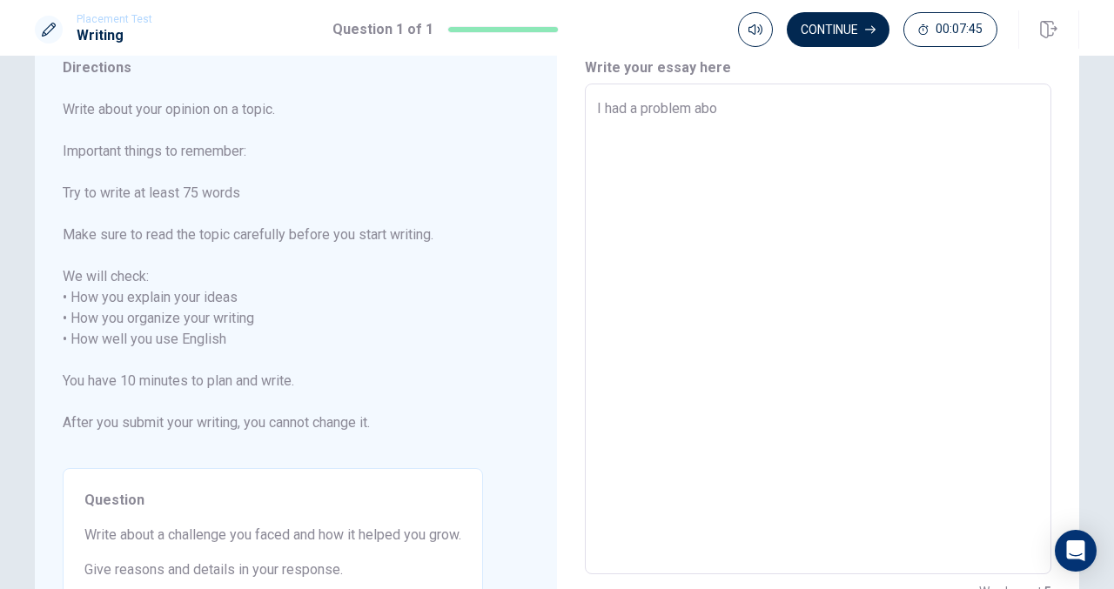
type textarea "I had a problem abou"
type textarea "x"
type textarea "I had a problem about"
type textarea "x"
type textarea "I had a problem about"
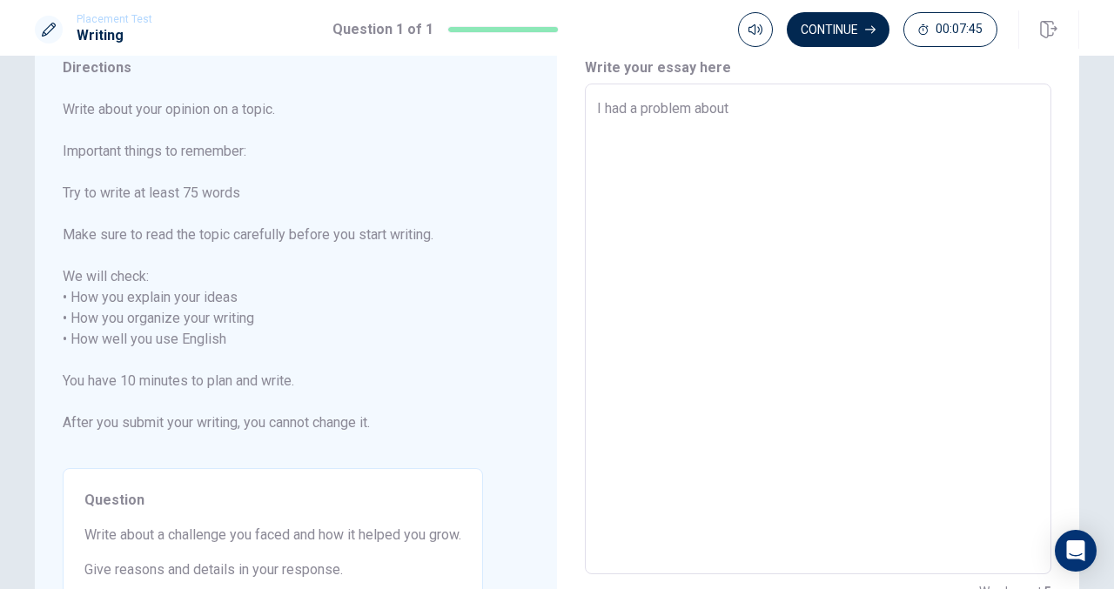
type textarea "x"
type textarea "I had a problem about m"
type textarea "x"
type textarea "I had a problem about my"
type textarea "x"
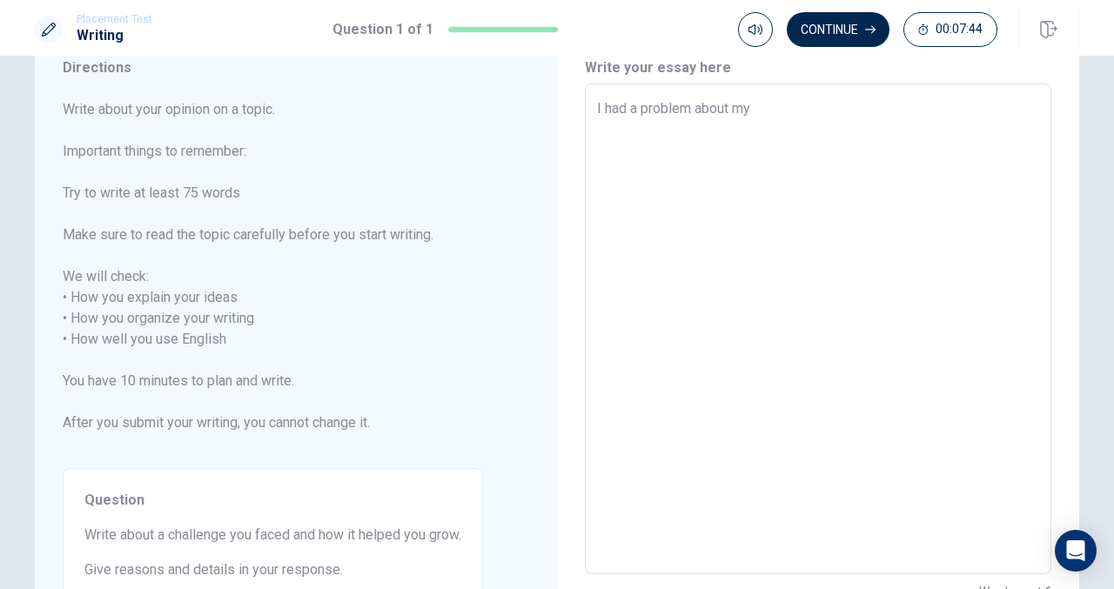
type textarea "I had a problem about my"
type textarea "x"
type textarea "I had a problem about my s"
type textarea "x"
type textarea "I had a problem about my sk"
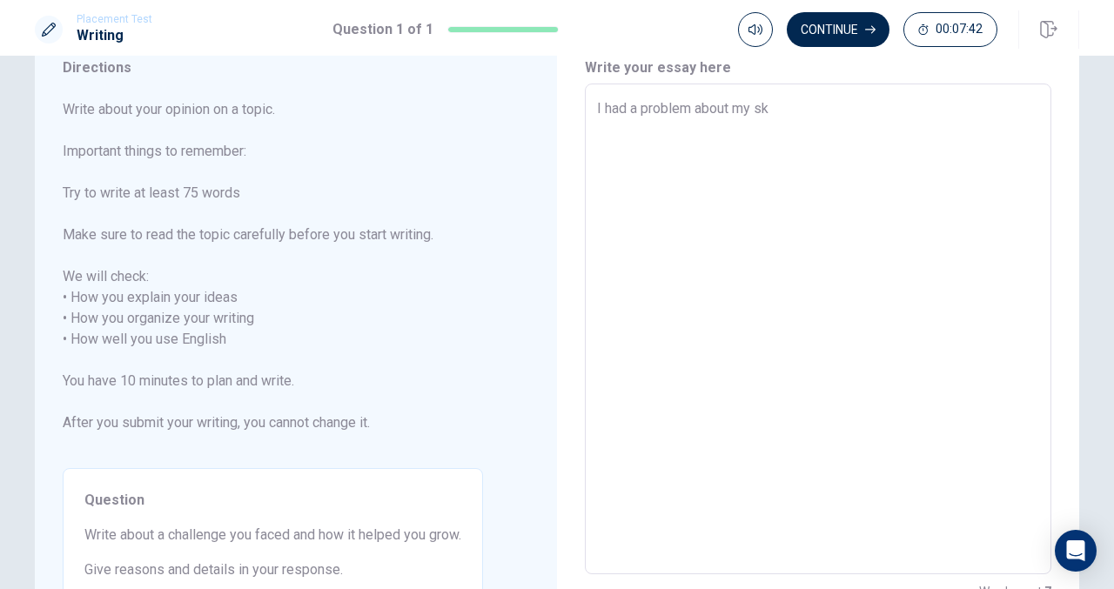
type textarea "x"
type textarea "I had a problem about my ski"
type textarea "x"
type textarea "I had a problem about my skin"
type textarea "x"
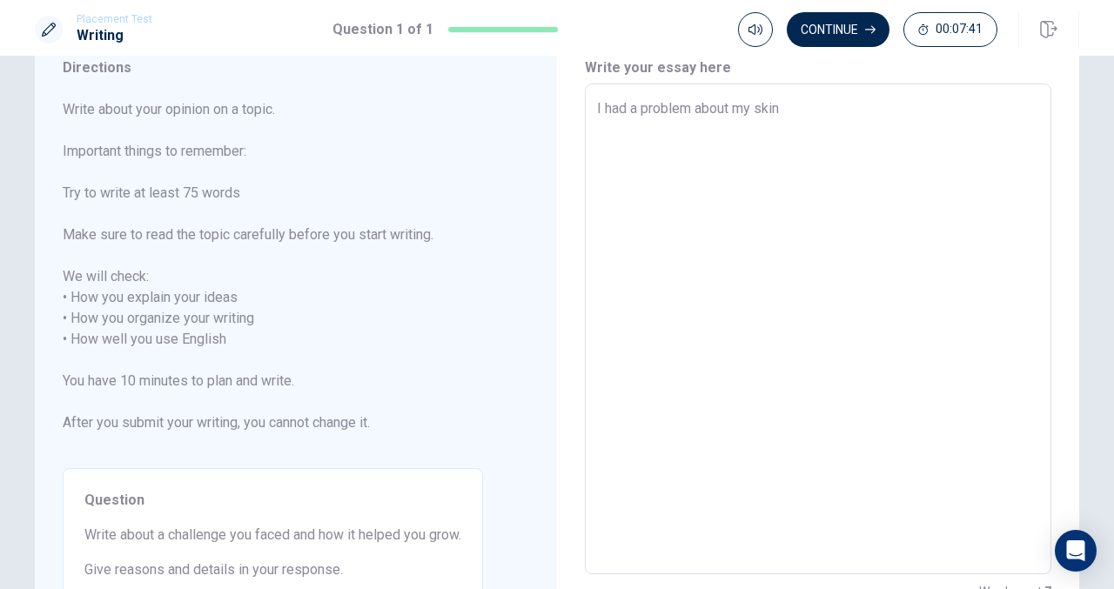
type textarea "I had a problem about my skin,"
type textarea "x"
type textarea "I had a problem about my skin,"
type textarea "x"
type textarea "I had a problem about my skin, I"
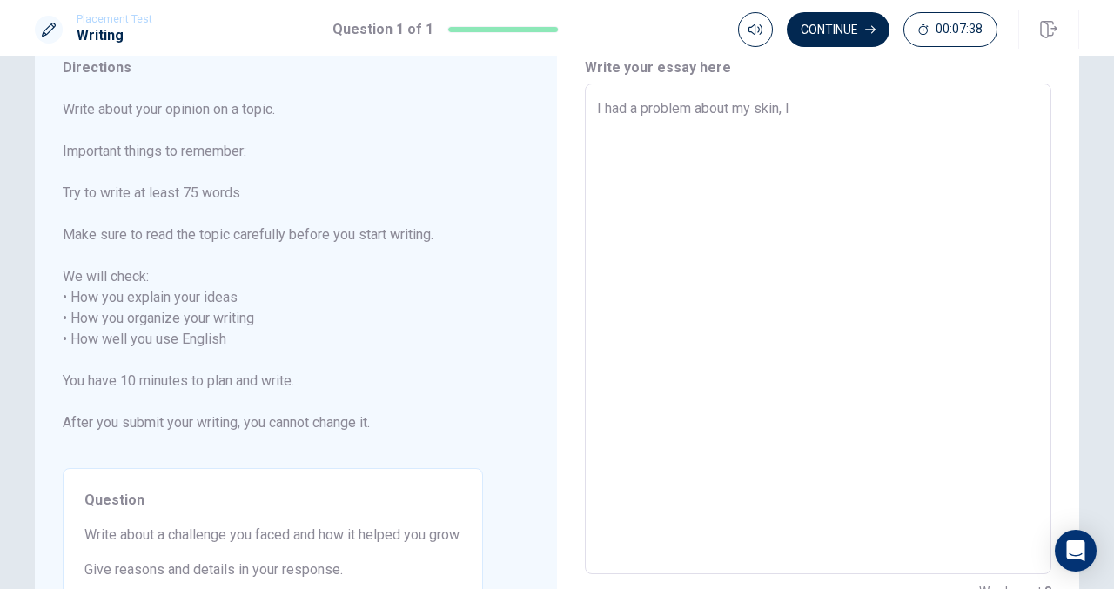
type textarea "x"
type textarea "I had a problem about my skin,"
type textarea "x"
type textarea "I had a problem about my skin,"
type textarea "x"
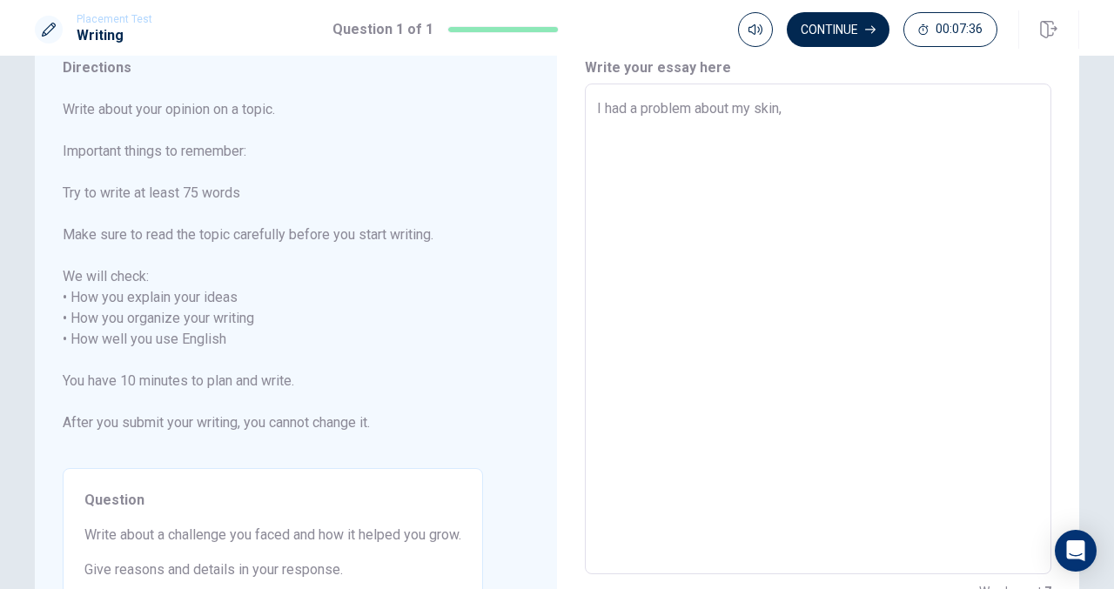
type textarea "I had a problem about my skin"
type textarea "x"
type textarea "I had a problem about my skin"
type textarea "x"
type textarea "I had a problem about my skin f"
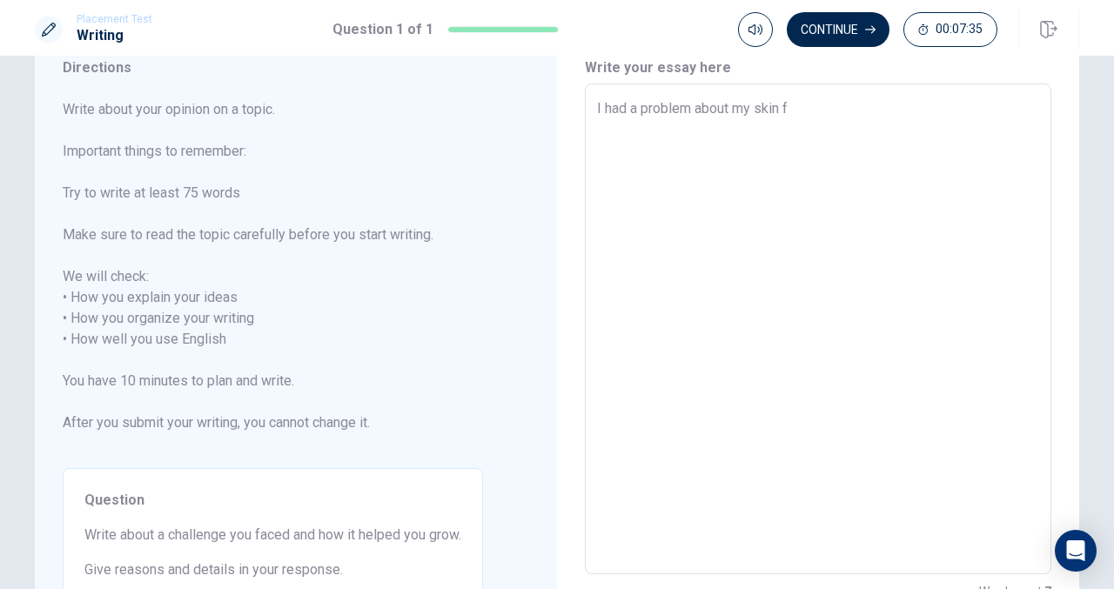
type textarea "x"
type textarea "I had a problem about my skin fo"
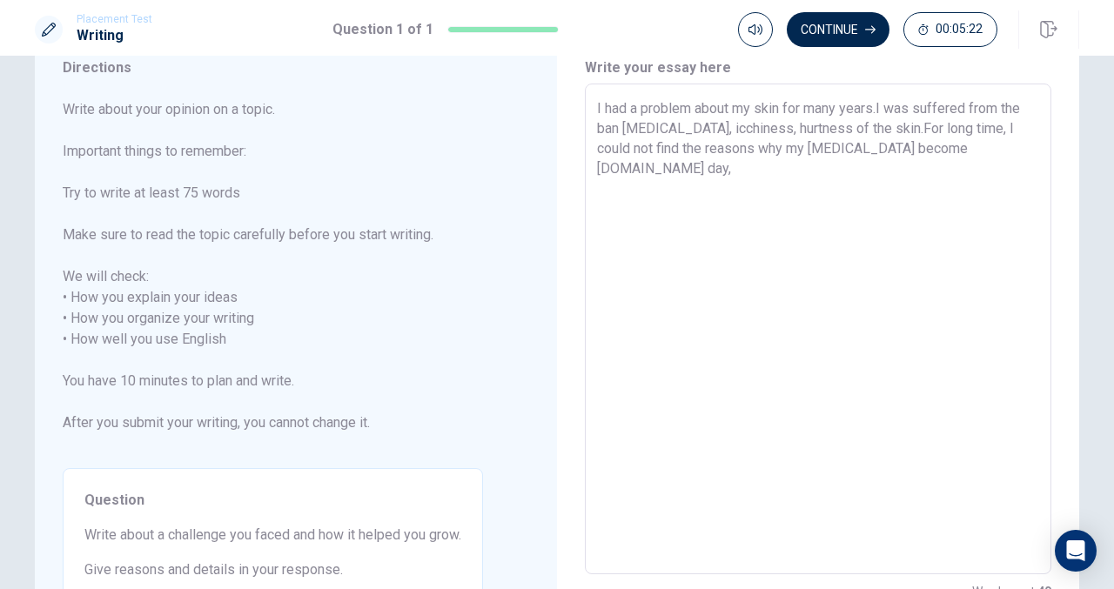
click at [990, 145] on textarea "I had a problem about my skin for many years.I was suffered from the ban [MEDIC…" at bounding box center [818, 329] width 442 height 462
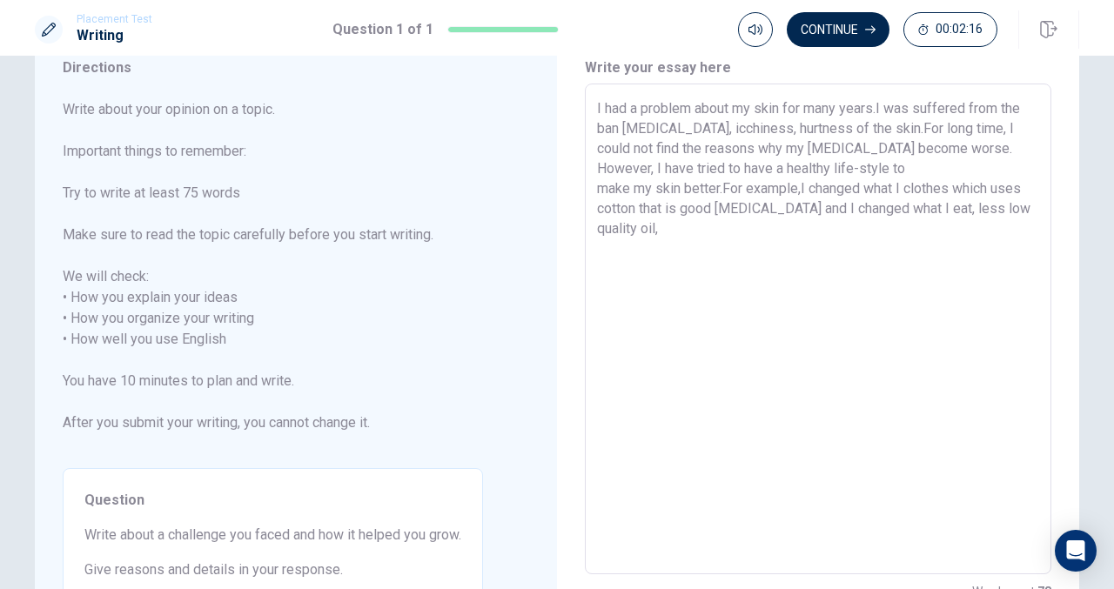
click at [1008, 206] on textarea "I had a problem about my skin for many years.I was suffered from the ban [MEDIC…" at bounding box center [818, 329] width 442 height 462
click at [1009, 213] on textarea "I had a problem about my skin for many years.I was suffered from the ban [MEDIC…" at bounding box center [818, 329] width 442 height 462
click at [1017, 207] on textarea "I had a problem about my skin for many years.I was suffered from the ban [MEDIC…" at bounding box center [818, 329] width 442 height 462
click at [615, 229] on textarea "I had a problem about my skin for many years.I was suffered from the ban [MEDIC…" at bounding box center [818, 329] width 442 height 462
click at [729, 236] on textarea "I had a problem about my skin for many years.I was suffered from the ban [MEDIC…" at bounding box center [818, 329] width 442 height 462
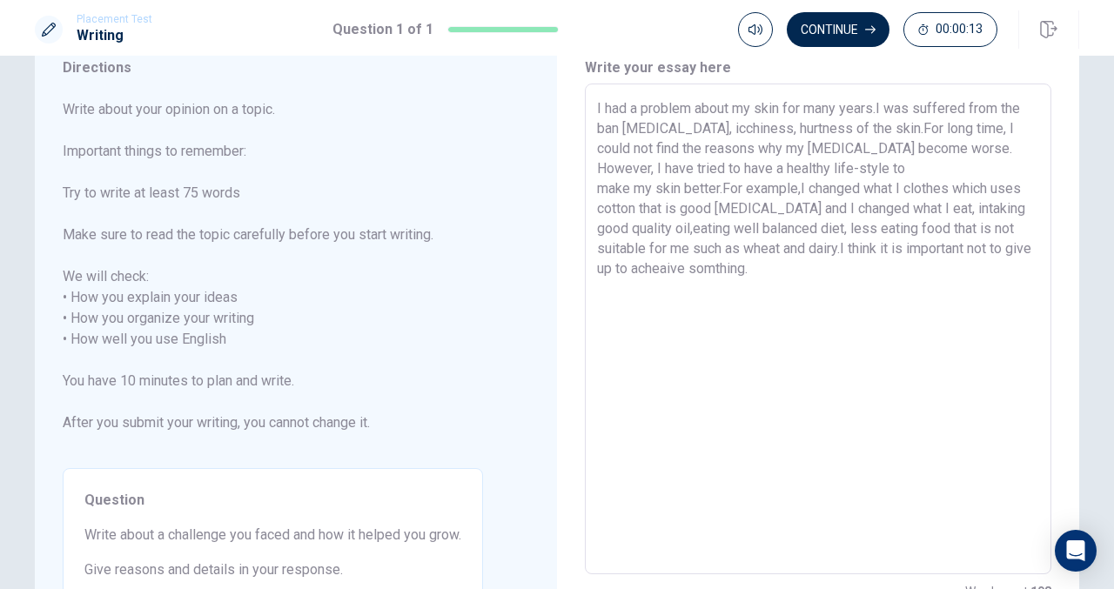
click at [693, 269] on textarea "I had a problem about my skin for many years.I was suffered from the ban [MEDIC…" at bounding box center [818, 329] width 442 height 462
click at [851, 246] on textarea "I had a problem about my skin for many years.I was suffered from the ban [MEDIC…" at bounding box center [818, 329] width 442 height 462
click at [879, 251] on textarea "I had a problem about my skin for many years.I was suffered from the ban [MEDIC…" at bounding box center [818, 329] width 442 height 462
click at [847, 249] on textarea "I had a problem about my skin for many years.I was suffered from the ban [MEDIC…" at bounding box center [818, 329] width 442 height 462
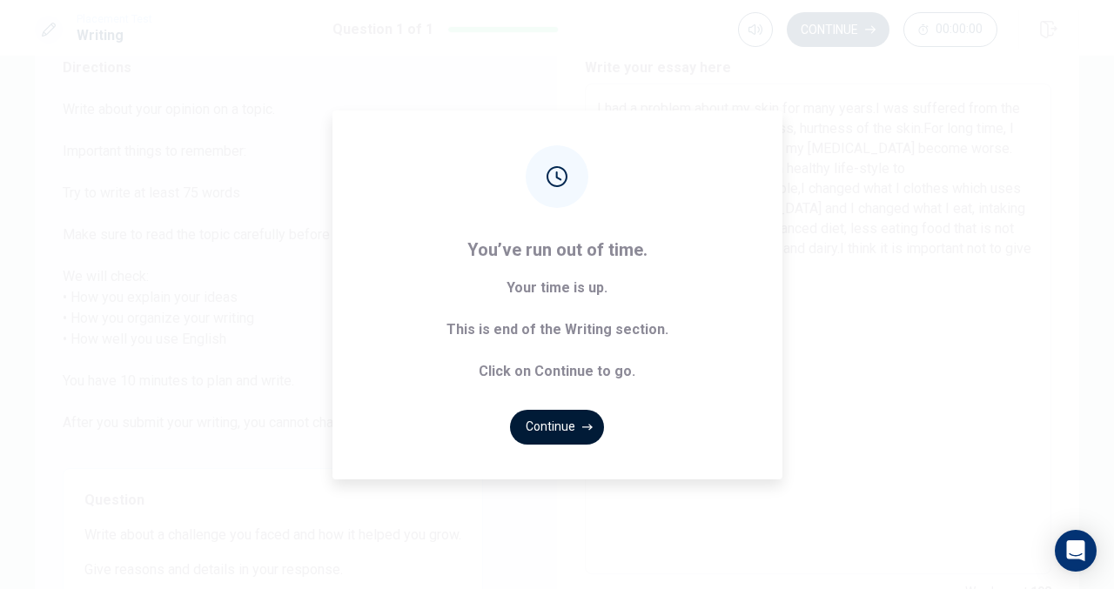
click at [573, 434] on button "Continue" at bounding box center [557, 427] width 94 height 35
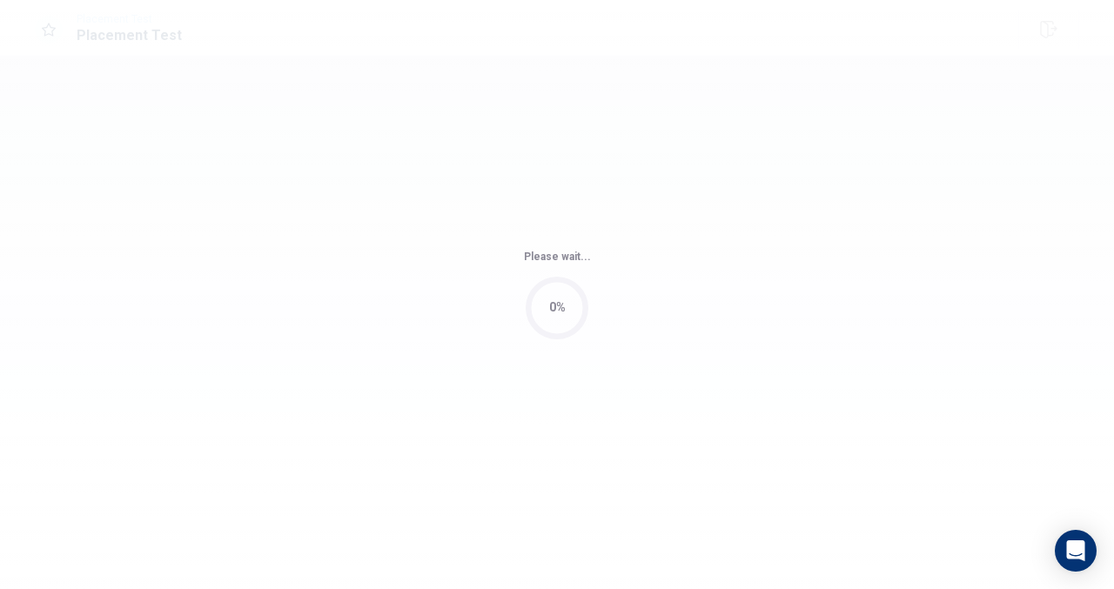
scroll to position [0, 0]
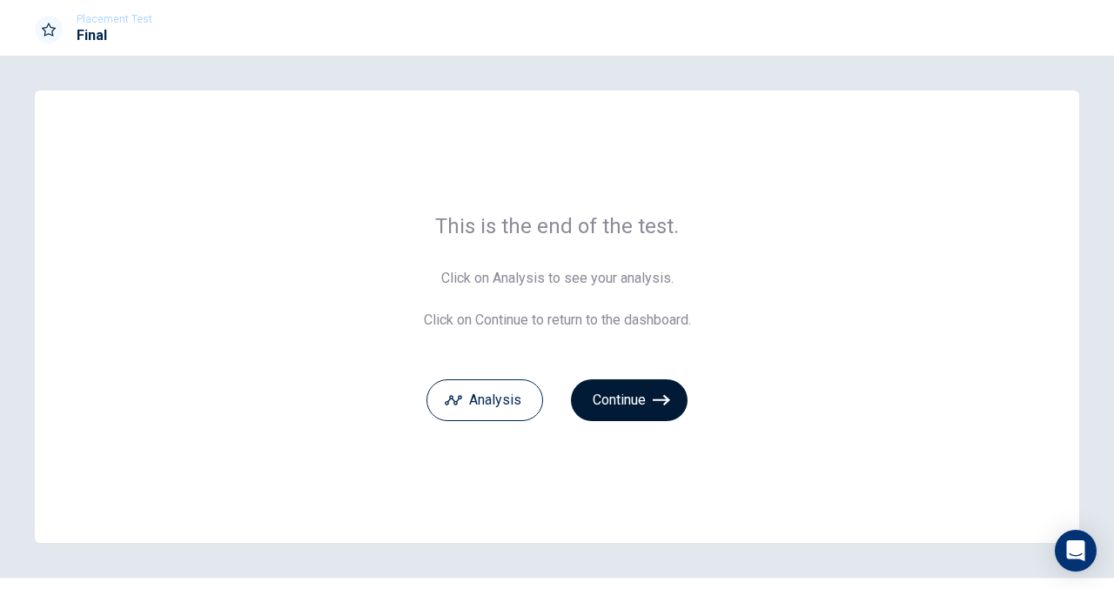
click at [625, 391] on button "Continue" at bounding box center [629, 400] width 117 height 42
